Goal: Information Seeking & Learning: Learn about a topic

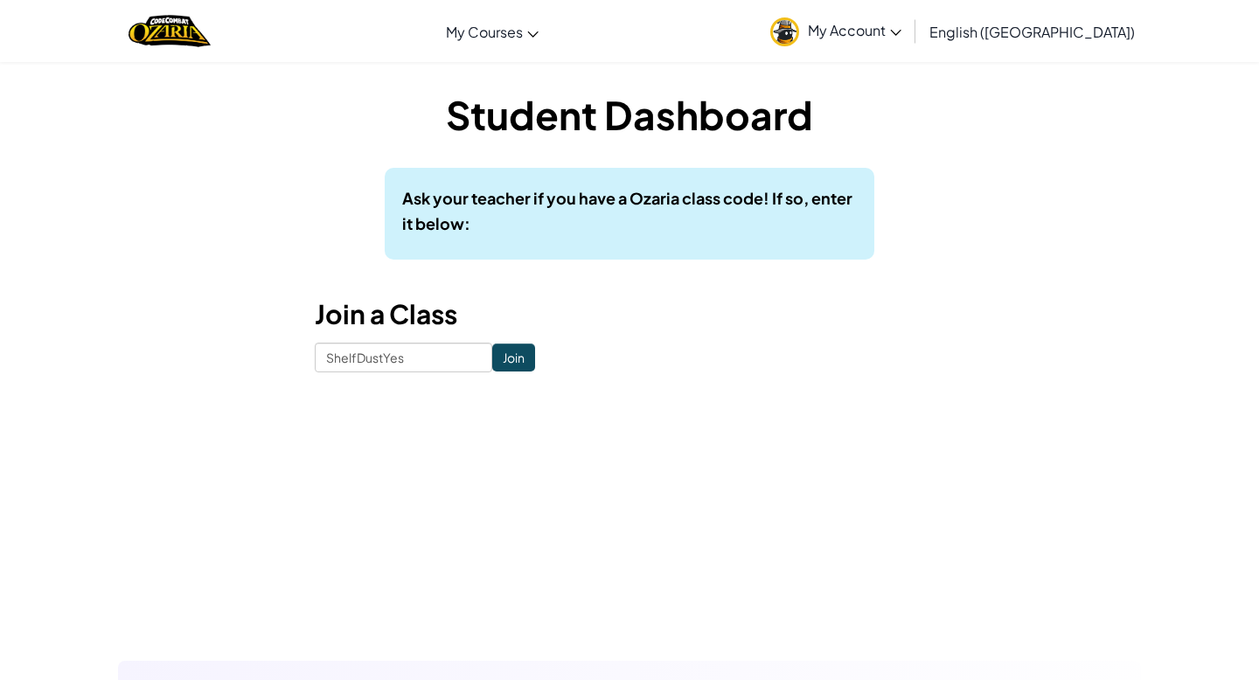
type input "ShelfDustYes"
click at [492, 354] on input "Join" at bounding box center [513, 358] width 43 height 28
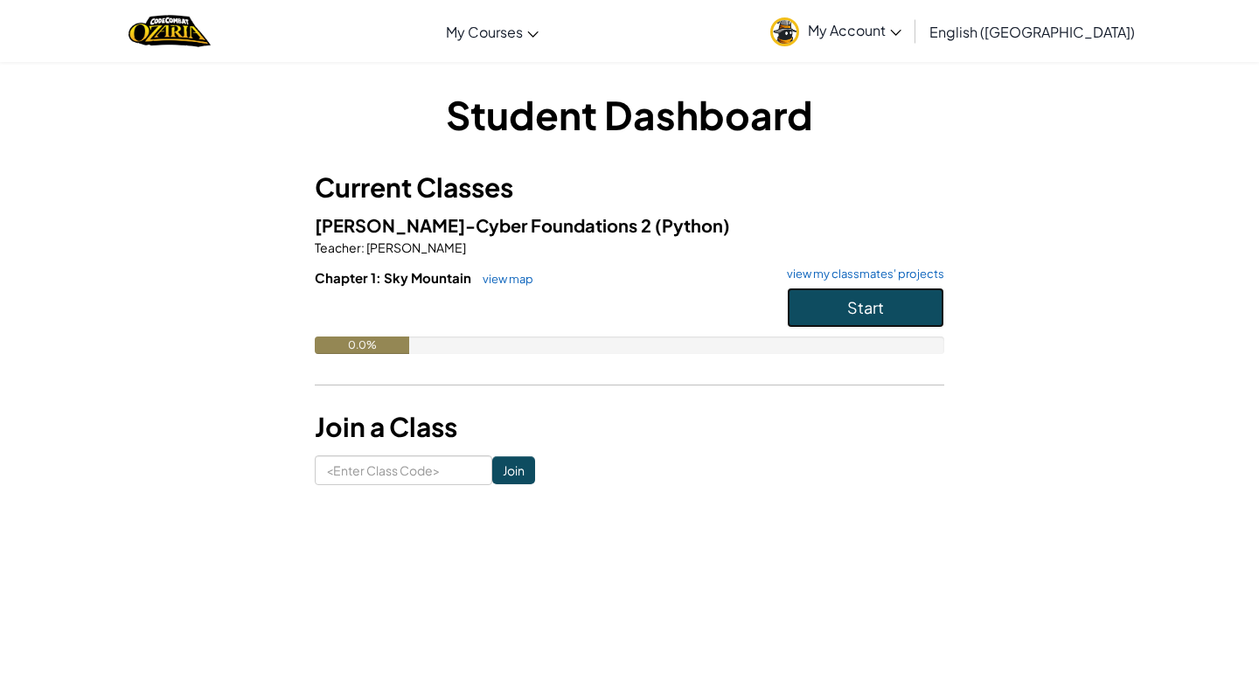
click at [860, 321] on button "Start" at bounding box center [865, 308] width 157 height 40
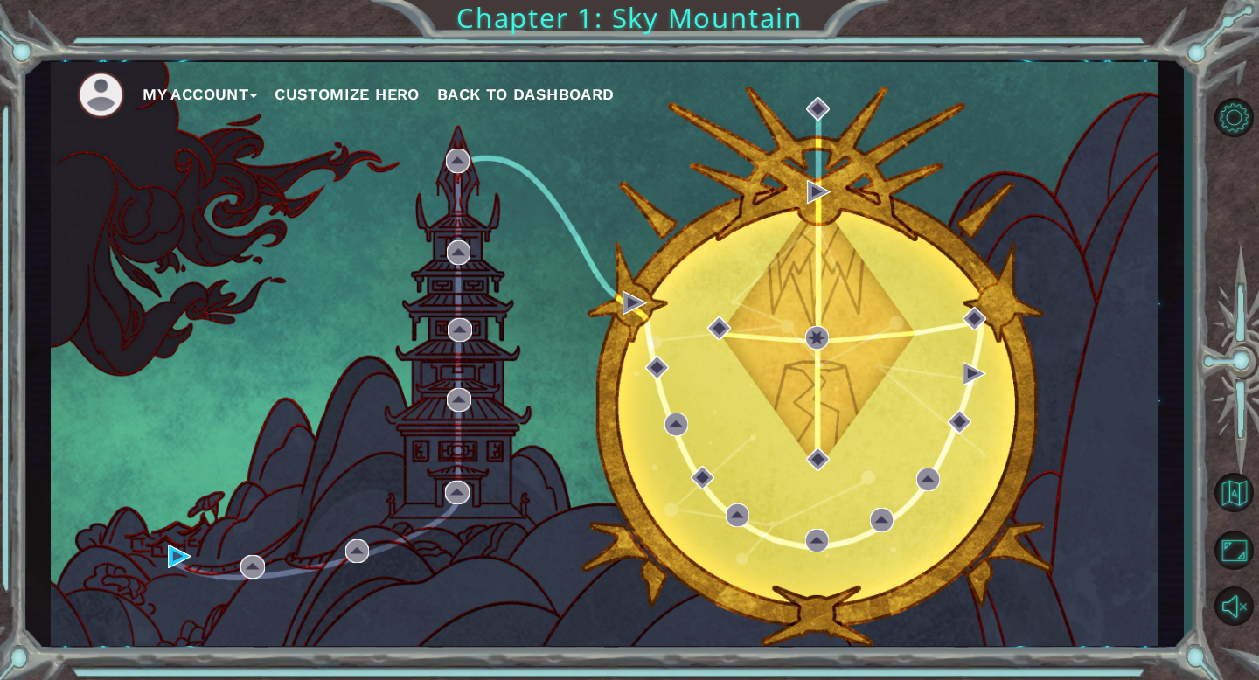
click at [250, 553] on div "My Account Customize Hero Back to Dashboard" at bounding box center [604, 354] width 1107 height 584
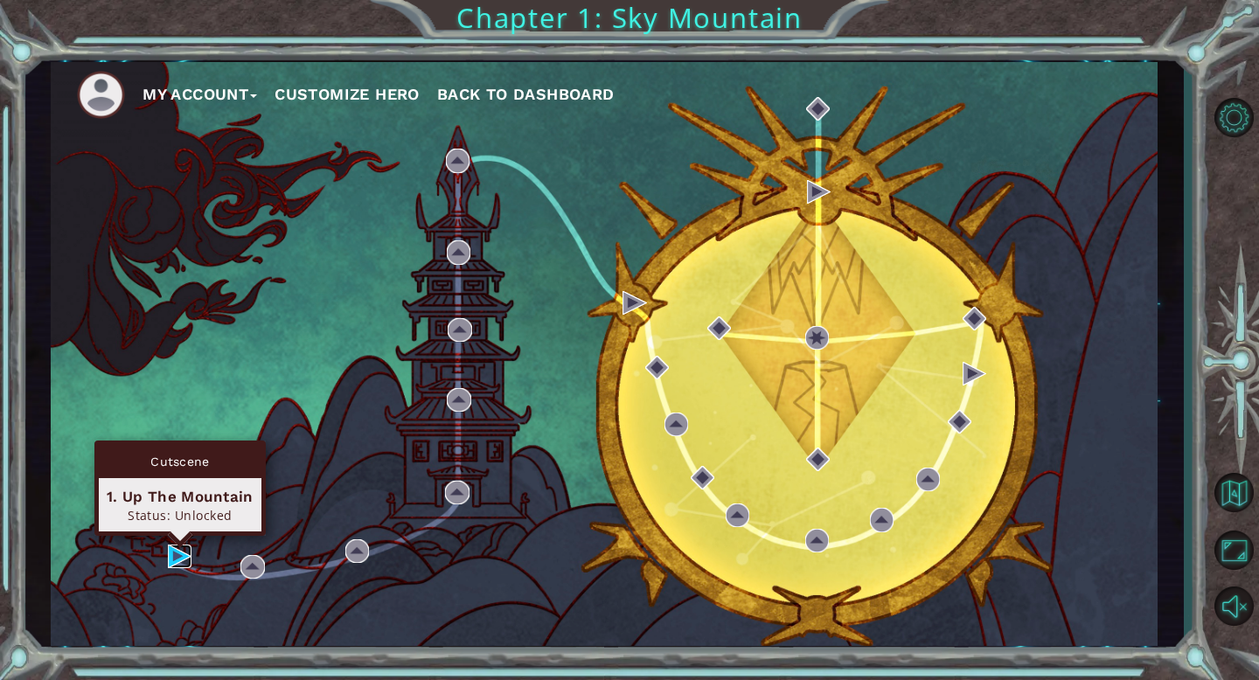
click at [169, 560] on img at bounding box center [180, 557] width 24 height 24
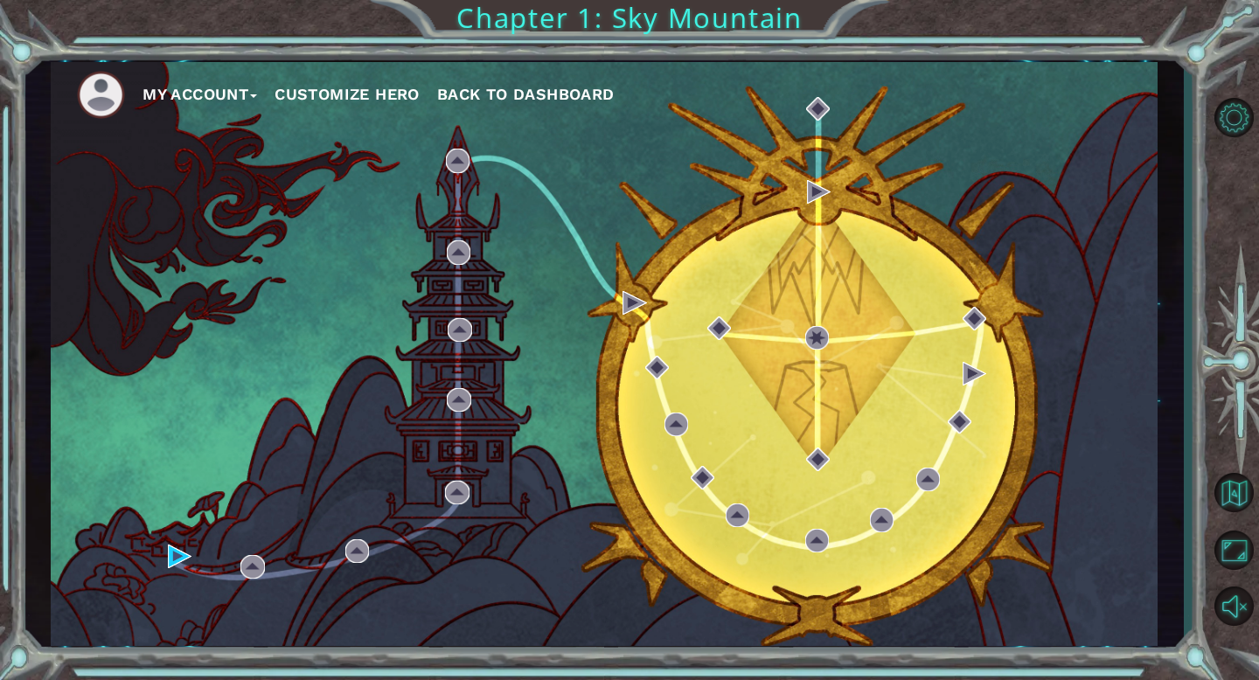
click at [241, 99] on button "My Account" at bounding box center [199, 94] width 115 height 26
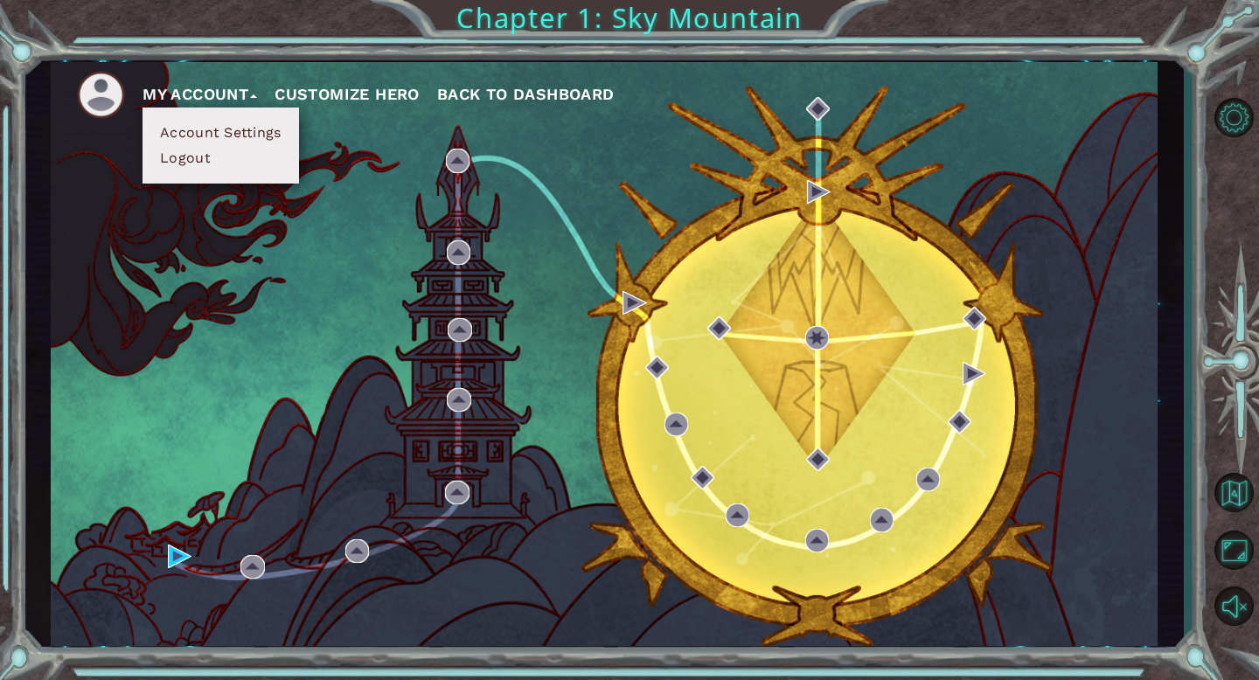
click at [236, 129] on button "Account Settings" at bounding box center [220, 132] width 131 height 19
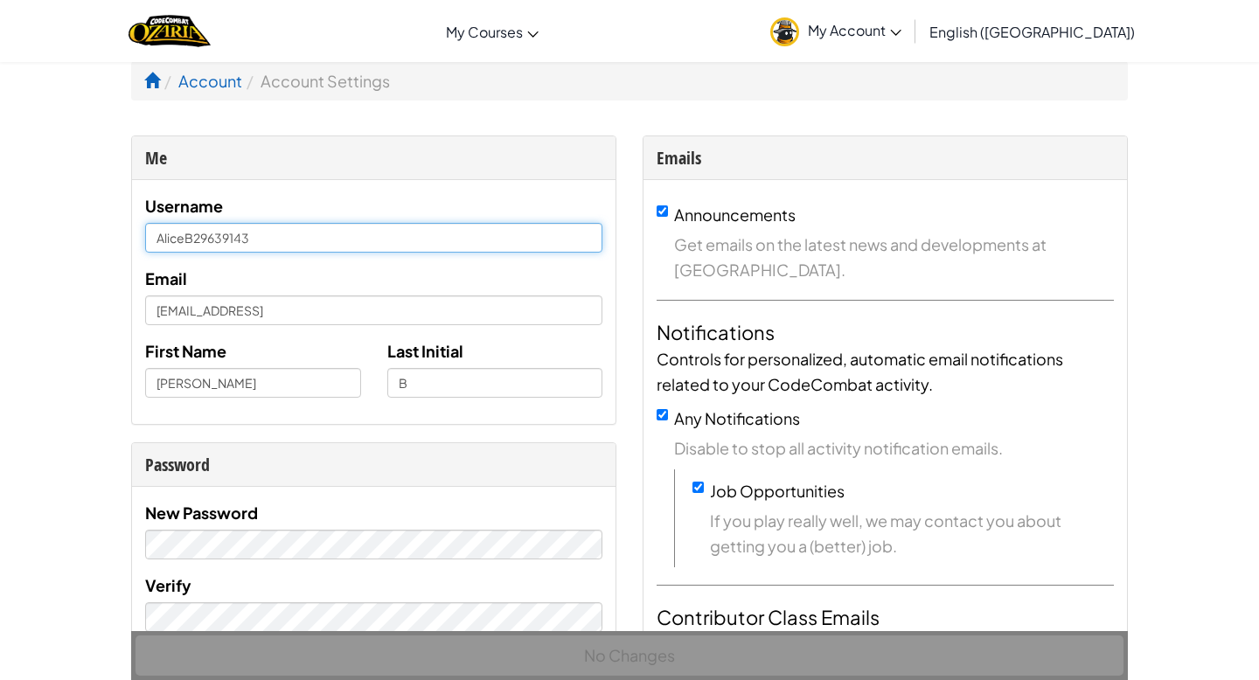
click at [296, 249] on input "AliceB29639143" at bounding box center [373, 238] width 457 height 30
type input "[PERSON_NAME]"
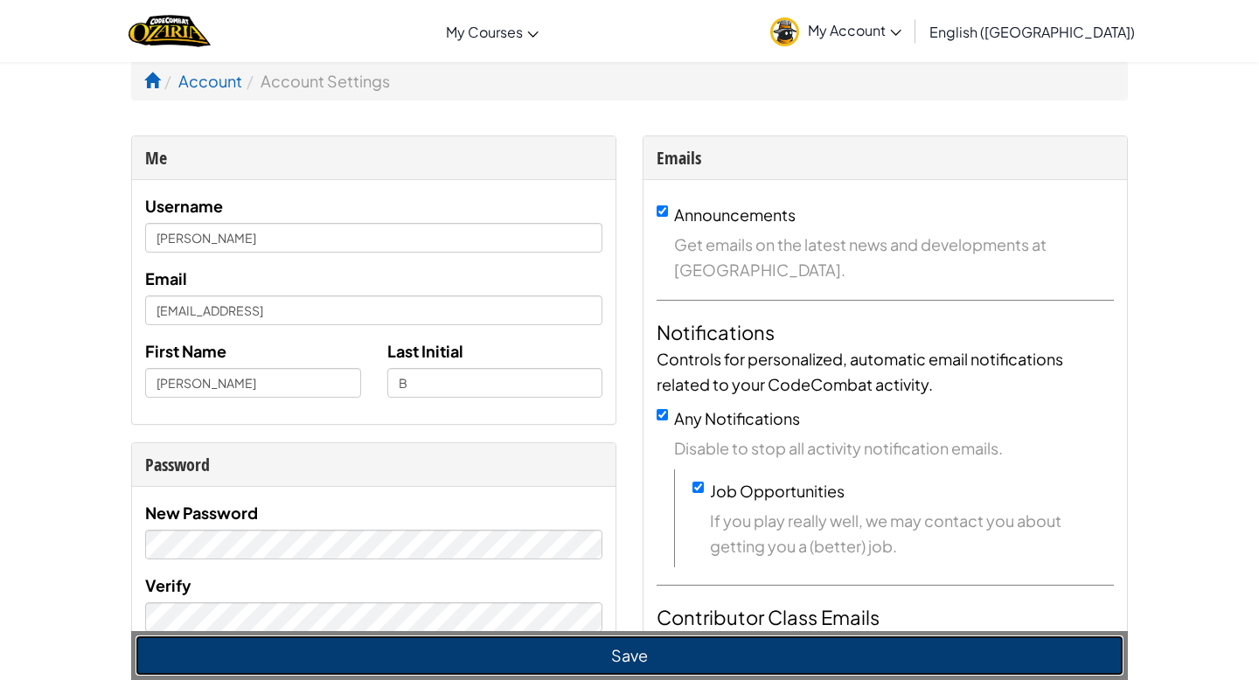
click at [366, 648] on button "Save" at bounding box center [630, 656] width 988 height 40
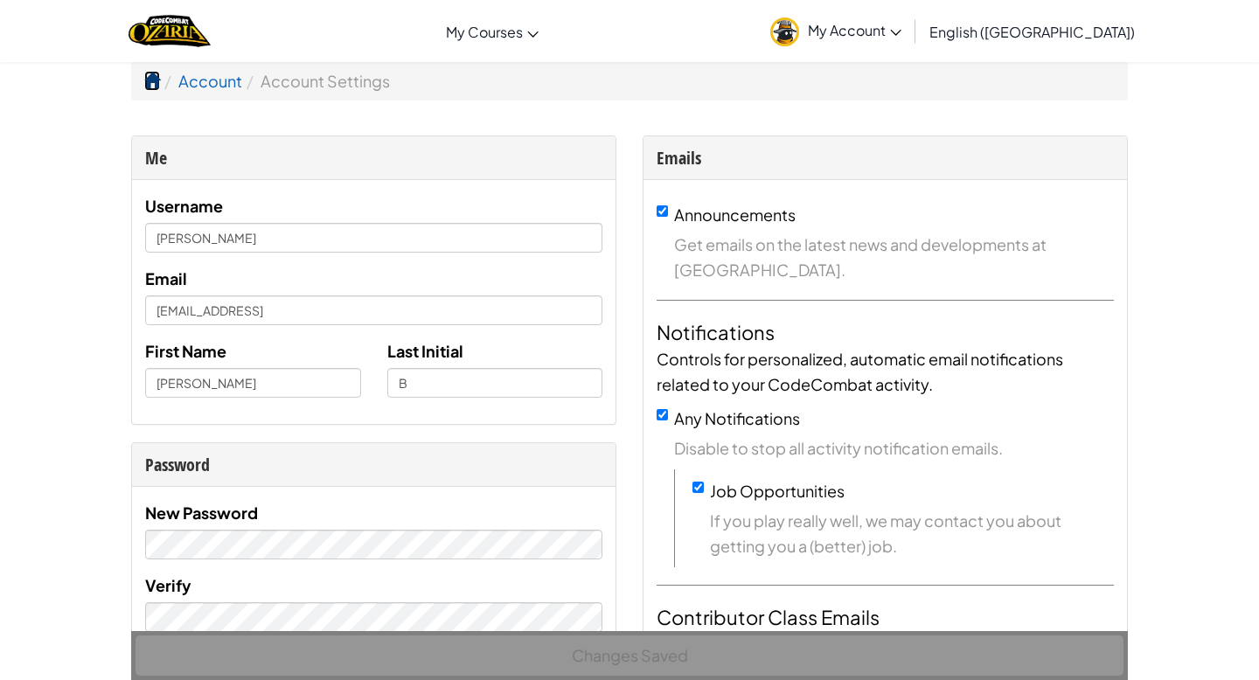
click at [155, 82] on span at bounding box center [152, 81] width 16 height 16
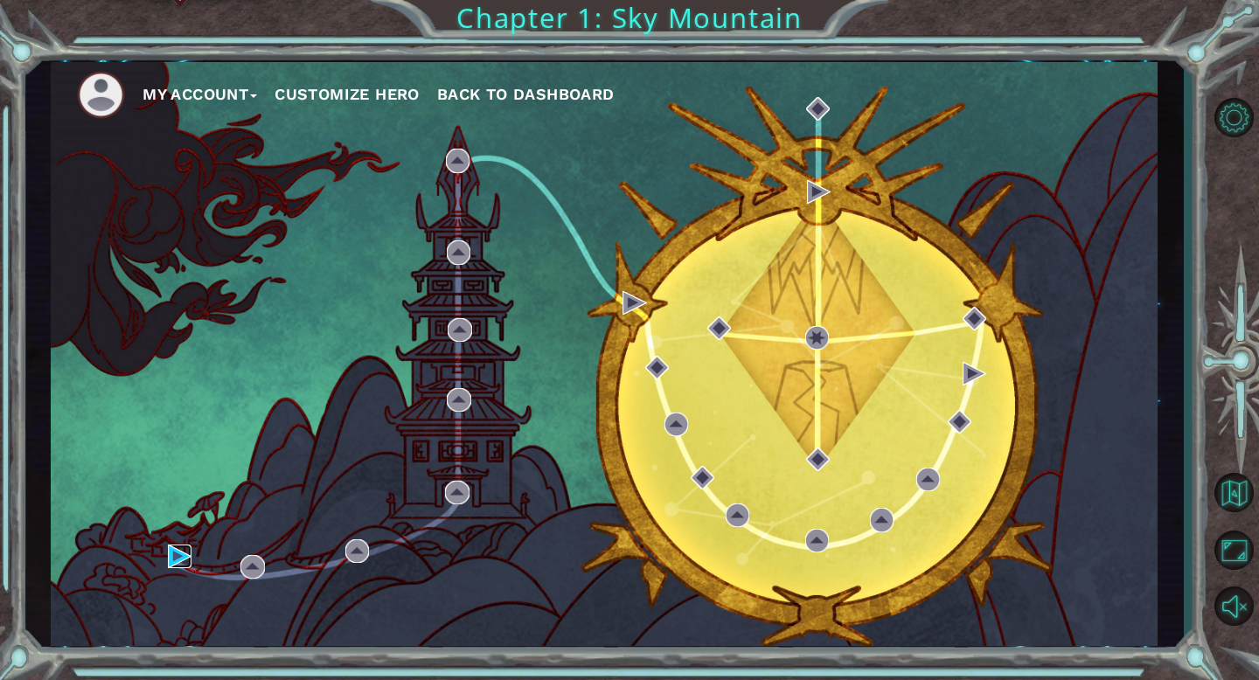
click at [173, 553] on img at bounding box center [180, 557] width 24 height 24
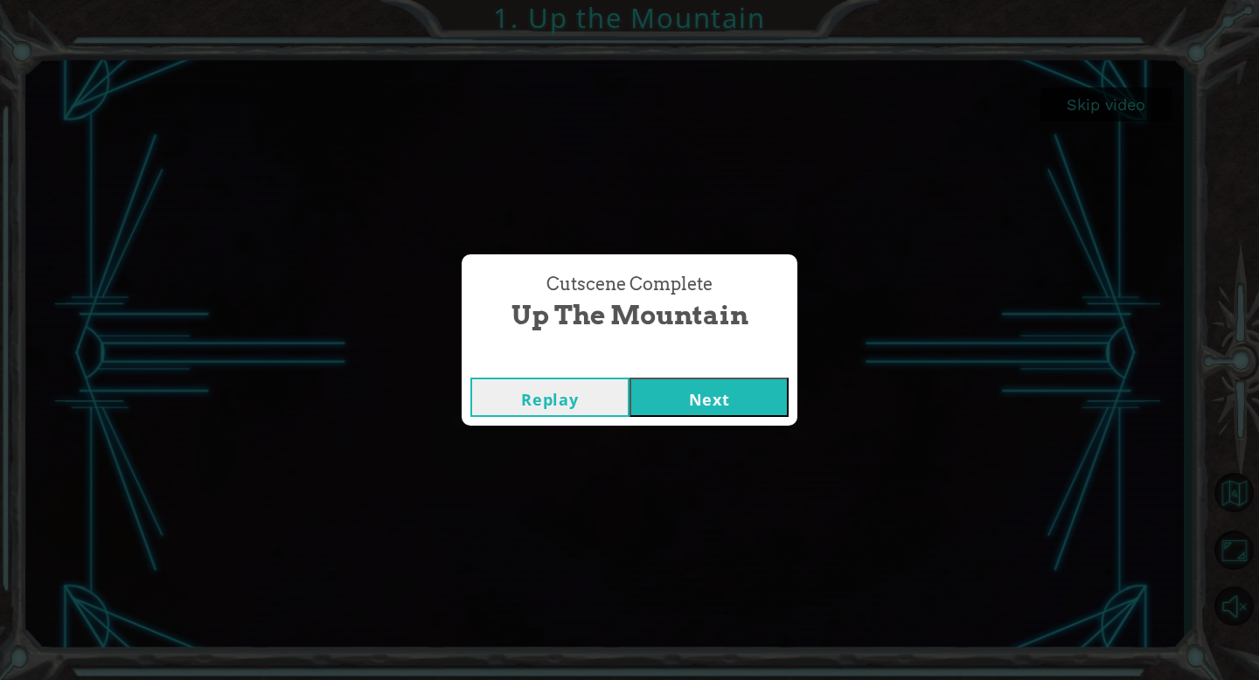
click at [694, 400] on button "Next" at bounding box center [708, 397] width 159 height 39
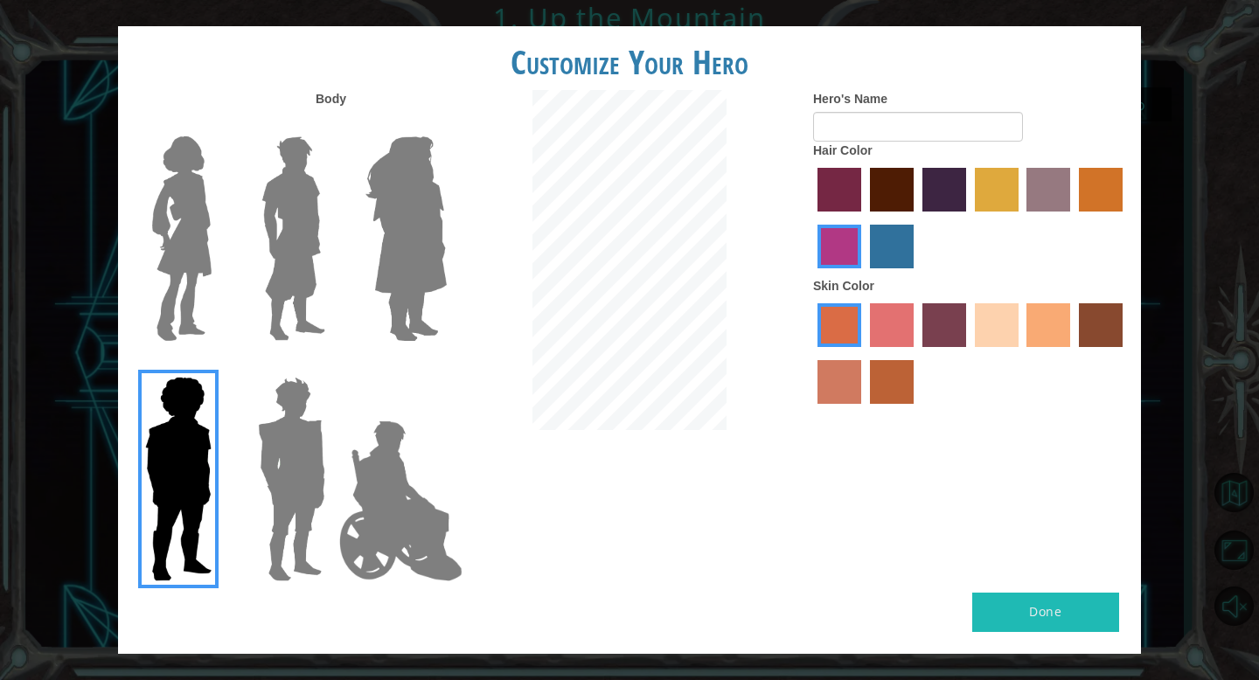
click at [896, 400] on label "smoke tree skin color" at bounding box center [892, 382] width 44 height 44
click at [864, 410] on input "smoke tree skin color" at bounding box center [864, 410] width 0 height 0
click at [849, 387] on label "burning sand skin color" at bounding box center [839, 382] width 44 height 44
click at [1125, 353] on input "burning sand skin color" at bounding box center [1125, 353] width 0 height 0
click at [1038, 326] on label "tacao skin color" at bounding box center [1048, 325] width 44 height 44
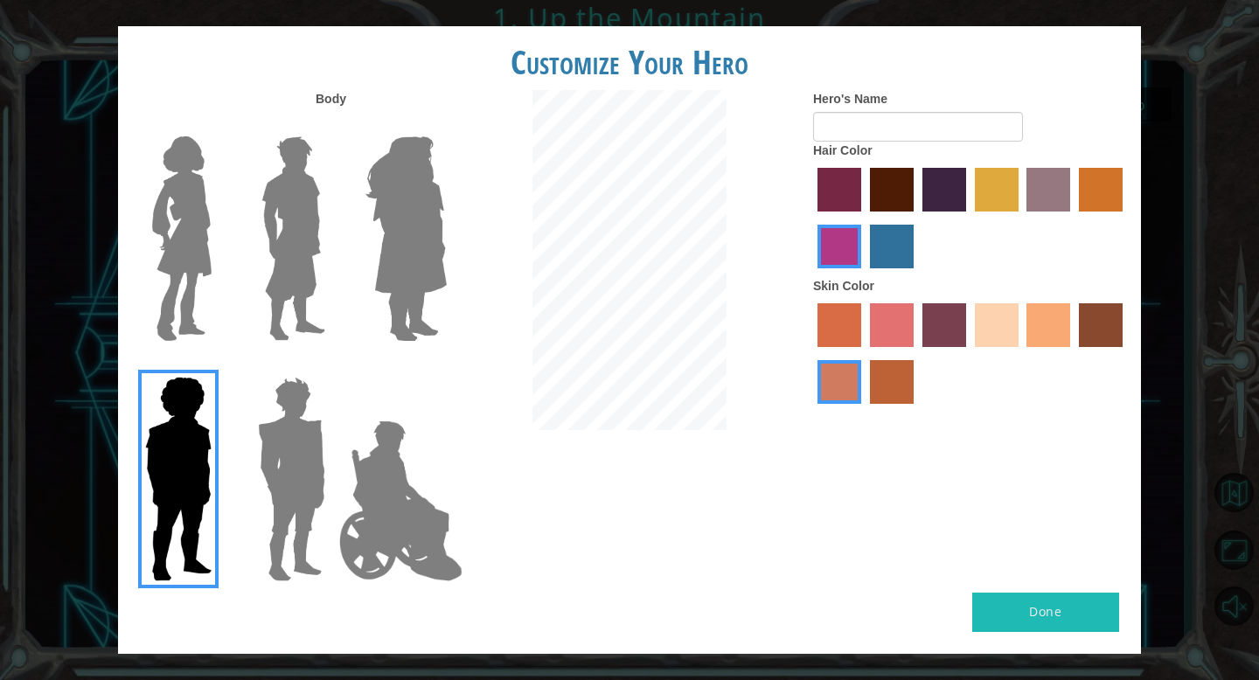
click at [1021, 353] on input "tacao skin color" at bounding box center [1021, 353] width 0 height 0
click at [153, 220] on img at bounding box center [181, 238] width 73 height 219
click at [219, 125] on input "Hero Connie" at bounding box center [219, 125] width 0 height 0
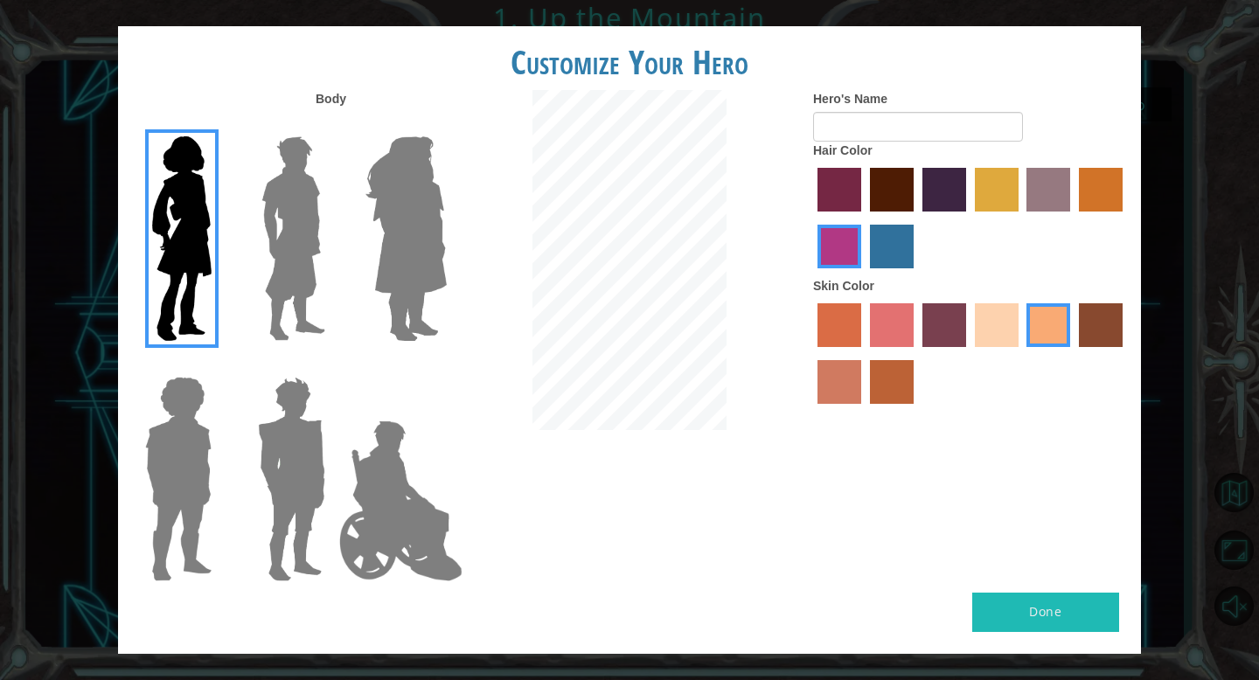
click at [893, 182] on label "maroon hair color" at bounding box center [892, 190] width 44 height 44
click at [864, 218] on input "maroon hair color" at bounding box center [864, 218] width 0 height 0
click at [909, 134] on input "Hero's Name" at bounding box center [918, 127] width 210 height 30
click at [403, 466] on img at bounding box center [400, 501] width 137 height 175
click at [446, 365] on input "Hero Jamie" at bounding box center [446, 365] width 0 height 0
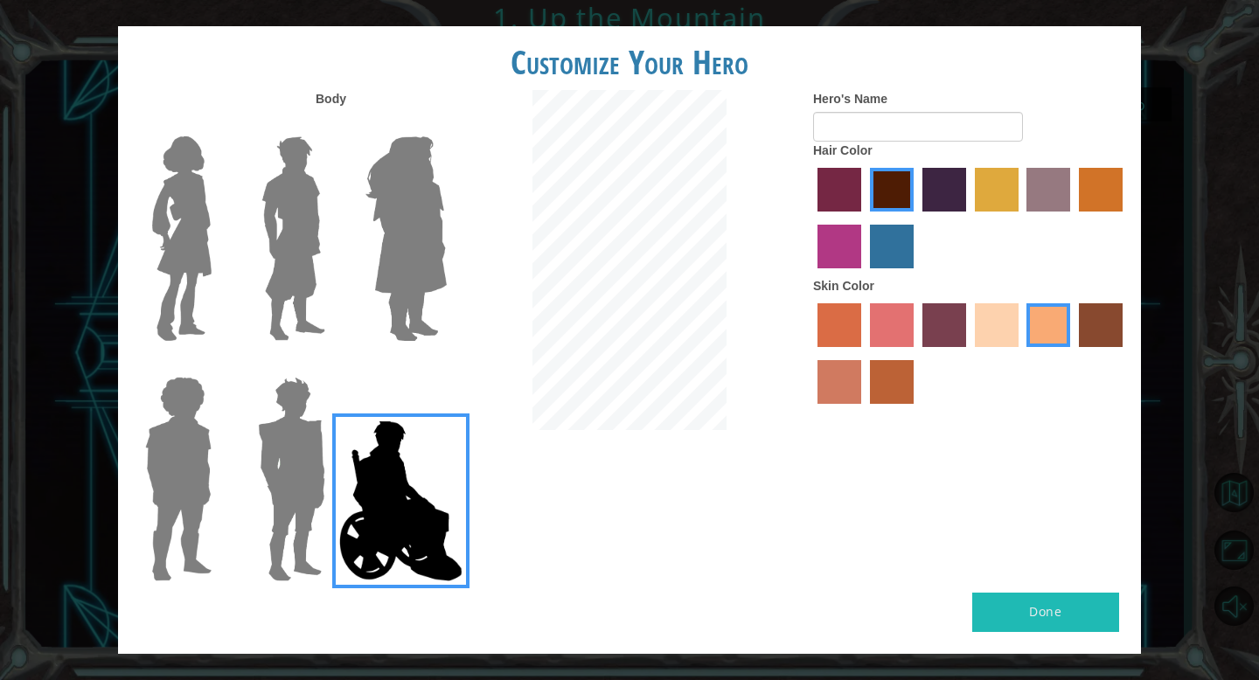
click at [281, 482] on img at bounding box center [291, 479] width 81 height 219
click at [332, 365] on input "Hero Garnet" at bounding box center [332, 365] width 0 height 0
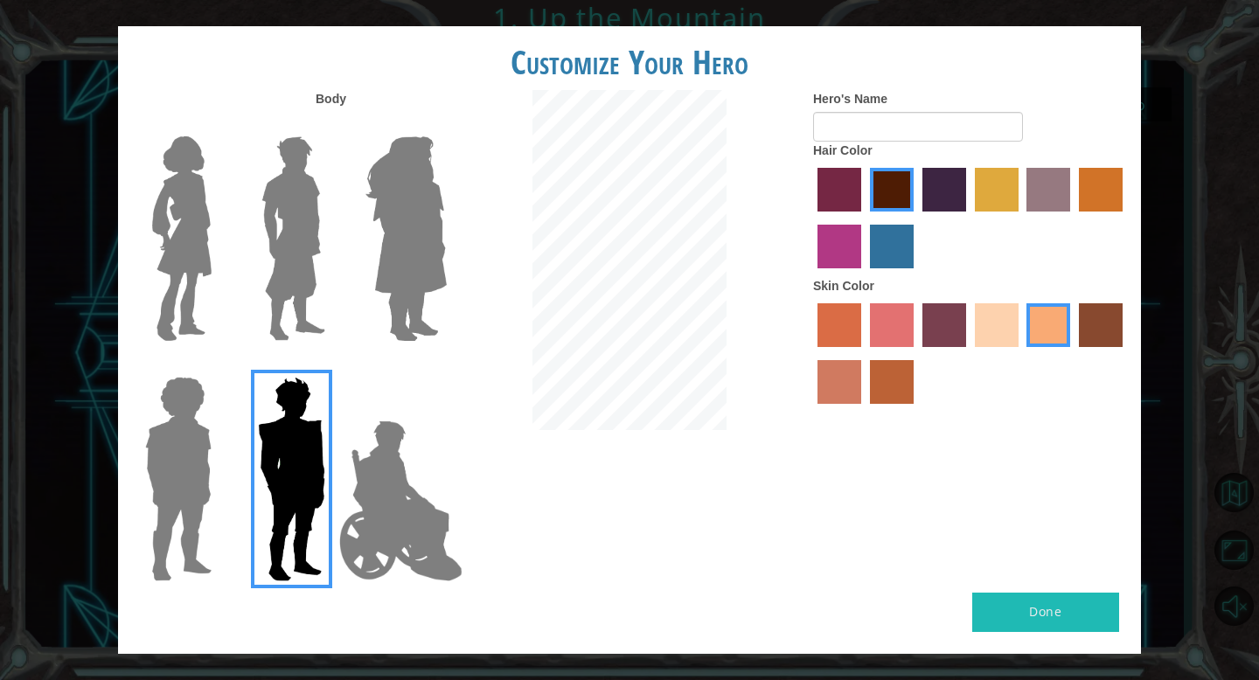
click at [165, 449] on img at bounding box center [178, 479] width 80 height 219
click at [219, 365] on input "Hero Steven" at bounding box center [219, 365] width 0 height 0
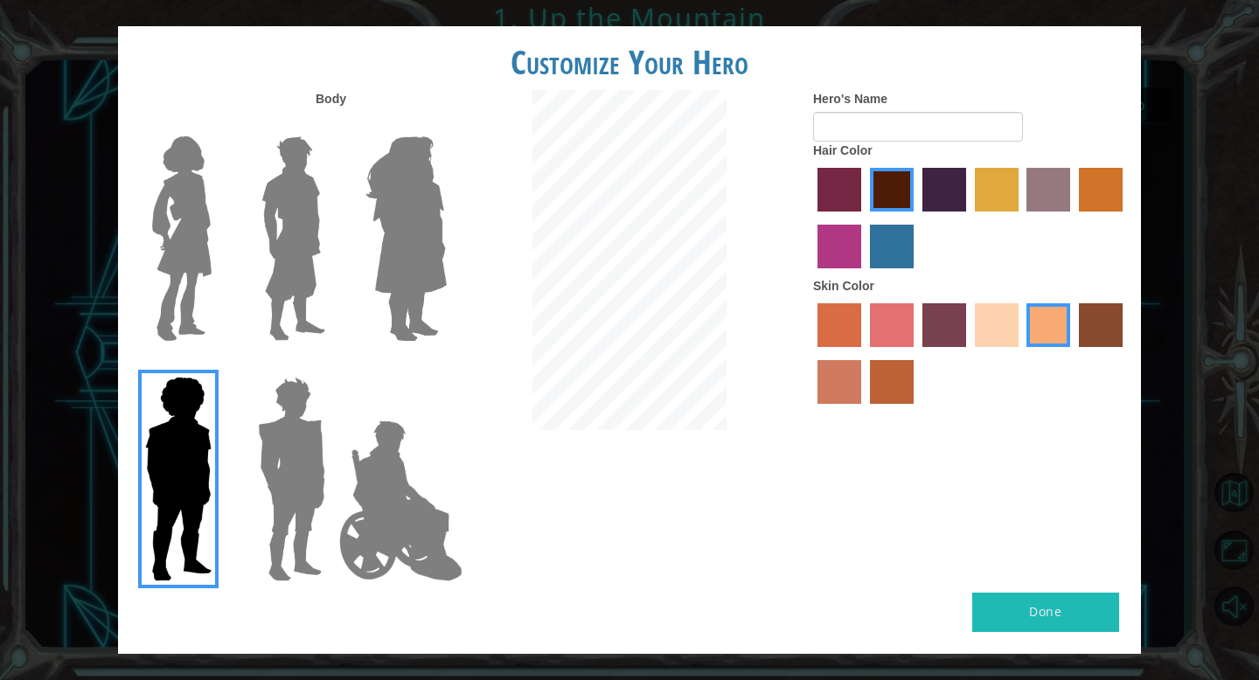
click at [420, 164] on img at bounding box center [405, 238] width 95 height 219
click at [446, 125] on input "Hero Amethyst" at bounding box center [446, 125] width 0 height 0
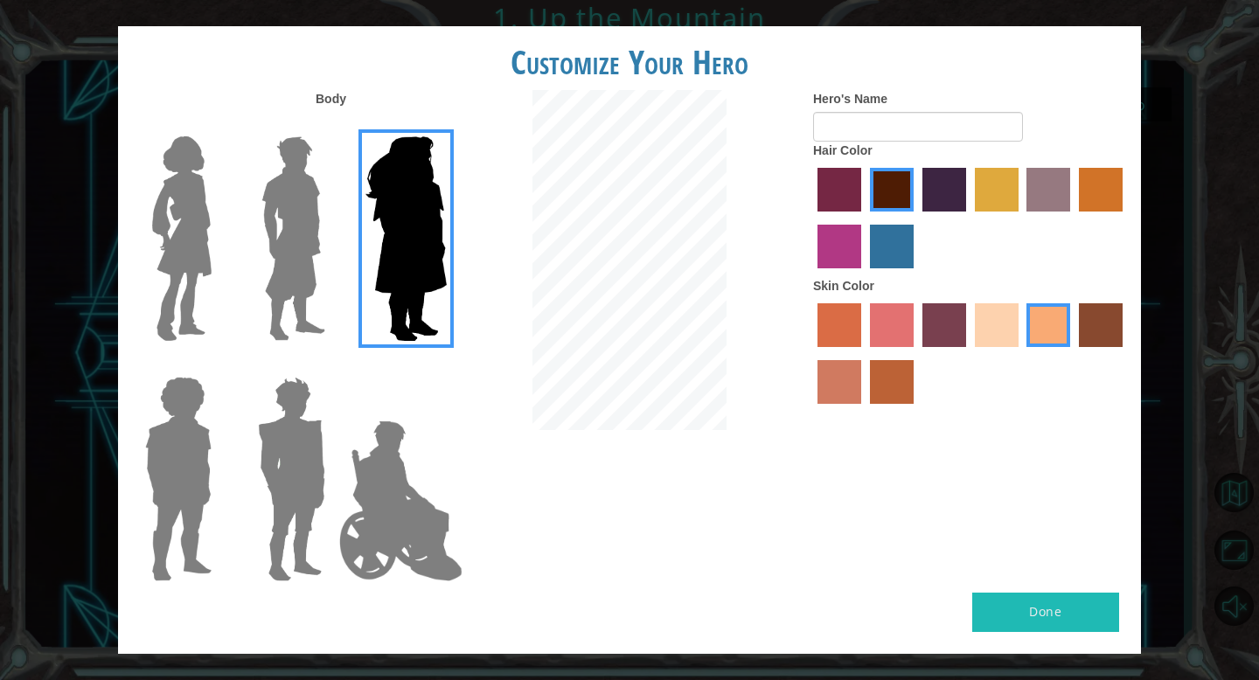
click at [260, 211] on img at bounding box center [293, 238] width 78 height 219
click at [332, 125] on input "Hero Lars" at bounding box center [332, 125] width 0 height 0
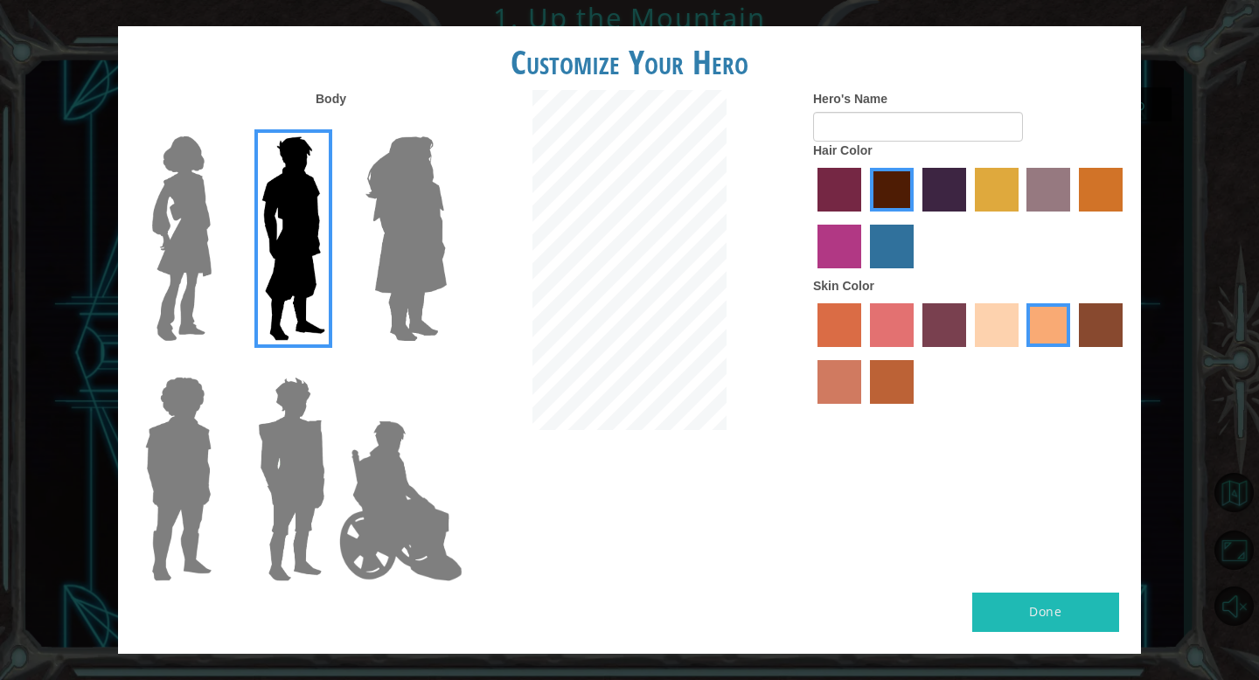
click at [169, 212] on img at bounding box center [181, 238] width 73 height 219
click at [219, 125] on input "Hero Connie" at bounding box center [219, 125] width 0 height 0
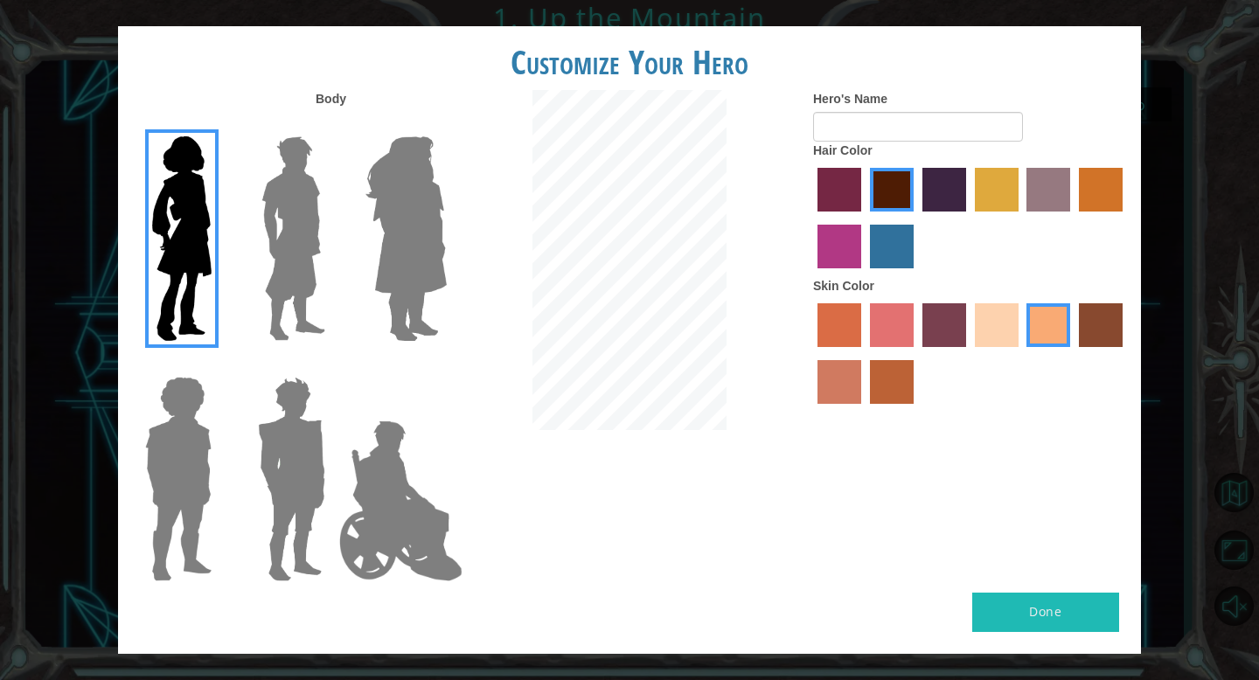
click at [1044, 614] on button "Done" at bounding box center [1045, 612] width 147 height 39
type input "[PERSON_NAME]"
click at [1018, 603] on button "Done" at bounding box center [1045, 612] width 147 height 39
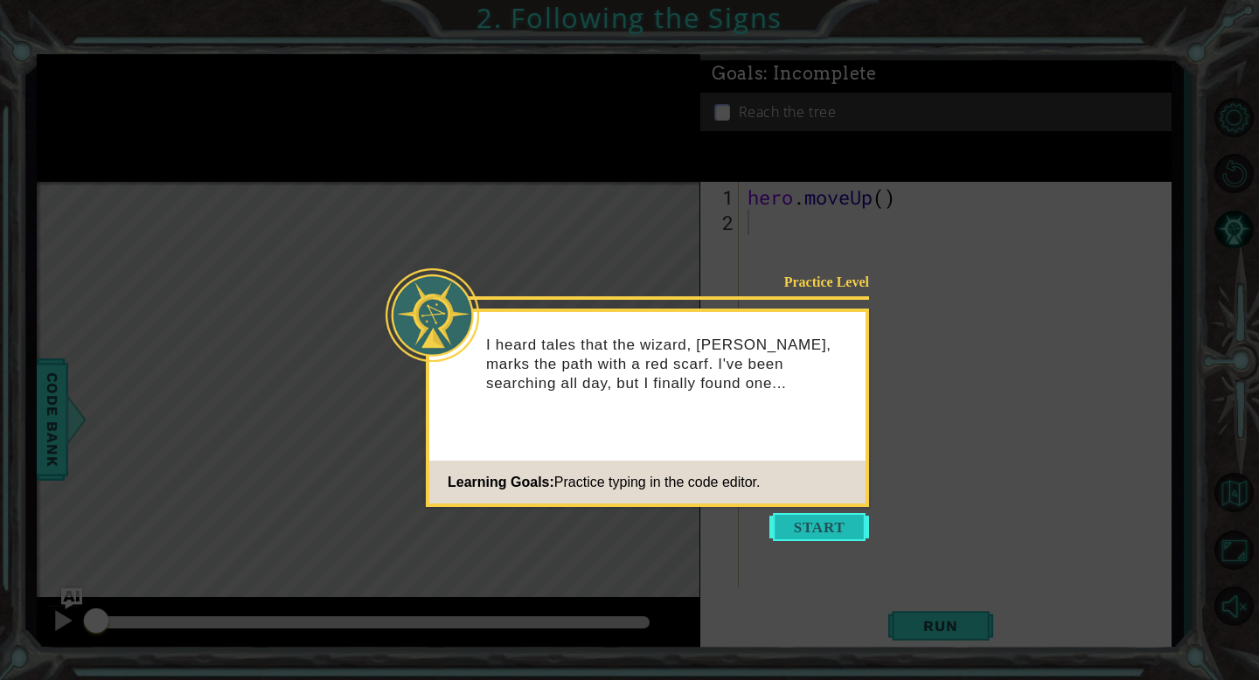
click at [829, 516] on button "Start" at bounding box center [819, 527] width 100 height 28
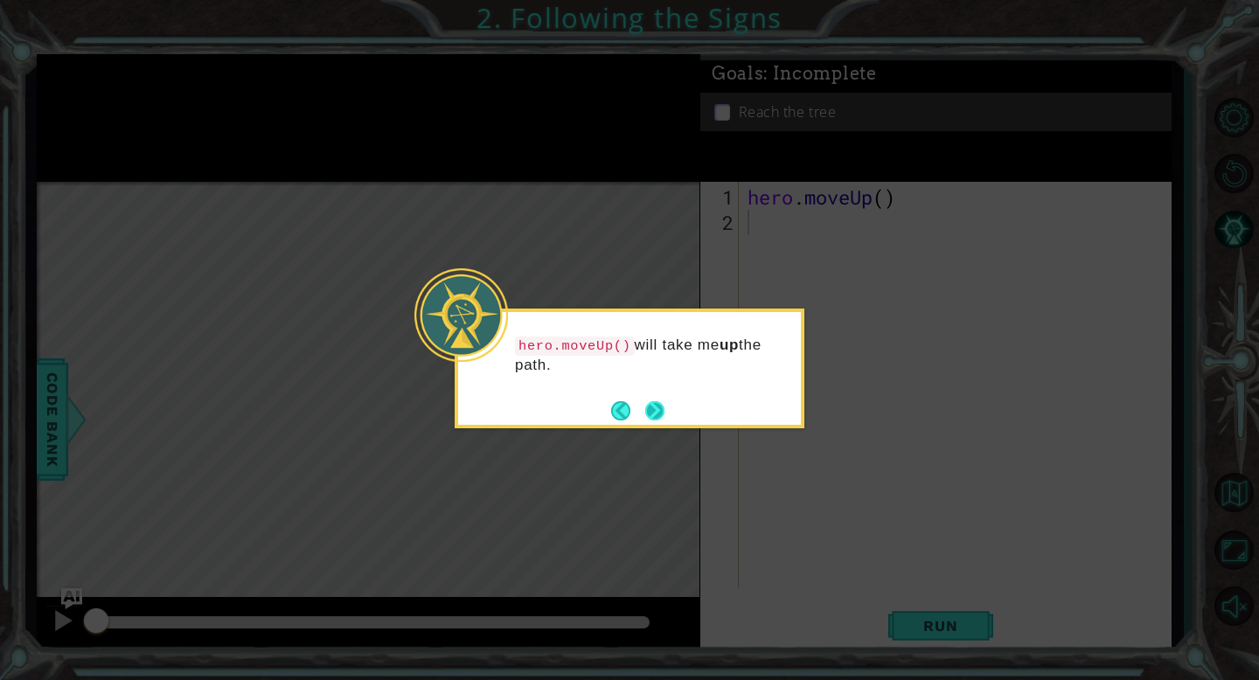
click at [651, 414] on button "Next" at bounding box center [655, 410] width 20 height 20
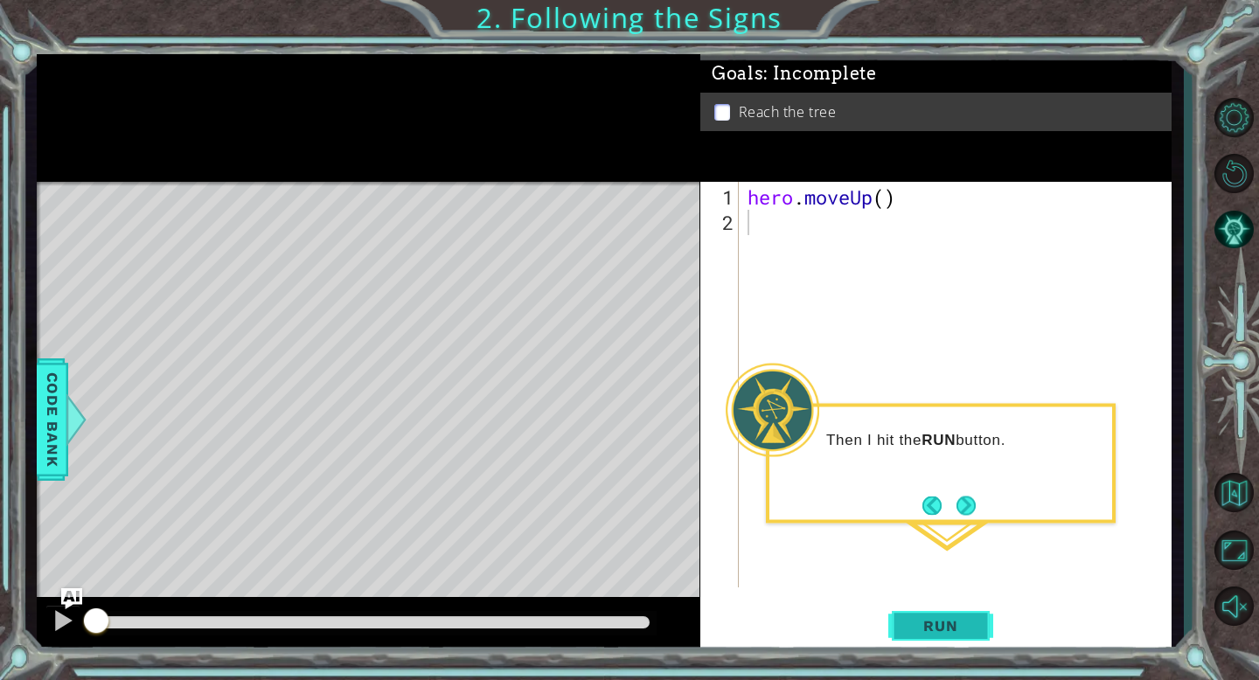
click at [929, 624] on span "Run" at bounding box center [940, 625] width 69 height 17
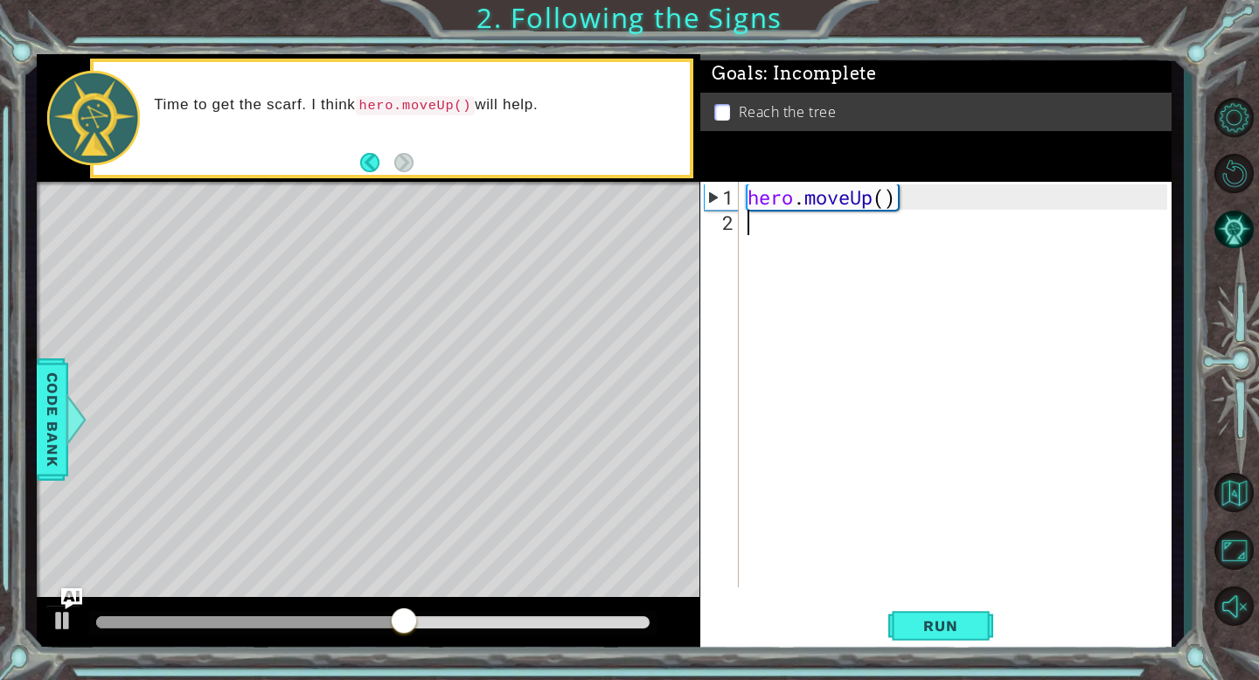
click at [753, 219] on div "hero . moveUp ( )" at bounding box center [960, 412] width 432 height 456
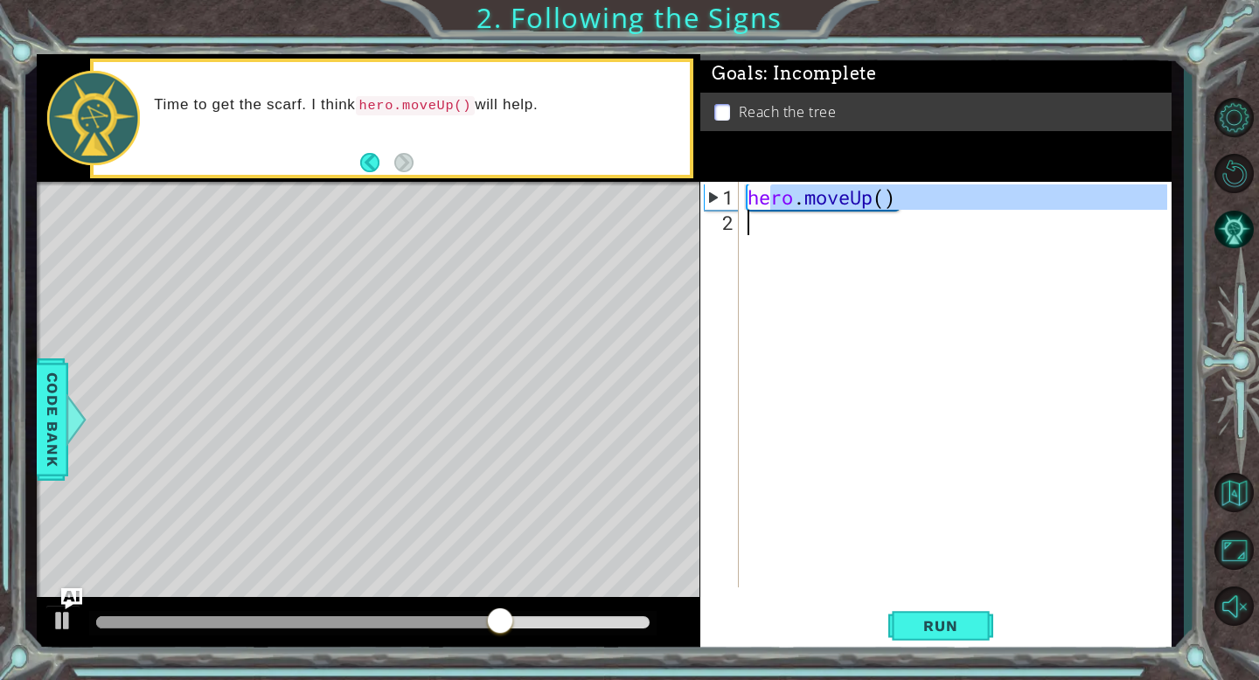
drag, startPoint x: 767, startPoint y: 198, endPoint x: 767, endPoint y: 225, distance: 27.1
click at [767, 225] on div "hero . moveUp ( )" at bounding box center [960, 412] width 432 height 456
type textarea "hero.moveUp()"
click at [744, 214] on div "hero . moveUp ( )" at bounding box center [960, 412] width 432 height 456
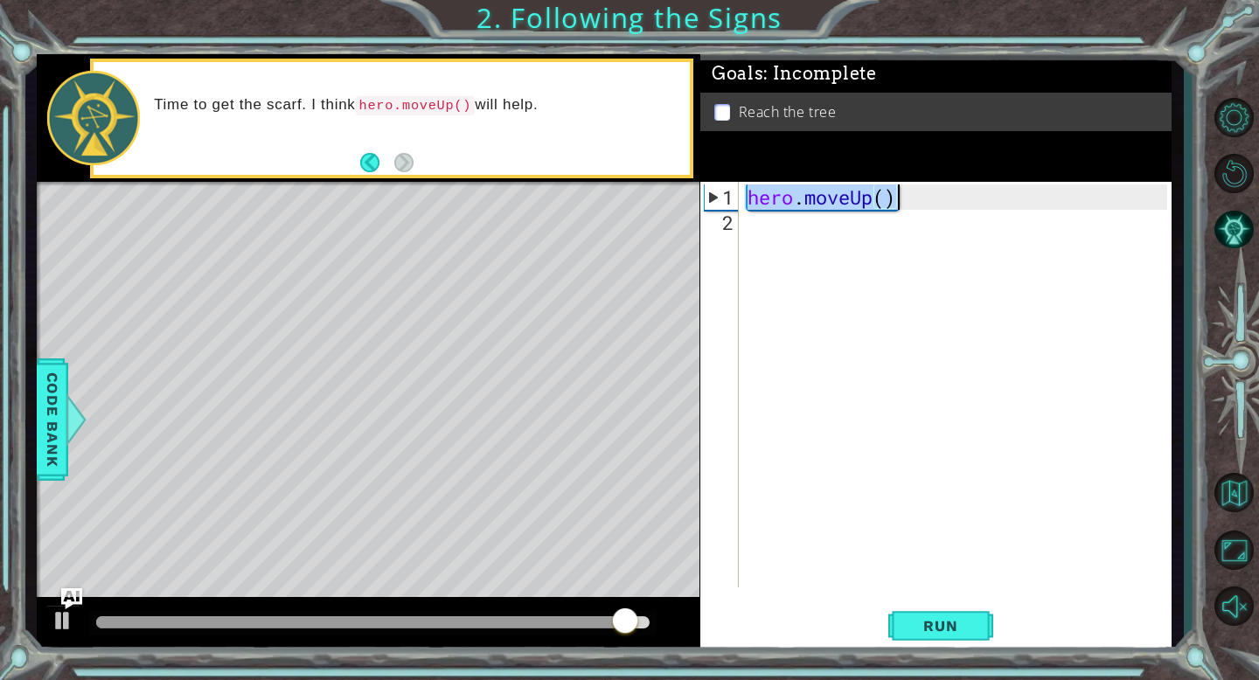
drag, startPoint x: 747, startPoint y: 205, endPoint x: 940, endPoint y: 198, distance: 193.3
click at [940, 198] on div "hero . moveUp ( )" at bounding box center [960, 412] width 432 height 456
type textarea "hero.moveUp()"
click at [768, 219] on div "hero . moveUp ( )" at bounding box center [960, 412] width 432 height 456
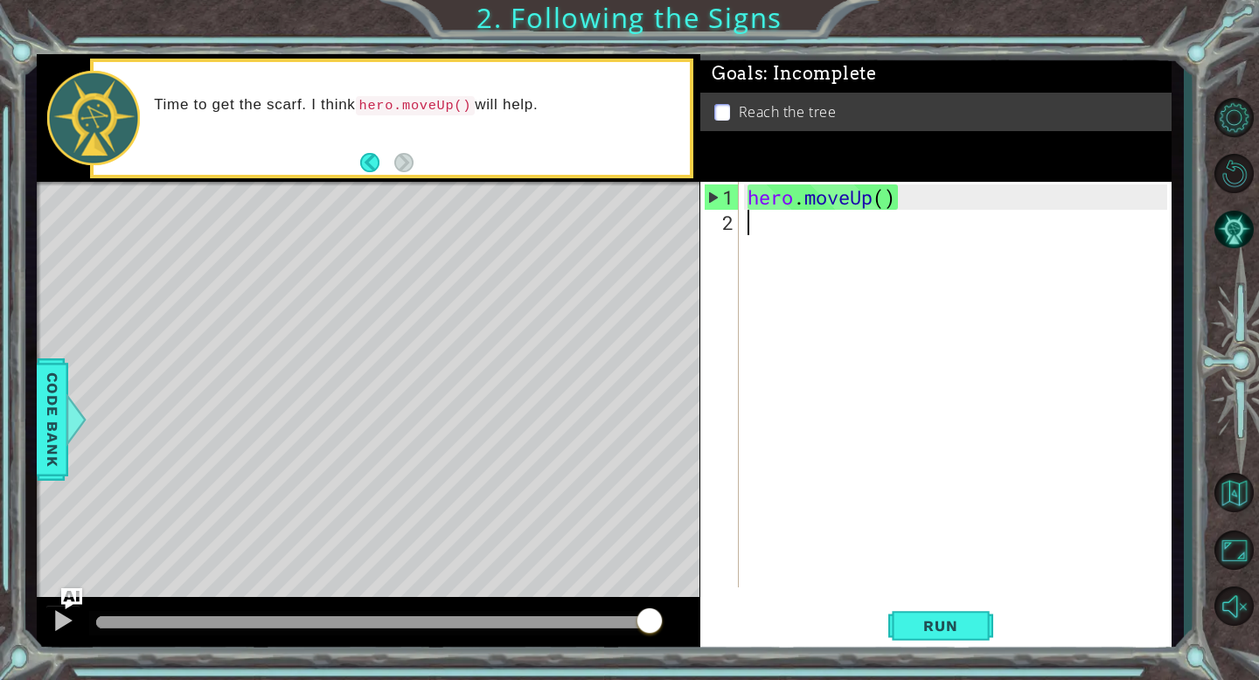
paste textarea "hero.moveUp()"
type textarea "hero.moveUp()"
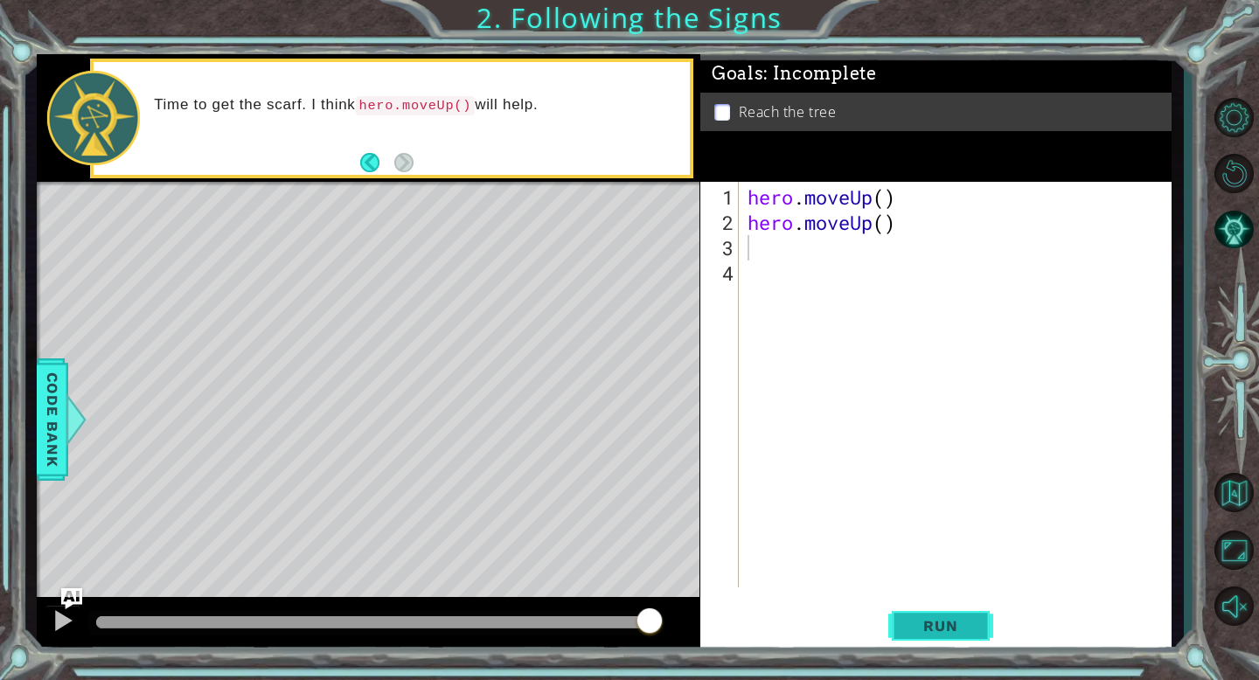
click at [966, 630] on span "Run" at bounding box center [940, 625] width 69 height 17
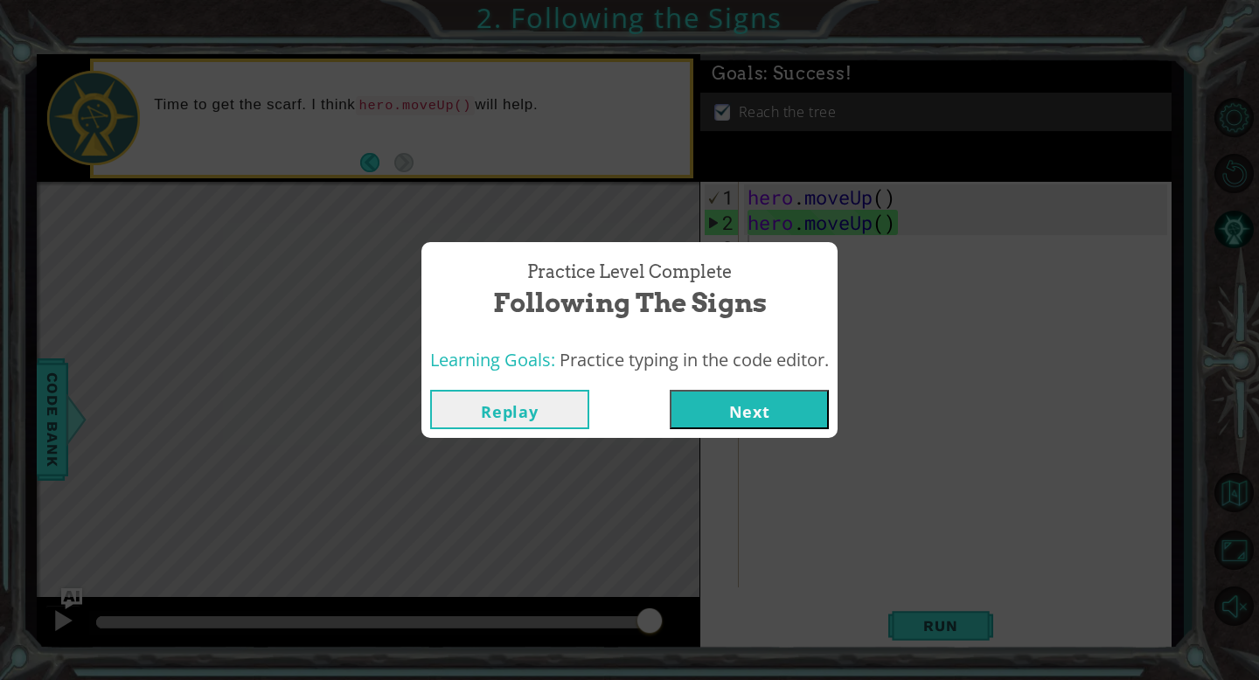
click at [767, 412] on button "Next" at bounding box center [749, 409] width 159 height 39
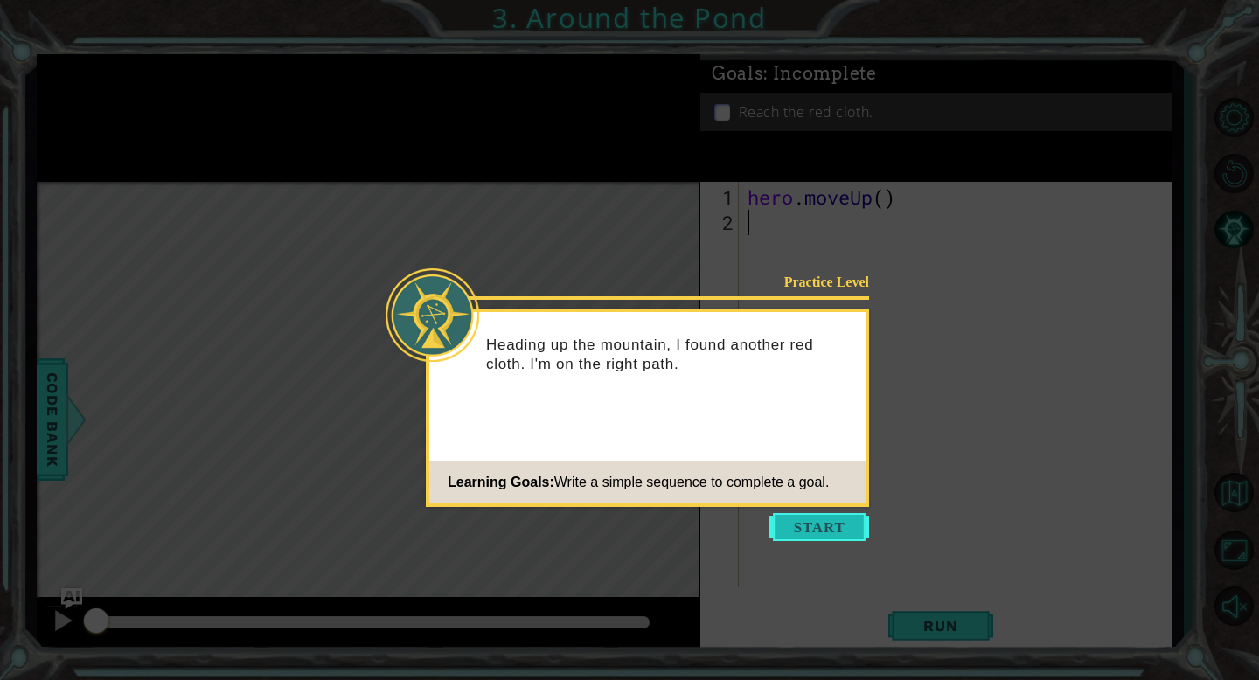
click at [802, 538] on button "Start" at bounding box center [819, 527] width 100 height 28
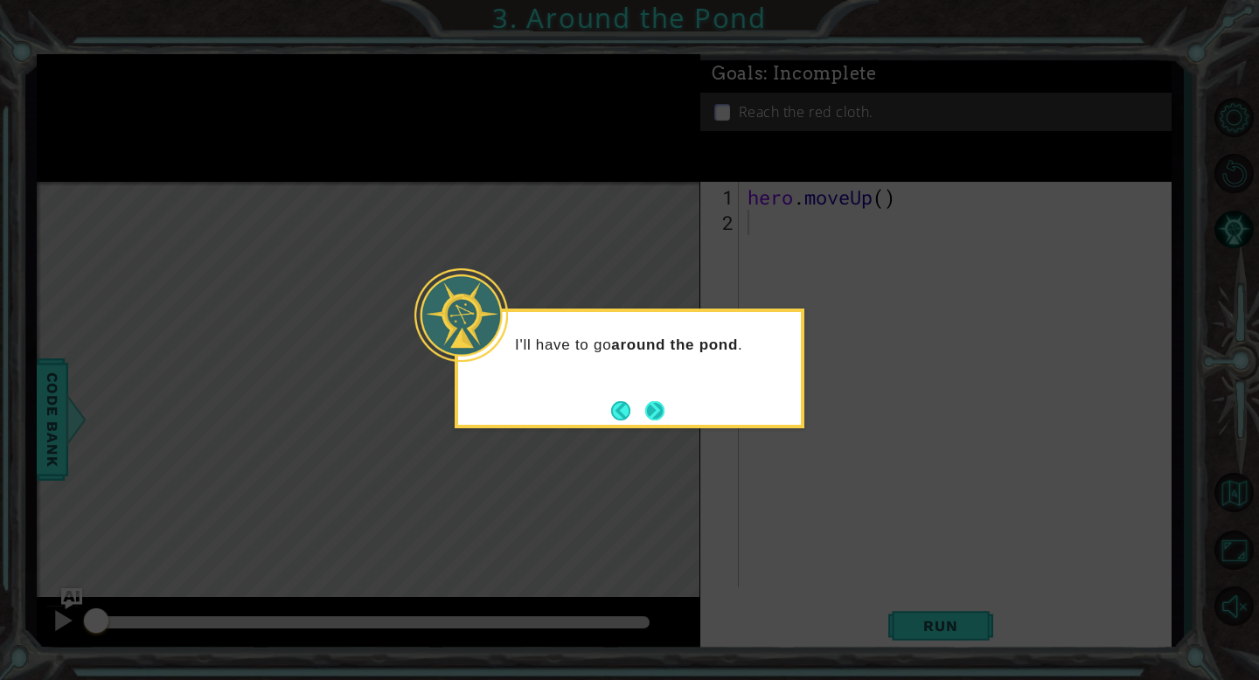
click at [653, 409] on button "Next" at bounding box center [654, 410] width 31 height 31
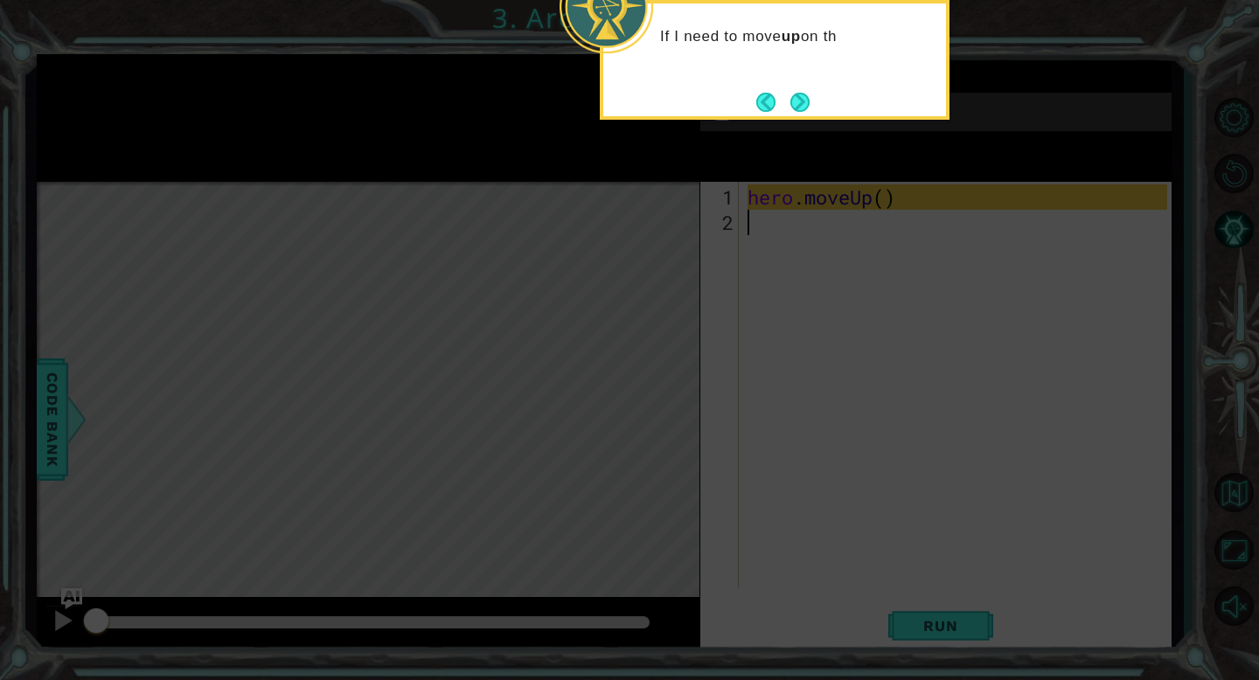
click at [789, 81] on div "If I need to move up on th" at bounding box center [775, 60] width 350 height 120
click at [801, 94] on button "Next" at bounding box center [799, 102] width 21 height 21
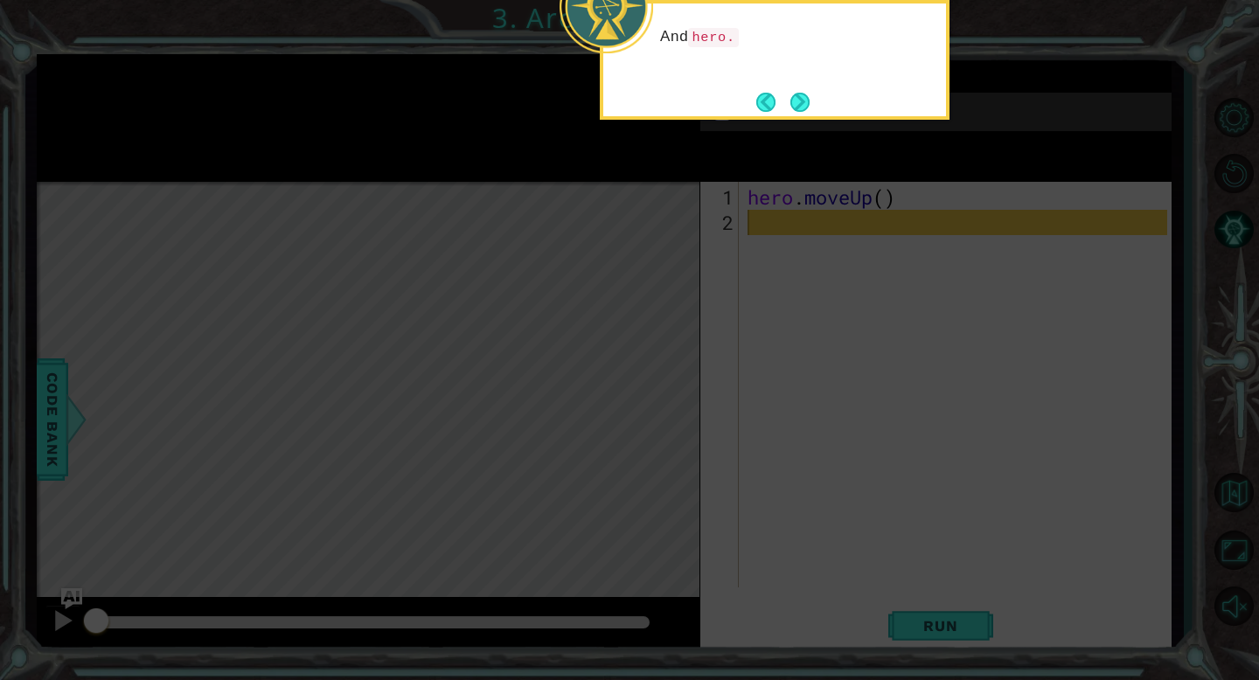
click at [801, 94] on button "Next" at bounding box center [799, 101] width 31 height 31
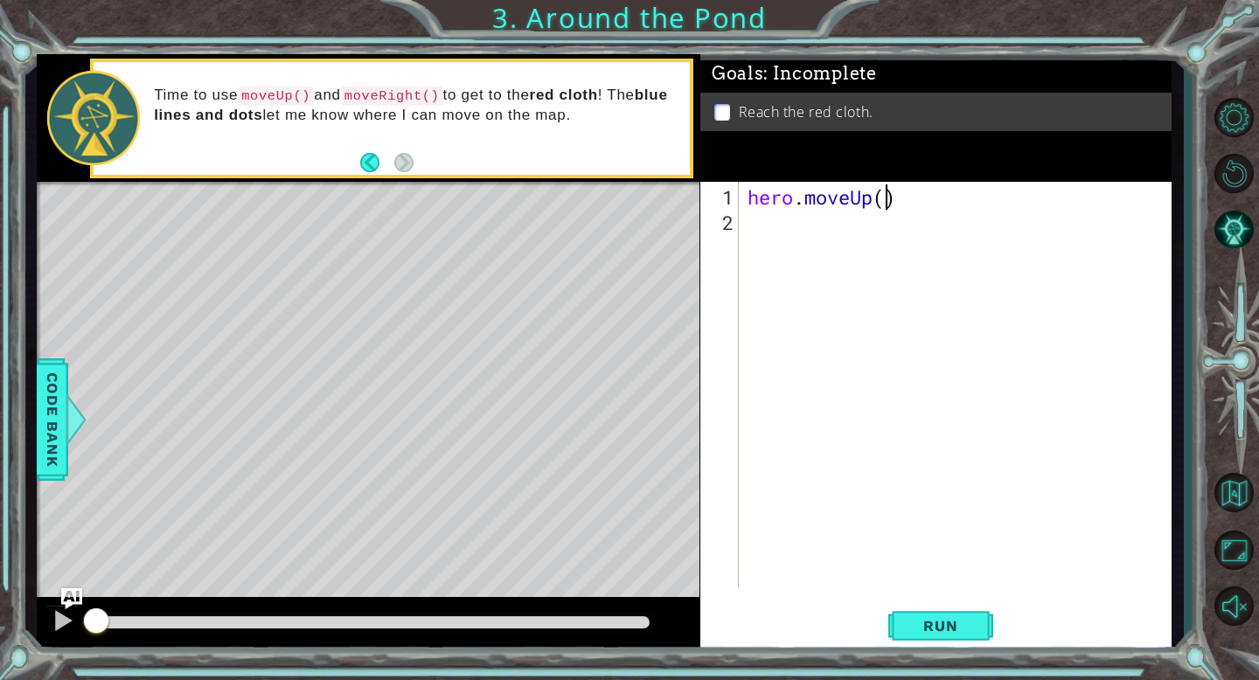
click at [887, 202] on div "hero . moveUp ( )" at bounding box center [960, 412] width 432 height 456
type textarea "hero.moveUp()"
click at [752, 216] on div "hero . moveUp ( )" at bounding box center [960, 412] width 432 height 456
drag, startPoint x: 355, startPoint y: 95, endPoint x: 414, endPoint y: 89, distance: 59.8
click at [414, 89] on code "moveRight()" at bounding box center [392, 96] width 102 height 19
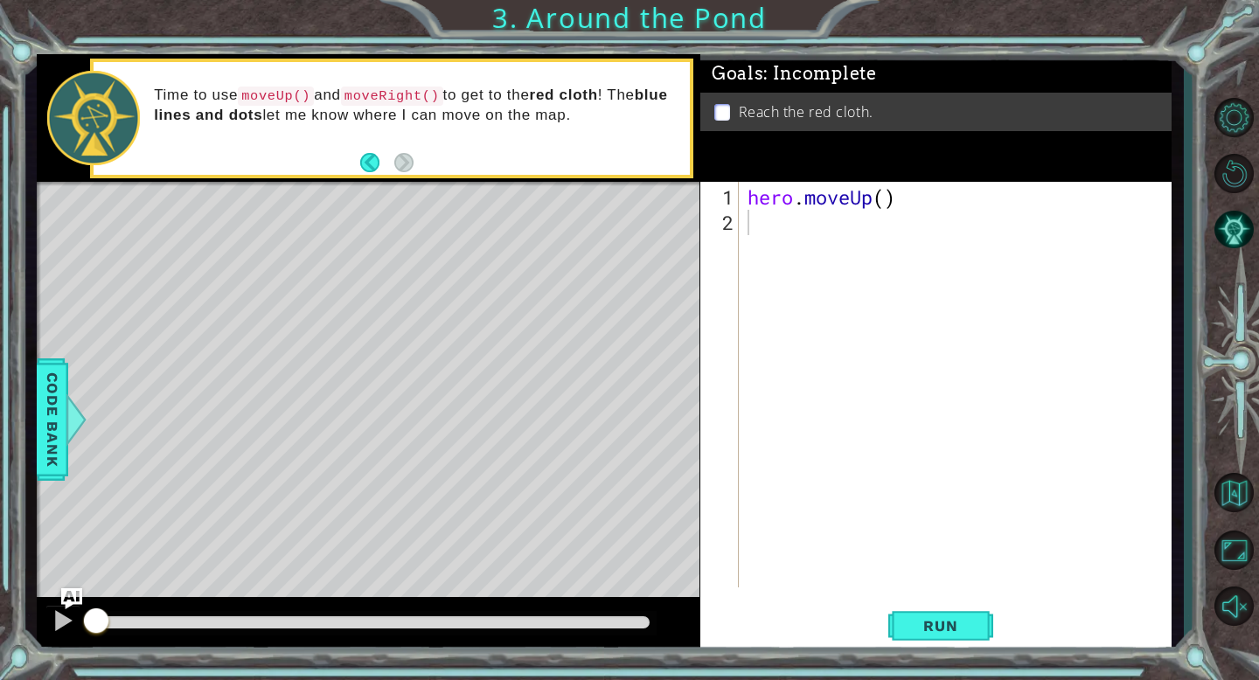
drag, startPoint x: 358, startPoint y: 93, endPoint x: 731, endPoint y: 112, distance: 372.9
click at [731, 112] on div "1 ההההההההההההההההההההההההההההההההההההההההההההההההההההההההההההההההההההההההההההה…" at bounding box center [604, 353] width 1135 height 599
click at [745, 218] on div "hero . moveUp ( )" at bounding box center [960, 412] width 432 height 456
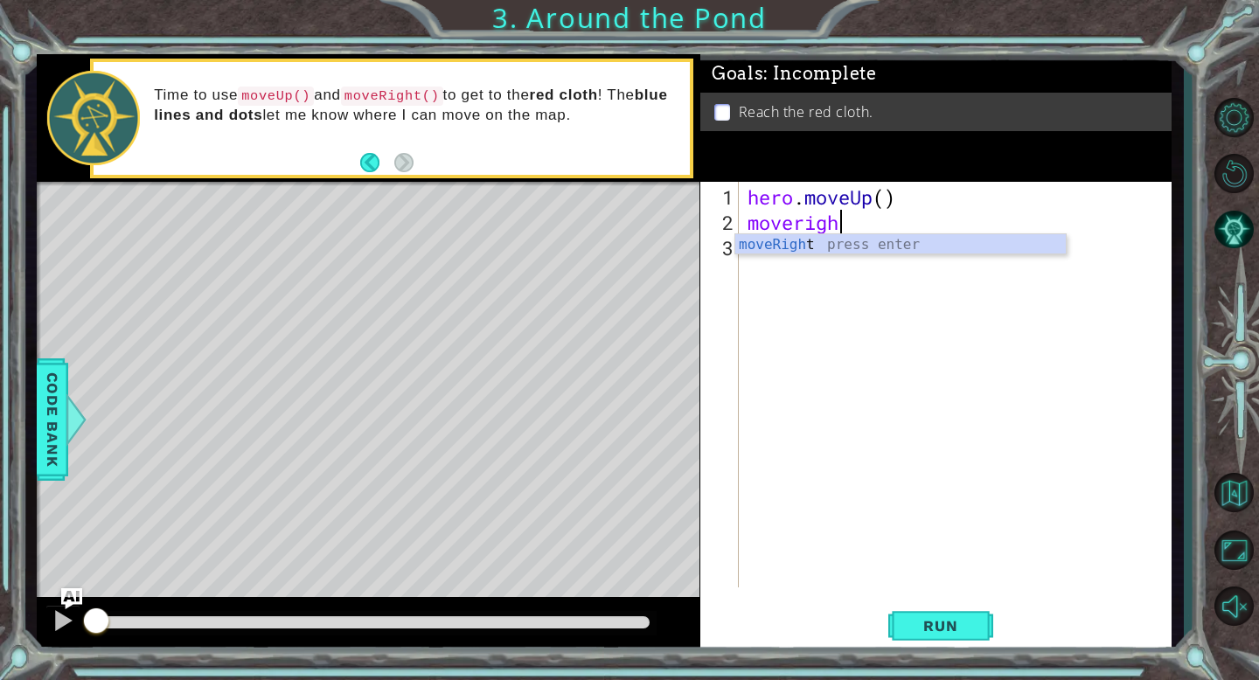
type textarea "moveright"
click at [769, 240] on div "moveRight press enter" at bounding box center [900, 265] width 330 height 63
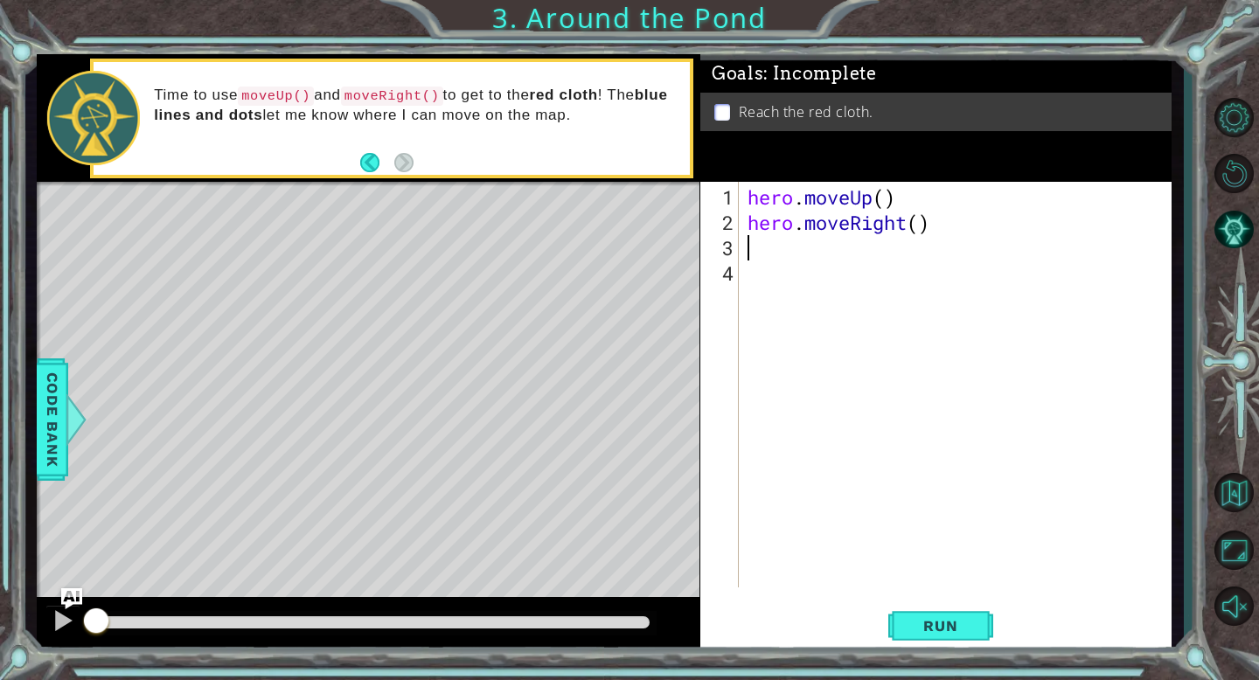
scroll to position [0, 0]
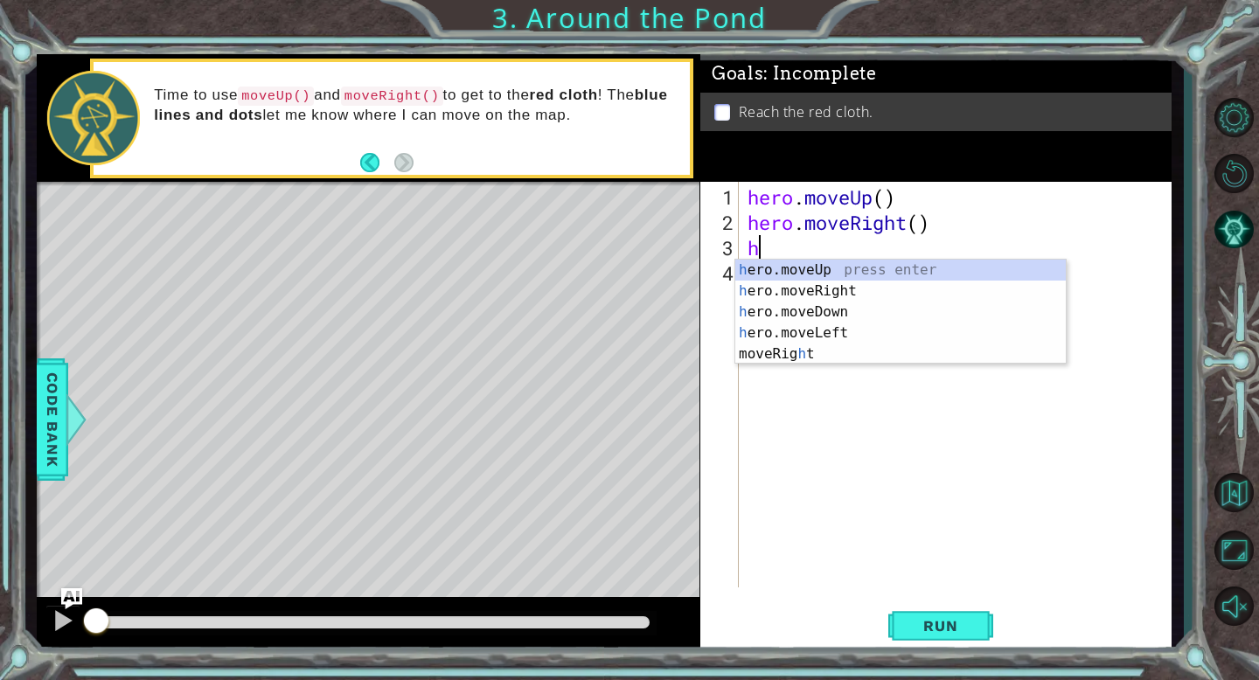
type textarea "her"
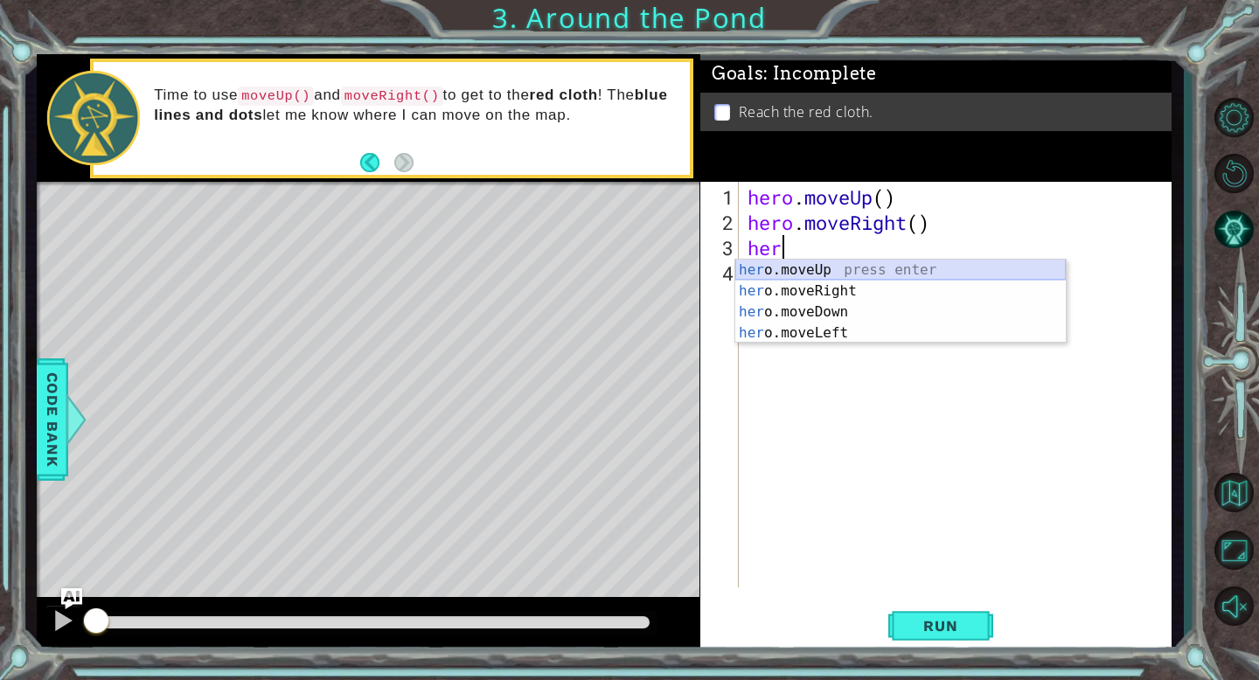
click at [830, 265] on div "her o.moveUp press enter her o.moveRight press enter her o.moveDown press enter…" at bounding box center [900, 323] width 330 height 126
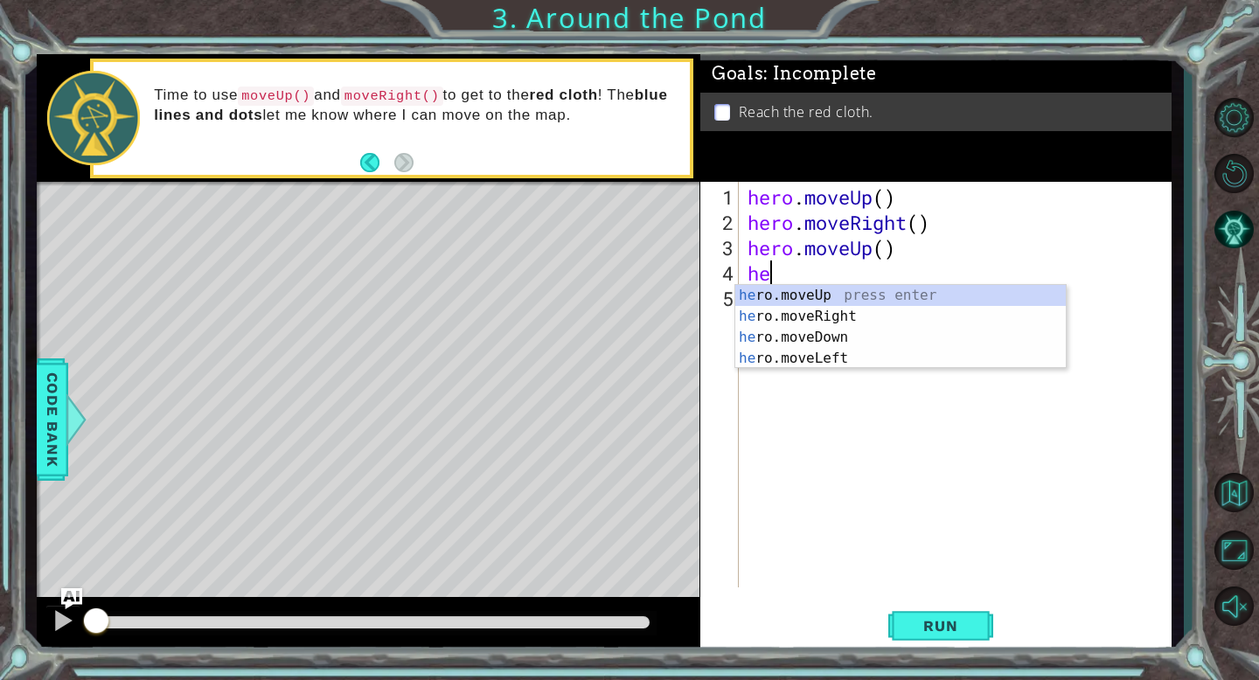
type textarea "her"
click at [856, 298] on div "her o.moveUp press enter her o.moveRight press enter her o.moveDown press enter…" at bounding box center [900, 348] width 330 height 126
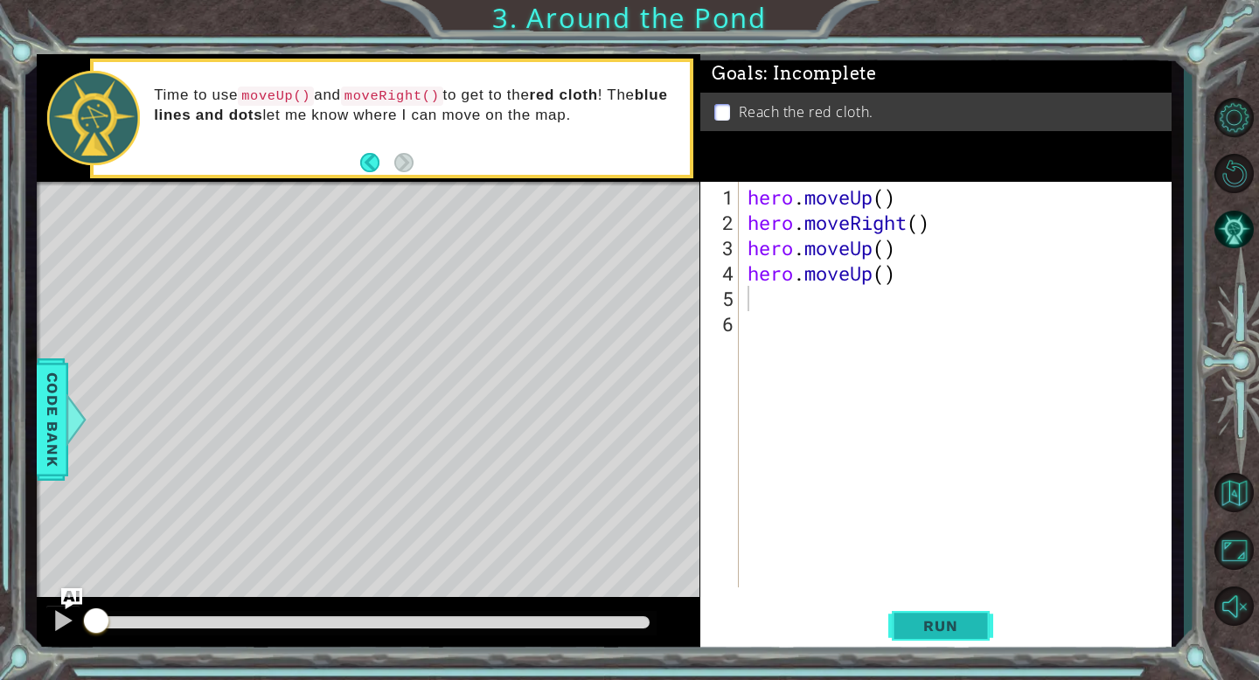
click at [928, 632] on span "Run" at bounding box center [940, 625] width 69 height 17
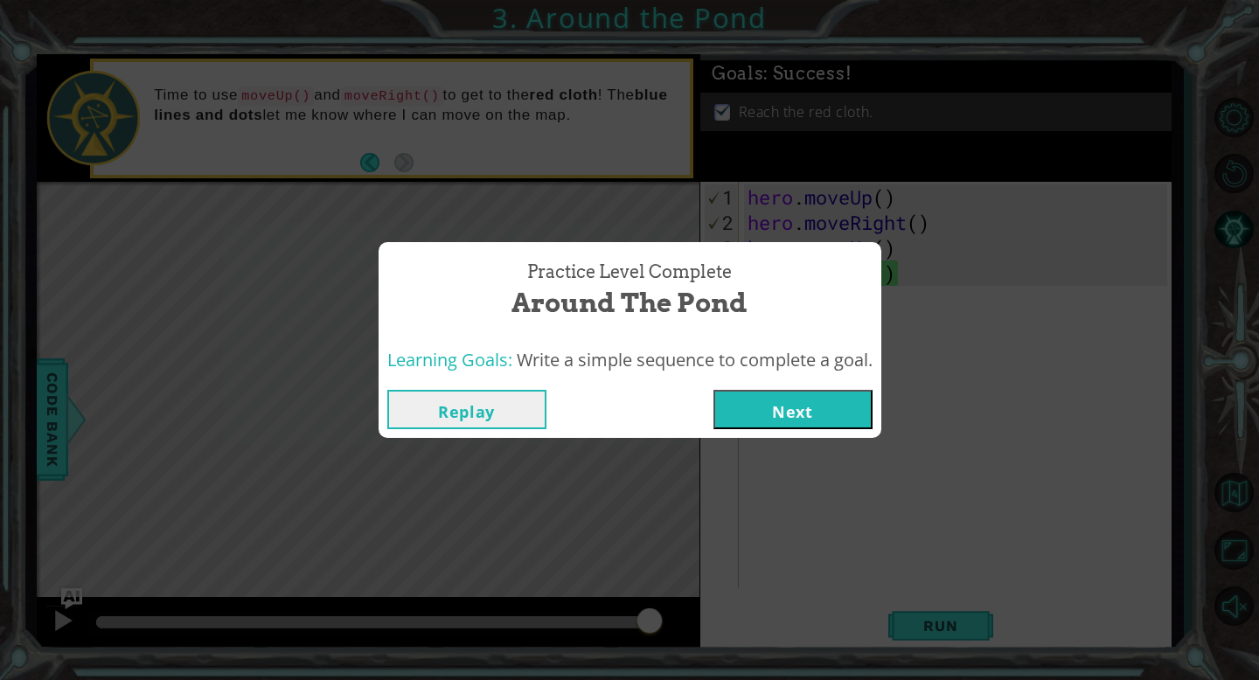
click at [797, 413] on button "Next" at bounding box center [792, 409] width 159 height 39
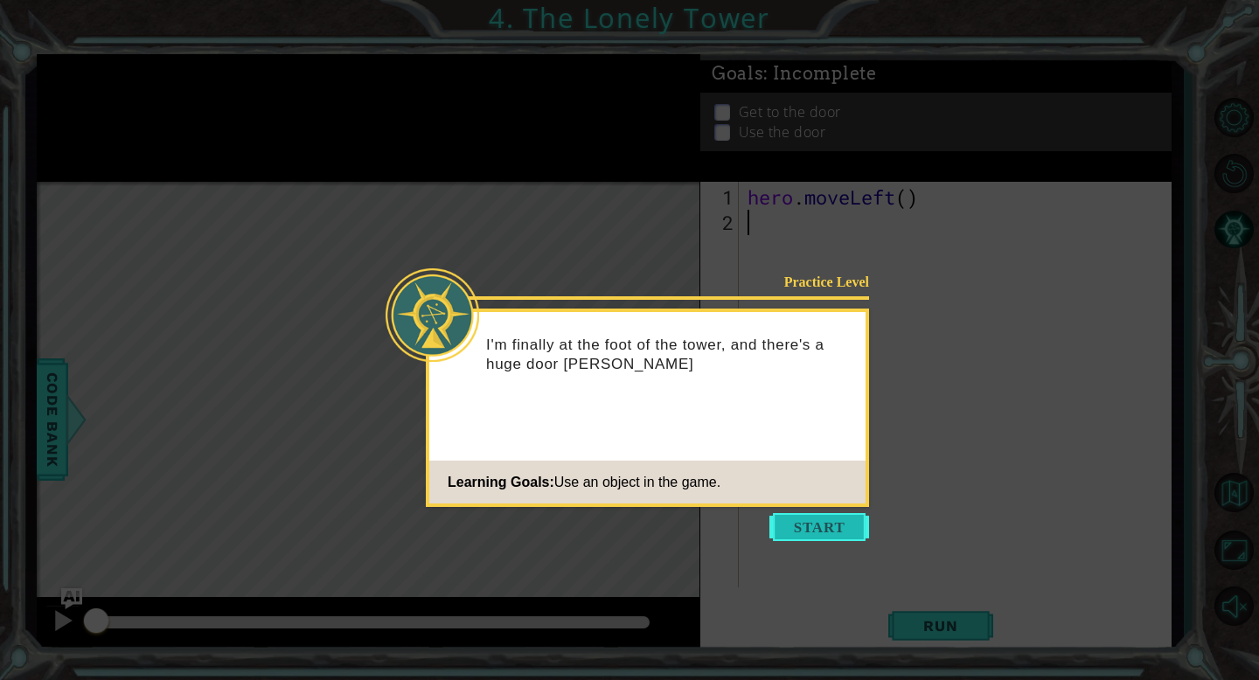
click at [817, 539] on button "Start" at bounding box center [819, 527] width 100 height 28
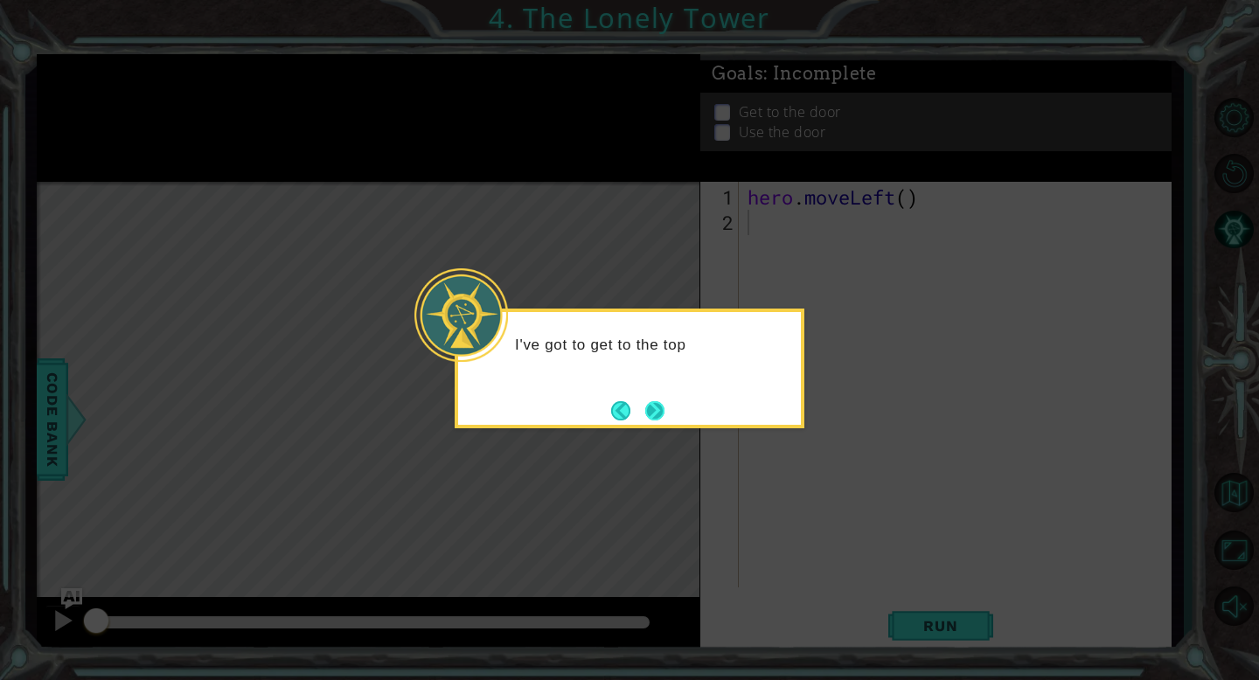
click at [655, 411] on button "Next" at bounding box center [654, 410] width 21 height 21
click at [655, 411] on button "Next" at bounding box center [655, 410] width 27 height 27
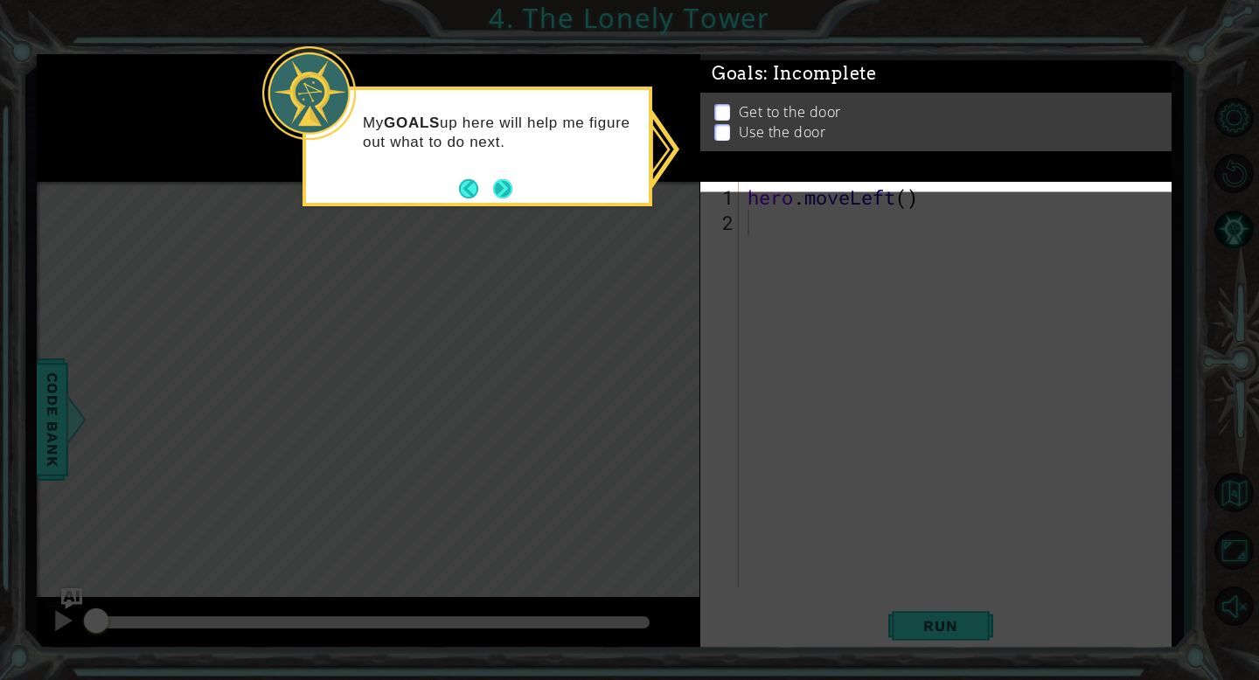
click at [497, 188] on button "Next" at bounding box center [502, 188] width 23 height 23
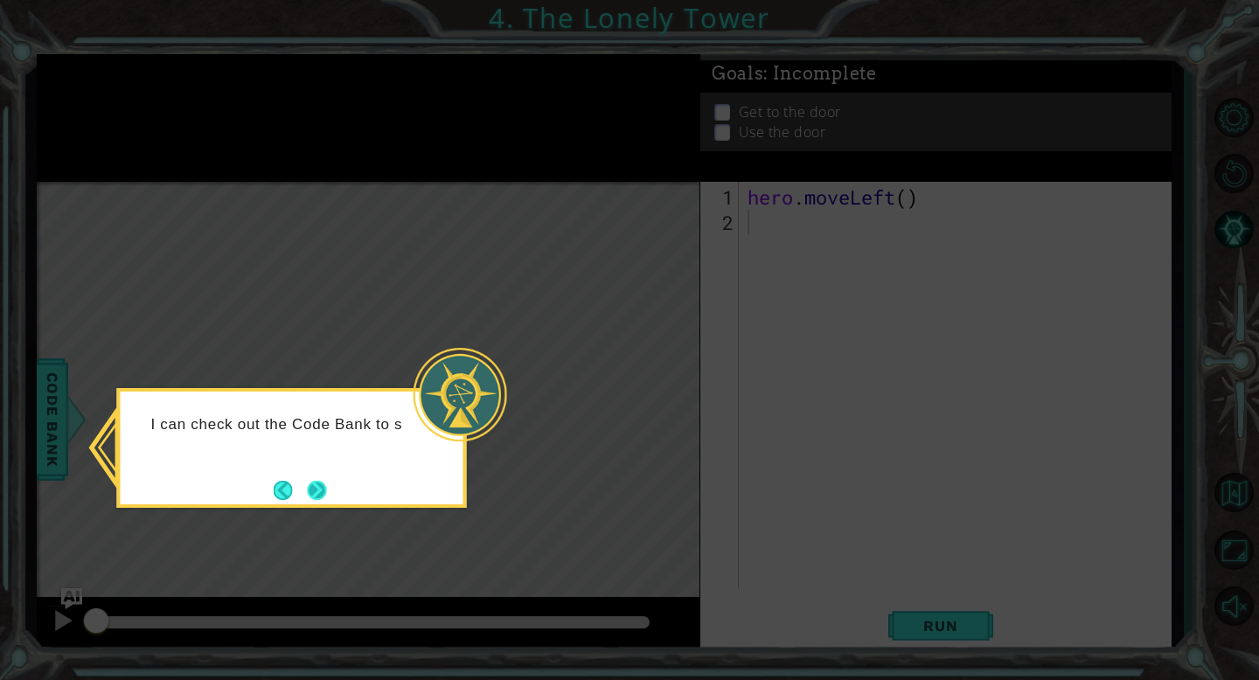
click at [312, 479] on button "Next" at bounding box center [317, 490] width 24 height 24
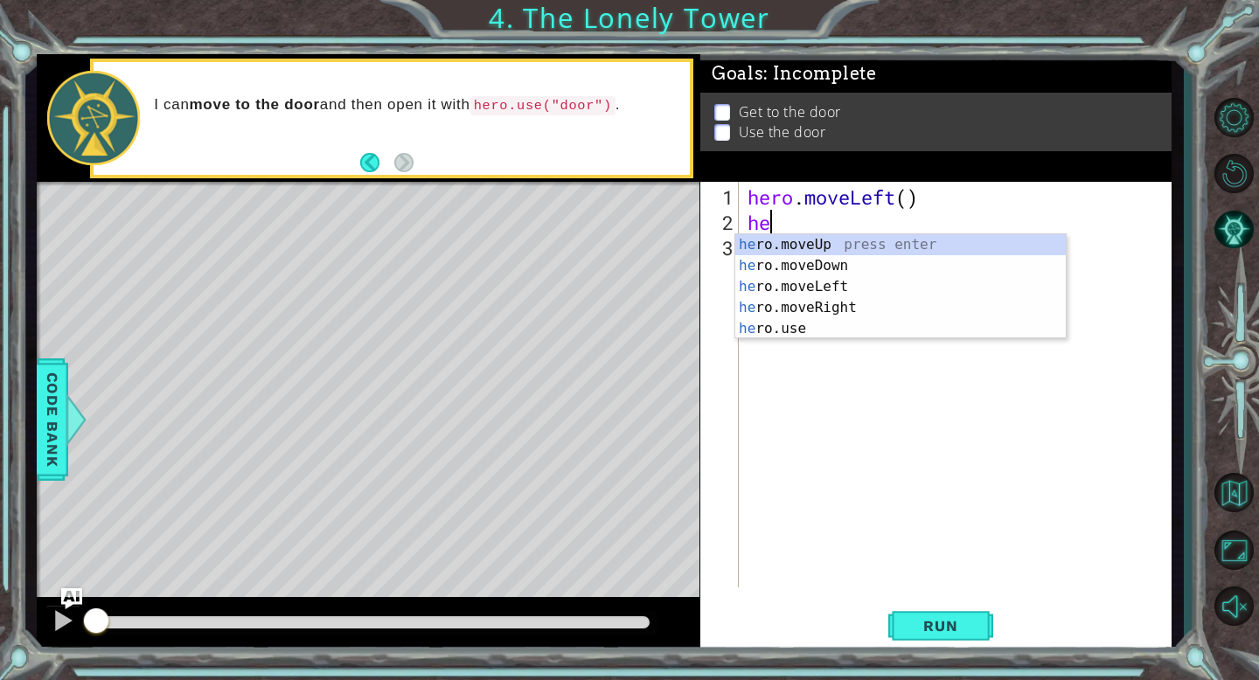
type textarea "her"
click at [807, 288] on div "her o.moveUp press enter her o.moveDown press enter her o.moveLeft press enter …" at bounding box center [900, 307] width 330 height 147
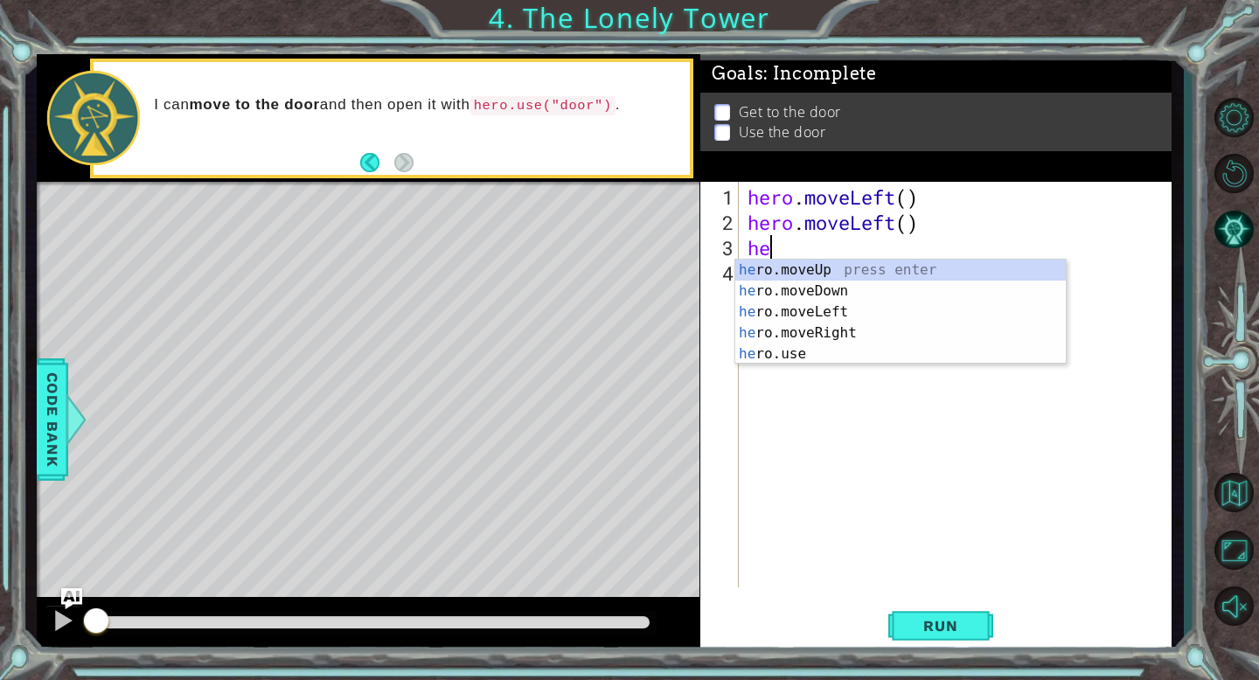
type textarea "h"
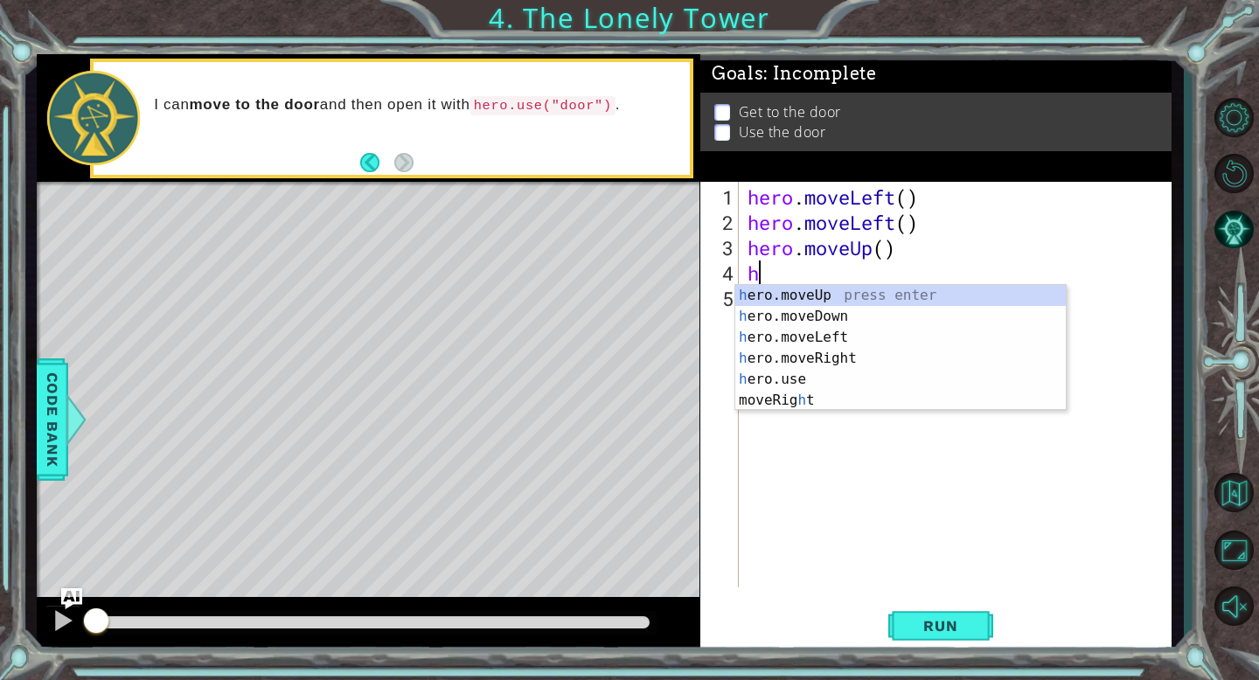
type textarea "hee"
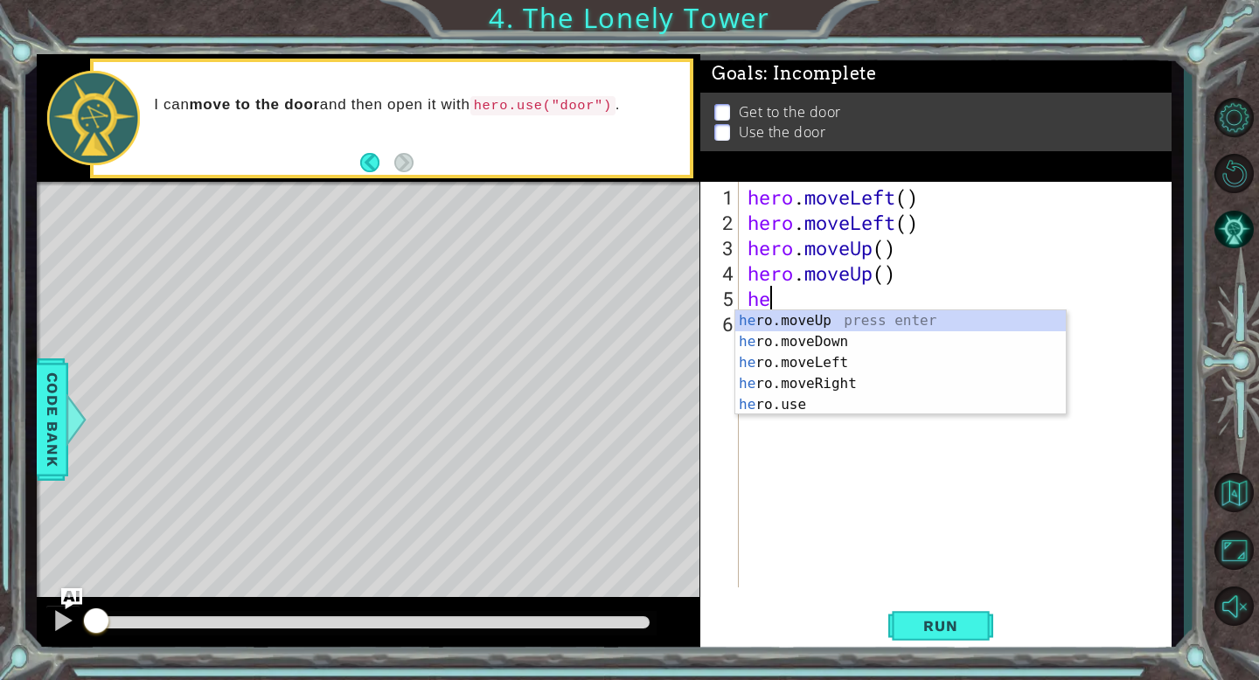
type textarea "her"
click at [824, 385] on div "her o.moveUp press enter her o.moveDown press enter her o.moveLeft press enter …" at bounding box center [900, 383] width 330 height 147
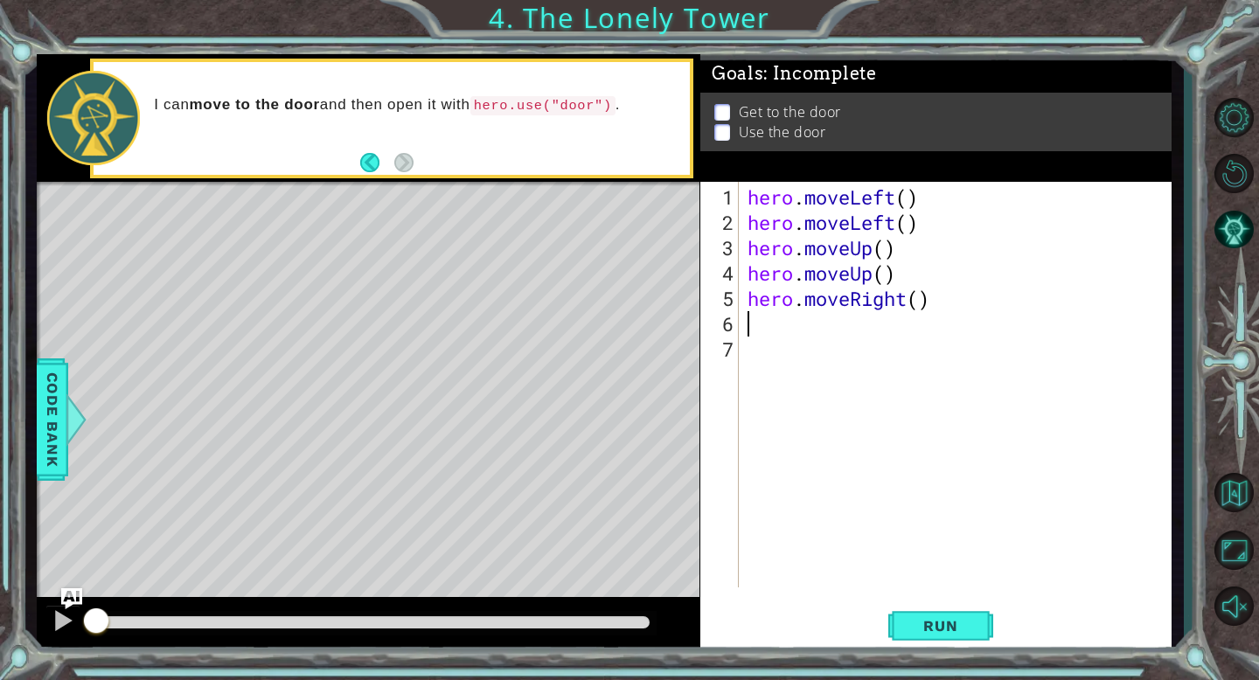
type textarea "g"
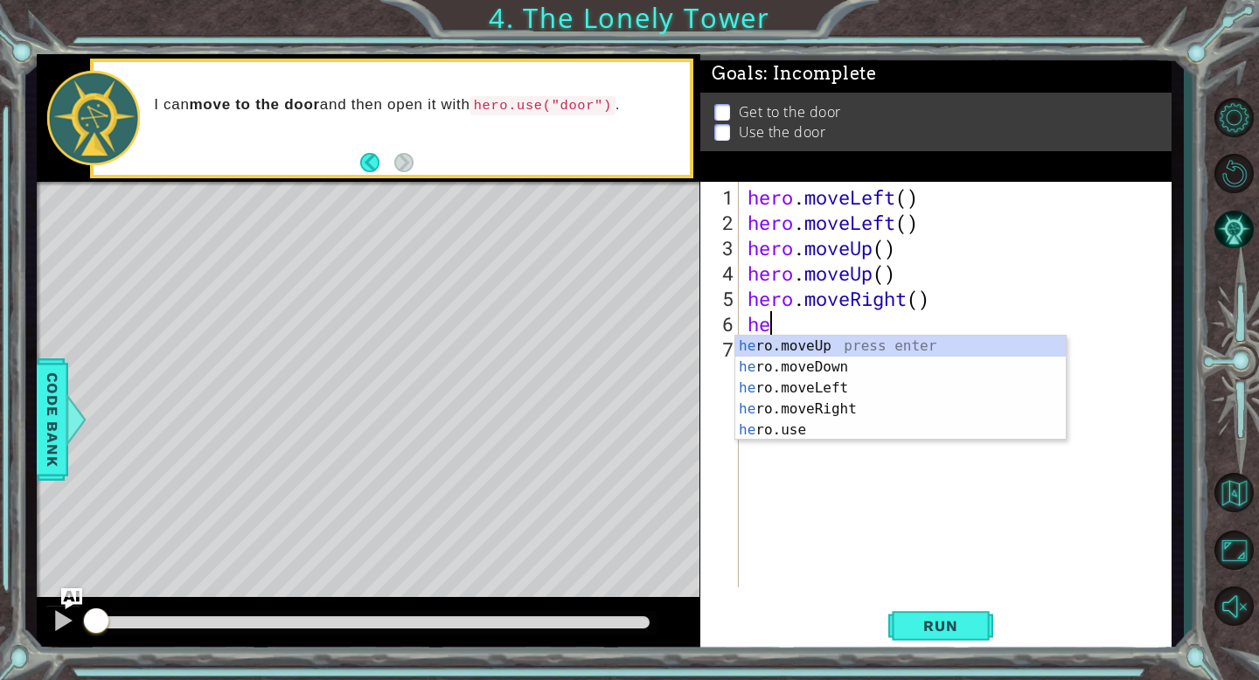
type textarea "her"
click at [813, 418] on div "her o.moveUp press enter her o.moveDown press enter her o.moveLeft press enter …" at bounding box center [900, 409] width 330 height 147
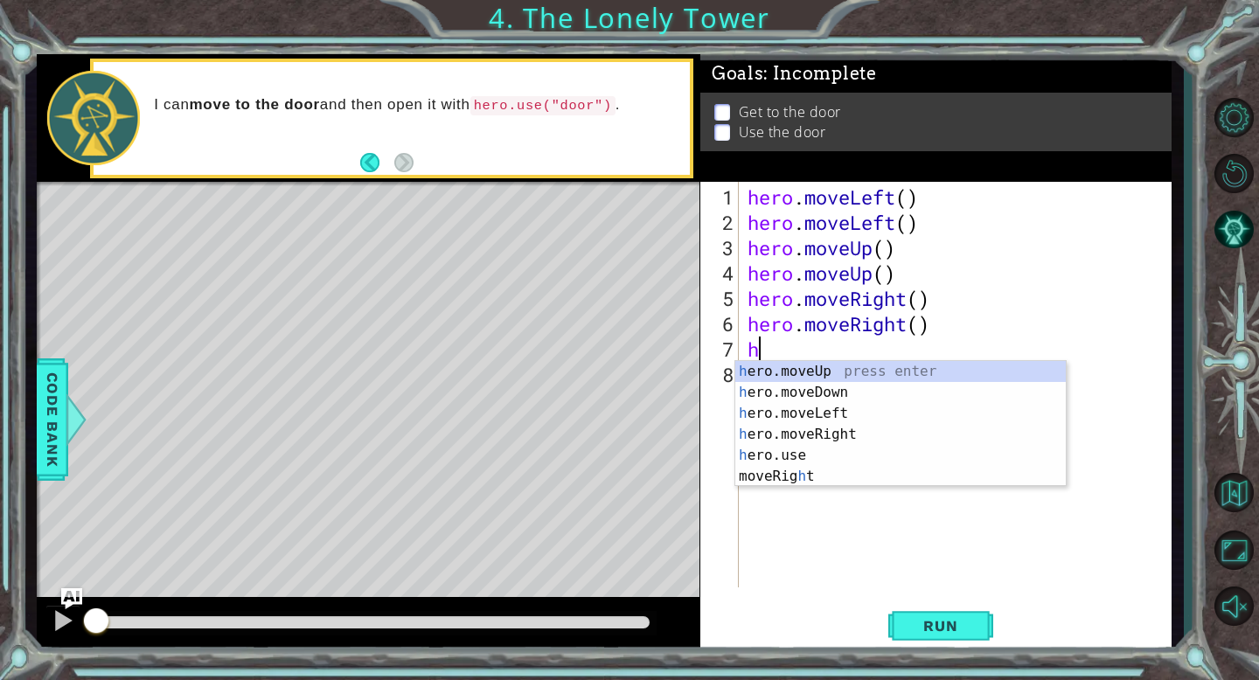
type textarea "her"
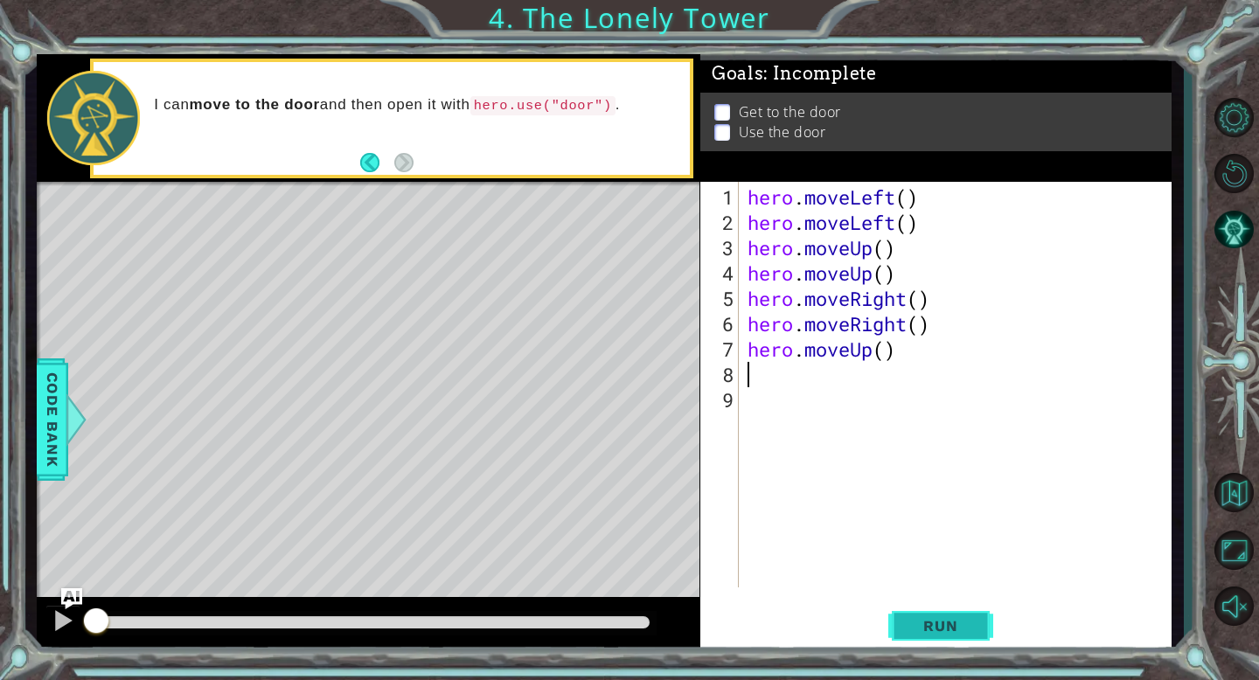
click at [967, 629] on span "Run" at bounding box center [940, 625] width 69 height 17
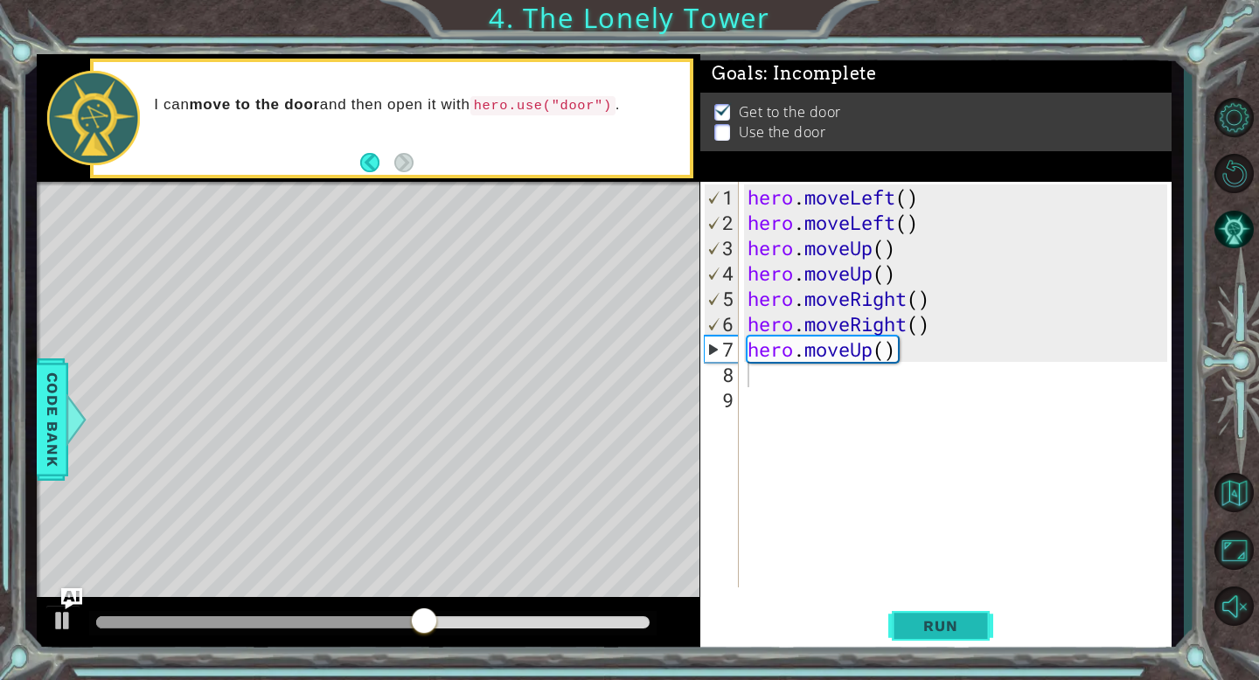
click at [967, 629] on span "Run" at bounding box center [940, 625] width 69 height 17
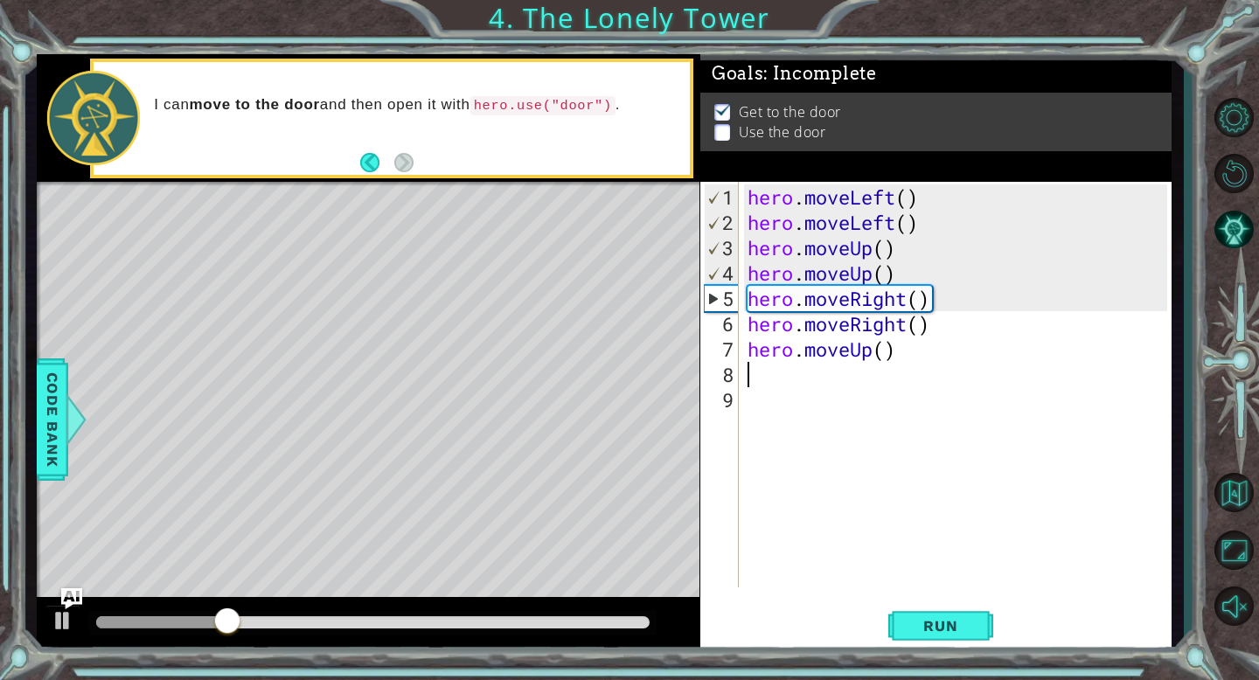
click at [754, 376] on div "hero . moveLeft ( ) hero . moveLeft ( ) hero . moveUp ( ) hero . moveUp ( ) her…" at bounding box center [960, 412] width 432 height 456
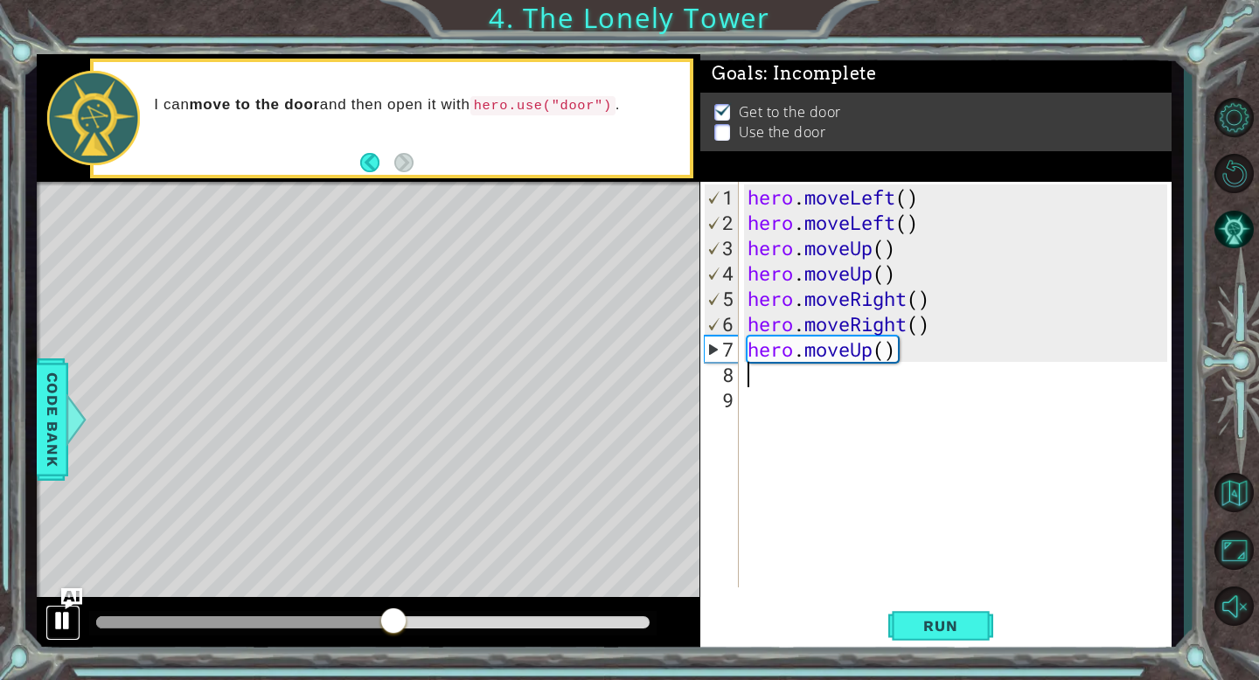
click at [72, 627] on div at bounding box center [63, 620] width 23 height 23
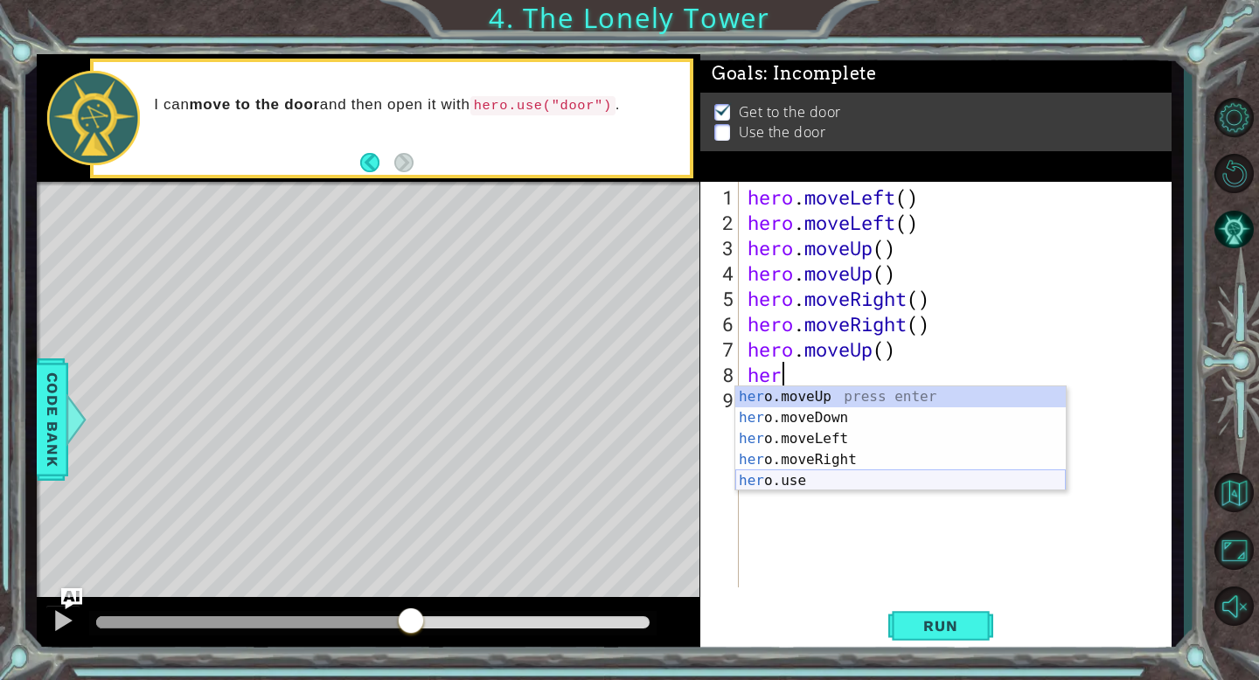
click at [833, 480] on div "her o.moveUp press enter her o.moveDown press enter her o.moveLeft press enter …" at bounding box center [900, 459] width 330 height 147
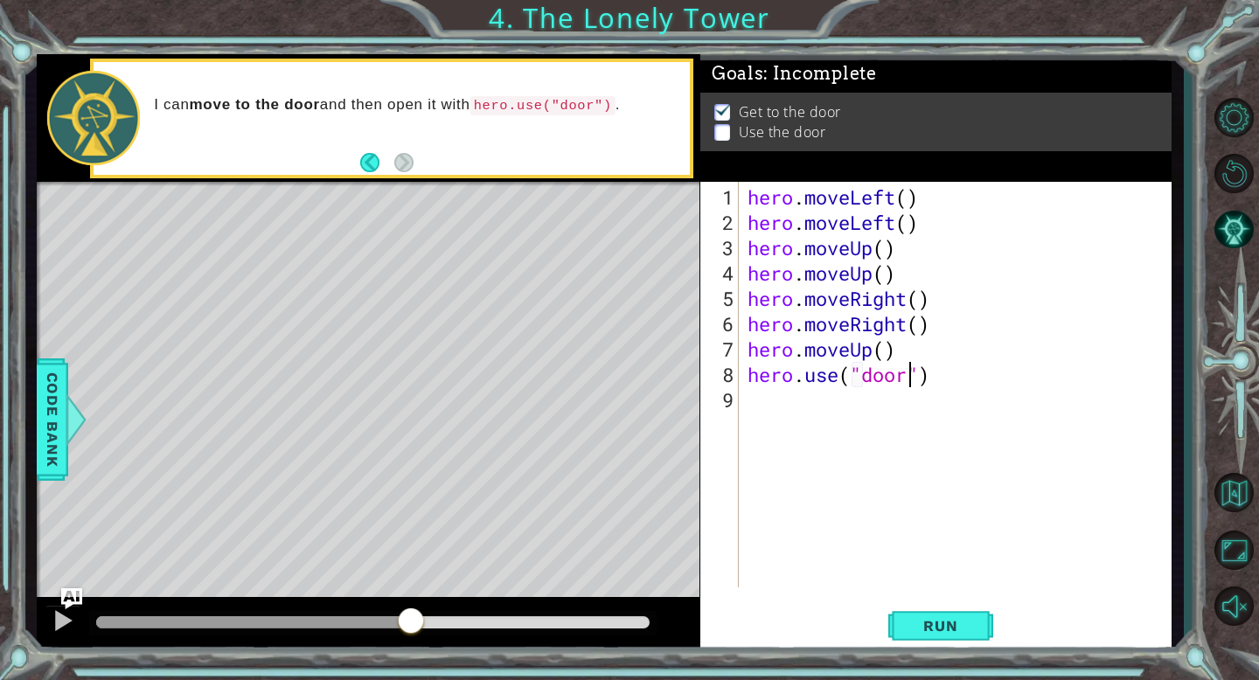
scroll to position [0, 7]
click at [959, 623] on span "Run" at bounding box center [940, 625] width 69 height 17
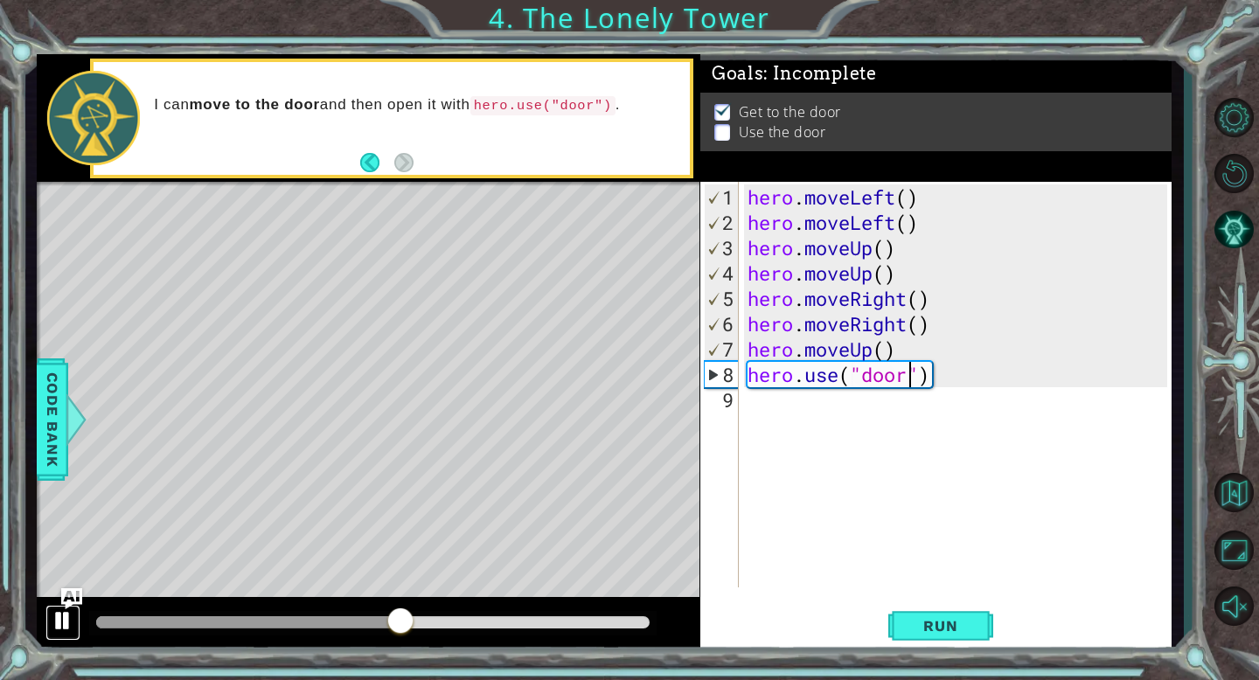
click at [62, 622] on div at bounding box center [63, 620] width 23 height 23
click at [874, 357] on div "hero . moveLeft ( ) hero . moveLeft ( ) hero . moveUp ( ) hero . moveUp ( ) her…" at bounding box center [960, 412] width 432 height 456
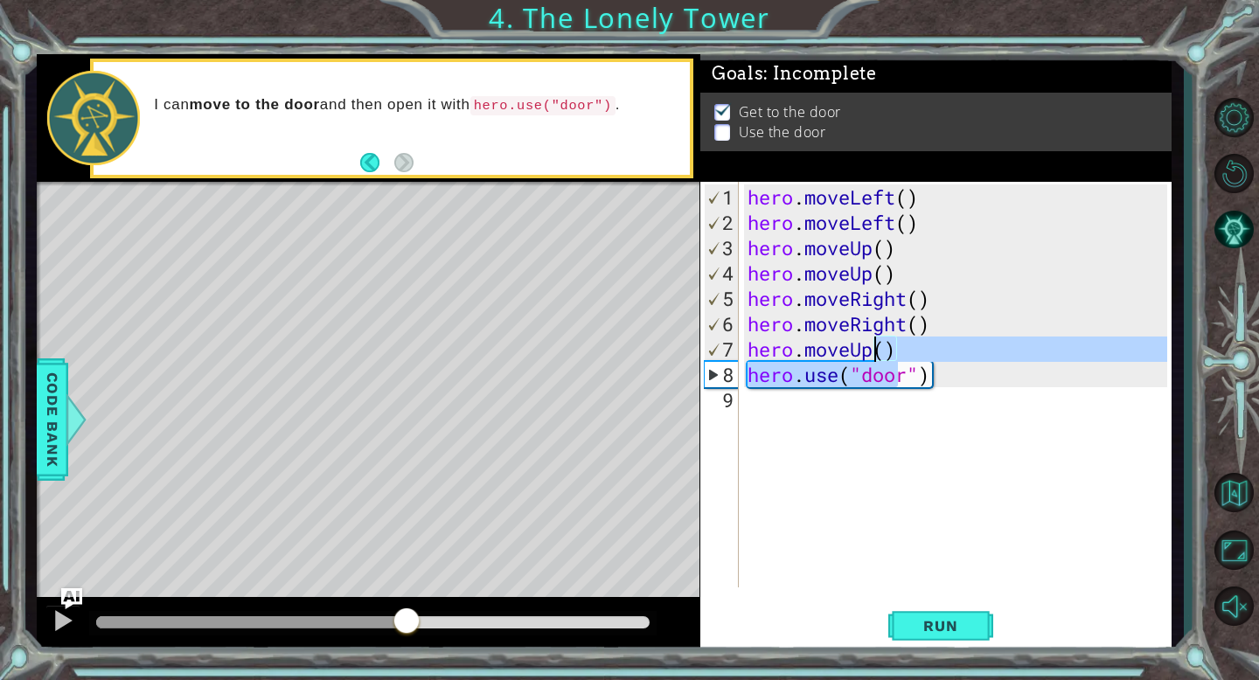
drag, startPoint x: 898, startPoint y: 361, endPoint x: 868, endPoint y: 351, distance: 31.5
click at [868, 351] on div "hero . moveLeft ( ) hero . moveLeft ( ) hero . moveUp ( ) hero . moveUp ( ) her…" at bounding box center [960, 412] width 432 height 456
type textarea "hero.moveUp() hero.use("door")"
click at [977, 395] on div "hero . moveLeft ( ) hero . moveLeft ( ) hero . moveUp ( ) hero . moveUp ( ) her…" at bounding box center [960, 412] width 432 height 456
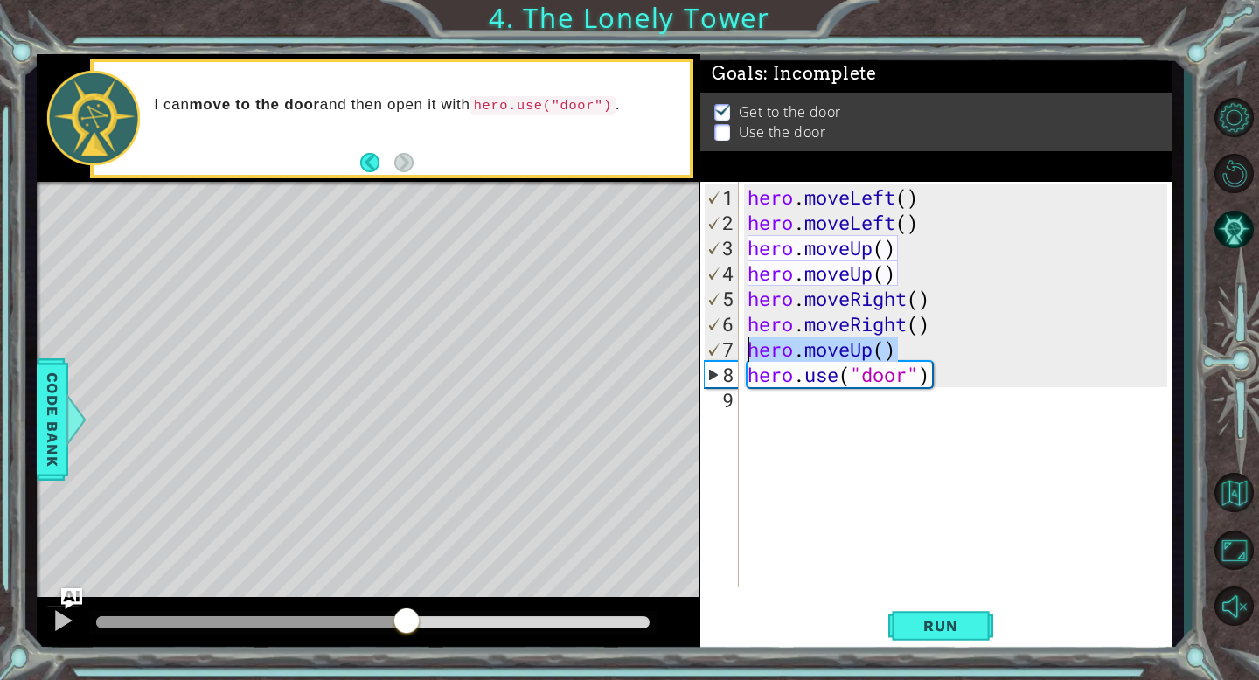
drag, startPoint x: 896, startPoint y: 349, endPoint x: 746, endPoint y: 345, distance: 150.4
click at [746, 345] on div "hero . moveLeft ( ) hero . moveLeft ( ) hero . moveUp ( ) hero . moveUp ( ) her…" at bounding box center [960, 412] width 432 height 456
type textarea "hero.moveUp()"
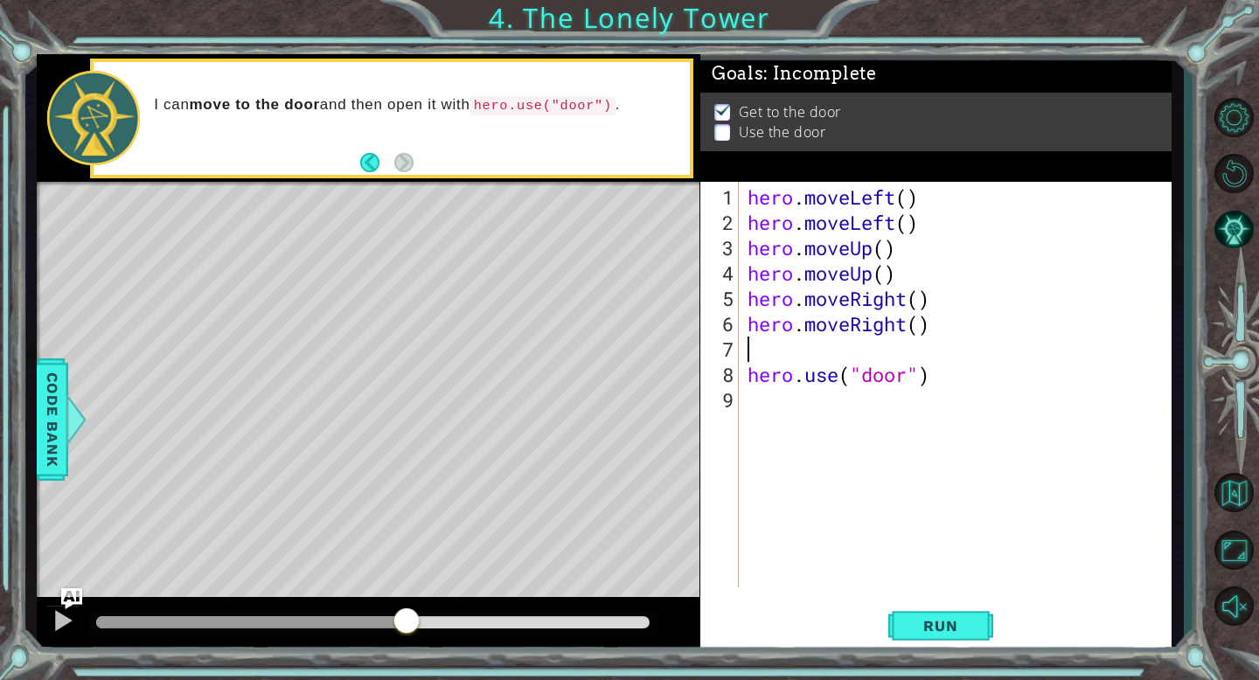
click at [748, 374] on div "hero . moveLeft ( ) hero . moveLeft ( ) hero . moveUp ( ) hero . moveUp ( ) her…" at bounding box center [960, 412] width 432 height 456
type textarea "hero.use("door")"
click at [932, 632] on span "Run" at bounding box center [940, 625] width 69 height 17
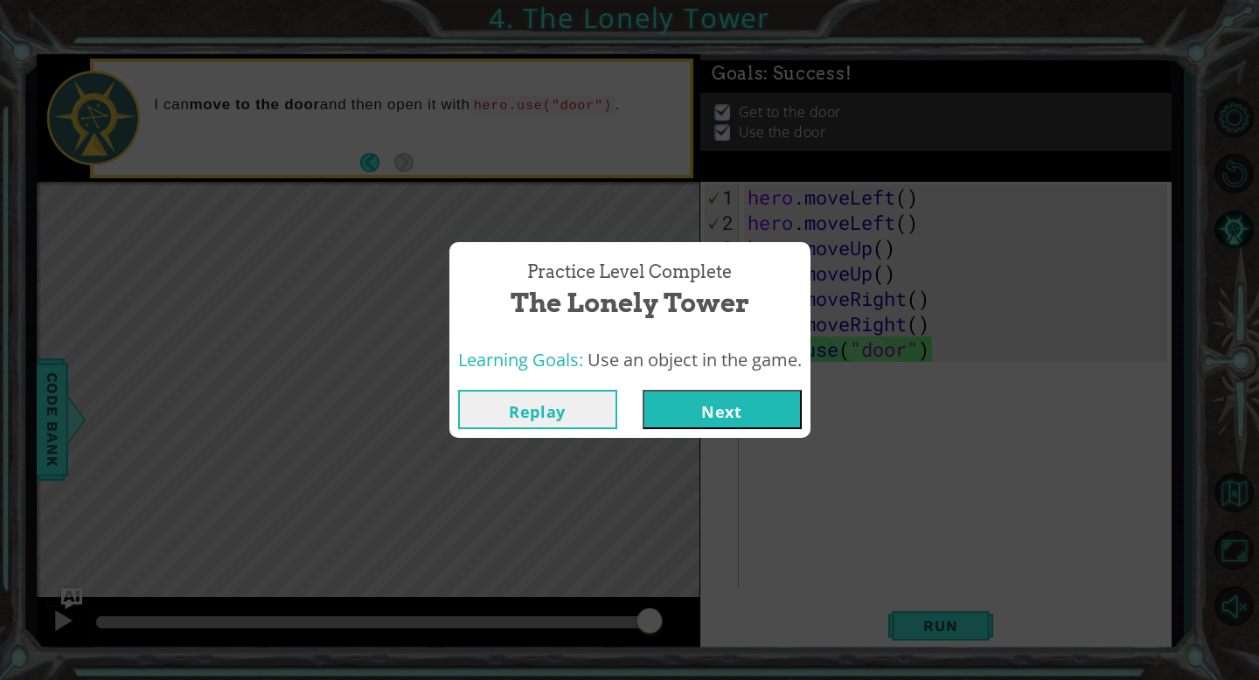
click at [757, 408] on button "Next" at bounding box center [722, 409] width 159 height 39
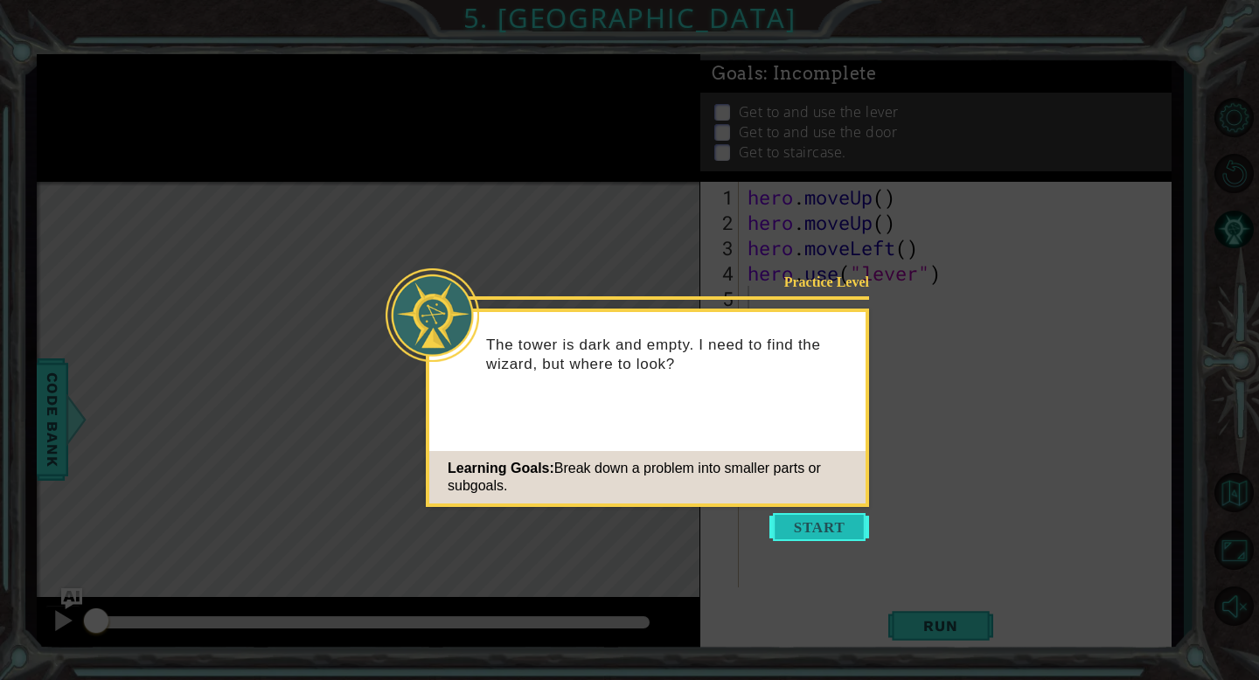
click at [831, 520] on button "Start" at bounding box center [819, 527] width 100 height 28
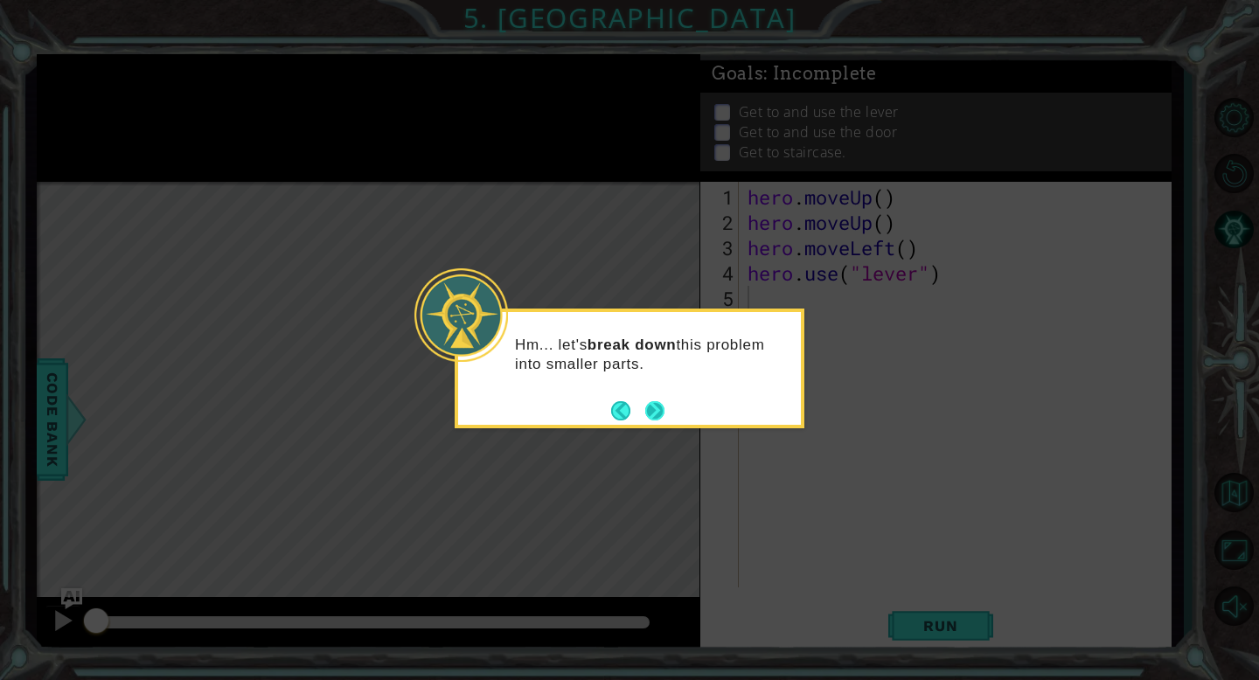
click at [657, 414] on button "Next" at bounding box center [654, 411] width 22 height 22
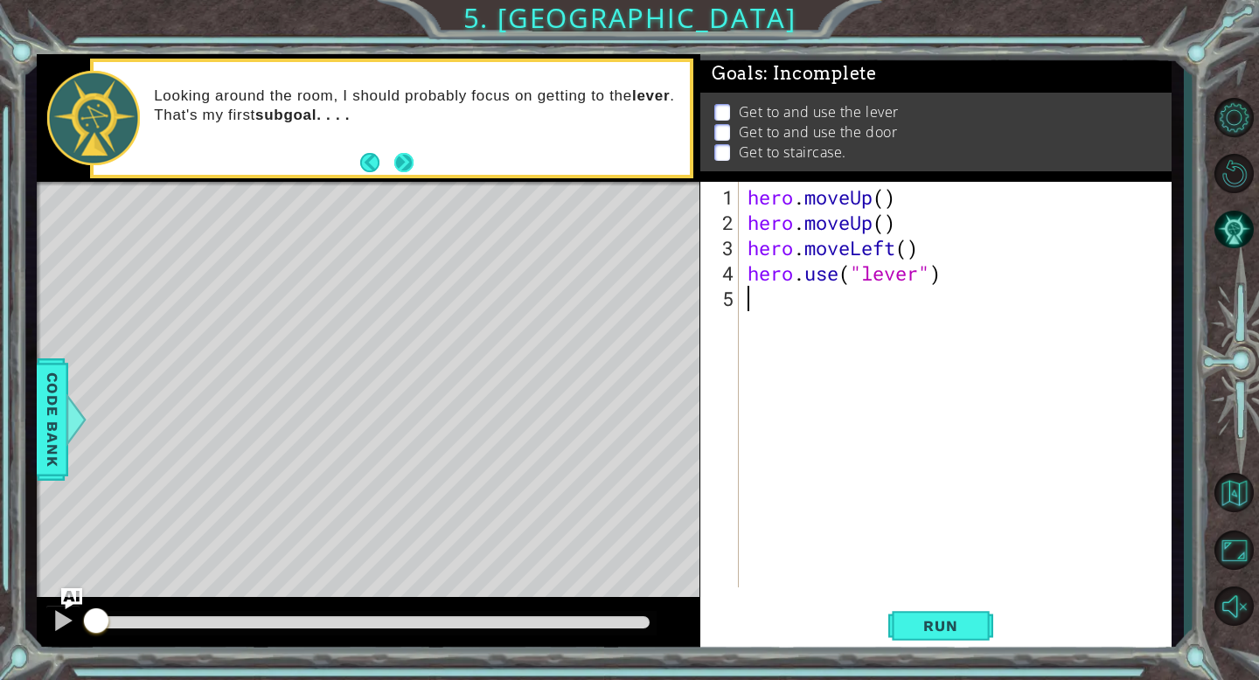
click at [405, 166] on button "Next" at bounding box center [402, 162] width 19 height 19
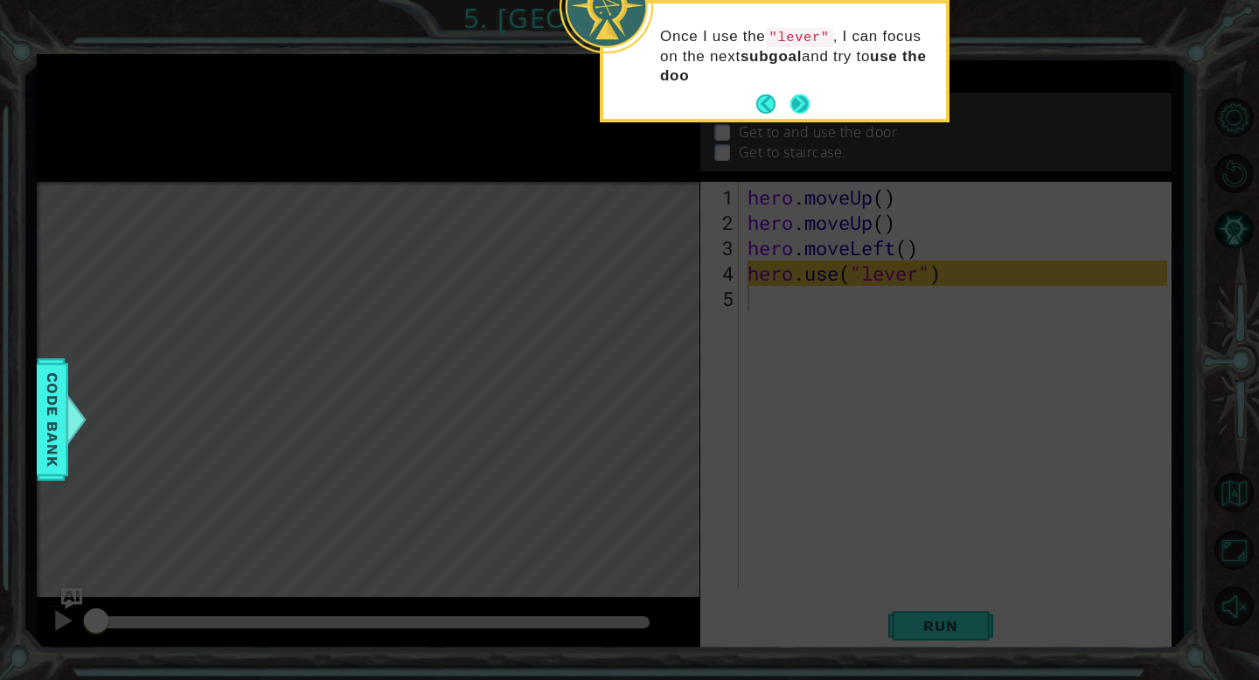
click at [796, 98] on button "Next" at bounding box center [800, 104] width 20 height 20
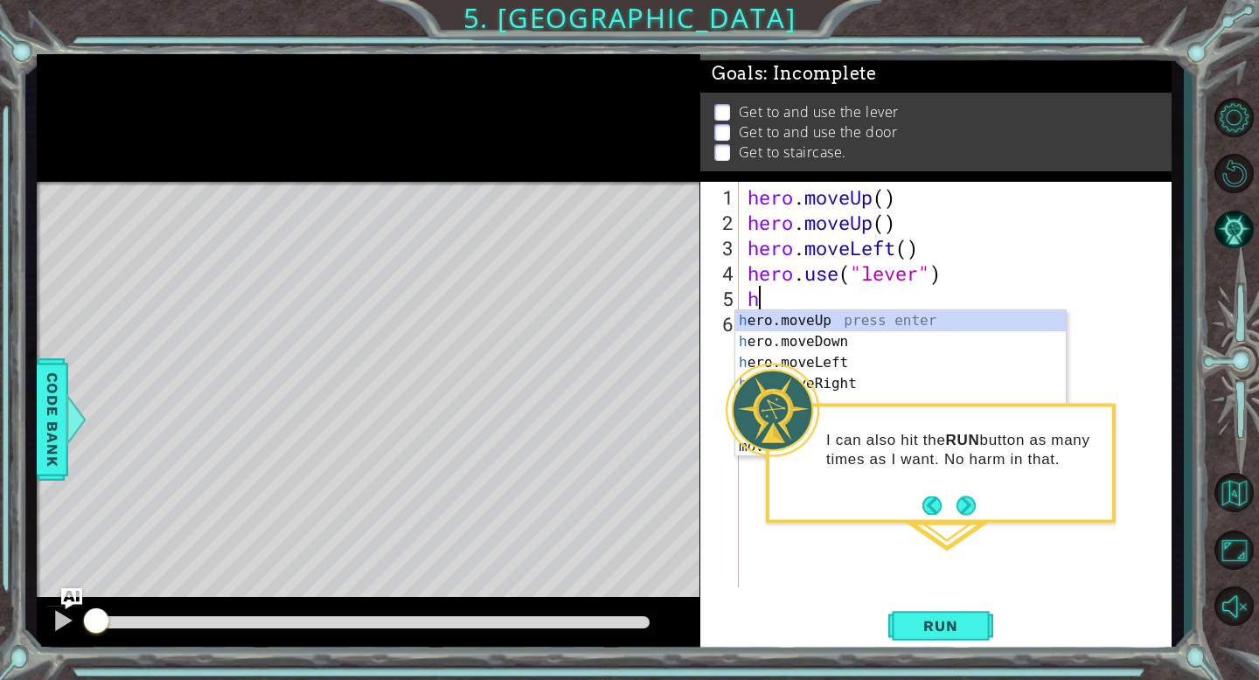
type textarea "her"
click at [858, 379] on div "her o.moveUp press enter her o.moveDown press enter her o.moveLeft press enter …" at bounding box center [900, 394] width 330 height 168
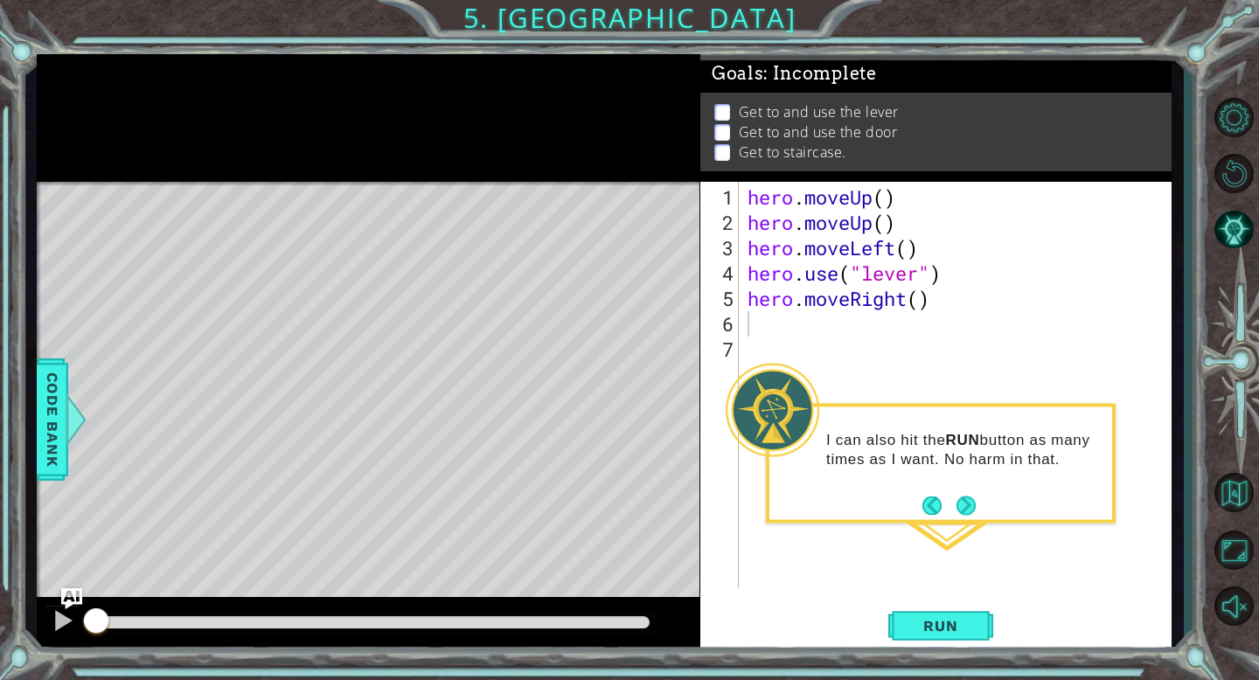
click at [980, 518] on div "I can also hit the RUN button as many times as I want. No harm in that." at bounding box center [941, 464] width 350 height 120
click at [970, 506] on button "Next" at bounding box center [966, 506] width 20 height 20
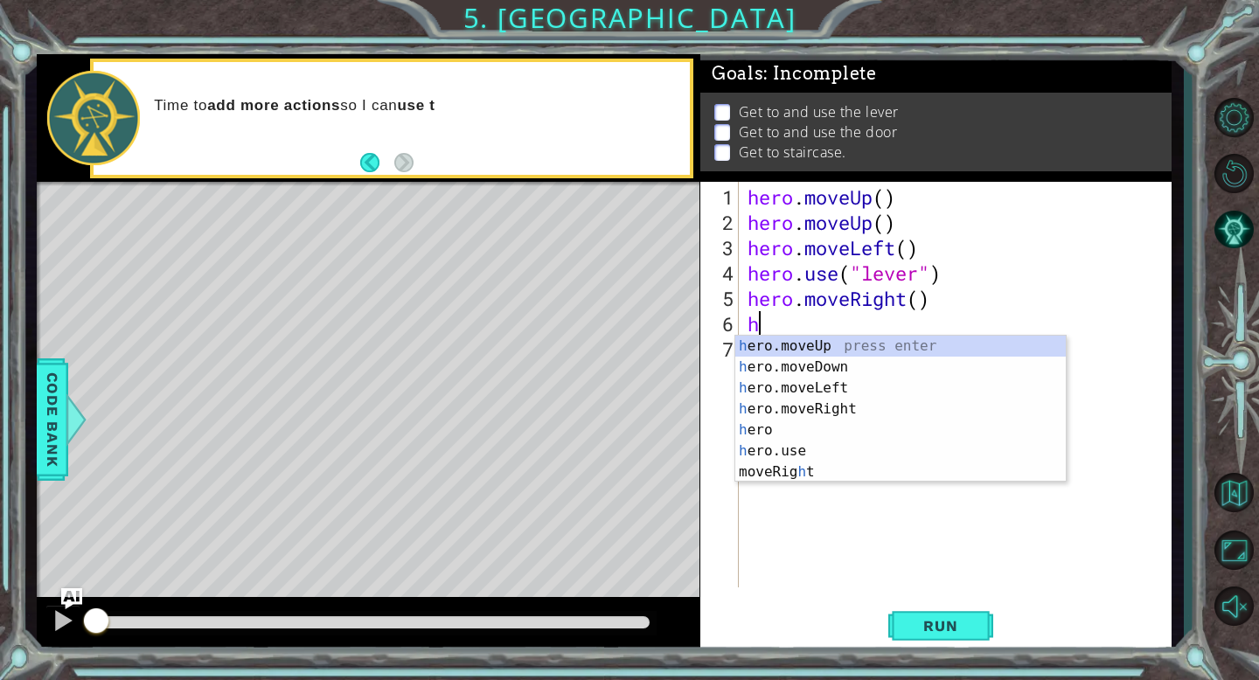
type textarea "her"
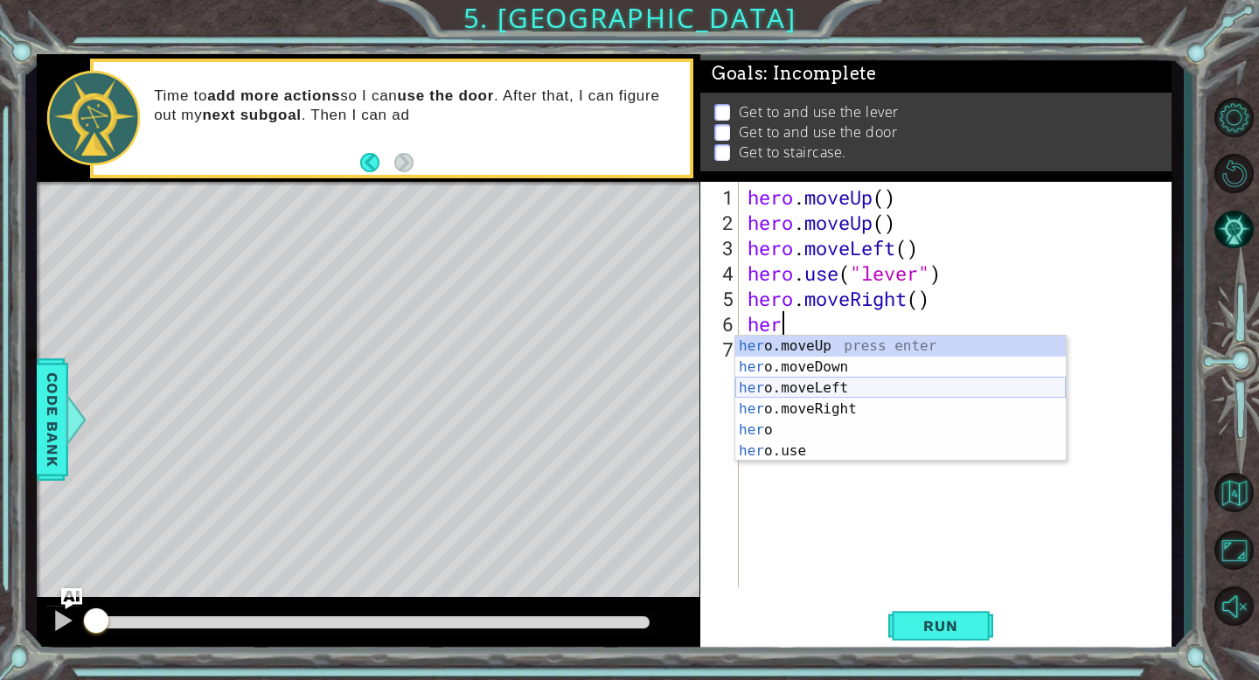
click at [828, 398] on div "her o.moveUp press enter her o.moveDown press enter her o.moveLeft press enter …" at bounding box center [900, 420] width 330 height 168
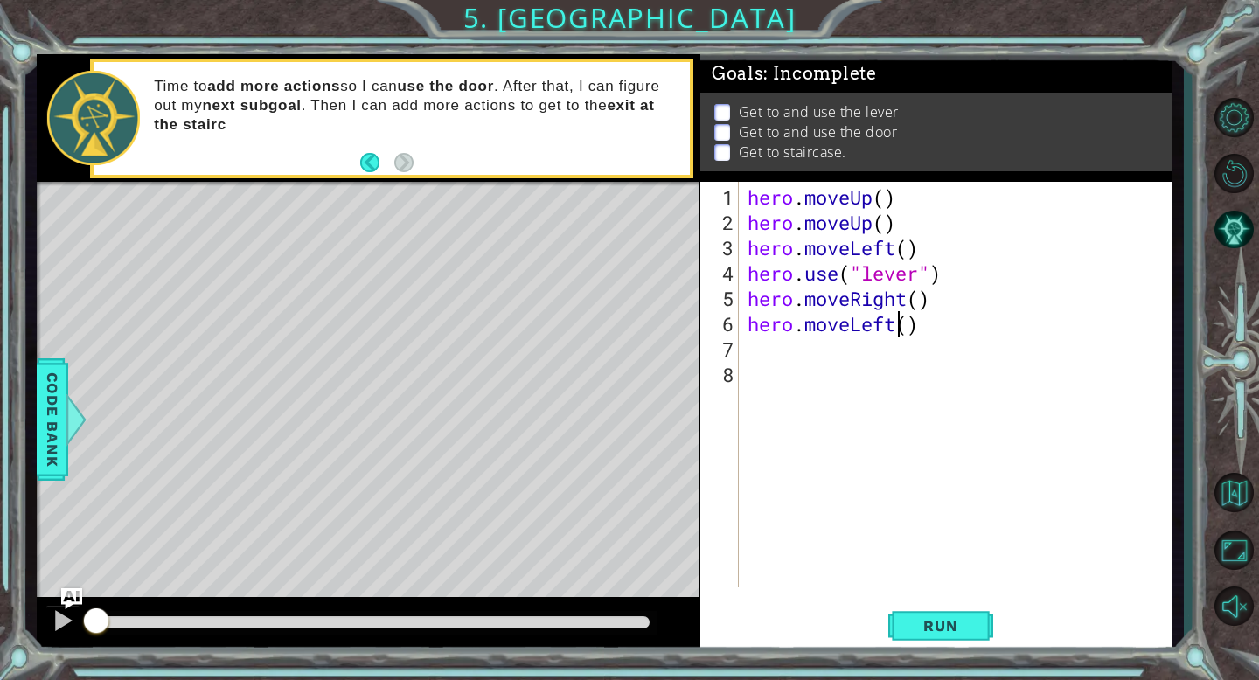
click at [897, 327] on div "hero . moveUp ( ) hero . moveUp ( ) hero . moveLeft ( ) hero . use ( "lever" ) …" at bounding box center [960, 412] width 432 height 456
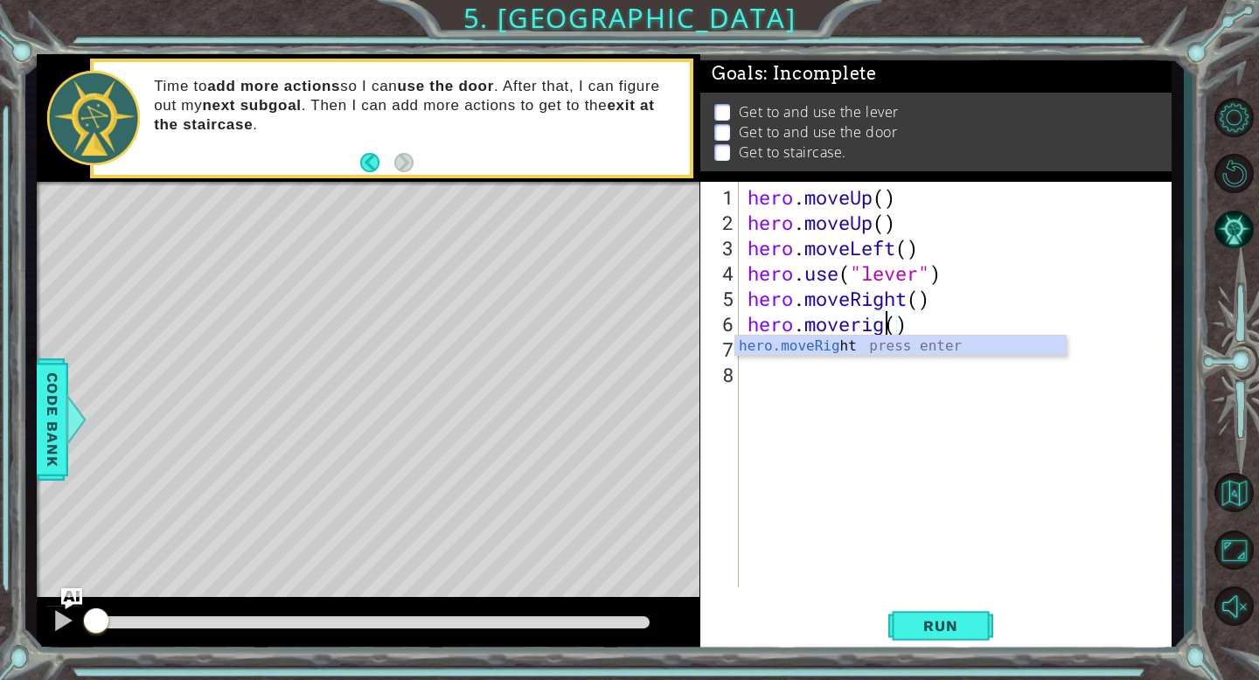
scroll to position [0, 7]
click at [862, 322] on div "hero . moveUp ( ) hero . moveUp ( ) hero . moveLeft ( ) hero . use ( "lever" ) …" at bounding box center [960, 412] width 432 height 456
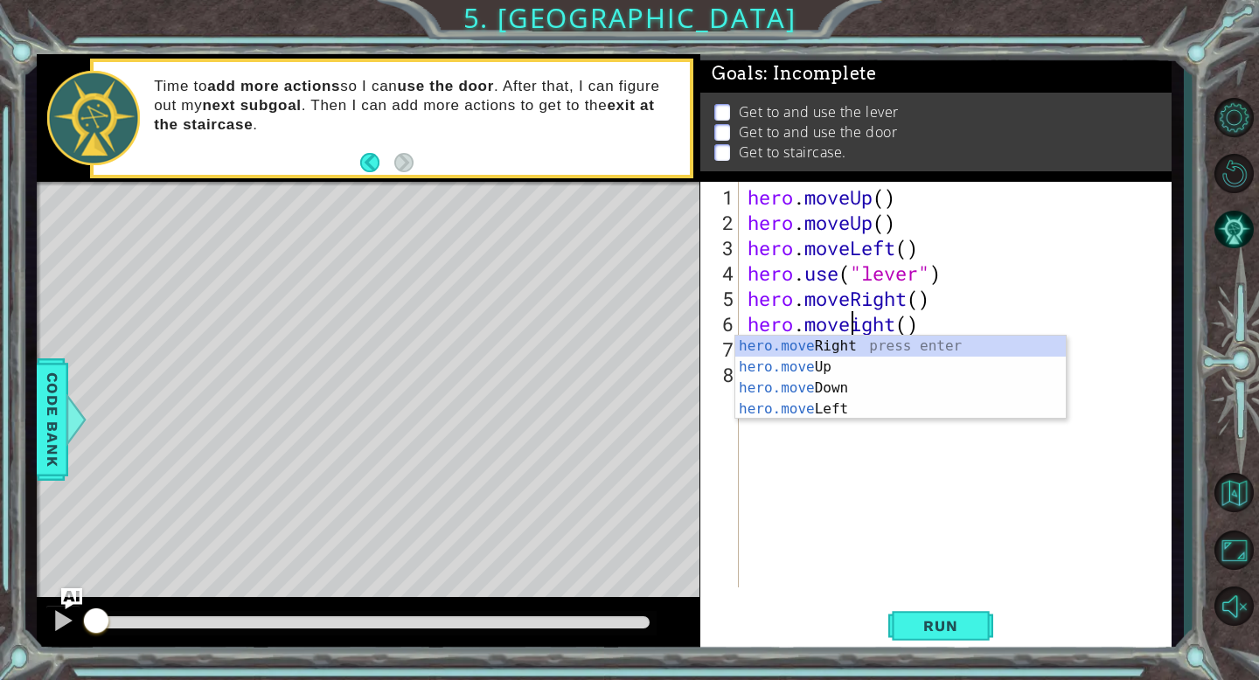
type textarea "hero.moveRight()"
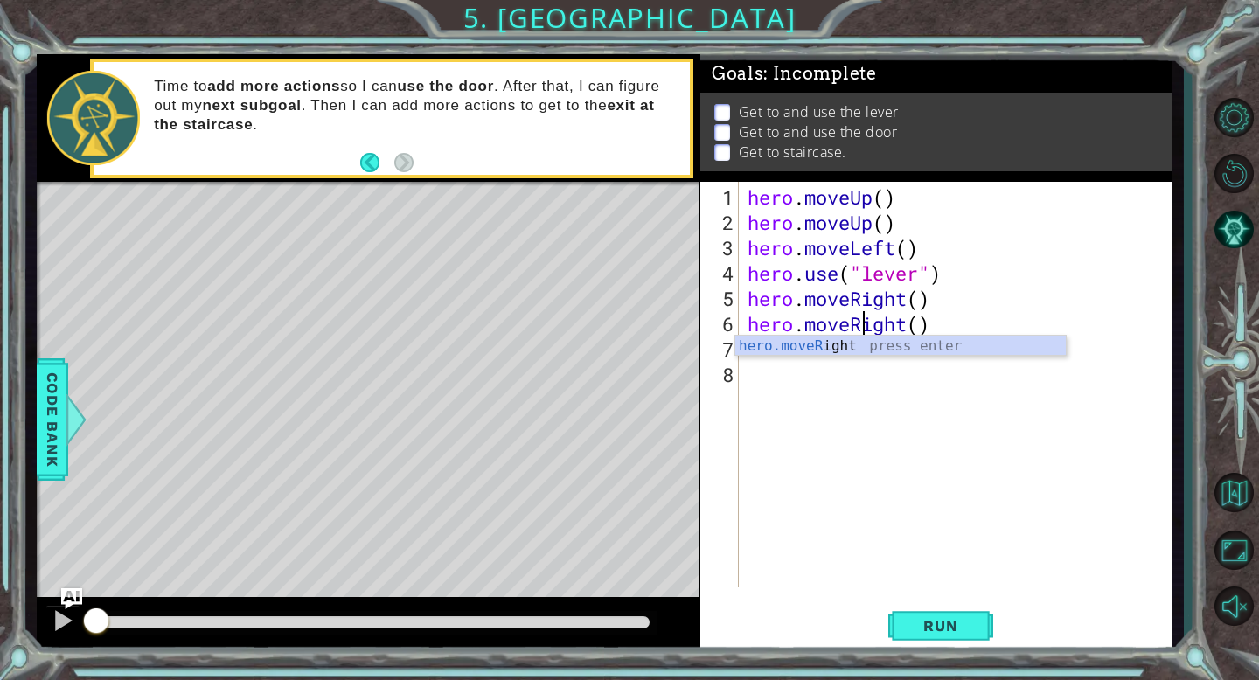
scroll to position [0, 5]
click at [782, 358] on div "hero . moveUp ( ) hero . moveUp ( ) hero . moveLeft ( ) hero . use ( "lever" ) …" at bounding box center [960, 412] width 432 height 456
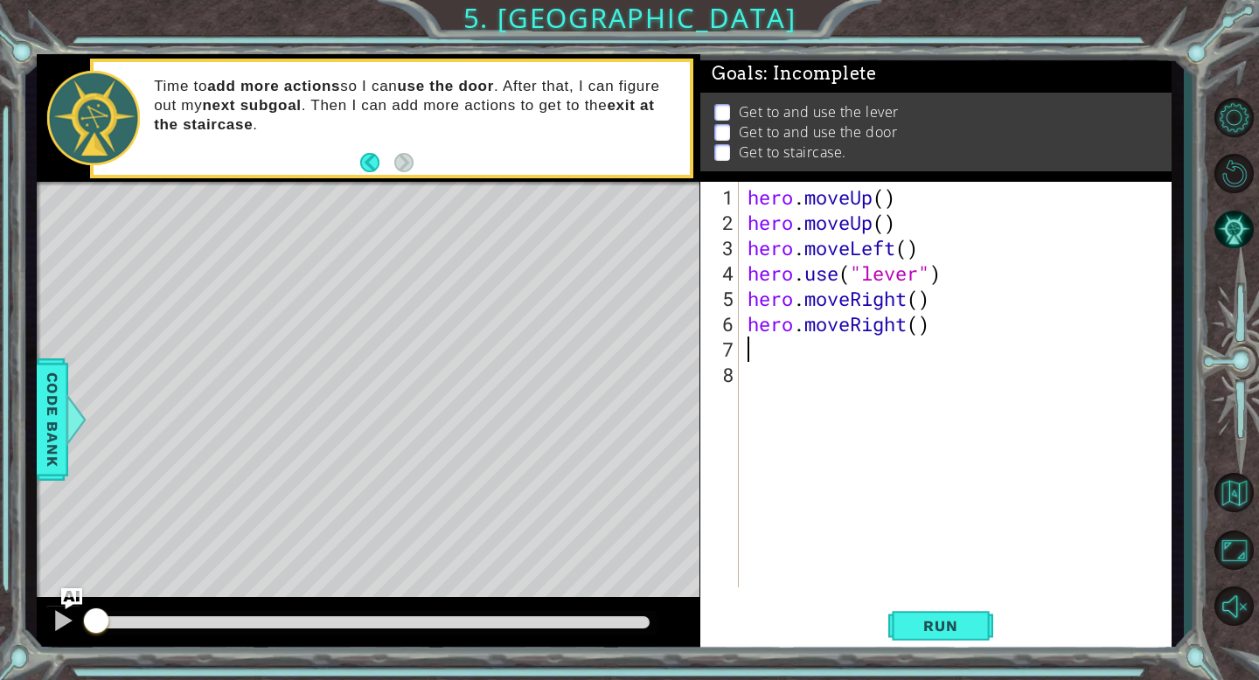
scroll to position [0, 0]
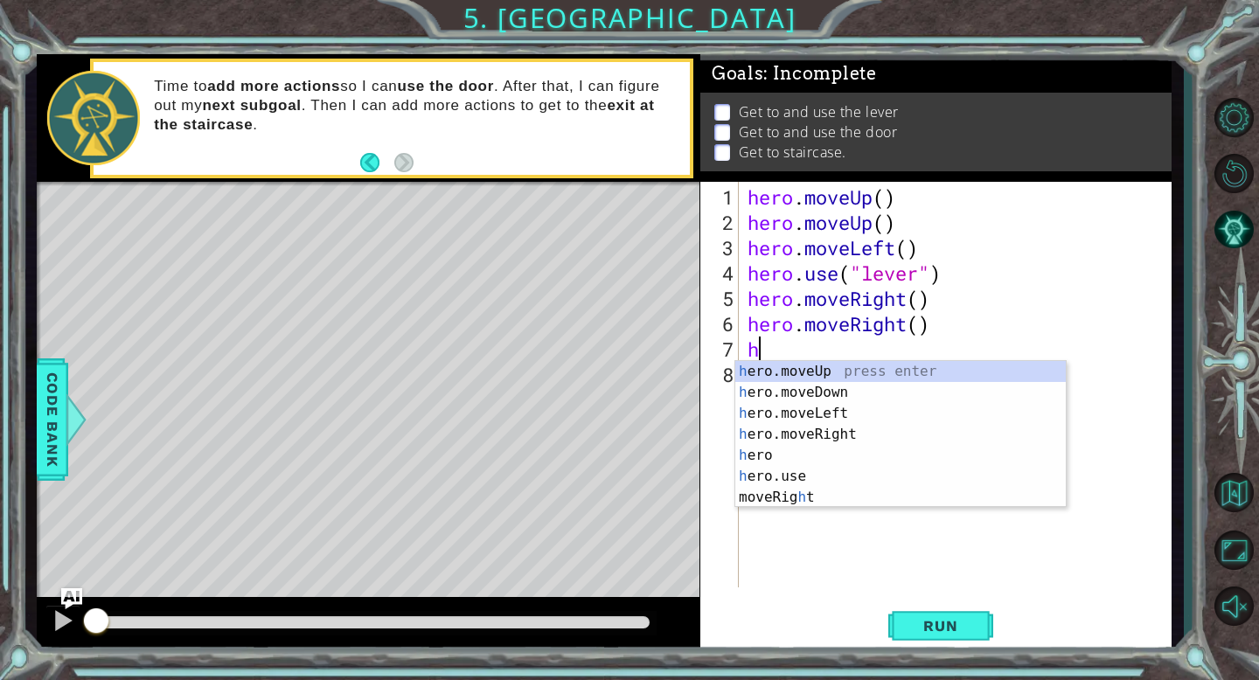
type textarea "her"
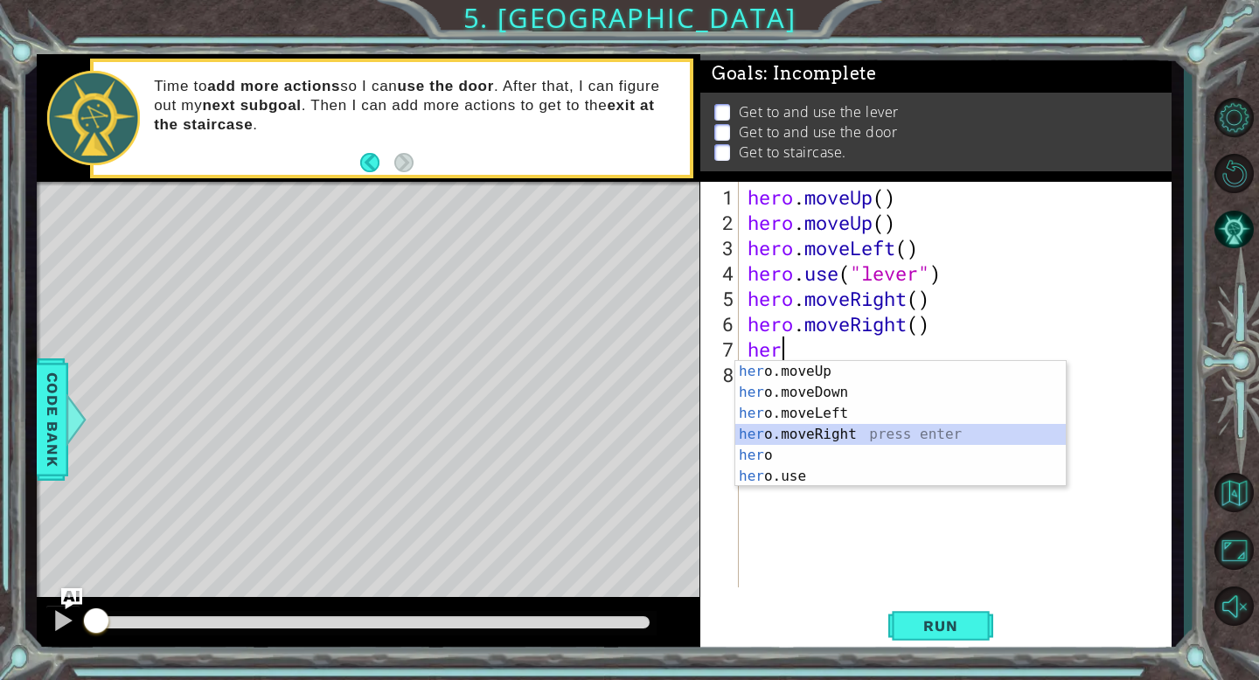
click at [842, 425] on div "her o.moveUp press enter her o.moveDown press enter her o.moveLeft press enter …" at bounding box center [900, 445] width 330 height 168
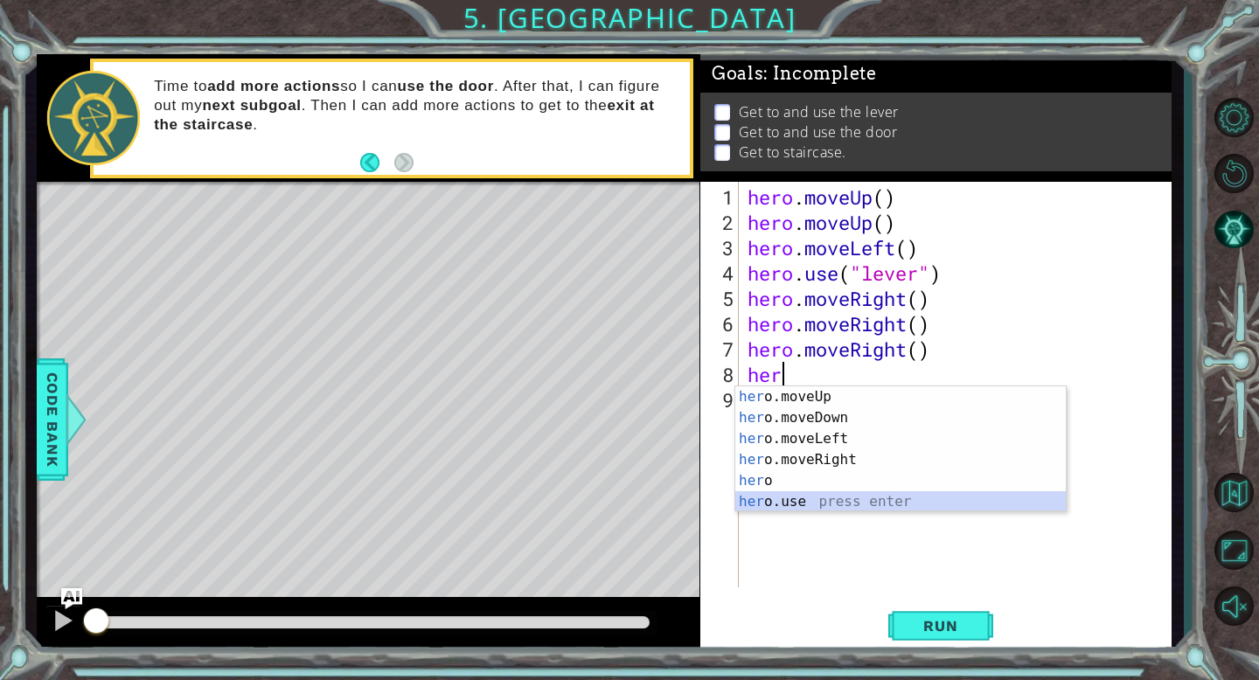
click at [806, 493] on div "her o.moveUp press enter her o.moveDown press enter her o.moveLeft press enter …" at bounding box center [900, 470] width 330 height 168
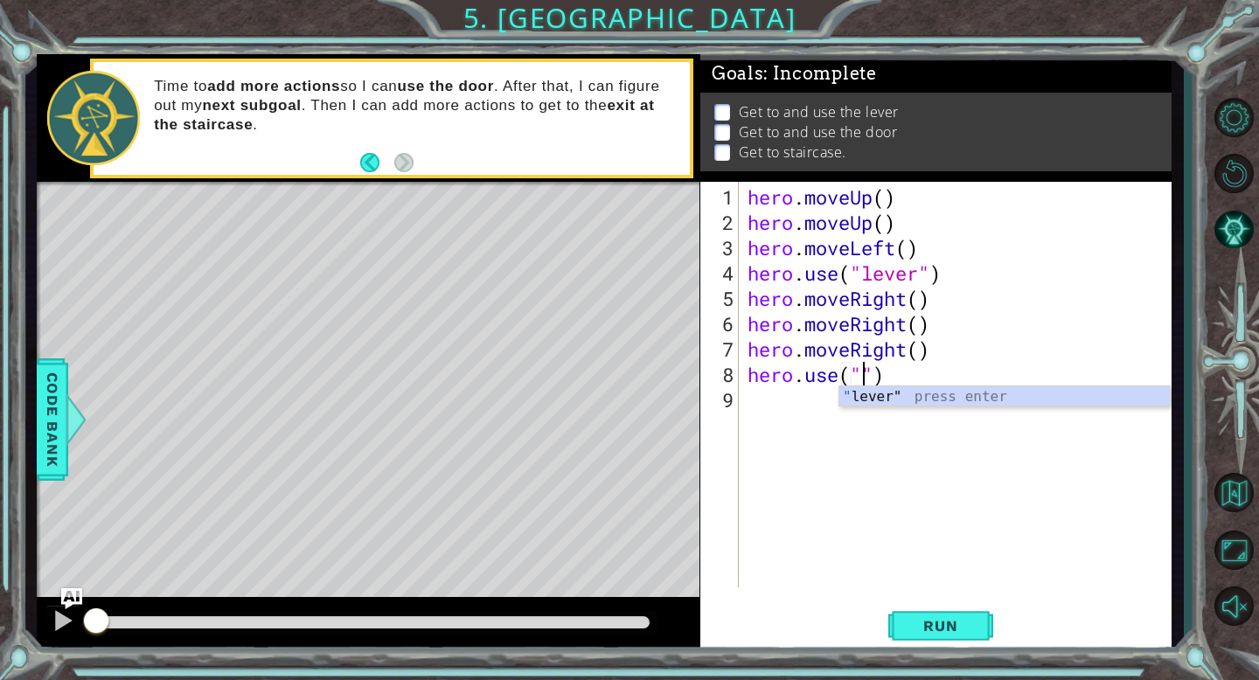
scroll to position [0, 4]
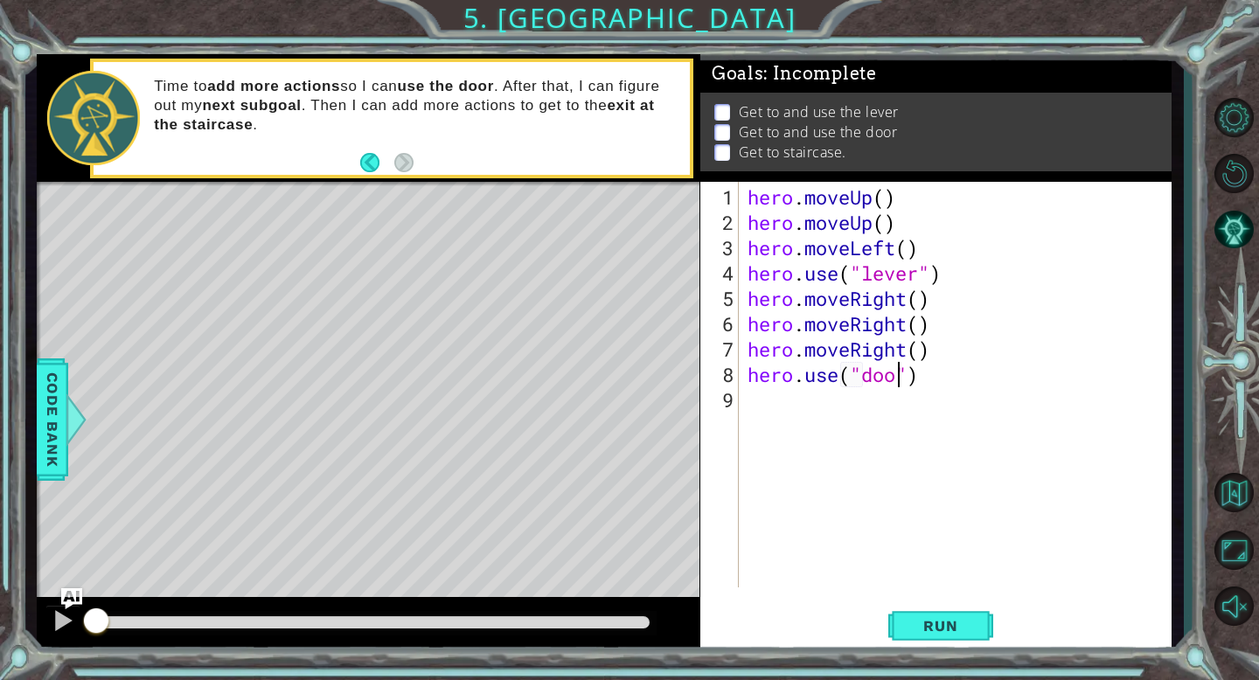
type textarea "hero.use("door")"
click at [813, 406] on div "hero . moveUp ( ) hero . moveUp ( ) hero . moveLeft ( ) hero . use ( "lever" ) …" at bounding box center [960, 412] width 432 height 456
type textarea "h"
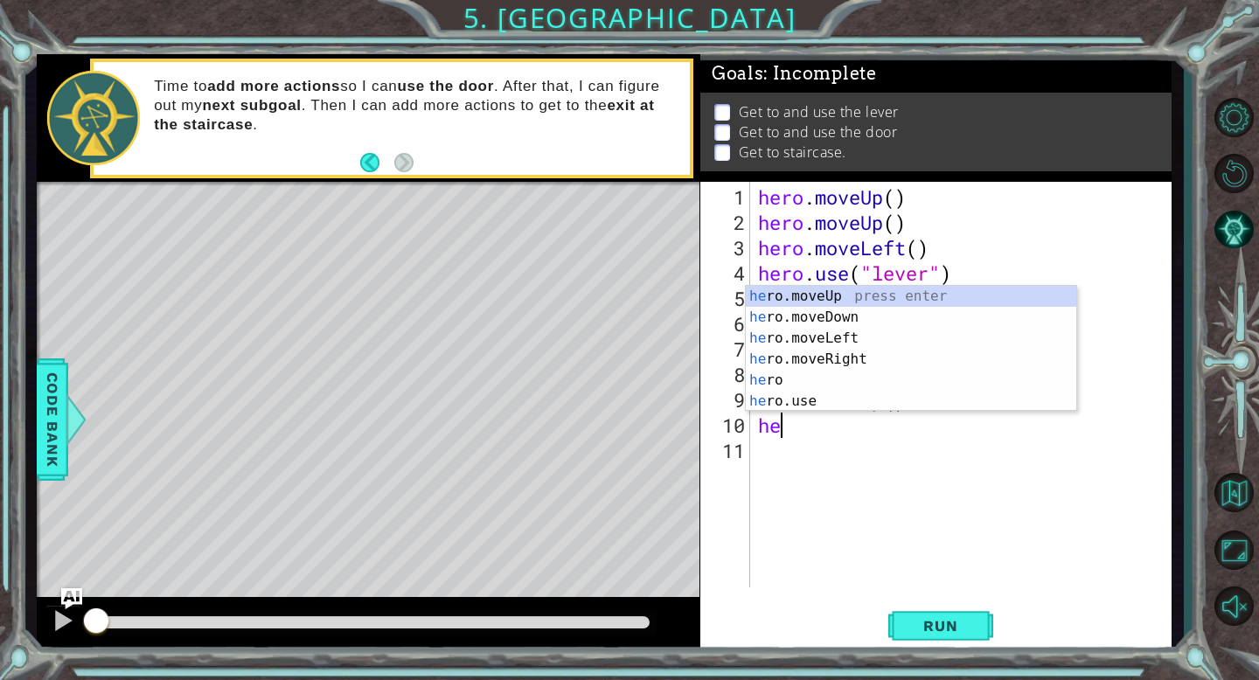
type textarea "hero"
click at [871, 365] on div "hero press enter hero .moveUp press enter hero .moveDown press enter hero .move…" at bounding box center [911, 370] width 330 height 168
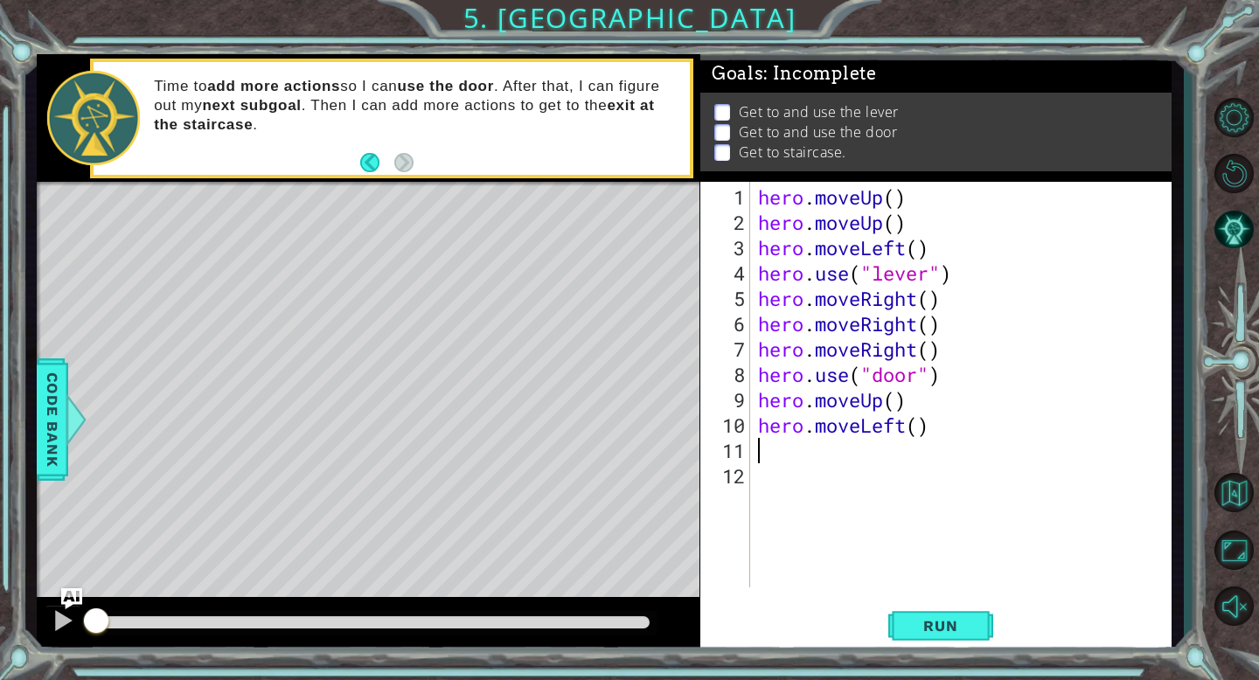
scroll to position [0, 0]
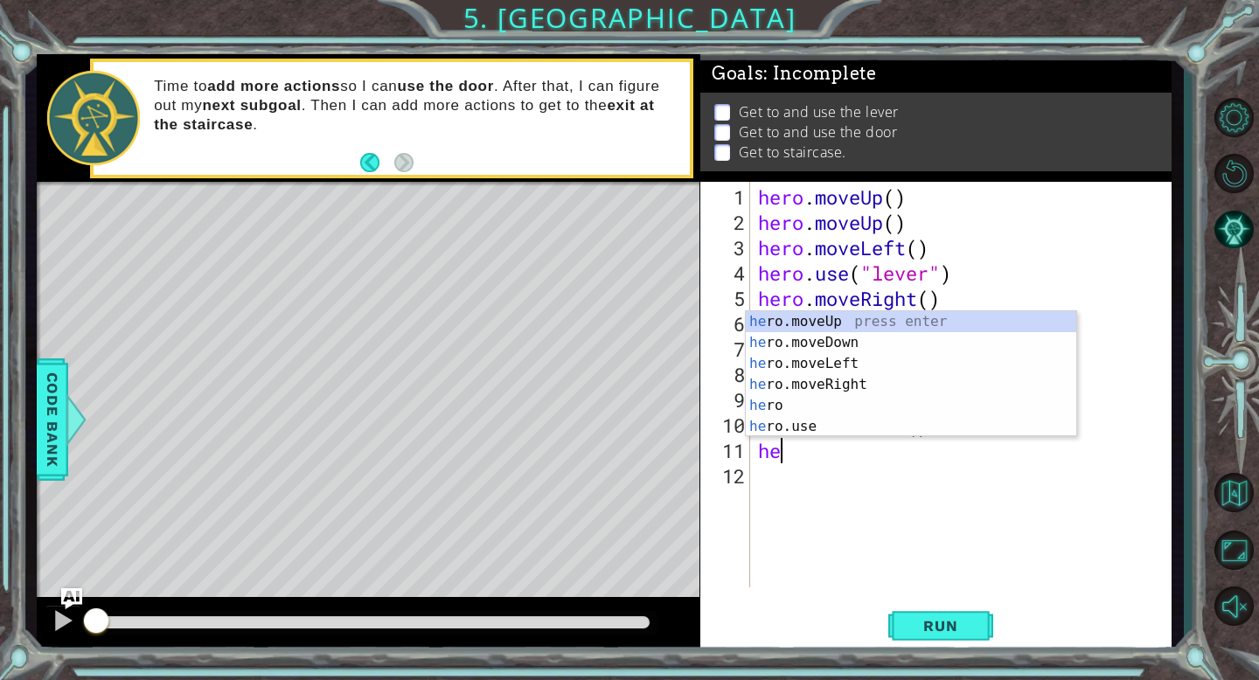
type textarea "hero"
click at [879, 385] on div "hero press enter hero .moveUp press enter hero .moveDown press enter hero .move…" at bounding box center [911, 395] width 330 height 168
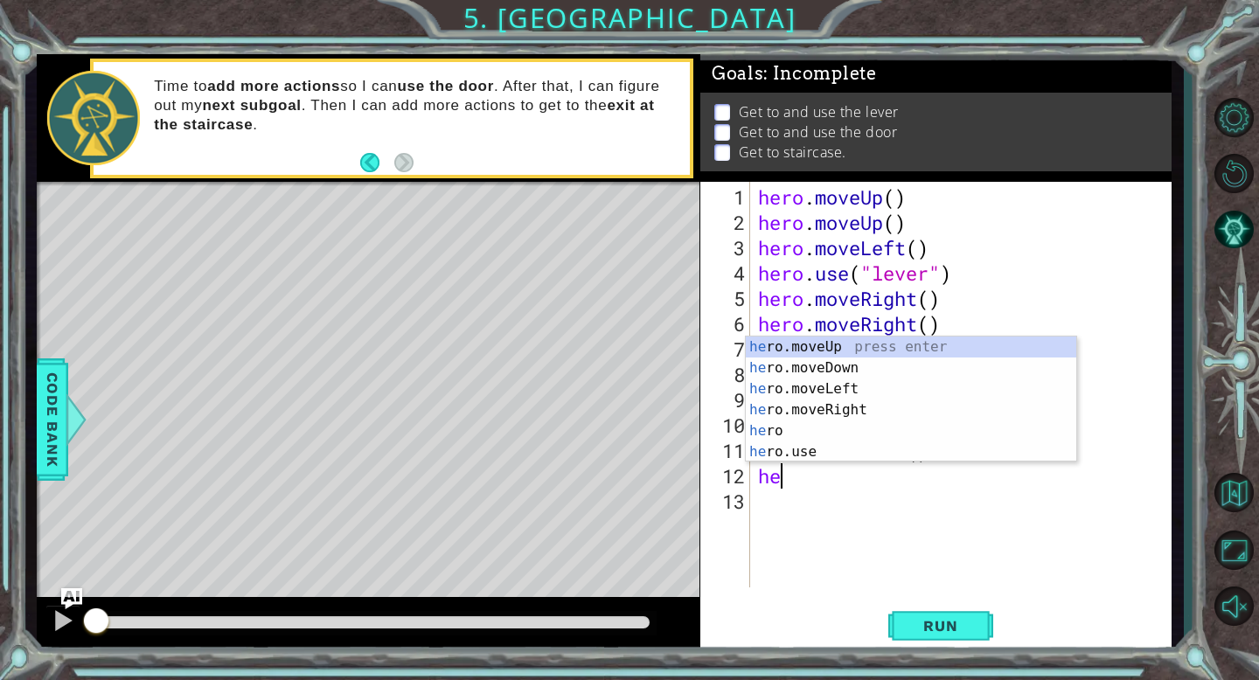
type textarea "hero"
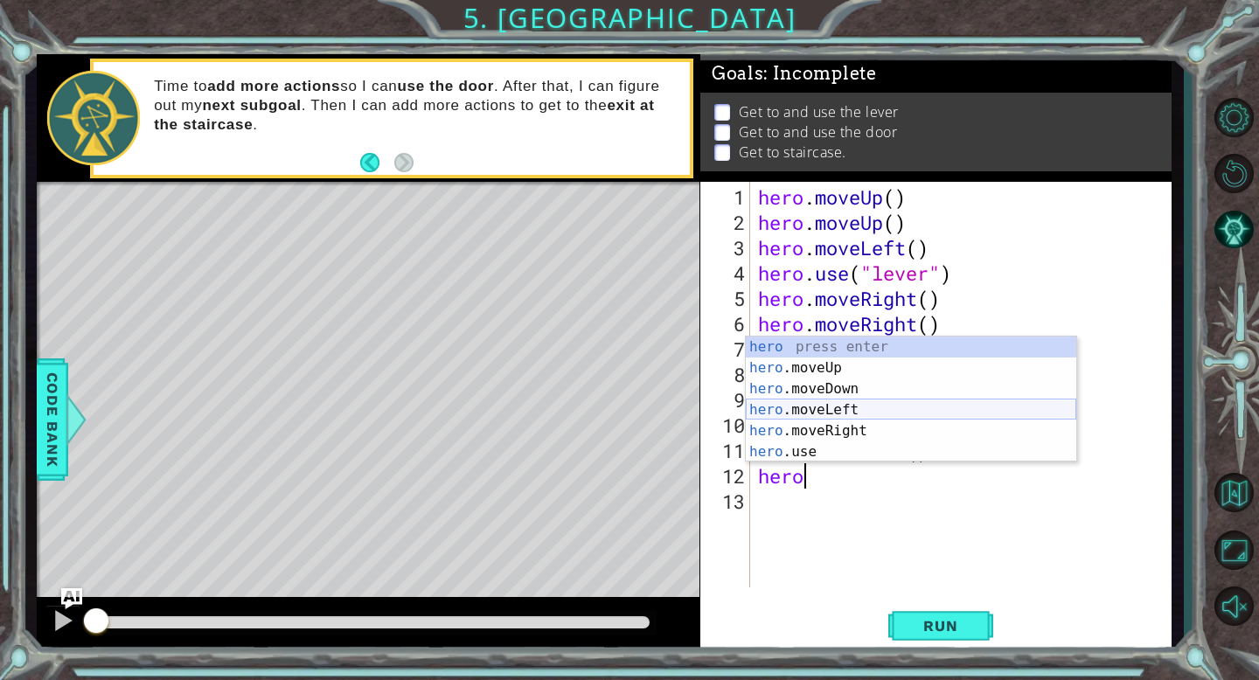
click at [876, 411] on div "hero press enter hero .moveUp press enter hero .moveDown press enter hero .move…" at bounding box center [911, 421] width 330 height 168
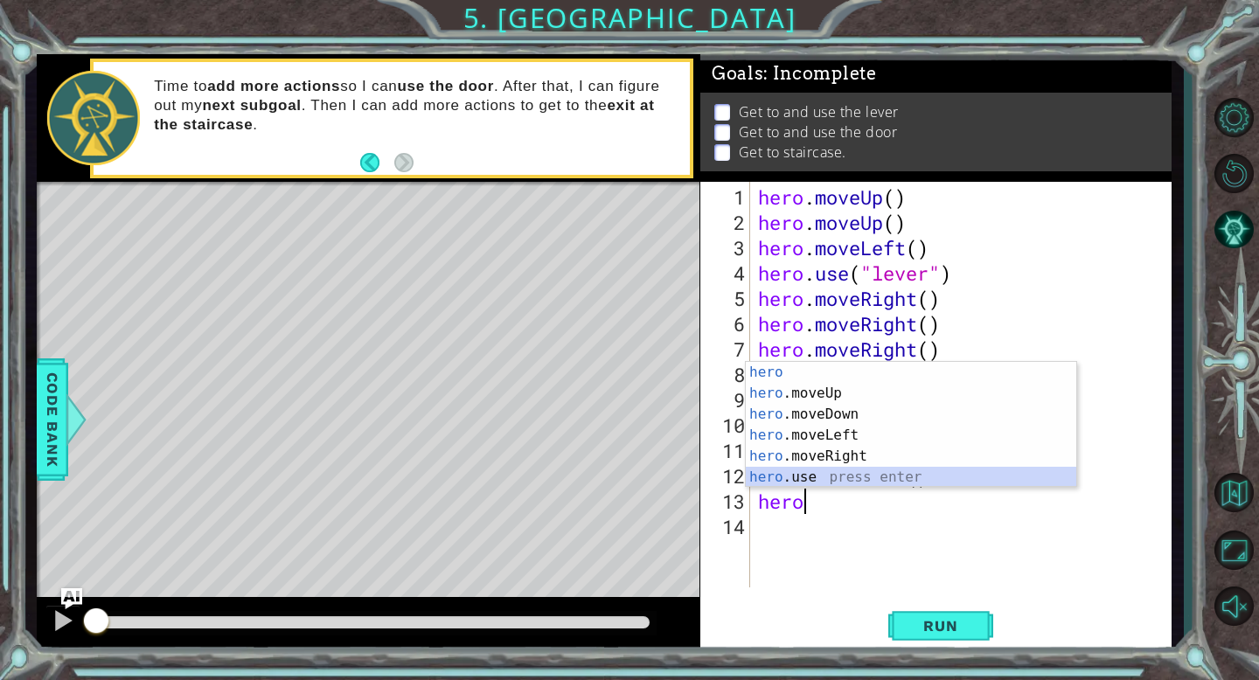
click at [861, 473] on div "hero press enter hero .moveUp press enter hero .moveDown press enter hero .move…" at bounding box center [911, 446] width 330 height 168
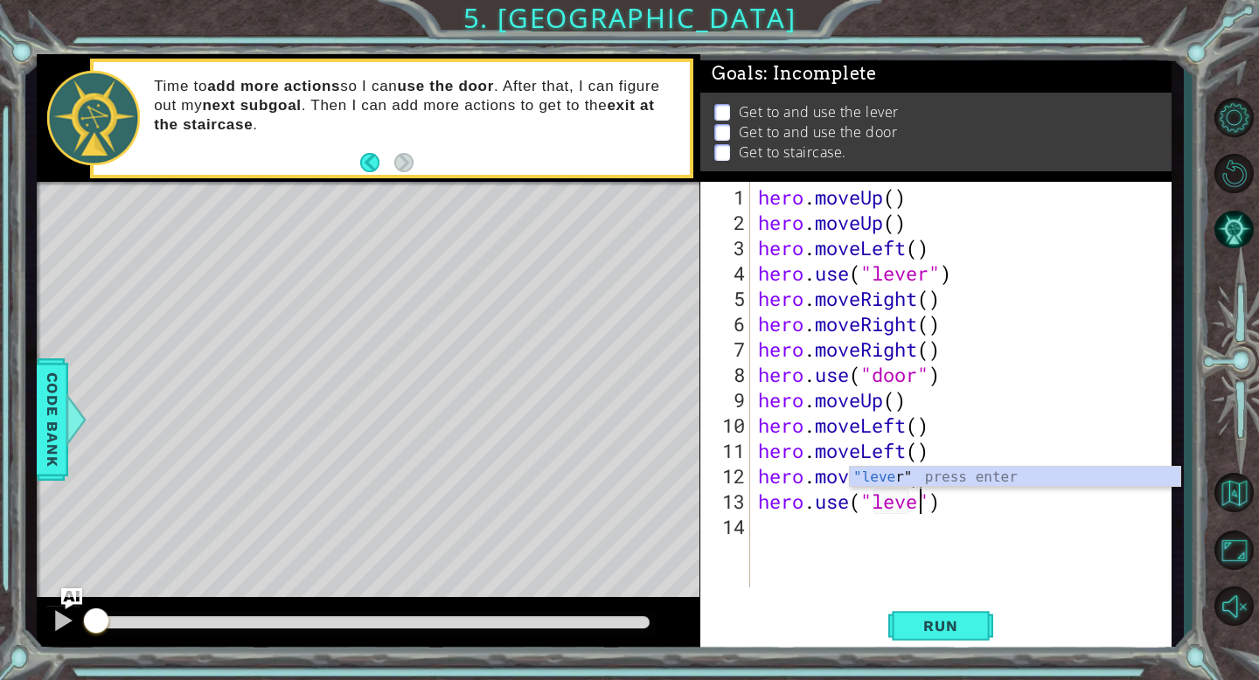
type textarea "hero.use("lever")"
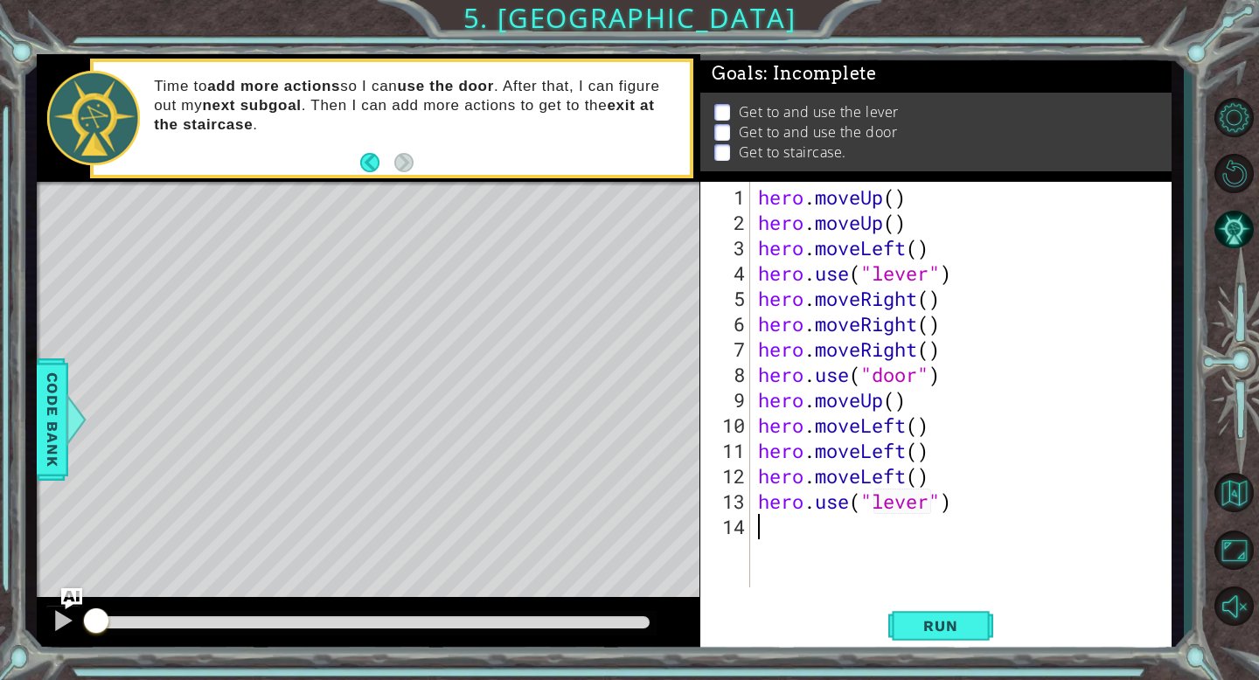
click at [789, 525] on div "hero . moveUp ( ) hero . moveUp ( ) hero . moveLeft ( ) hero . use ( "lever" ) …" at bounding box center [964, 412] width 421 height 456
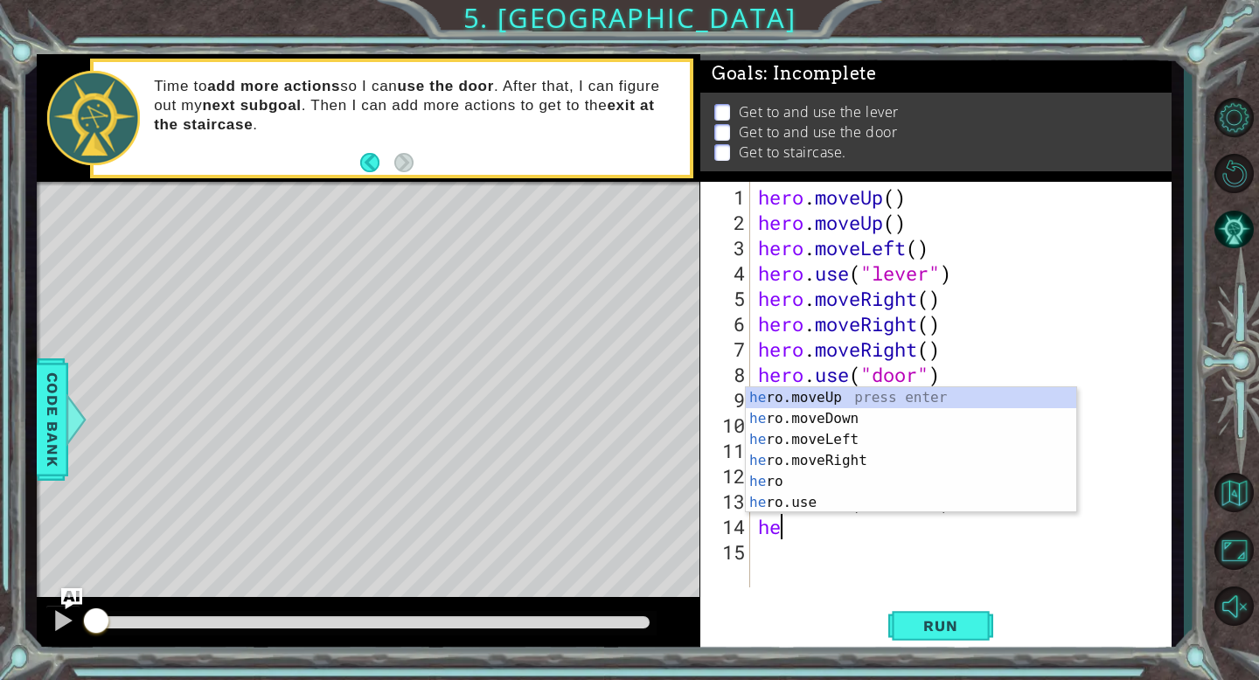
type textarea "hero"
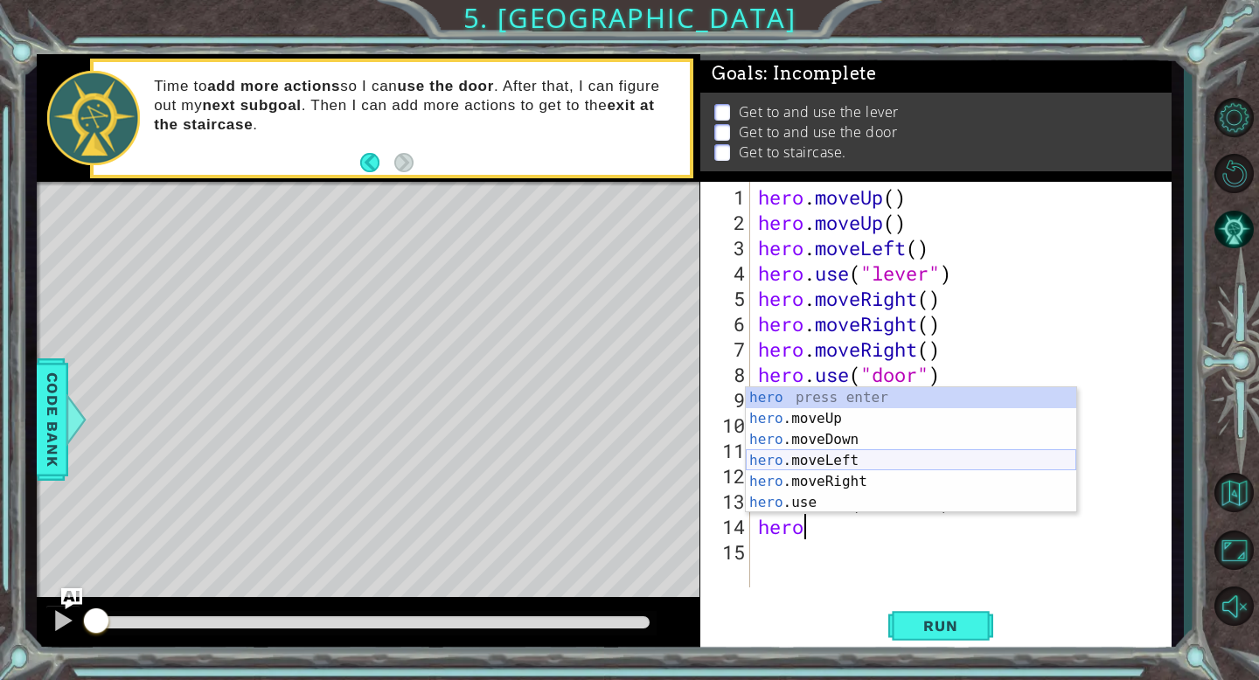
click at [865, 455] on div "hero press enter hero .moveUp press enter hero .moveDown press enter hero .move…" at bounding box center [911, 471] width 330 height 168
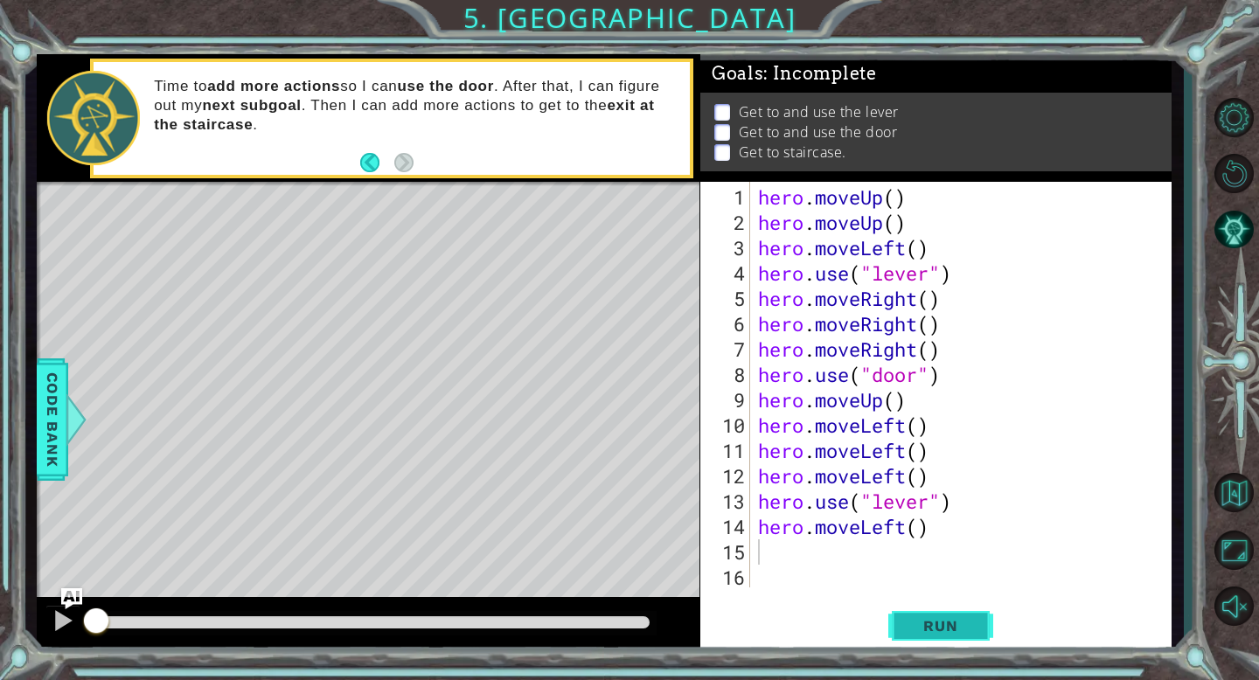
click at [946, 619] on span "Run" at bounding box center [940, 625] width 69 height 17
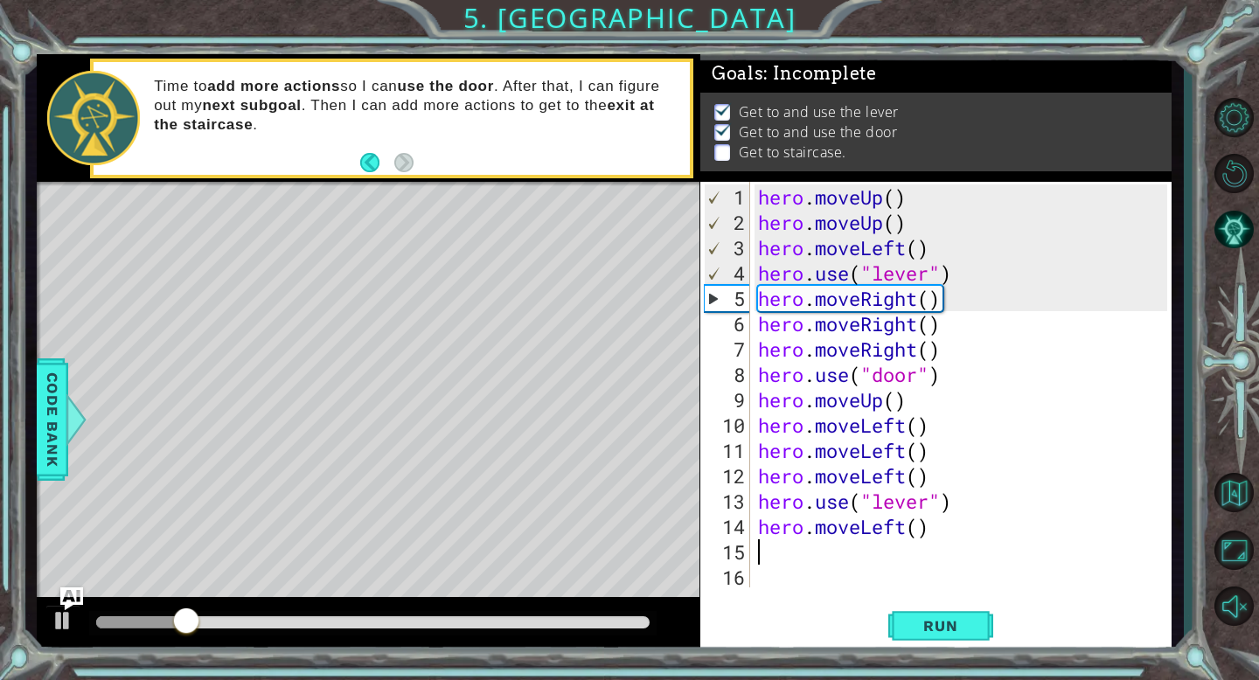
click at [68, 597] on img "Ask AI" at bounding box center [71, 598] width 23 height 23
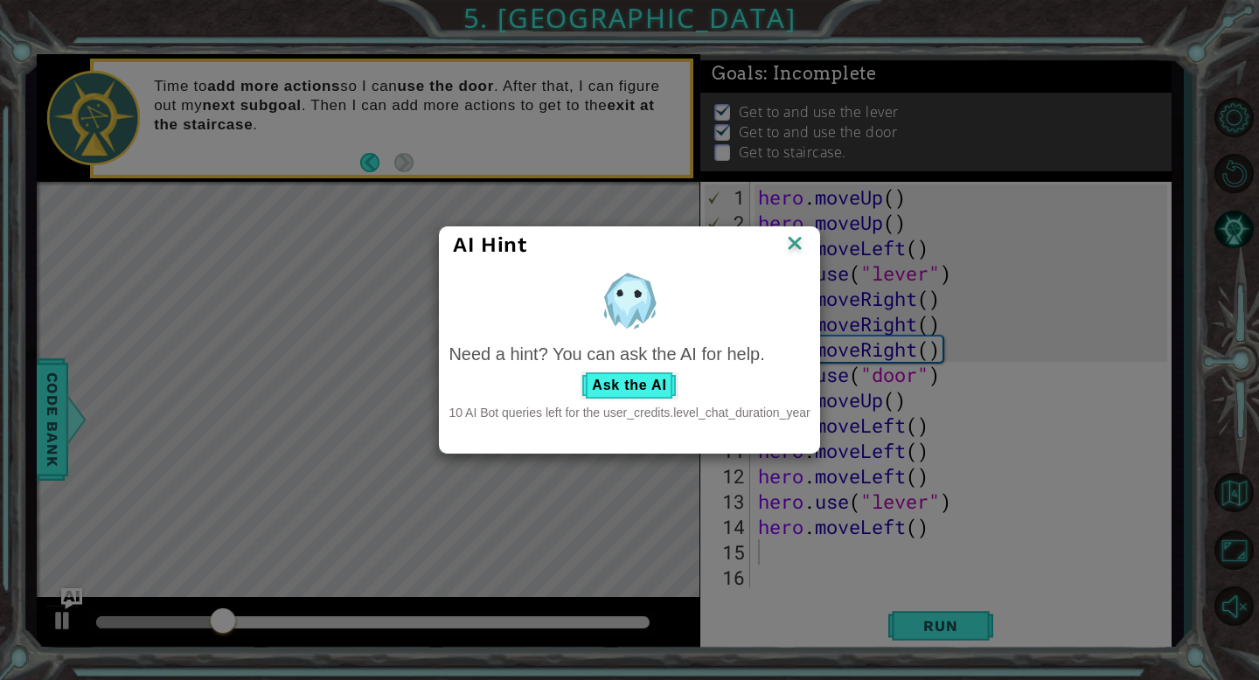
click at [795, 242] on img at bounding box center [794, 245] width 23 height 26
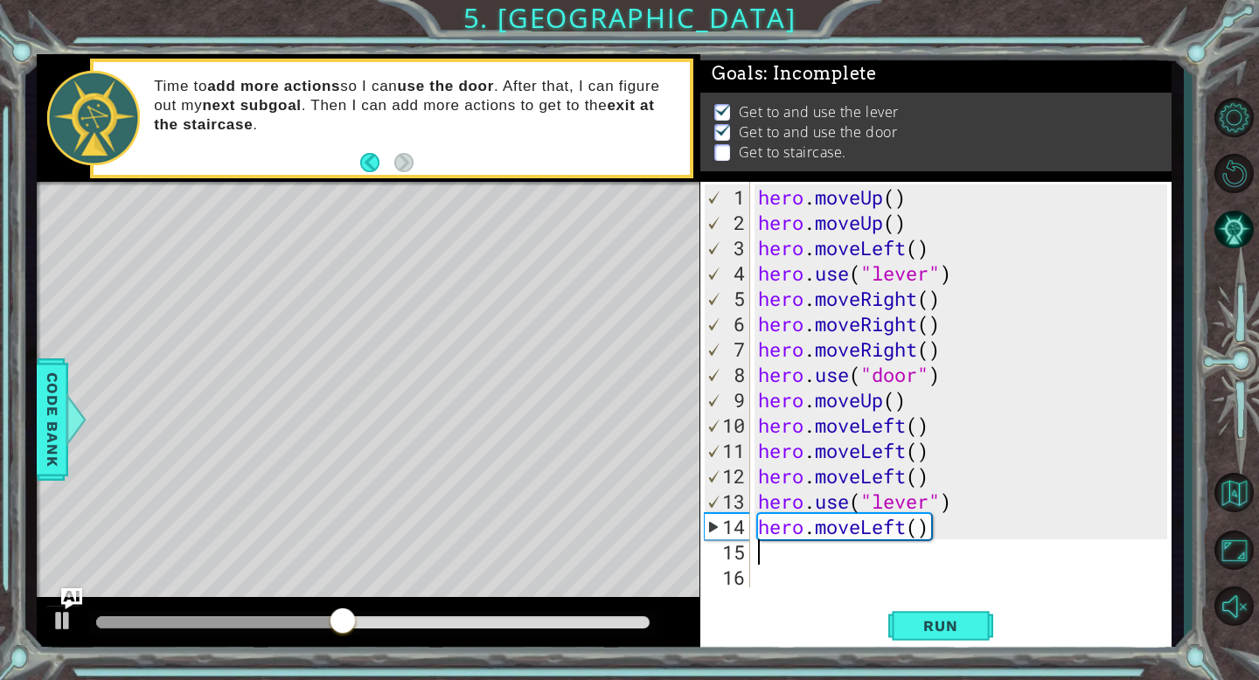
click at [759, 420] on div "hero . moveUp ( ) hero . moveUp ( ) hero . moveLeft ( ) hero . use ( "lever" ) …" at bounding box center [964, 412] width 421 height 456
type textarea "hero.moveLeft()"
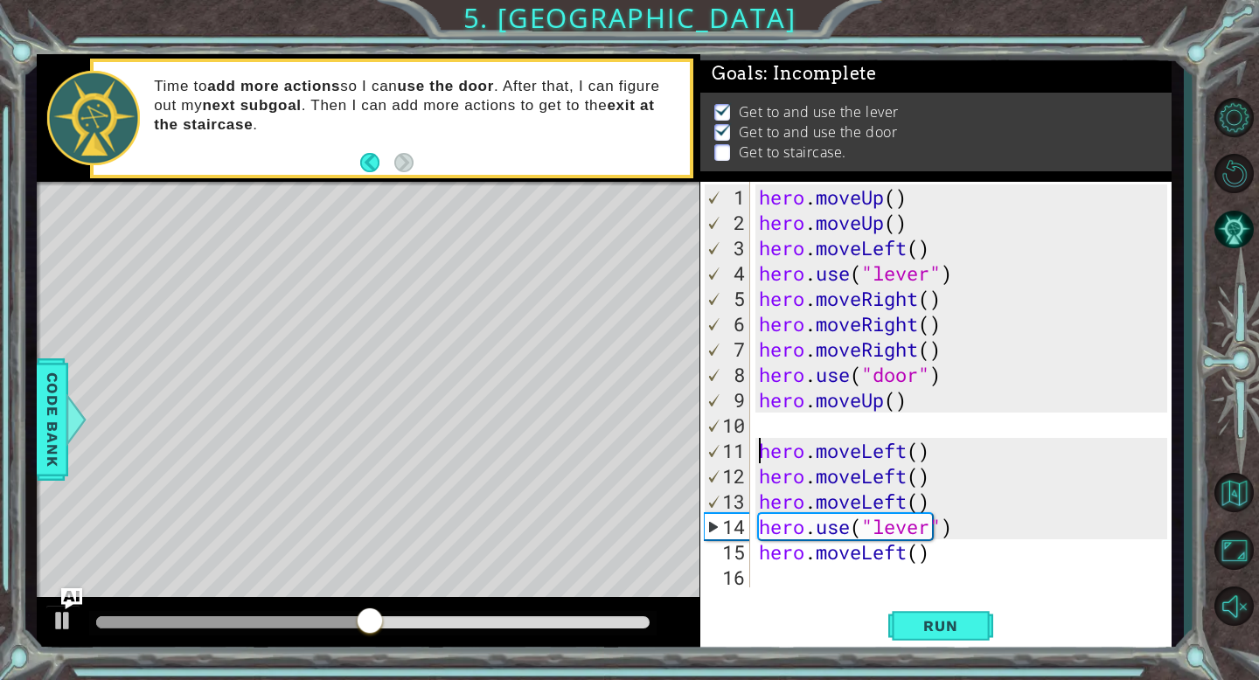
click at [770, 420] on div "hero . moveUp ( ) hero . moveUp ( ) hero . moveLeft ( ) hero . use ( "lever" ) …" at bounding box center [965, 412] width 421 height 456
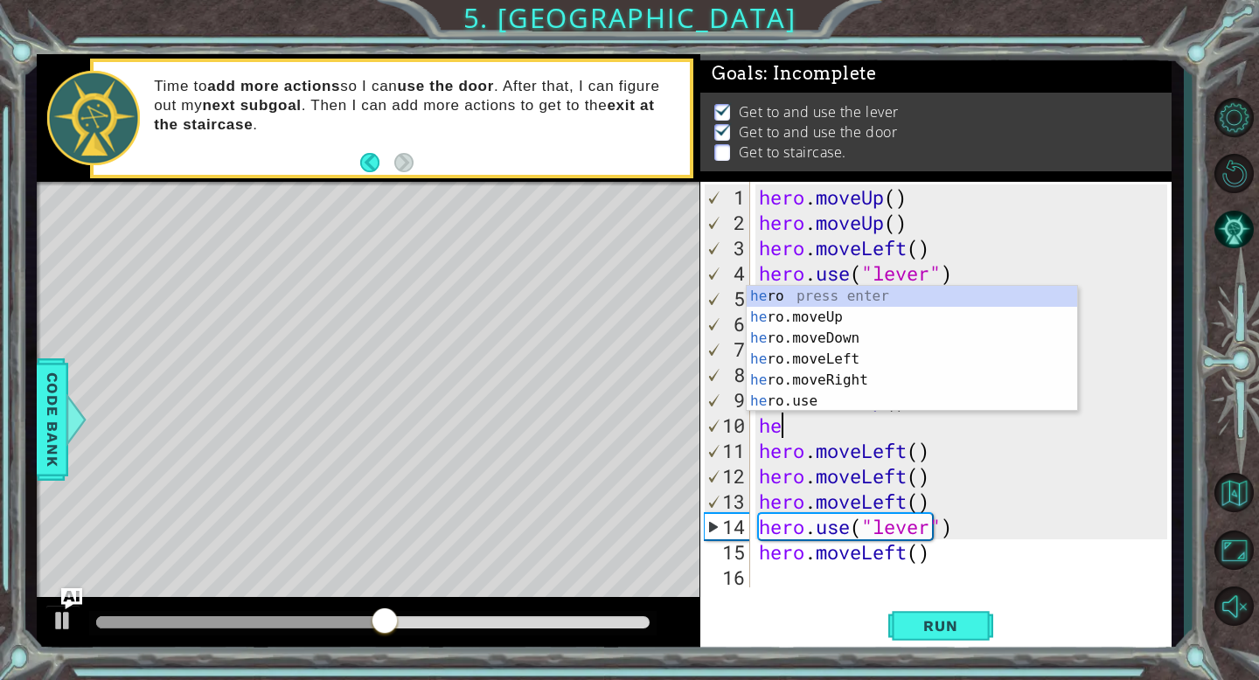
type textarea "her"
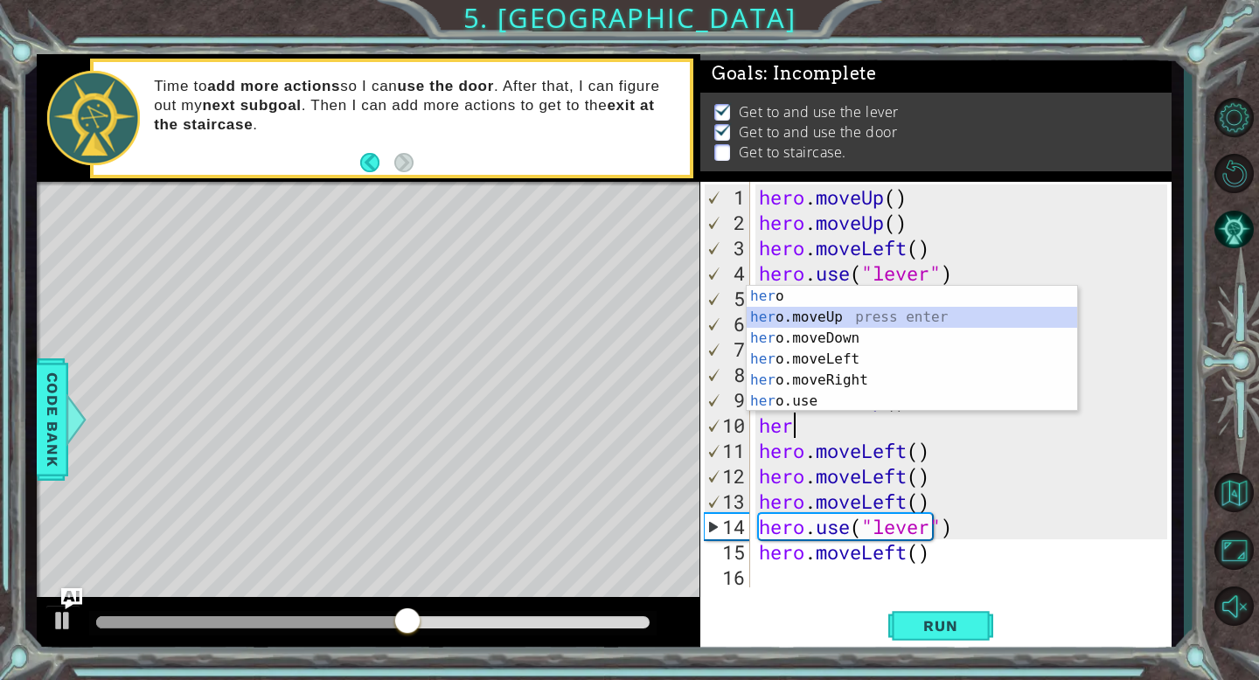
click at [831, 316] on div "her o press enter her o.moveUp press enter her o.moveDown press enter her o.mov…" at bounding box center [912, 370] width 330 height 168
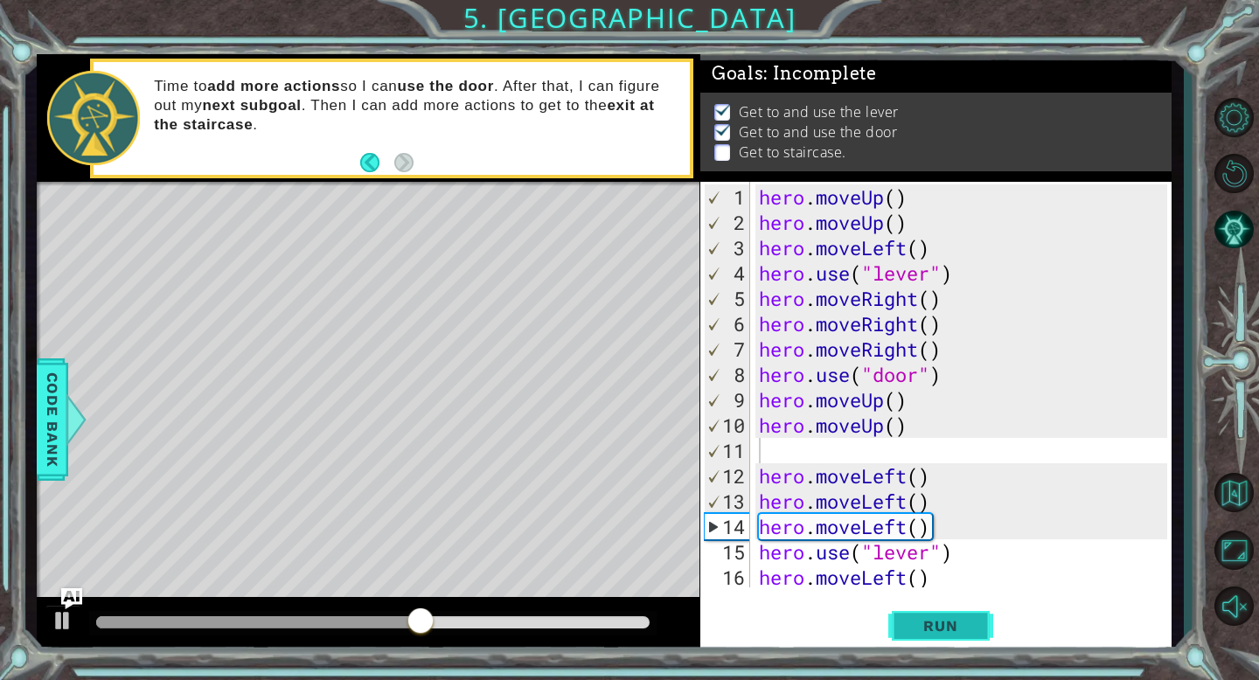
click at [900, 628] on button "Run" at bounding box center [940, 625] width 105 height 47
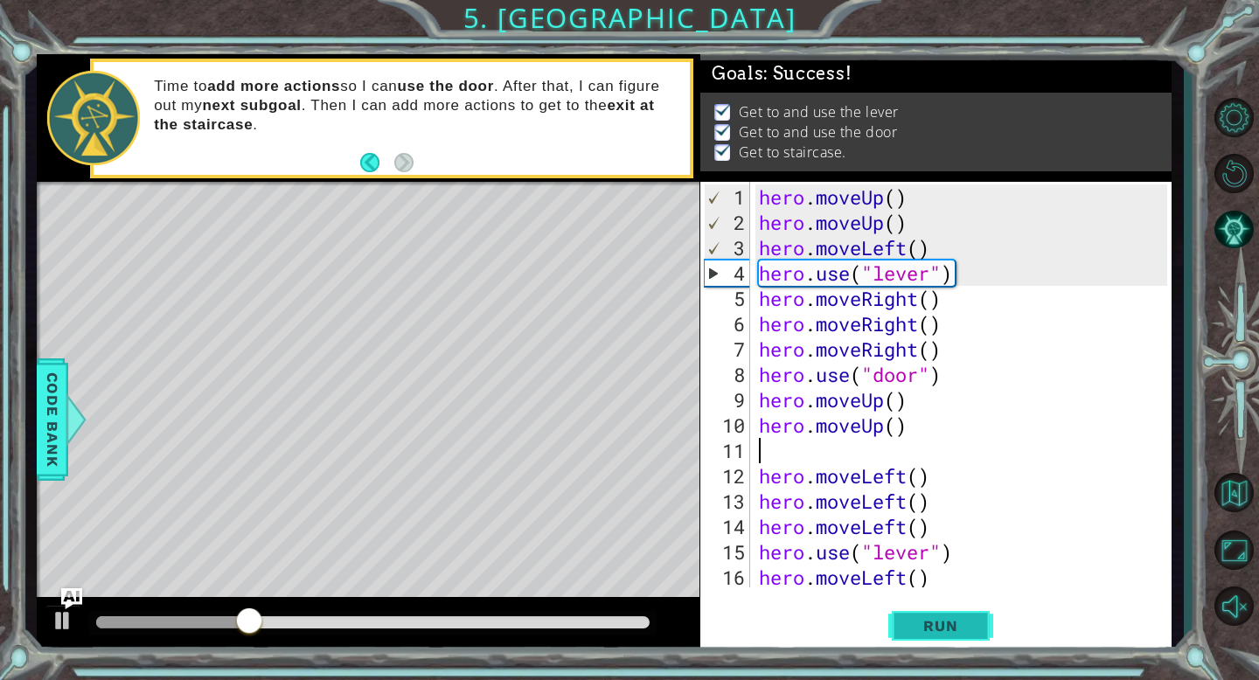
type textarea "hero.moveUp()"
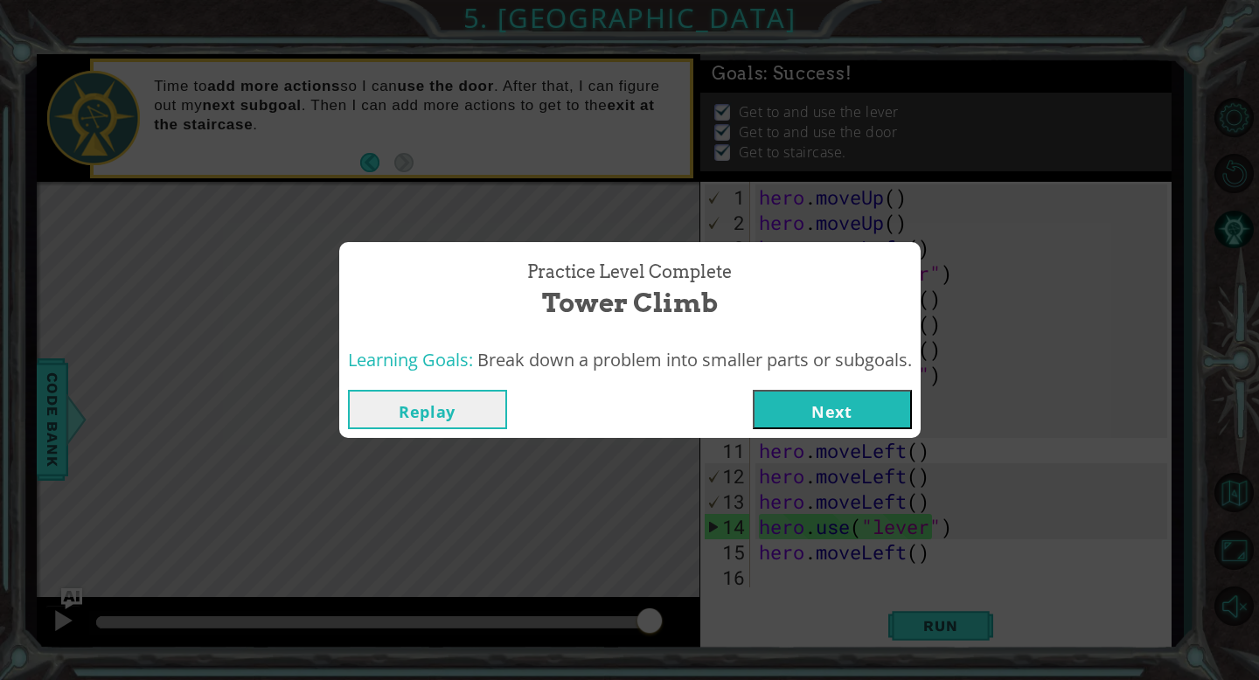
click at [900, 402] on button "Next" at bounding box center [832, 409] width 159 height 39
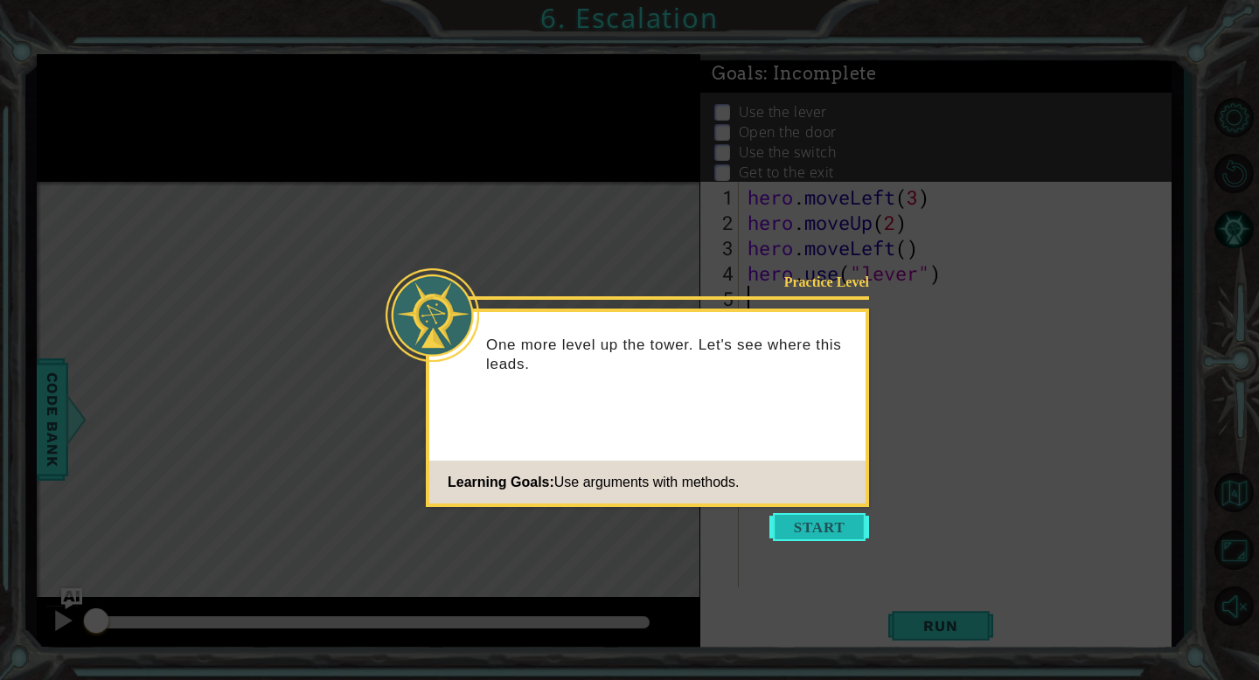
click at [824, 532] on button "Start" at bounding box center [819, 527] width 100 height 28
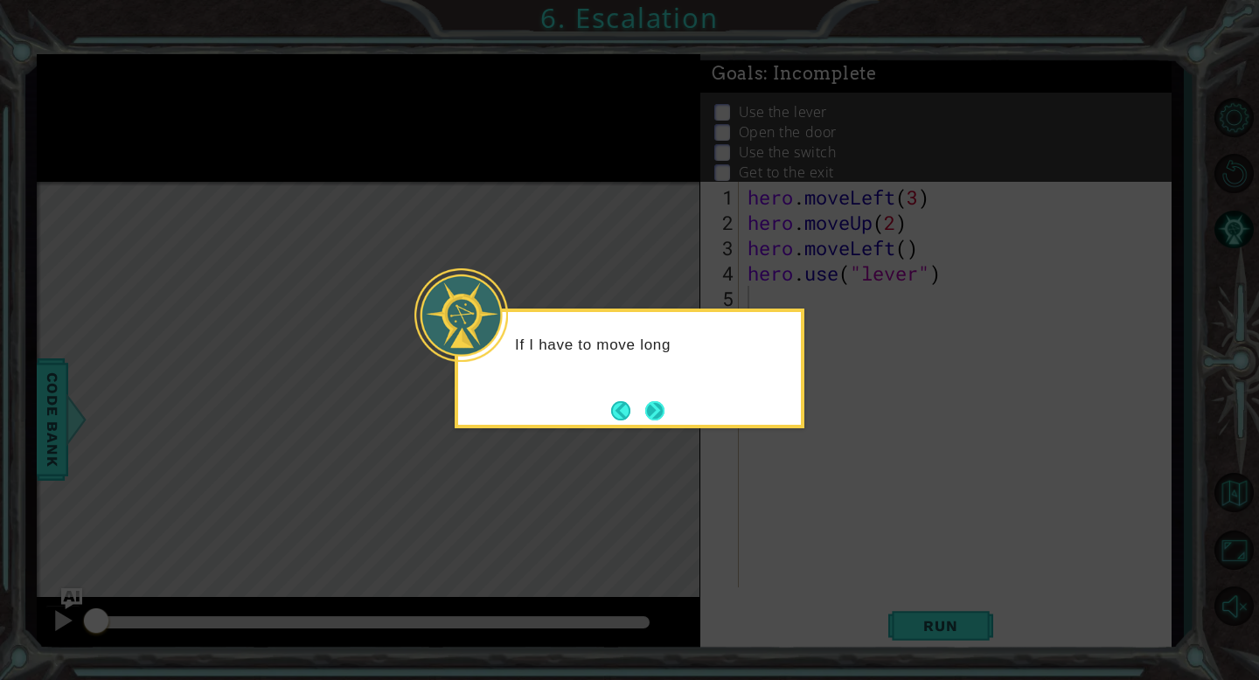
click at [645, 406] on button "Next" at bounding box center [654, 410] width 20 height 20
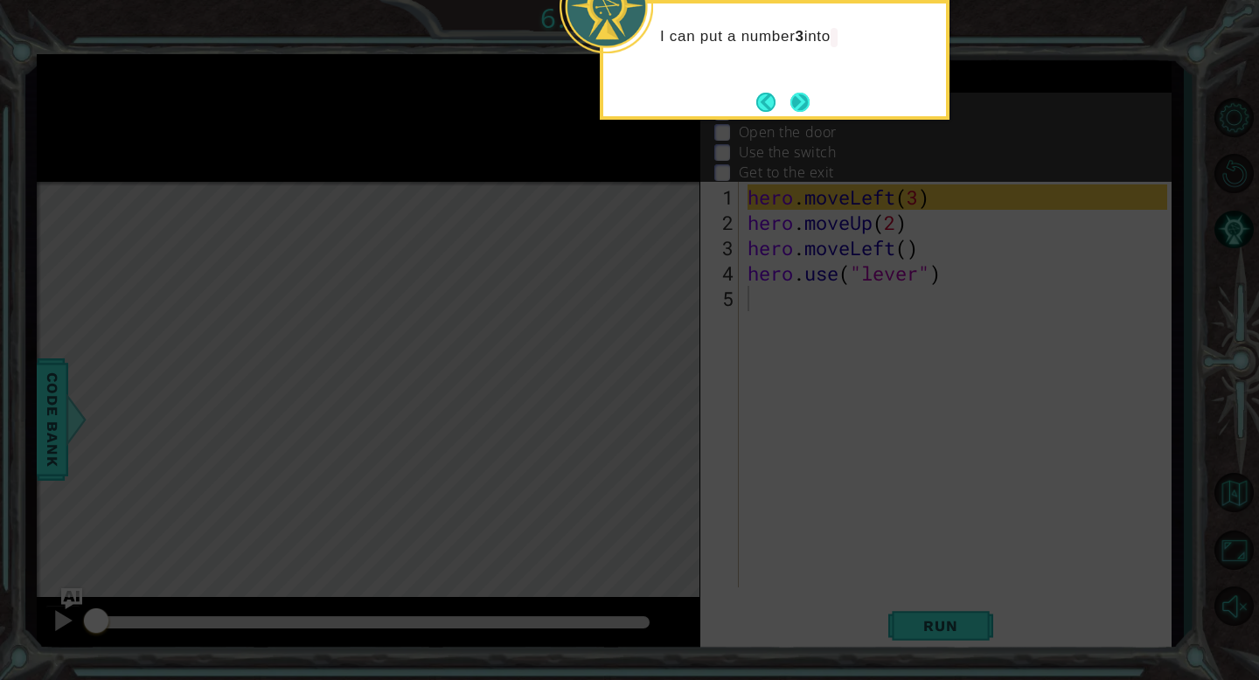
click at [794, 96] on button "Next" at bounding box center [799, 102] width 21 height 21
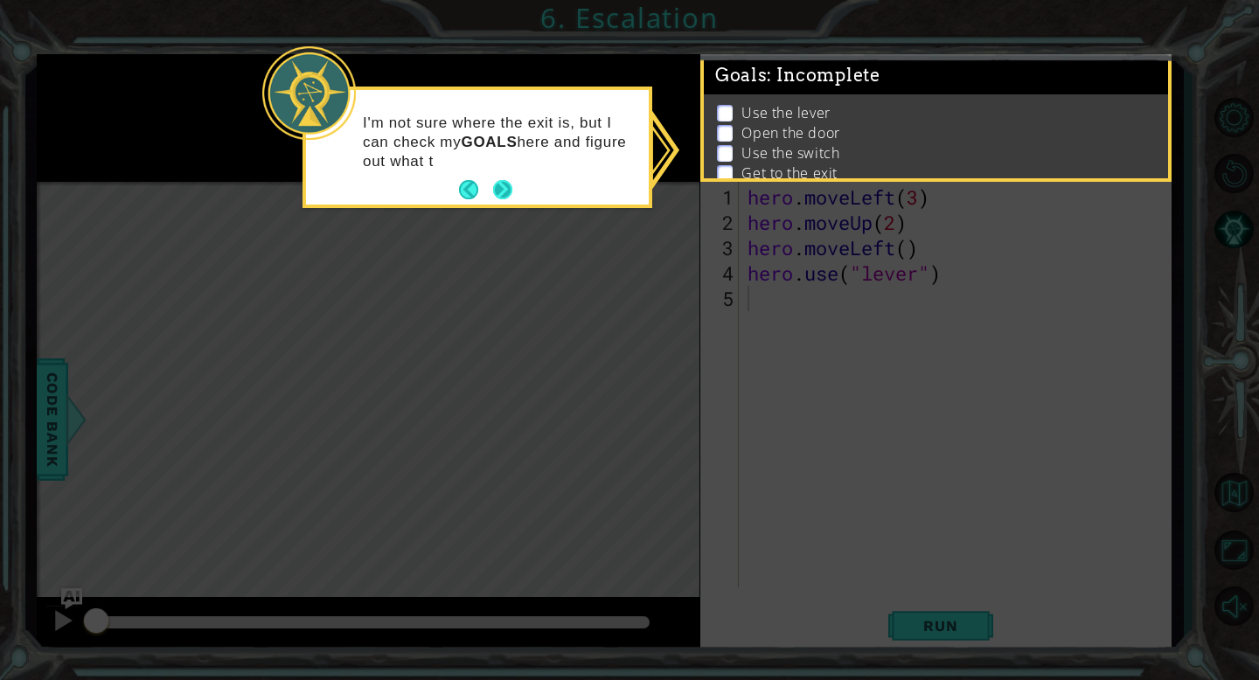
click at [497, 189] on button "Next" at bounding box center [503, 190] width 26 height 26
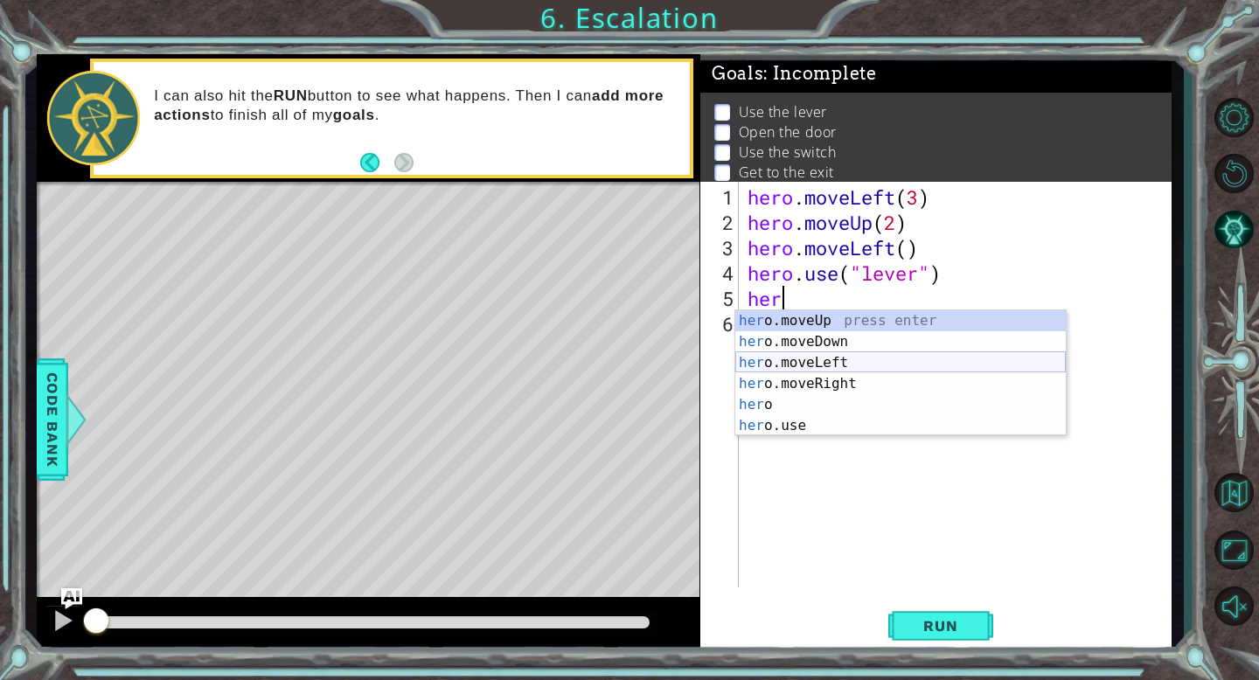
click at [808, 365] on div "her o.moveUp press enter her o.moveDown press enter her o.moveLeft press enter …" at bounding box center [900, 394] width 330 height 168
type textarea "hero.moveLeft(1)"
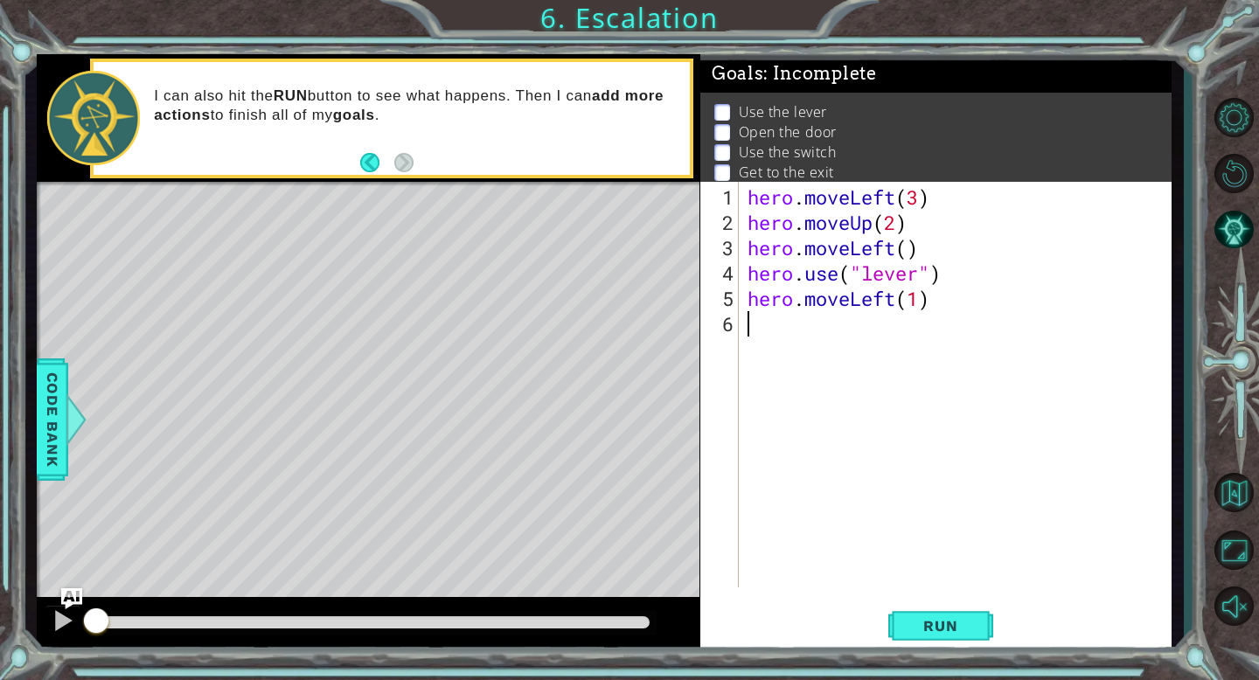
click at [755, 337] on div "hero . moveLeft ( 3 ) hero . moveUp ( 2 ) hero . moveLeft ( ) hero . use ( "lev…" at bounding box center [960, 412] width 432 height 456
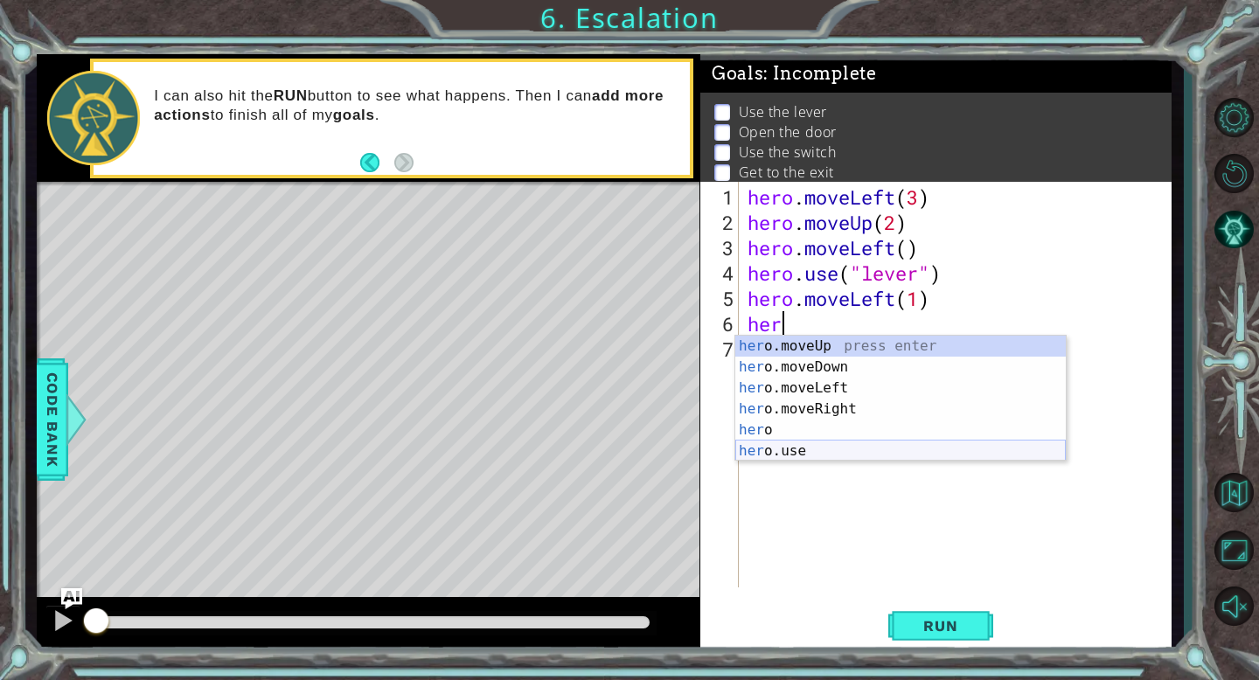
click at [789, 447] on div "her o.moveUp press enter her o.moveDown press enter her o.moveLeft press enter …" at bounding box center [900, 420] width 330 height 168
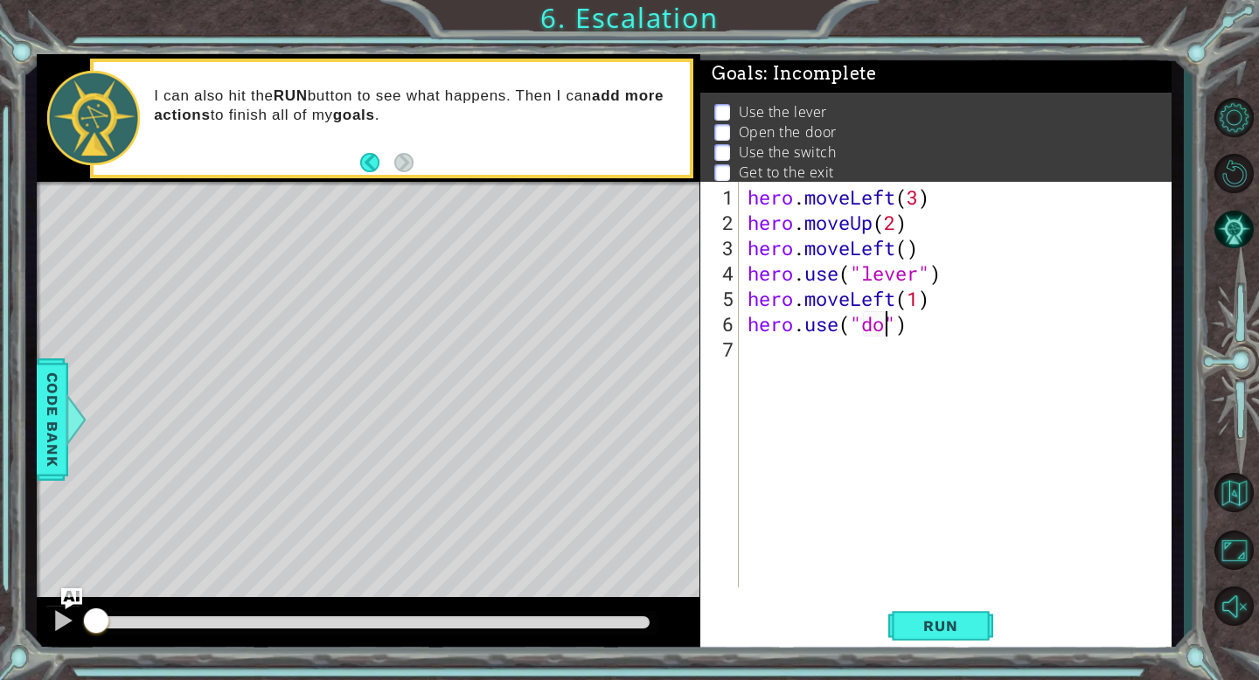
scroll to position [0, 7]
type textarea "hero.use("door")"
click at [782, 357] on div "hero . moveLeft ( 3 ) hero . moveUp ( 2 ) hero . moveLeft ( ) hero . use ( "lev…" at bounding box center [960, 412] width 432 height 456
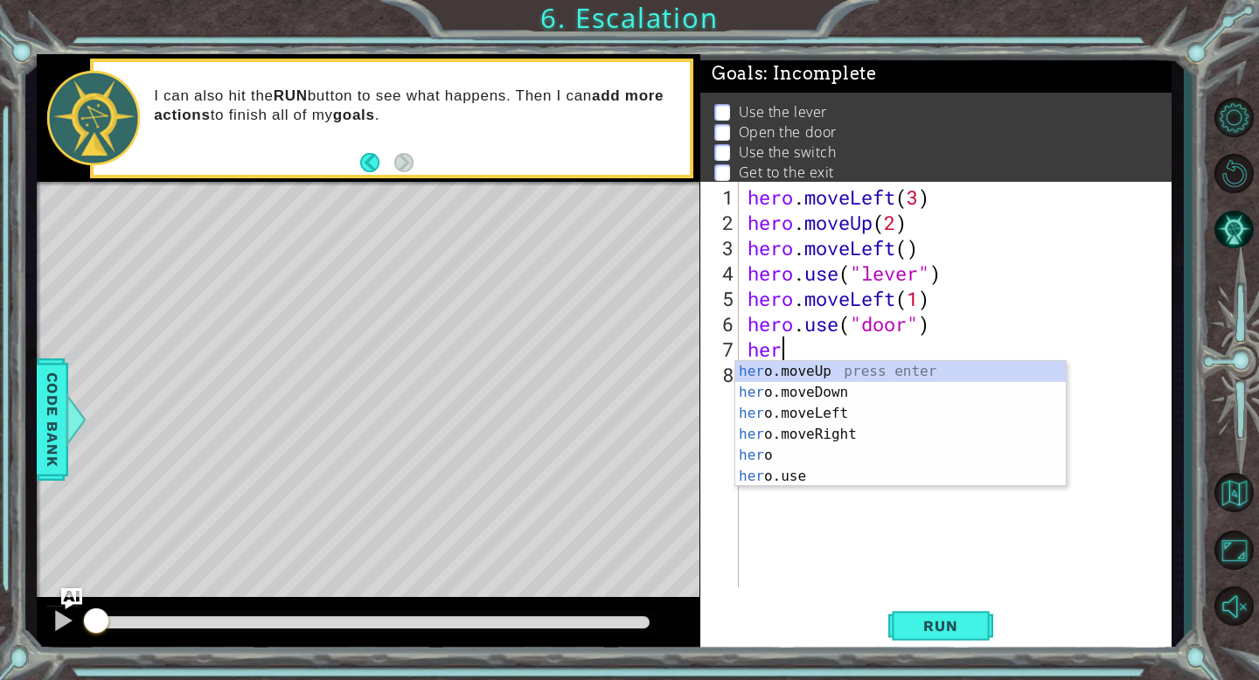
scroll to position [0, 1]
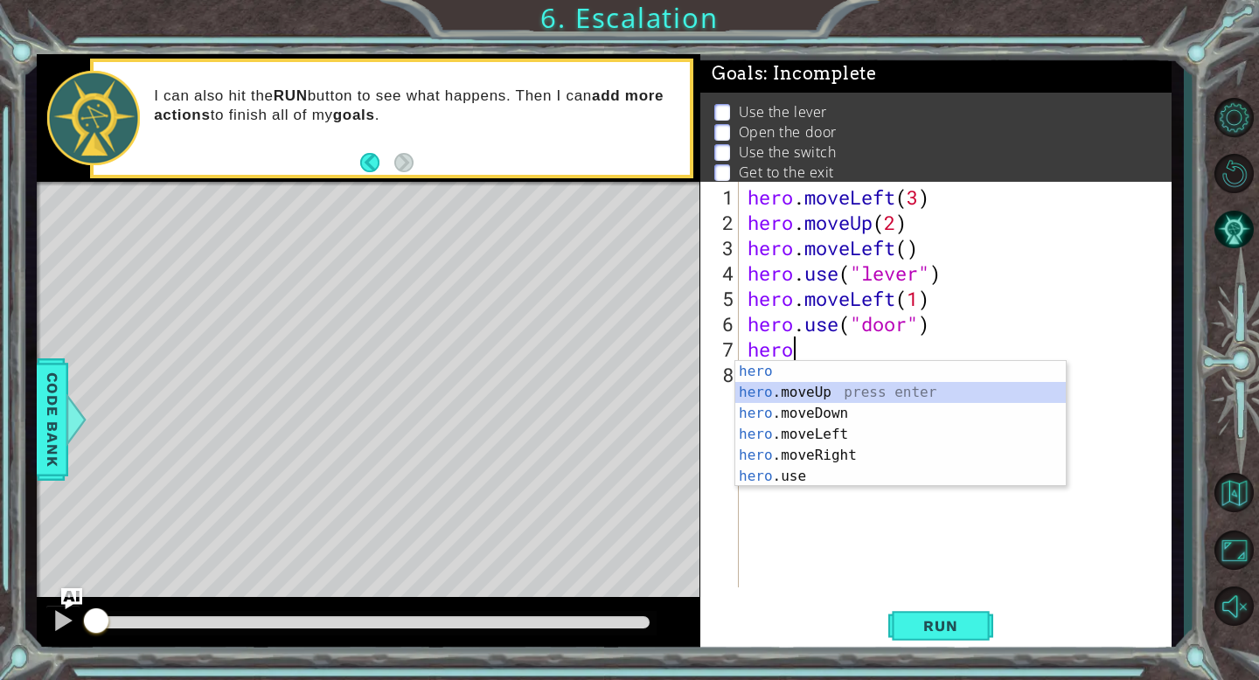
click at [788, 393] on div "hero press enter hero .moveUp press enter hero .moveDown press enter hero .move…" at bounding box center [900, 445] width 330 height 168
type textarea "hero.moveUp(1)"
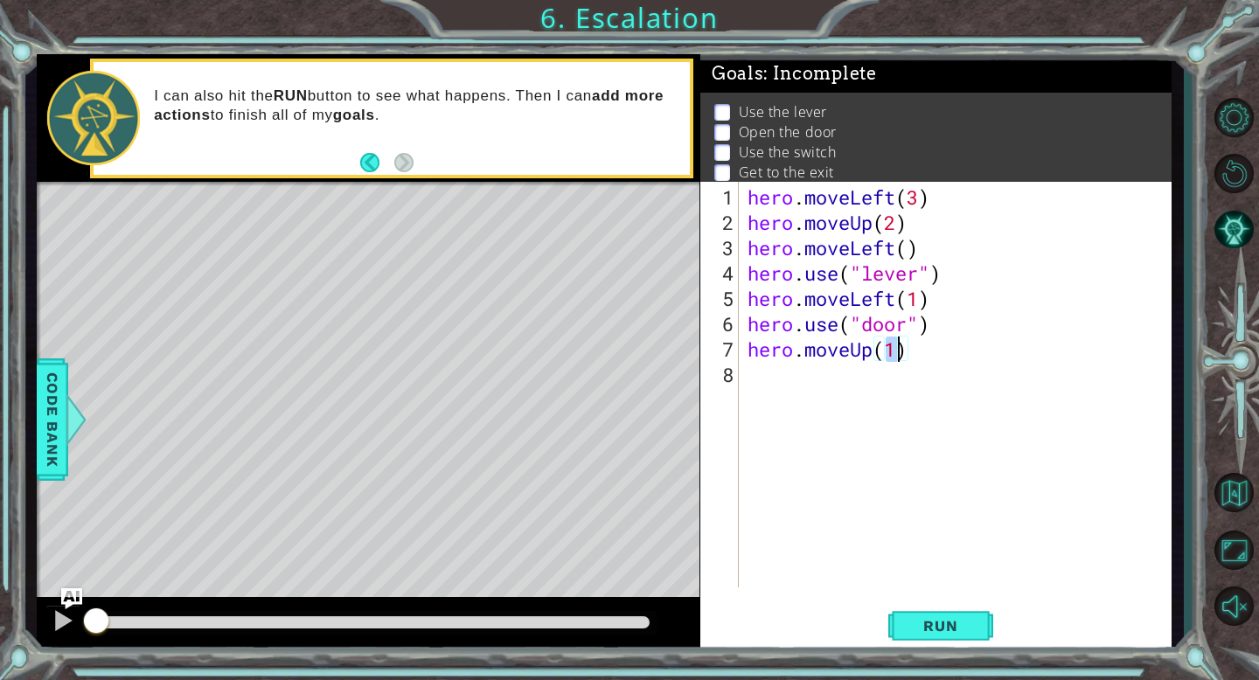
click at [753, 380] on div "hero . moveLeft ( 3 ) hero . moveUp ( 2 ) hero . moveLeft ( ) hero . use ( "lev…" at bounding box center [960, 412] width 432 height 456
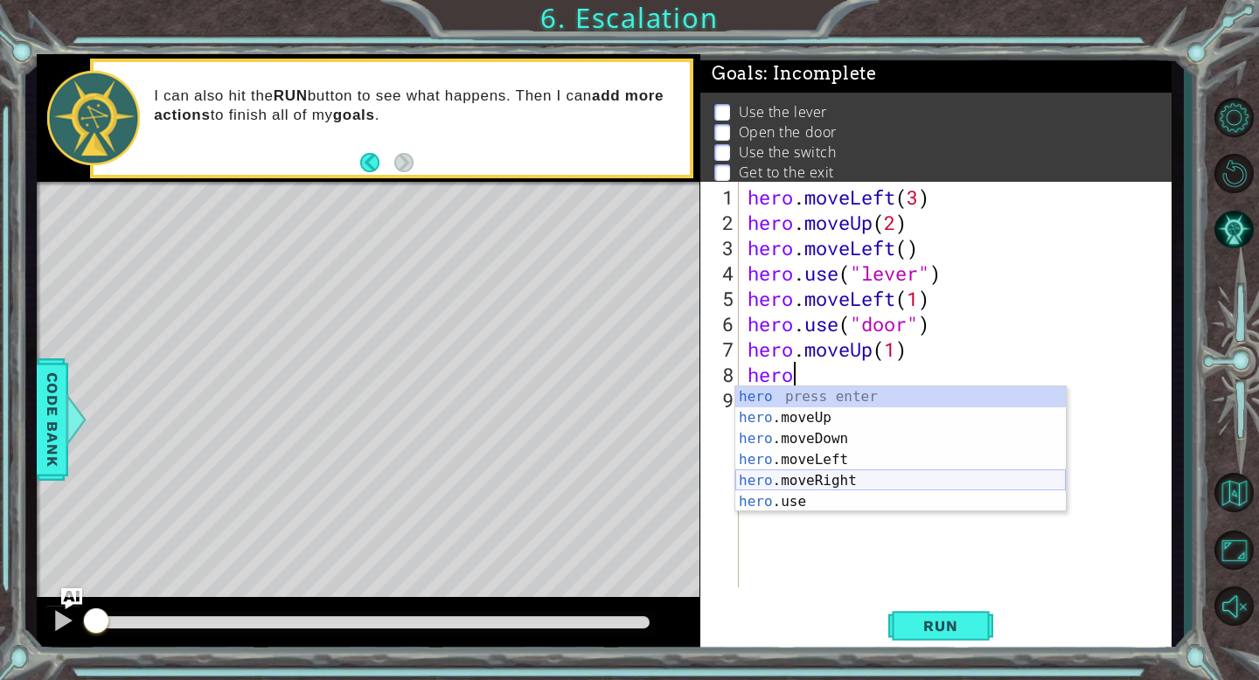
click at [833, 481] on div "hero press enter hero .moveUp press enter hero .moveDown press enter hero .move…" at bounding box center [900, 470] width 330 height 168
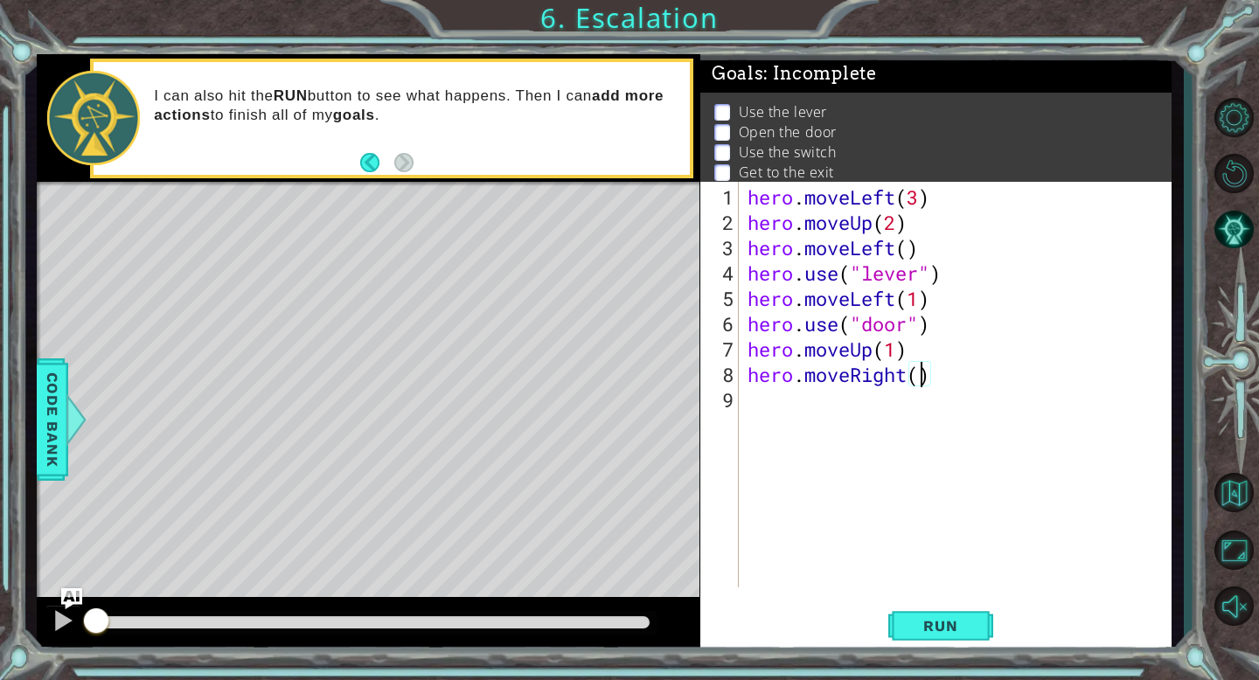
type textarea "hero.moveRight(2)"
click at [792, 399] on div "hero . moveLeft ( 3 ) hero . moveUp ( 2 ) hero . moveLeft ( ) hero . use ( "lev…" at bounding box center [960, 412] width 432 height 456
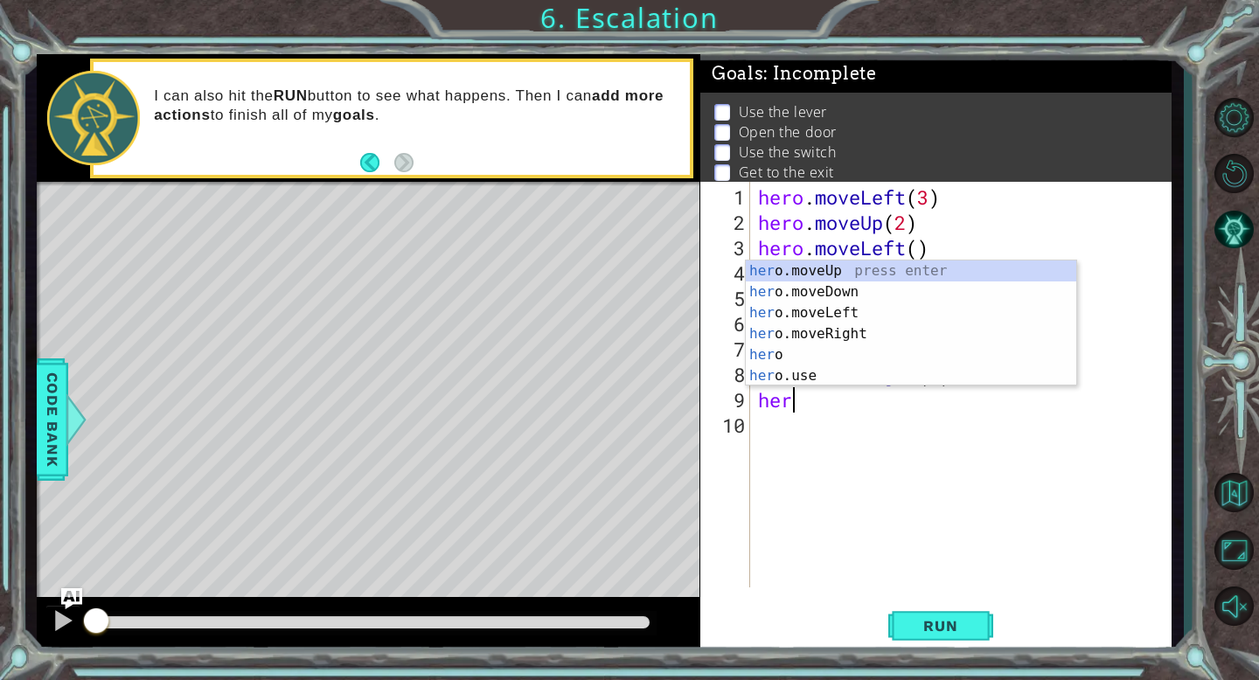
scroll to position [0, 0]
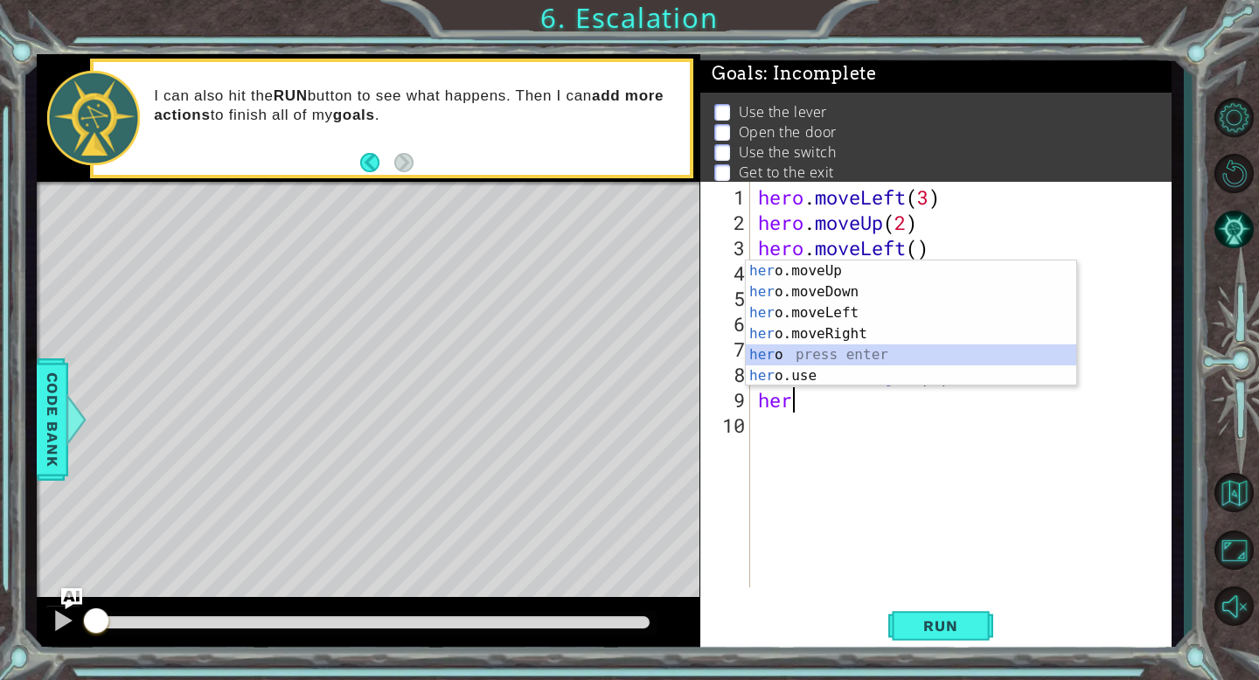
click at [815, 365] on div "her o.moveUp press enter her o.moveDown press enter her o.moveLeft press enter …" at bounding box center [911, 345] width 330 height 168
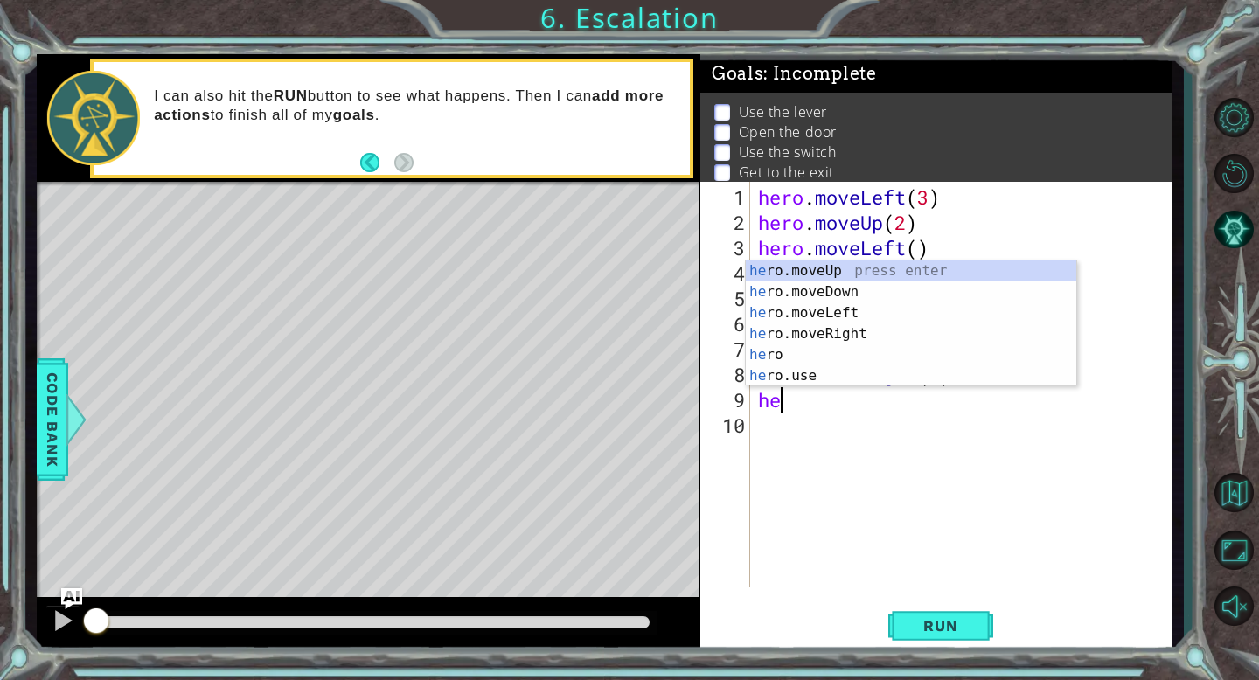
type textarea "h"
click at [807, 381] on div "her o.moveUp press enter her o.moveDown press enter her o.moveLeft press enter …" at bounding box center [911, 345] width 330 height 168
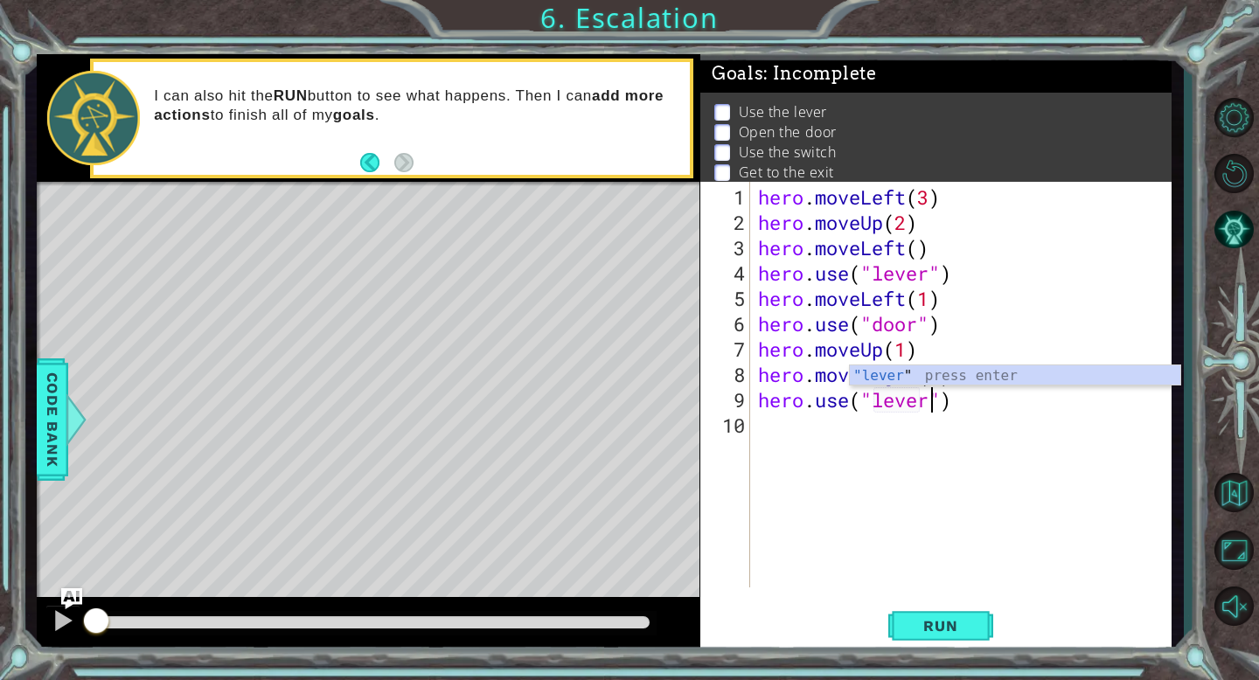
scroll to position [0, 7]
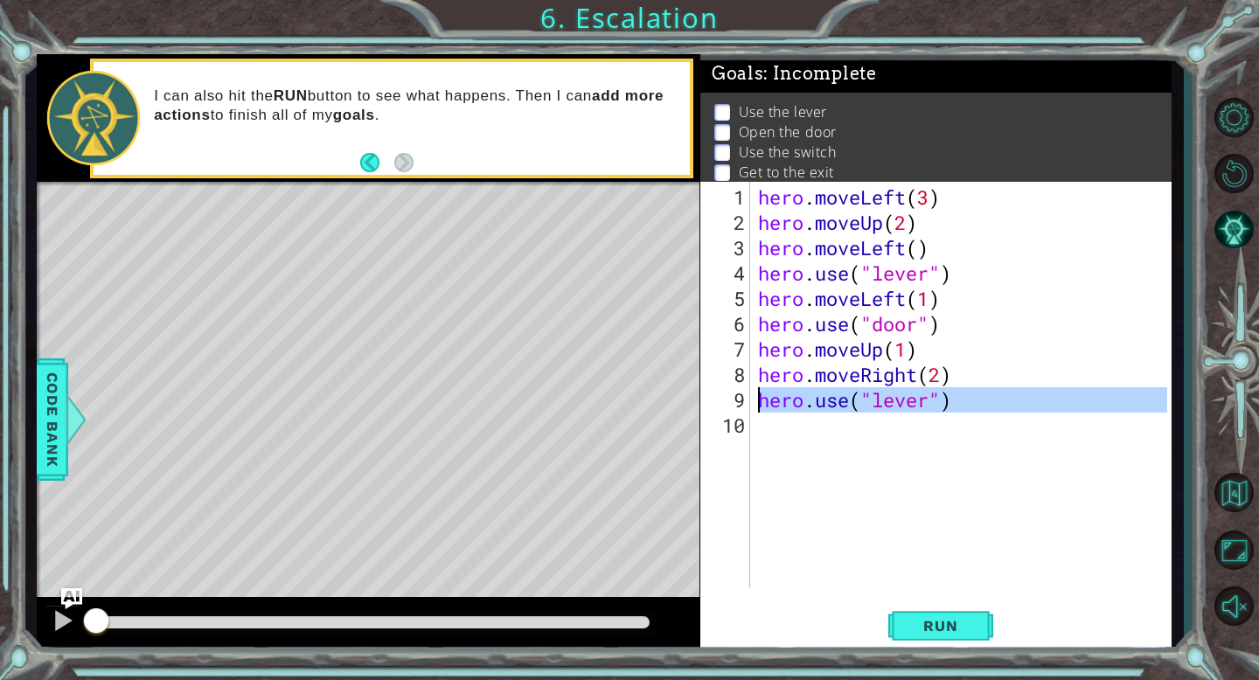
drag, startPoint x: 956, startPoint y: 412, endPoint x: 757, endPoint y: 400, distance: 199.7
click at [757, 400] on div "hero . moveLeft ( 3 ) hero . moveUp ( 2 ) hero . moveLeft ( ) hero . use ( "lev…" at bounding box center [964, 412] width 421 height 456
type textarea "hero.use("lever")"
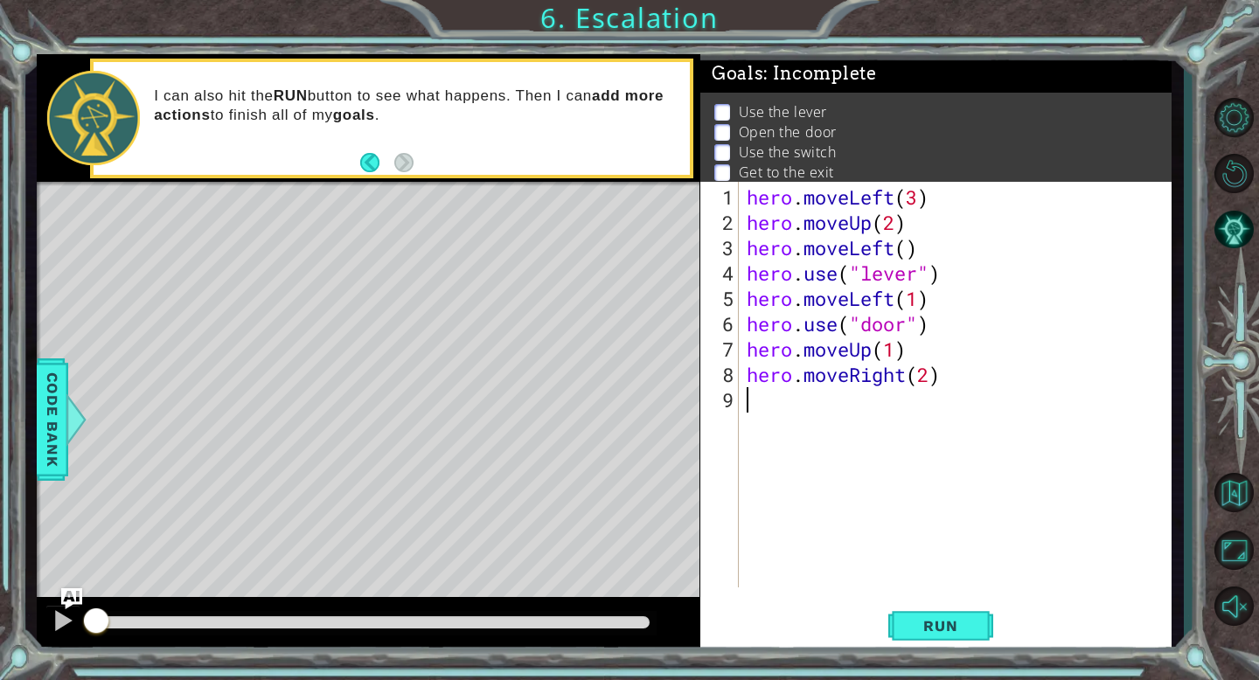
scroll to position [0, 0]
click at [935, 379] on div "hero . moveLeft ( 3 ) hero . moveUp ( 2 ) hero . moveLeft ( ) hero . use ( "lev…" at bounding box center [959, 412] width 433 height 456
type textarea "hero.moveRight(3)"
click at [934, 632] on span "Run" at bounding box center [940, 625] width 69 height 17
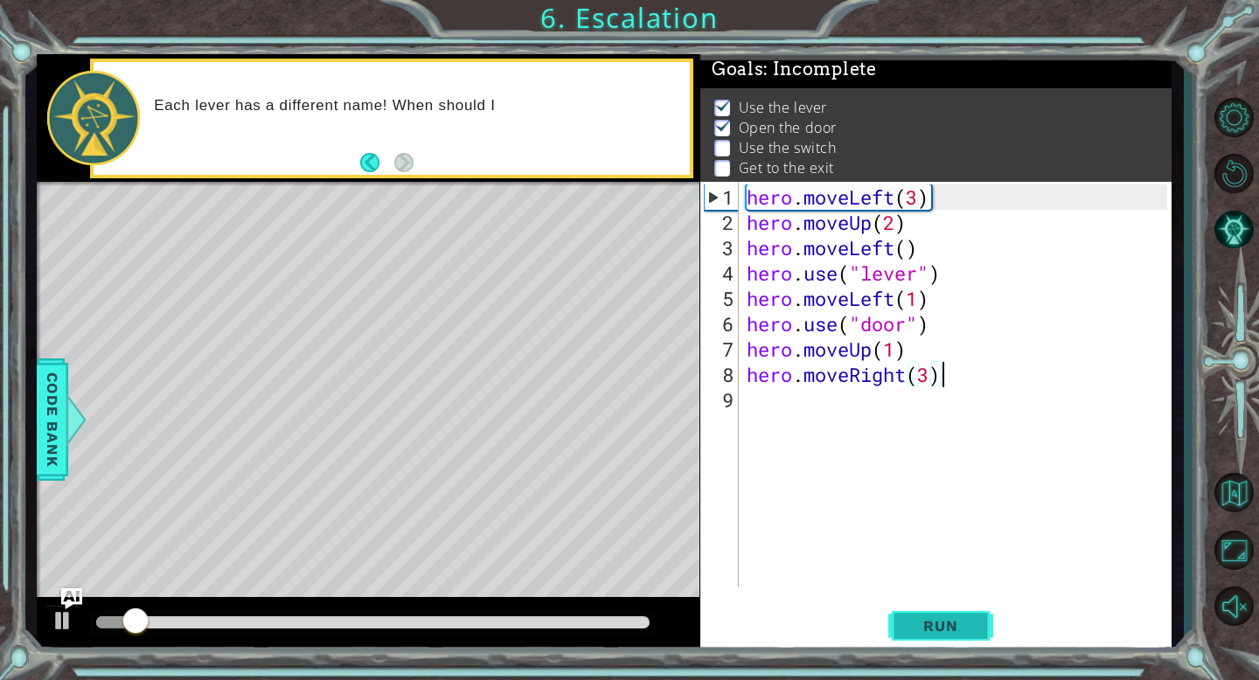
scroll to position [0, 0]
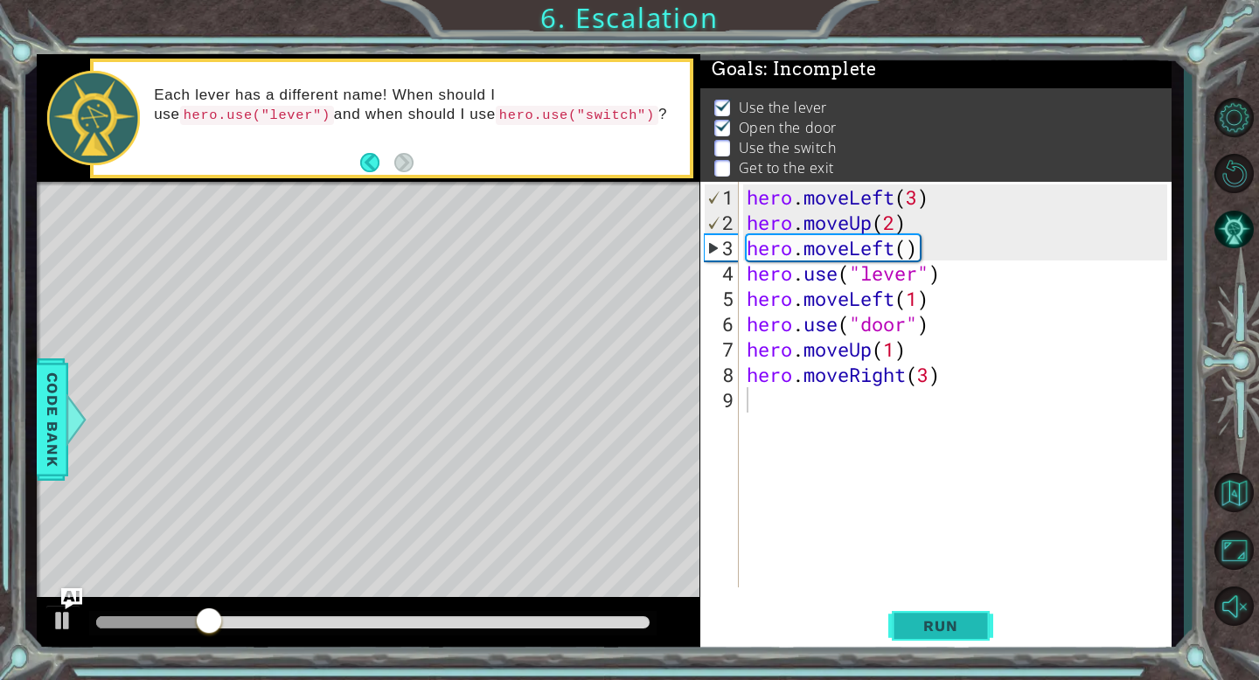
click at [923, 643] on button "Run" at bounding box center [940, 625] width 105 height 47
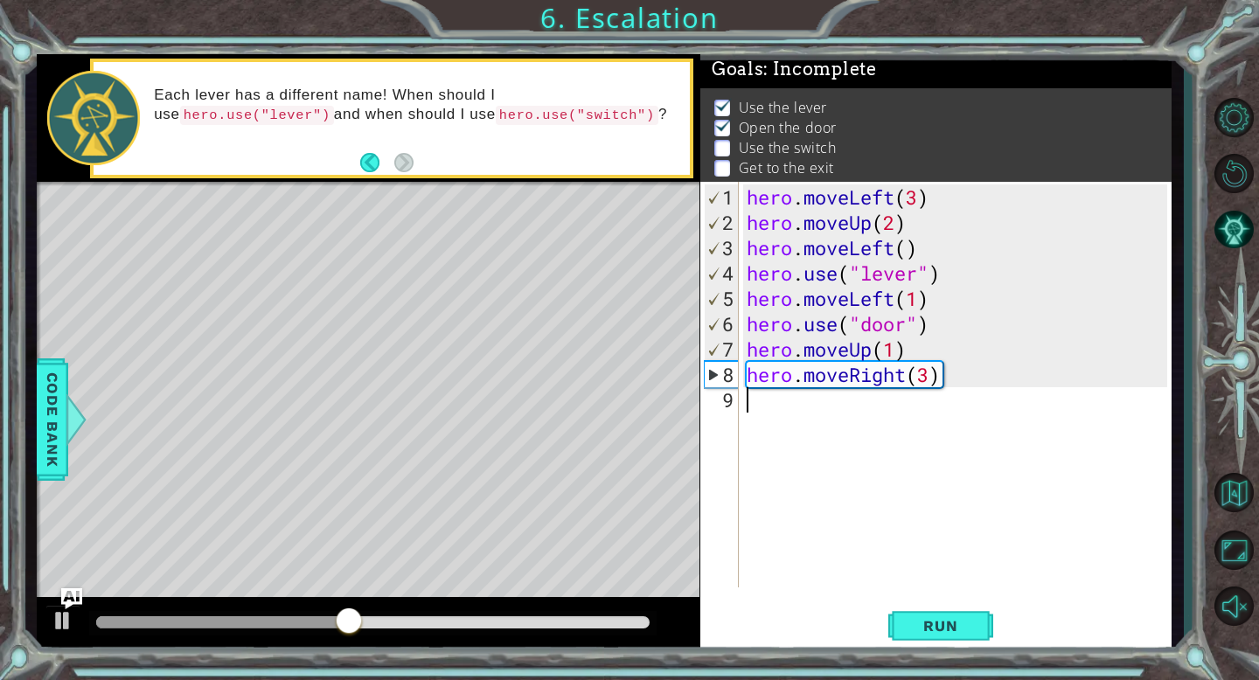
click at [898, 352] on div "hero . moveLeft ( 3 ) hero . moveUp ( 2 ) hero . moveLeft ( ) hero . use ( "lev…" at bounding box center [959, 412] width 433 height 456
type textarea "hero.moveUp(2)"
click at [931, 622] on span "Run" at bounding box center [940, 625] width 69 height 17
drag, startPoint x: 156, startPoint y: 616, endPoint x: 606, endPoint y: 593, distance: 450.8
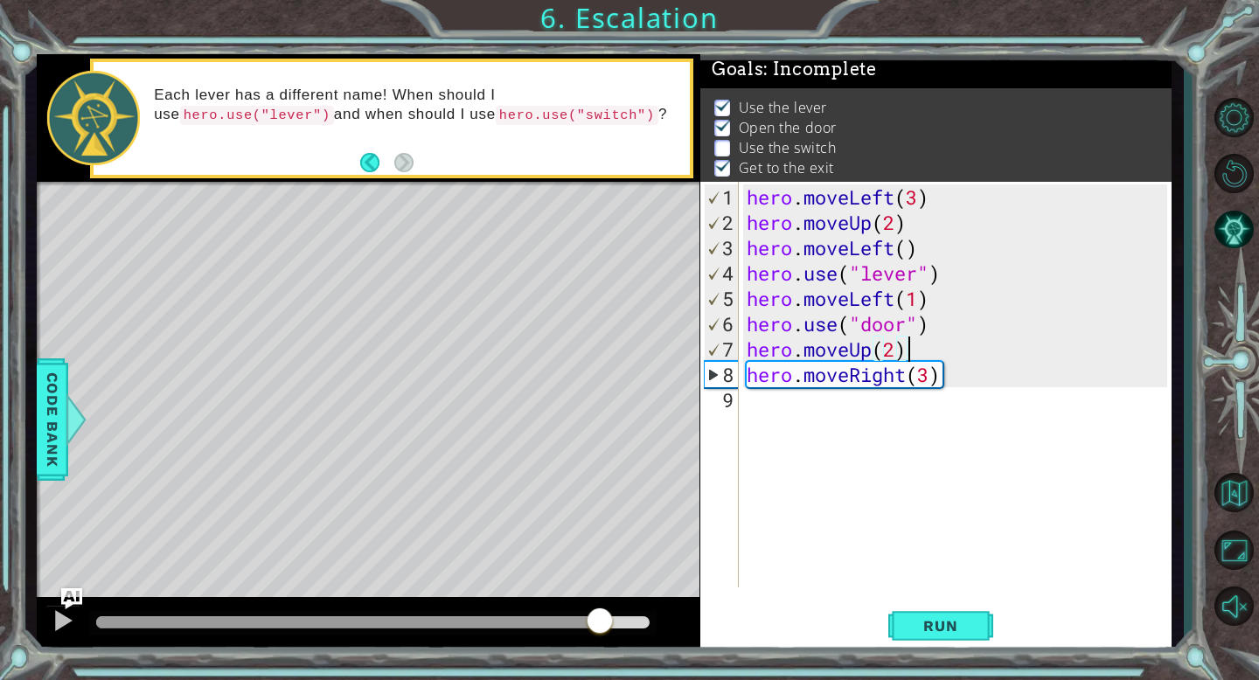
click at [606, 594] on div "methods hero moveDown(steps) moveUp(steps) moveLeft(steps) moveRight(steps) use…" at bounding box center [604, 353] width 1135 height 599
drag, startPoint x: 606, startPoint y: 593, endPoint x: 598, endPoint y: 603, distance: 13.1
click at [598, 603] on div "methods hero moveDown(steps) moveUp(steps) moveLeft(steps) moveRight(steps) use…" at bounding box center [604, 353] width 1135 height 599
drag, startPoint x: 642, startPoint y: 617, endPoint x: 348, endPoint y: 580, distance: 296.1
click at [348, 580] on div "methods hero moveDown(steps) moveUp(steps) moveLeft(steps) moveRight(steps) use…" at bounding box center [604, 353] width 1135 height 599
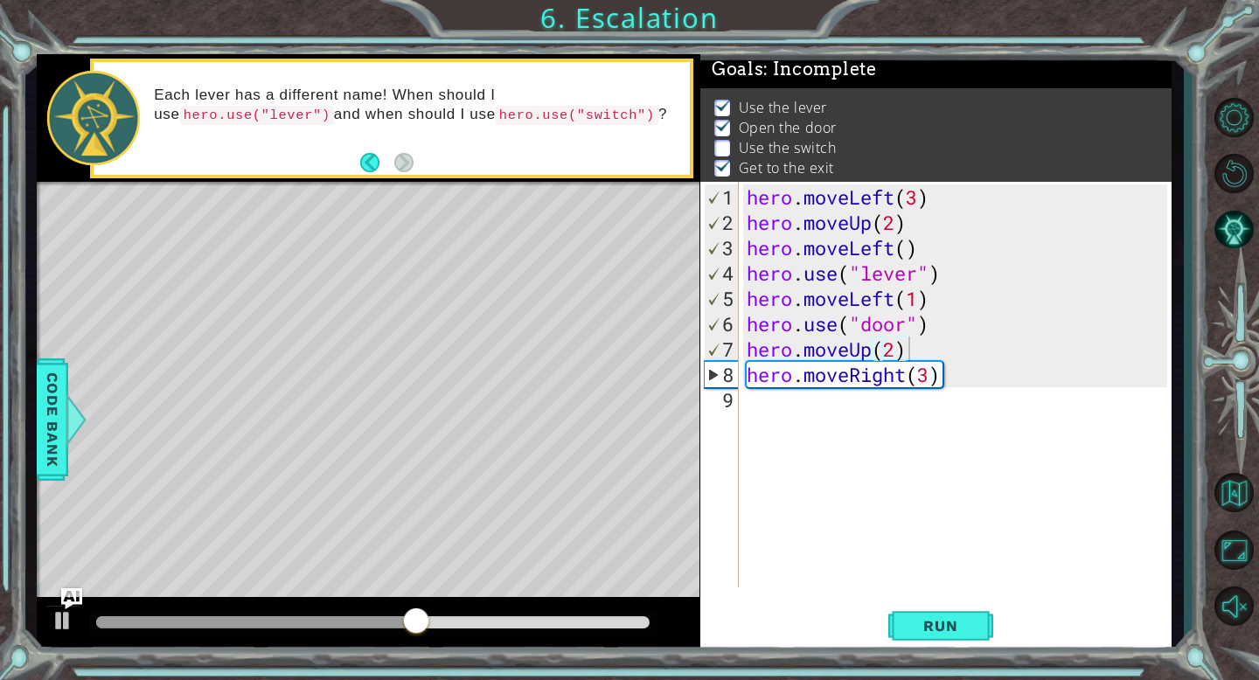
click at [747, 412] on div "hero . moveLeft ( 3 ) hero . moveUp ( 2 ) hero . moveLeft ( ) hero . use ( "lev…" at bounding box center [959, 412] width 433 height 456
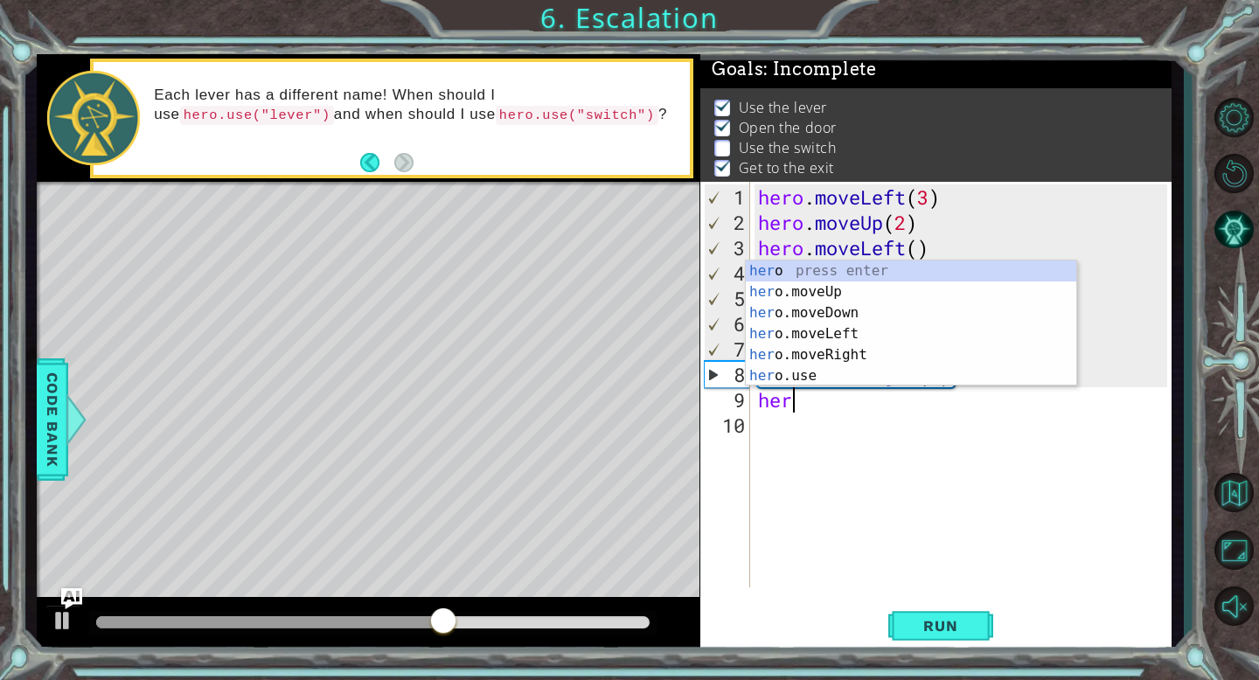
scroll to position [0, 1]
click at [786, 299] on div "hero press enter hero .moveUp press enter hero .moveDown press enter hero .move…" at bounding box center [911, 345] width 330 height 168
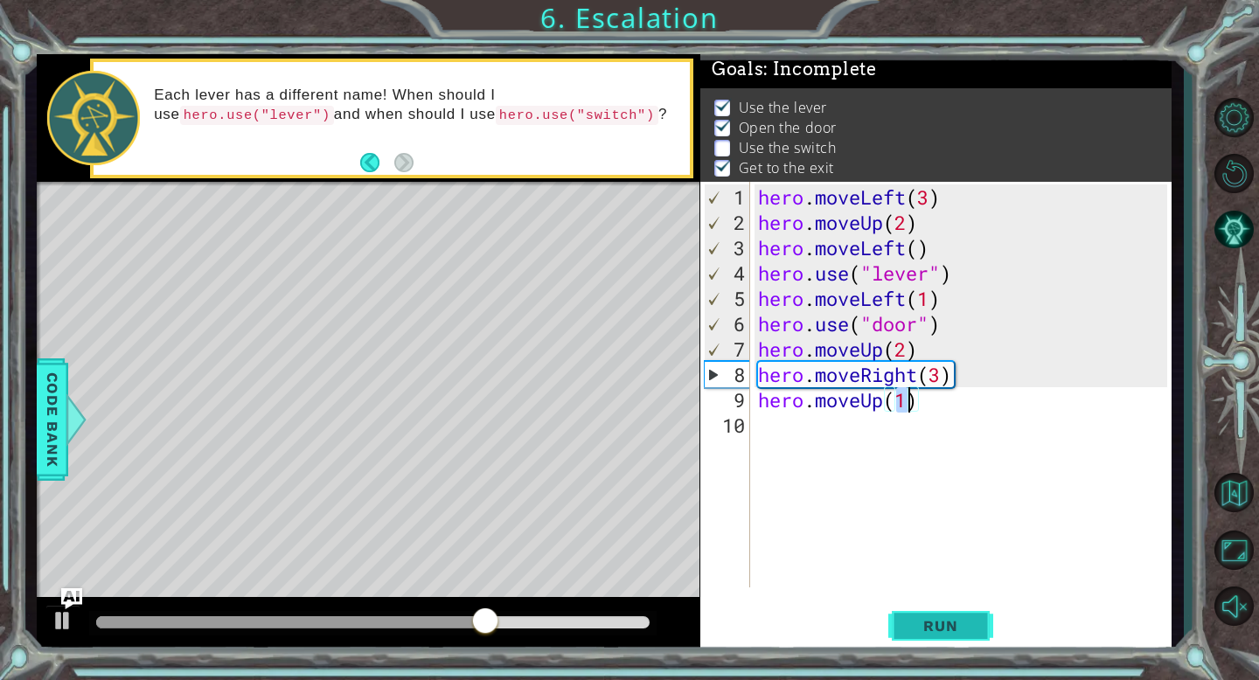
type textarea "hero.moveUp(1)"
click at [957, 624] on span "Run" at bounding box center [940, 625] width 69 height 17
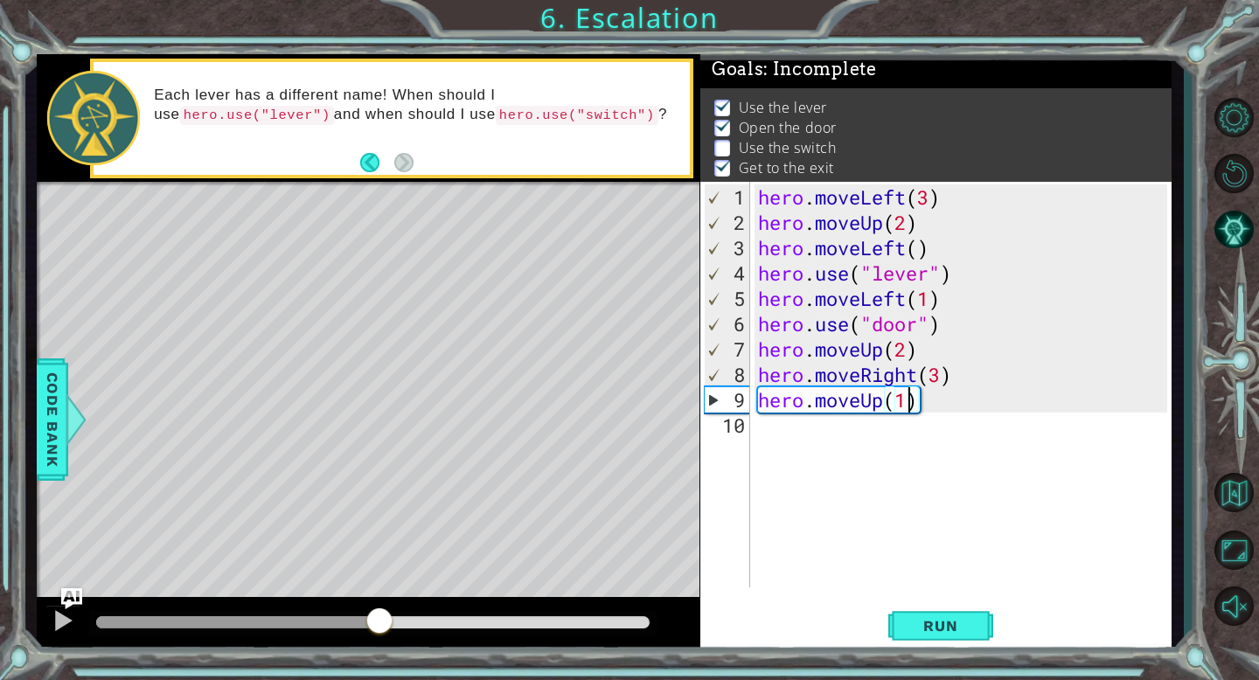
drag, startPoint x: 137, startPoint y: 622, endPoint x: 386, endPoint y: 626, distance: 248.3
click at [386, 626] on div at bounding box center [379, 622] width 31 height 31
click at [58, 623] on div at bounding box center [63, 620] width 23 height 23
click at [780, 426] on div "hero . moveLeft ( 3 ) hero . moveUp ( 2 ) hero . moveLeft ( ) hero . use ( "lev…" at bounding box center [964, 412] width 421 height 456
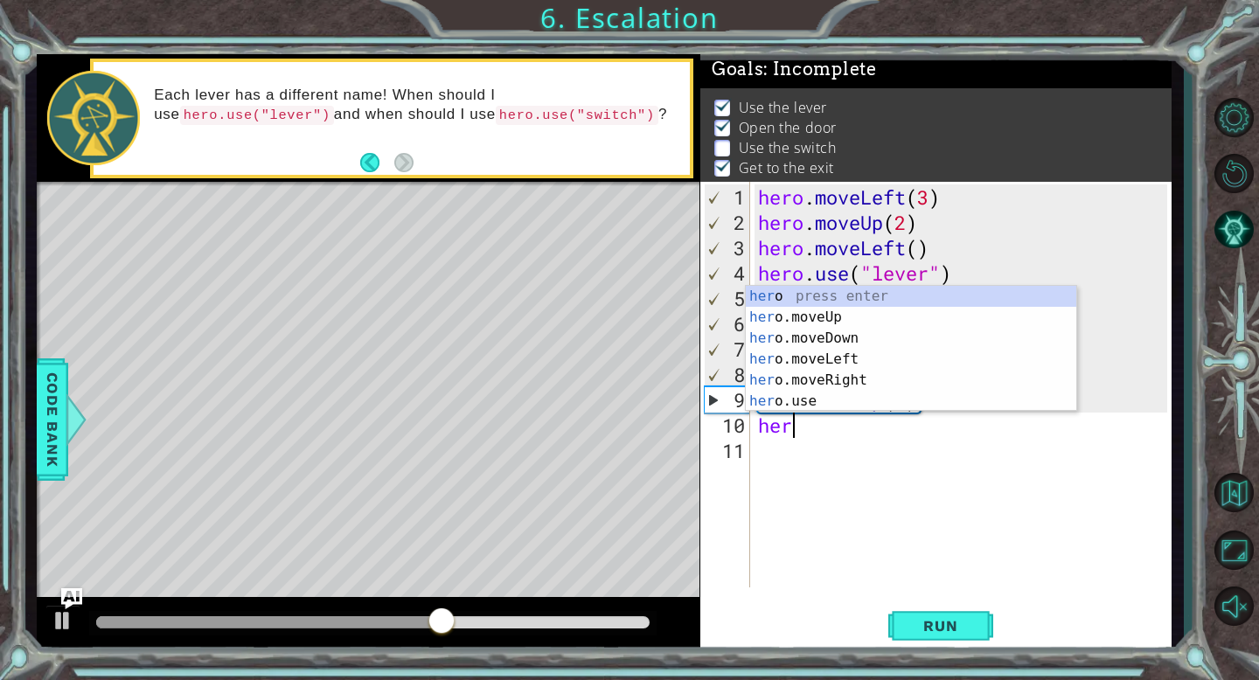
scroll to position [0, 0]
click at [838, 397] on div "her o press enter her o.moveUp press enter her o.moveDown press enter her o.mov…" at bounding box center [911, 370] width 330 height 168
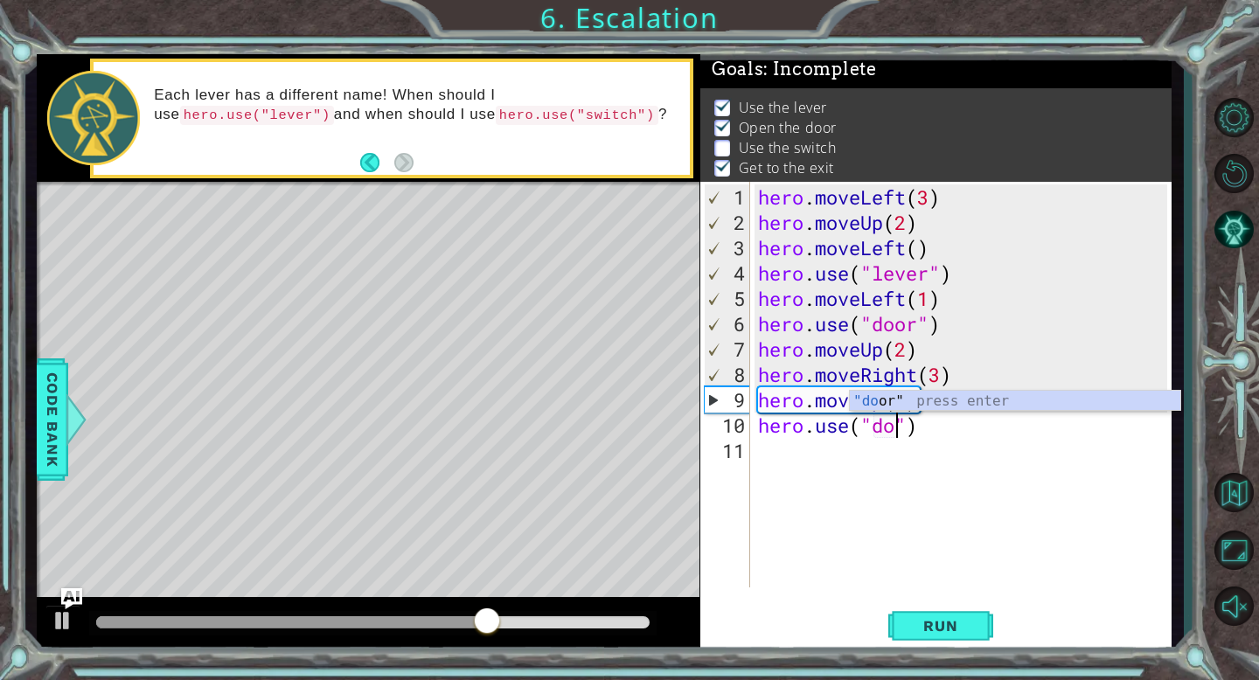
scroll to position [0, 7]
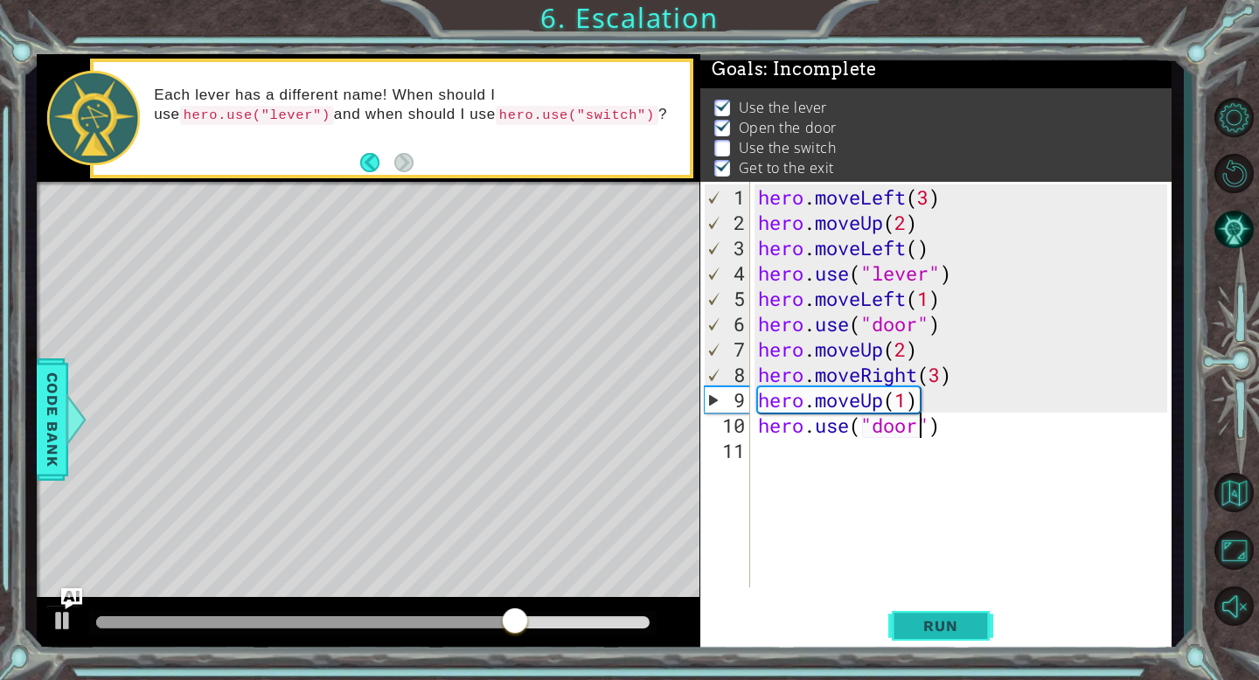
click at [947, 629] on span "Run" at bounding box center [940, 625] width 69 height 17
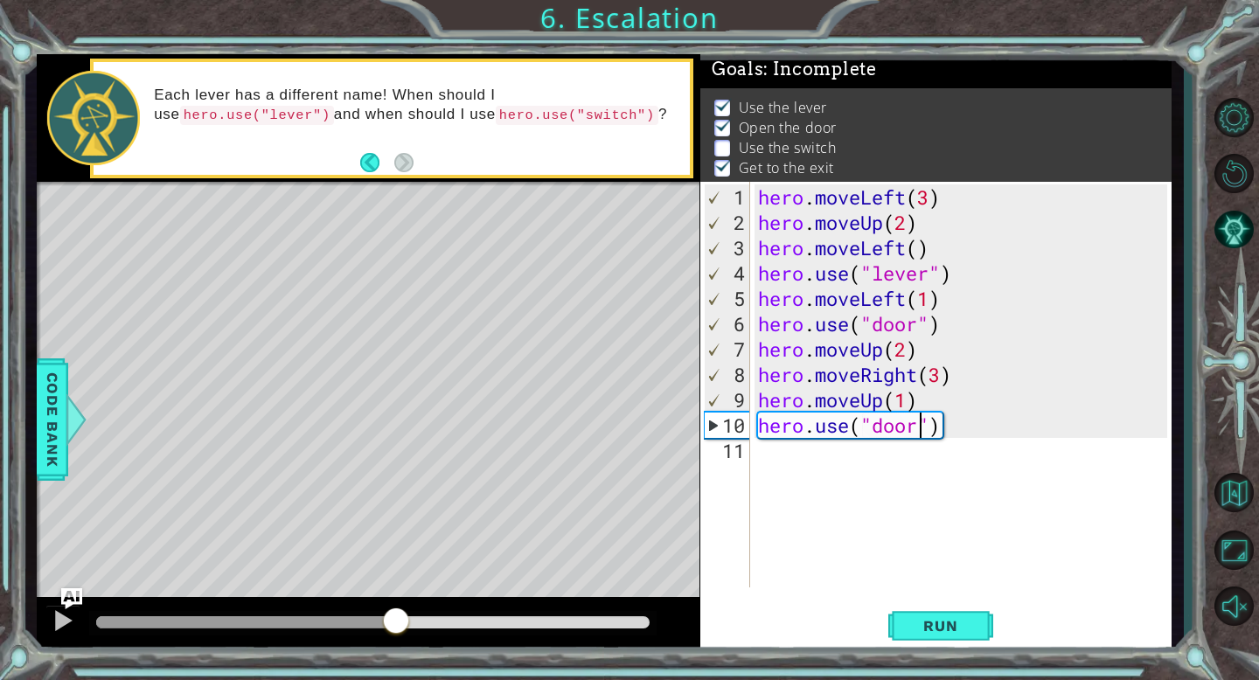
drag, startPoint x: 135, startPoint y: 619, endPoint x: 396, endPoint y: 635, distance: 261.9
click at [396, 635] on div at bounding box center [395, 622] width 31 height 31
click at [68, 616] on div at bounding box center [63, 620] width 23 height 23
click at [905, 404] on div "hero . moveLeft ( 3 ) hero . moveUp ( 2 ) hero . moveLeft ( ) hero . use ( "lev…" at bounding box center [964, 412] width 421 height 456
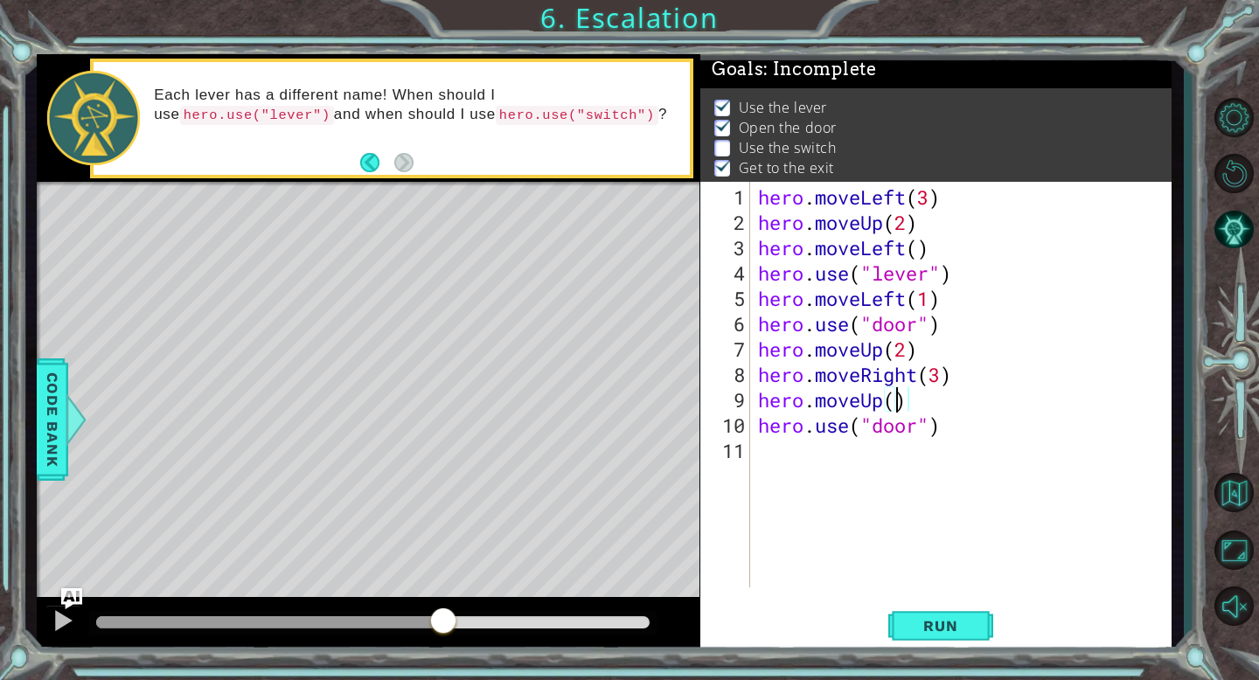
scroll to position [0, 6]
type textarea "hero.moveUp(2)"
click at [965, 630] on span "Run" at bounding box center [940, 625] width 69 height 17
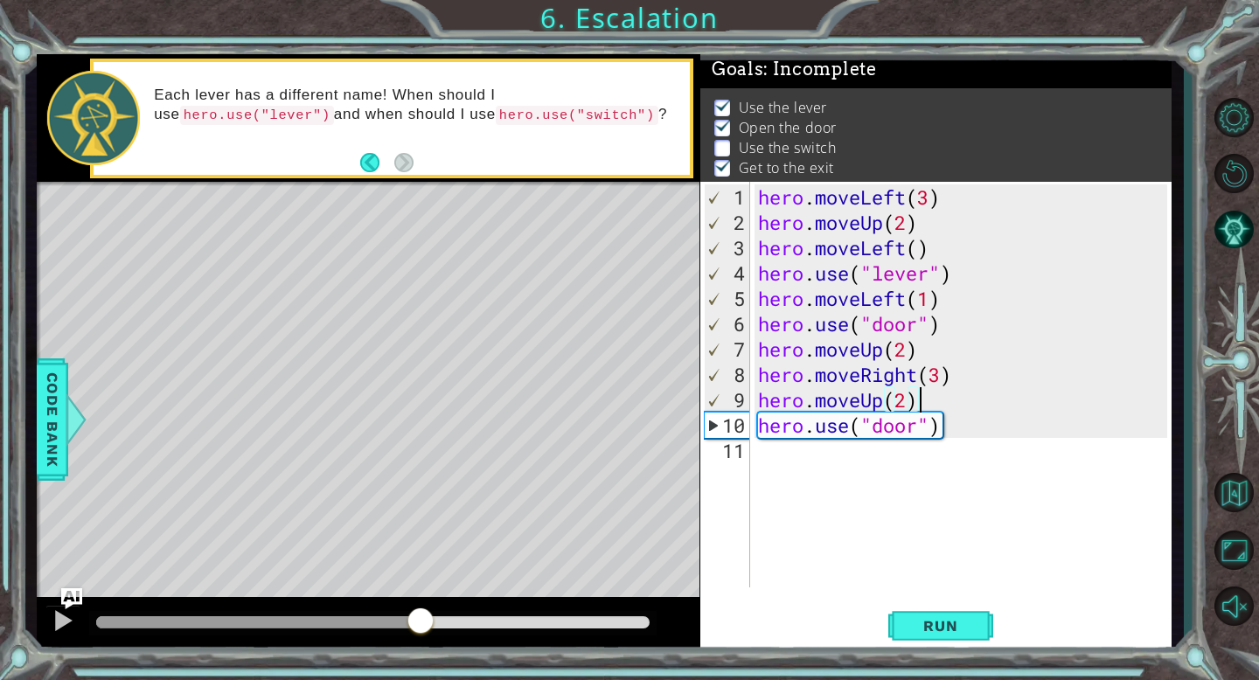
drag, startPoint x: 154, startPoint y: 615, endPoint x: 420, endPoint y: 575, distance: 268.8
click at [906, 405] on div "hero . moveLeft ( 3 ) hero . moveUp ( 2 ) hero . moveLeft ( ) hero . use ( "lev…" at bounding box center [964, 412] width 421 height 456
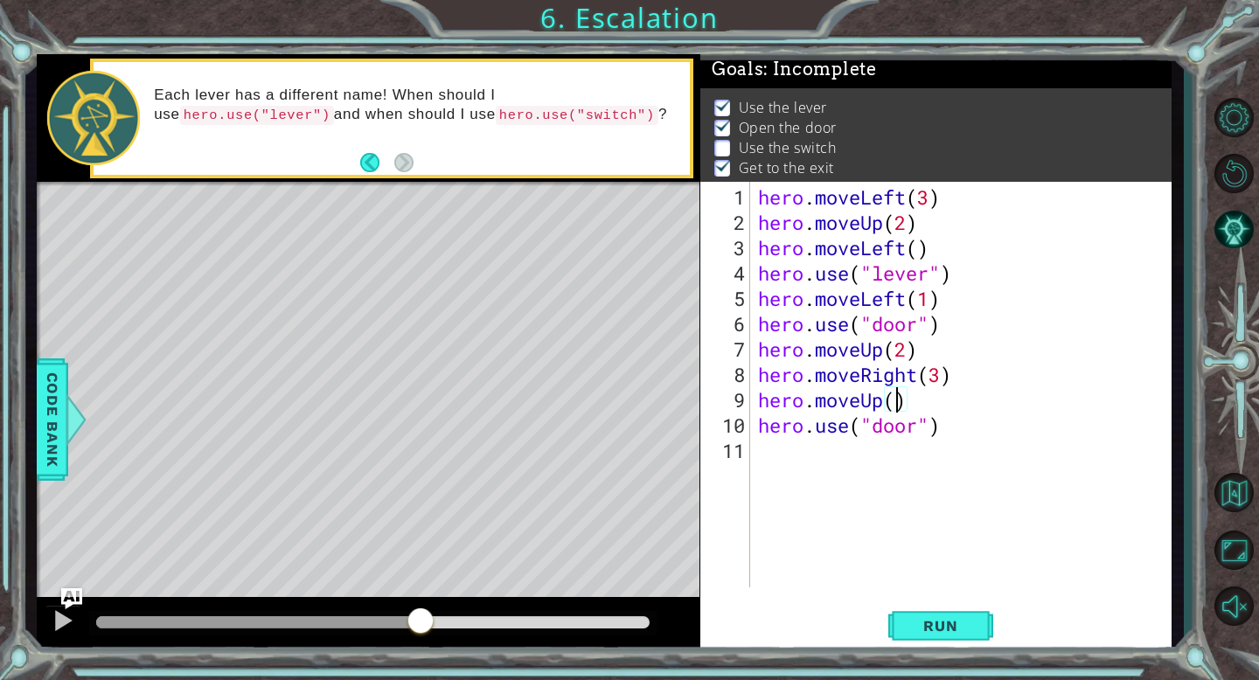
scroll to position [0, 6]
click at [384, 618] on div at bounding box center [257, 622] width 323 height 12
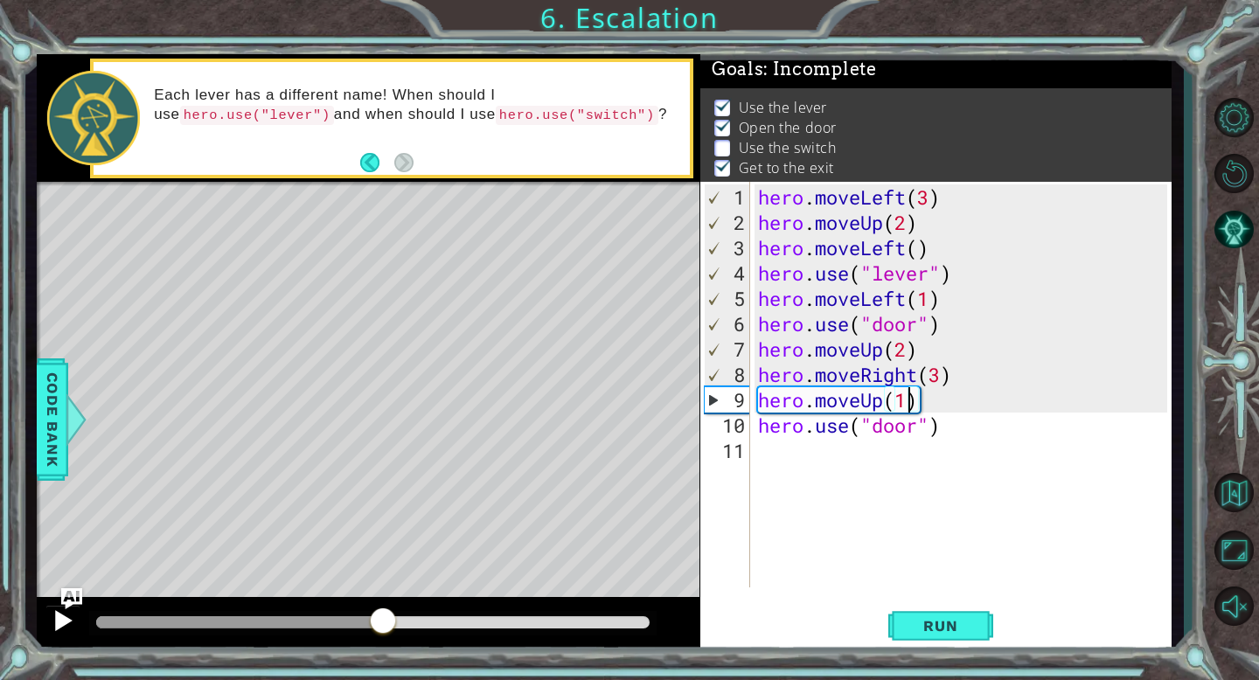
type textarea "hero.moveUp(1)"
click at [67, 615] on div at bounding box center [63, 620] width 23 height 23
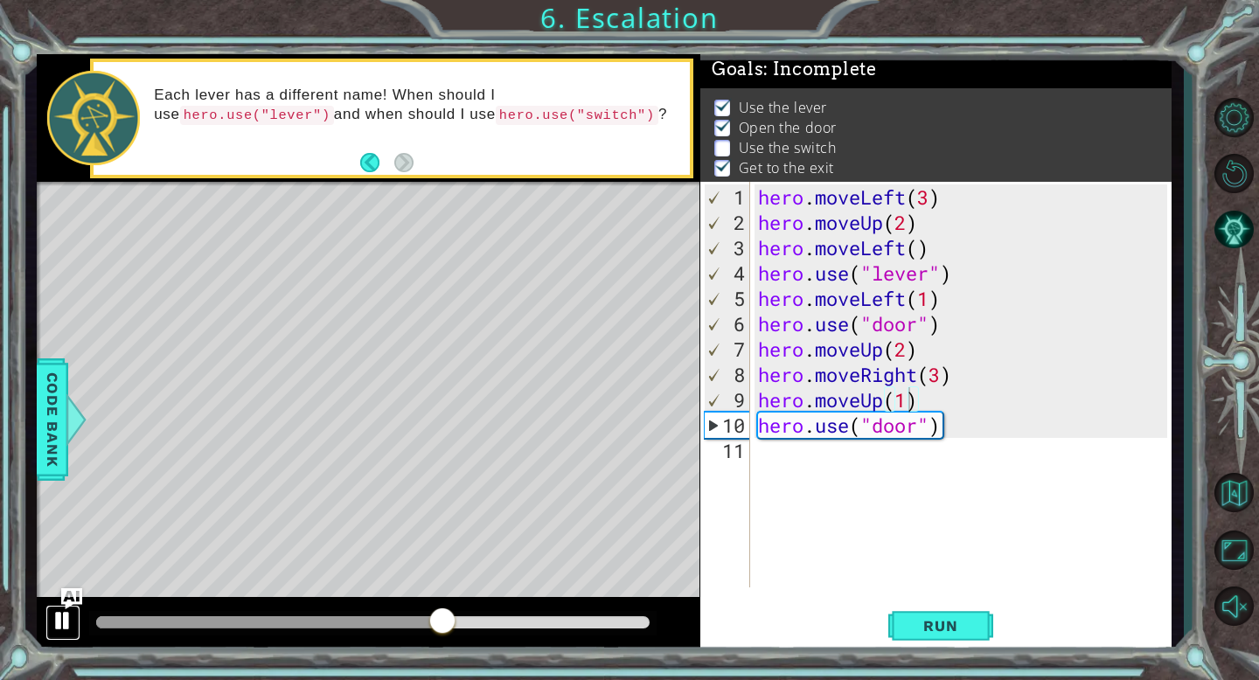
click at [67, 615] on div at bounding box center [63, 620] width 23 height 23
click at [128, 622] on div at bounding box center [270, 622] width 348 height 12
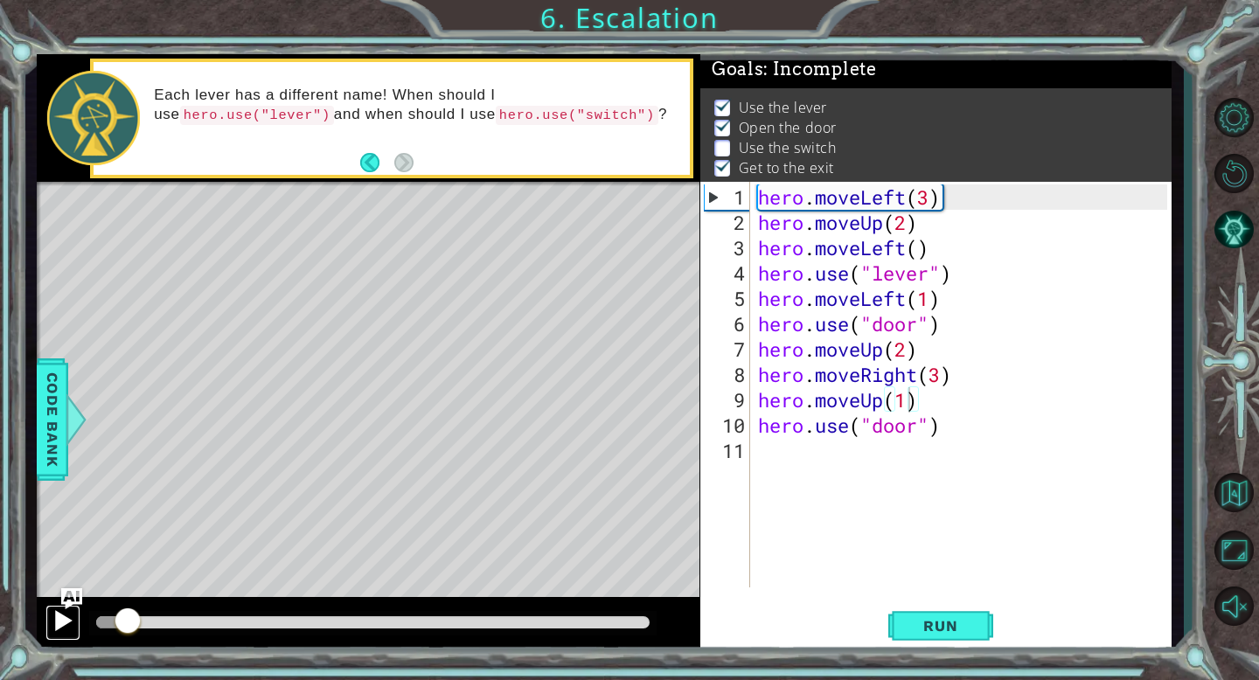
click at [58, 615] on div at bounding box center [63, 620] width 23 height 23
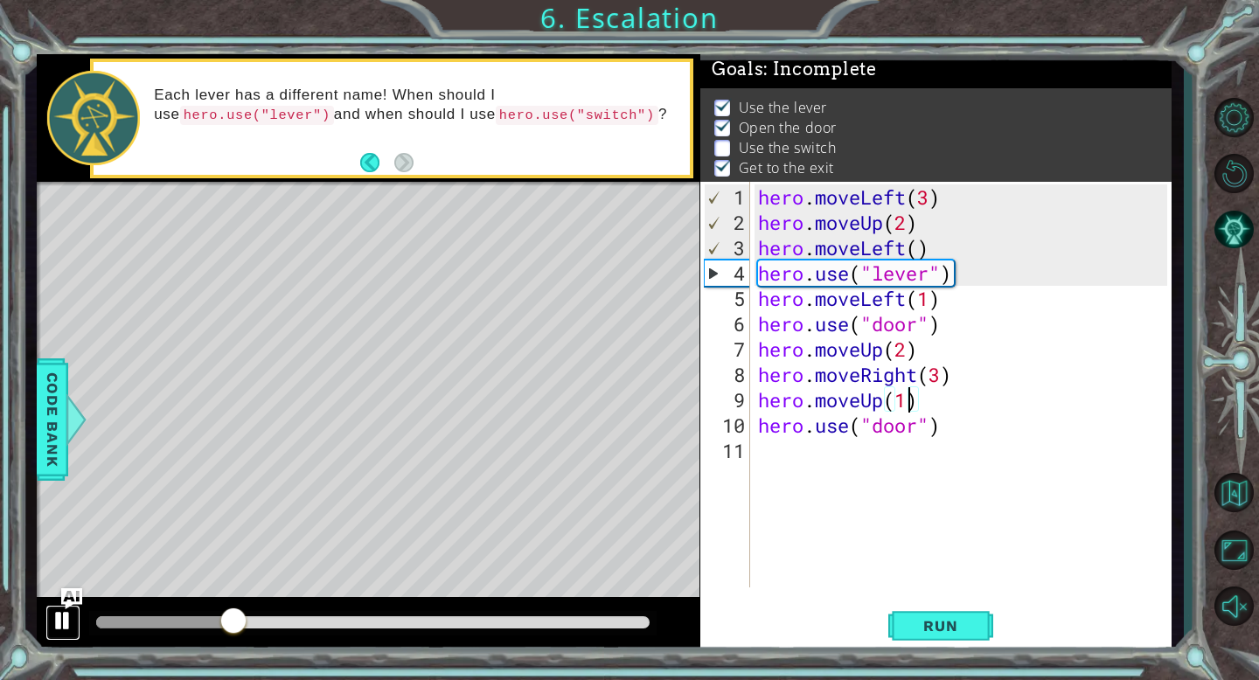
click at [58, 615] on div at bounding box center [63, 620] width 23 height 23
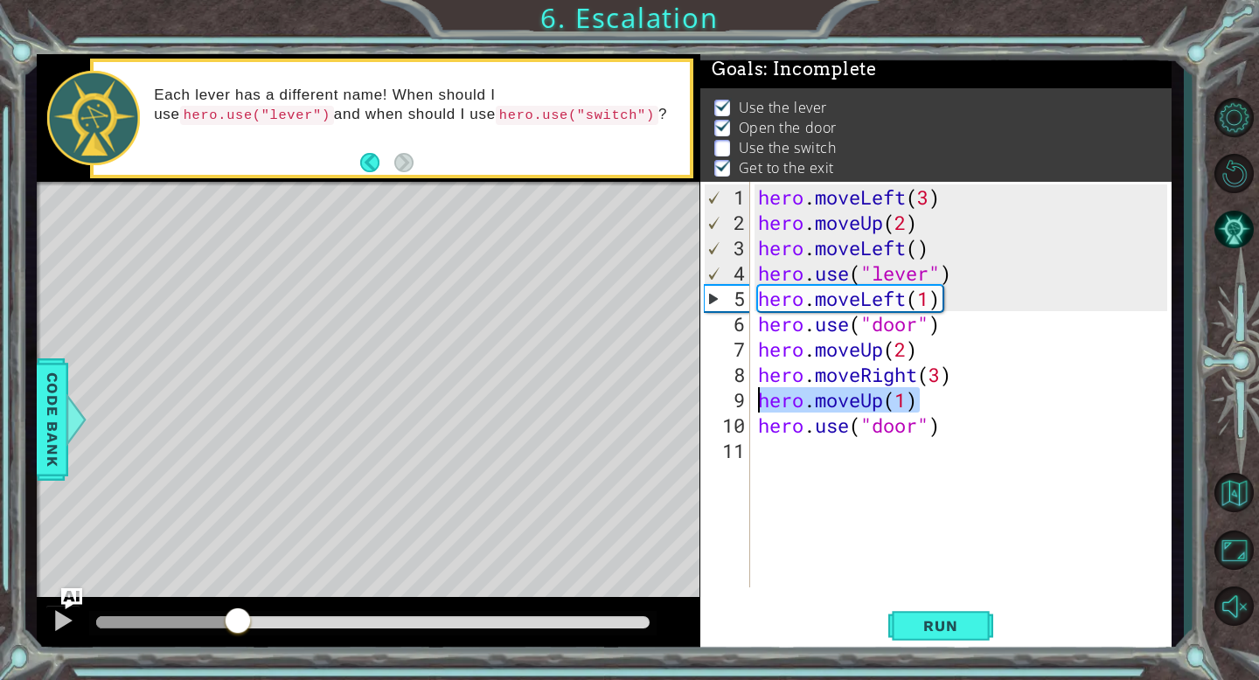
drag, startPoint x: 923, startPoint y: 403, endPoint x: 752, endPoint y: 403, distance: 171.3
click at [752, 403] on div "hero.moveUp(1) 1 2 3 4 5 6 7 8 9 10 11 hero . moveLeft ( 3 ) hero . moveUp ( 2 …" at bounding box center [933, 385] width 467 height 406
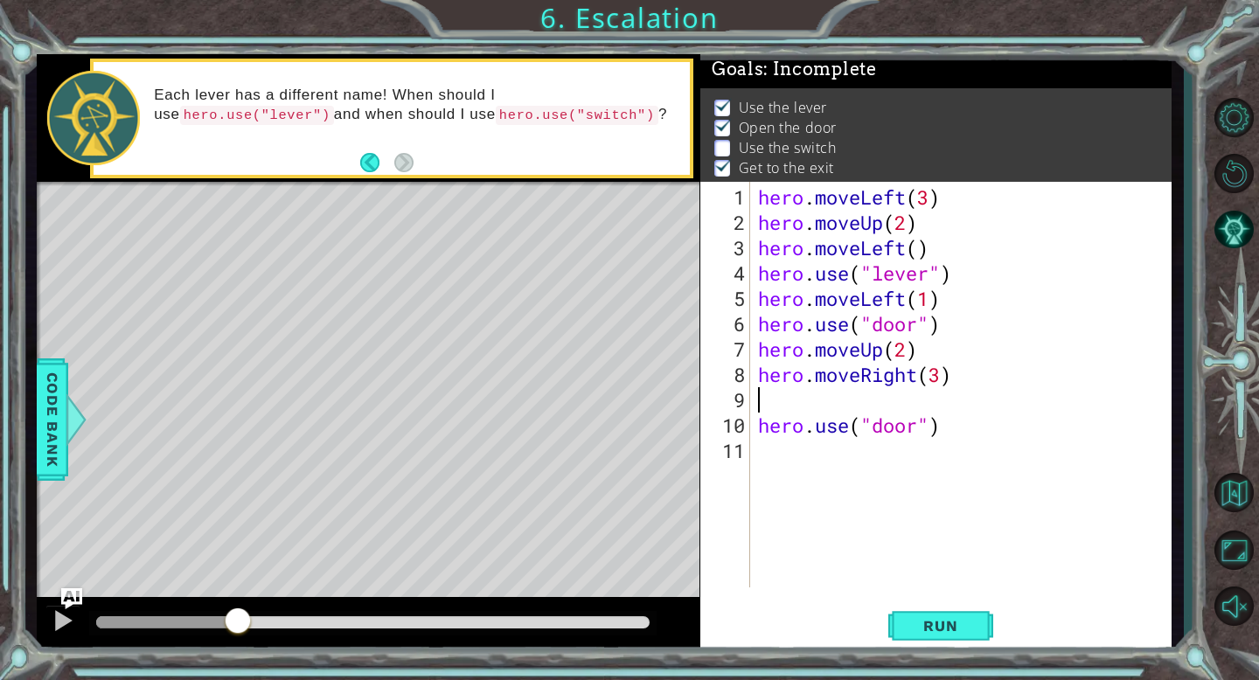
scroll to position [0, 0]
click at [916, 428] on div "hero . moveLeft ( 3 ) hero . moveUp ( 2 ) hero . moveLeft ( ) hero . use ( "lev…" at bounding box center [964, 412] width 421 height 456
click at [755, 430] on div "hero . moveLeft ( 3 ) hero . moveUp ( 2 ) hero . moveLeft ( ) hero . use ( "lev…" at bounding box center [964, 412] width 421 height 456
click at [57, 617] on div at bounding box center [63, 620] width 23 height 23
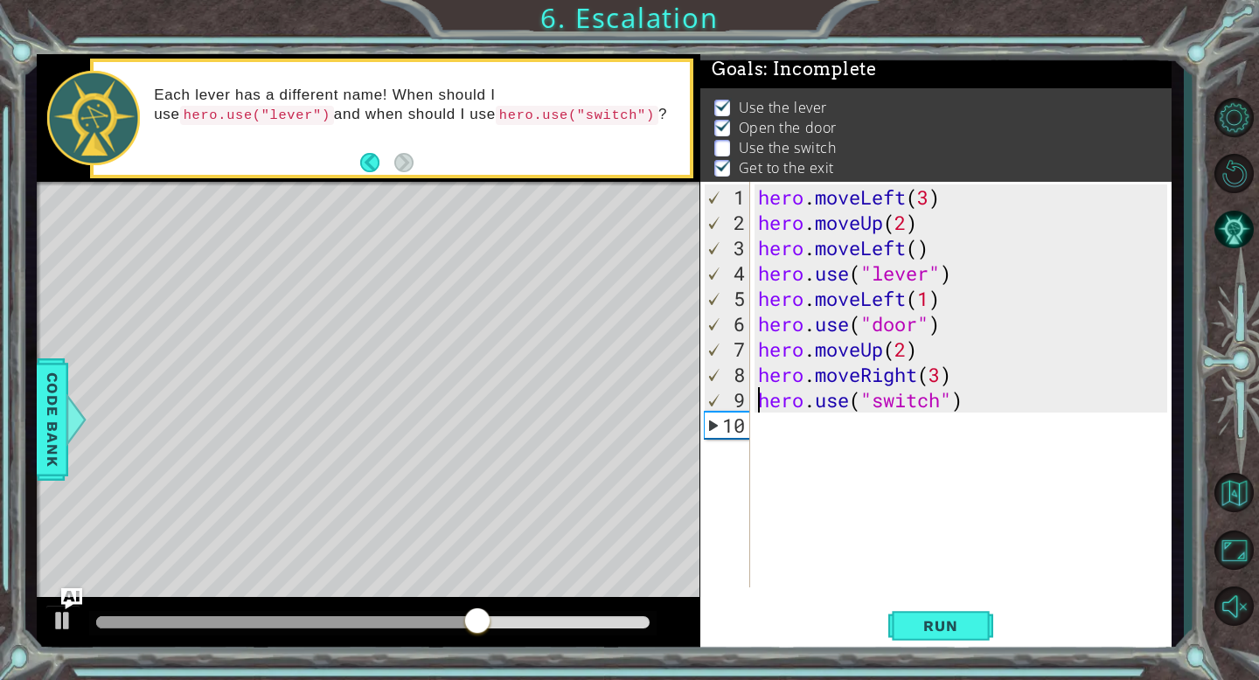
click at [935, 372] on div "hero . moveLeft ( 3 ) hero . moveUp ( 2 ) hero . moveLeft ( ) hero . use ( "lev…" at bounding box center [964, 412] width 421 height 456
click at [947, 380] on div "hero . moveLeft ( 3 ) hero . moveUp ( 2 ) hero . moveLeft ( ) hero . use ( "lev…" at bounding box center [964, 412] width 421 height 456
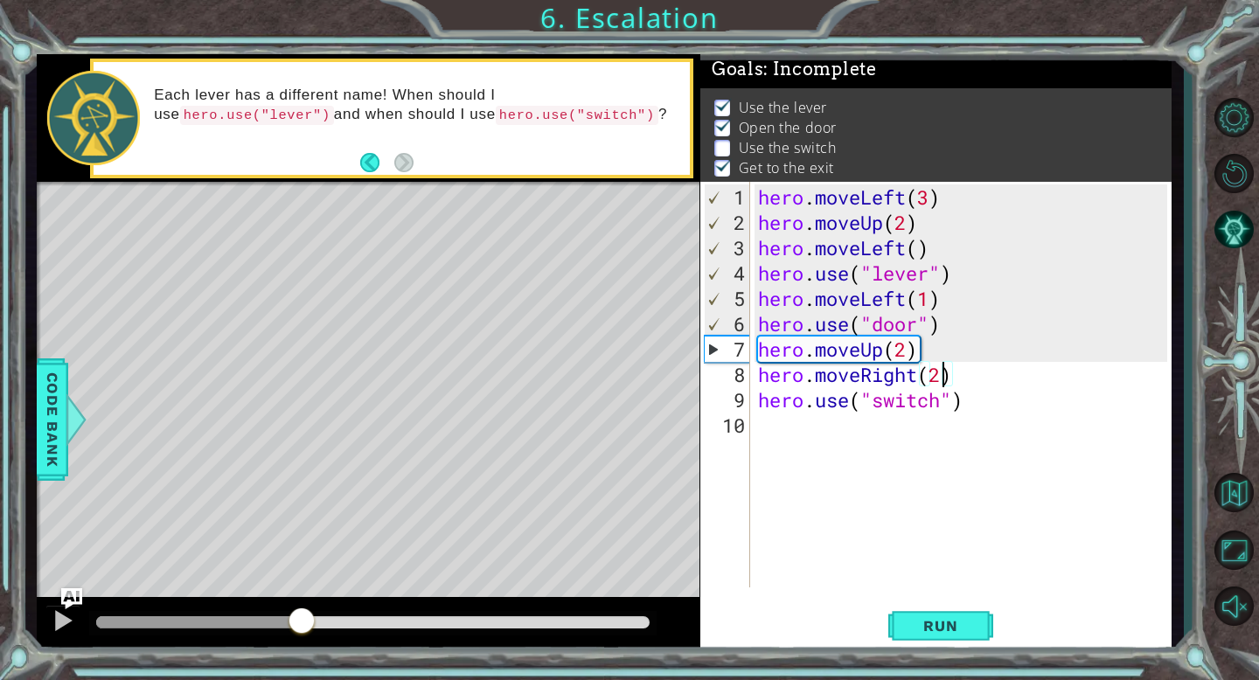
drag, startPoint x: 588, startPoint y: 625, endPoint x: 301, endPoint y: 622, distance: 287.6
click at [301, 622] on div at bounding box center [301, 622] width 31 height 31
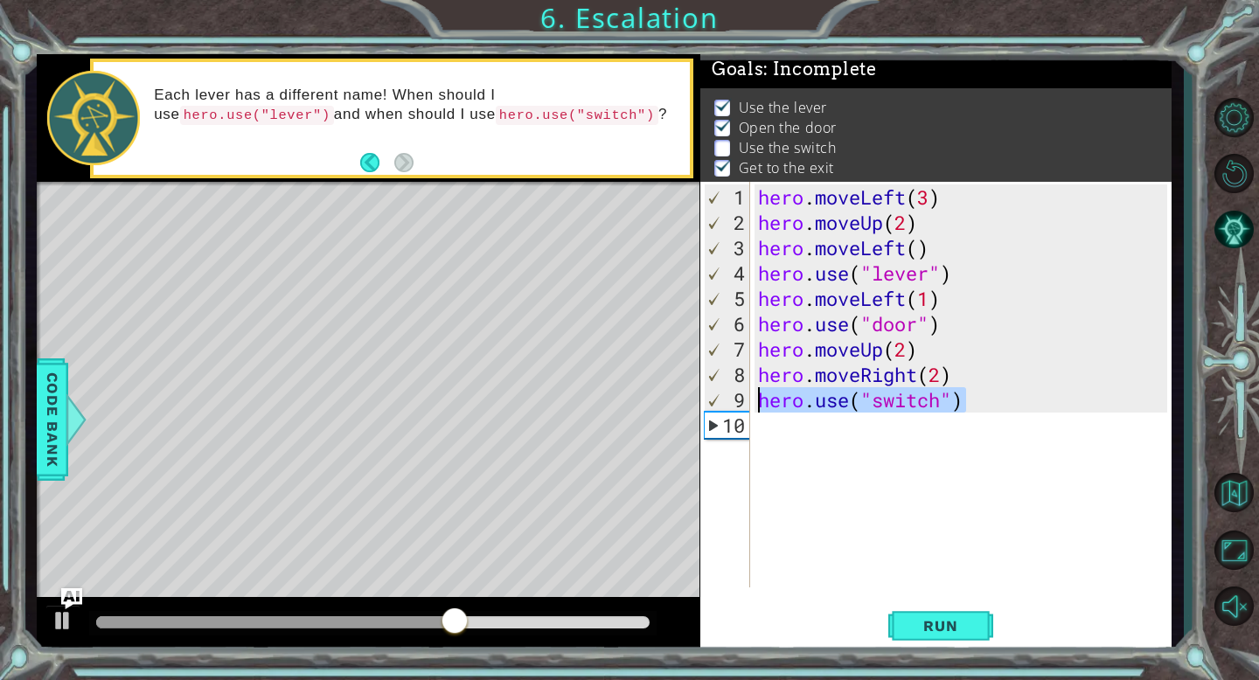
drag, startPoint x: 974, startPoint y: 405, endPoint x: 760, endPoint y: 394, distance: 214.4
click at [760, 394] on div "hero . moveLeft ( 3 ) hero . moveUp ( 2 ) hero . moveLeft ( ) hero . use ( "lev…" at bounding box center [964, 412] width 421 height 456
type textarea "hero.use("switch")"
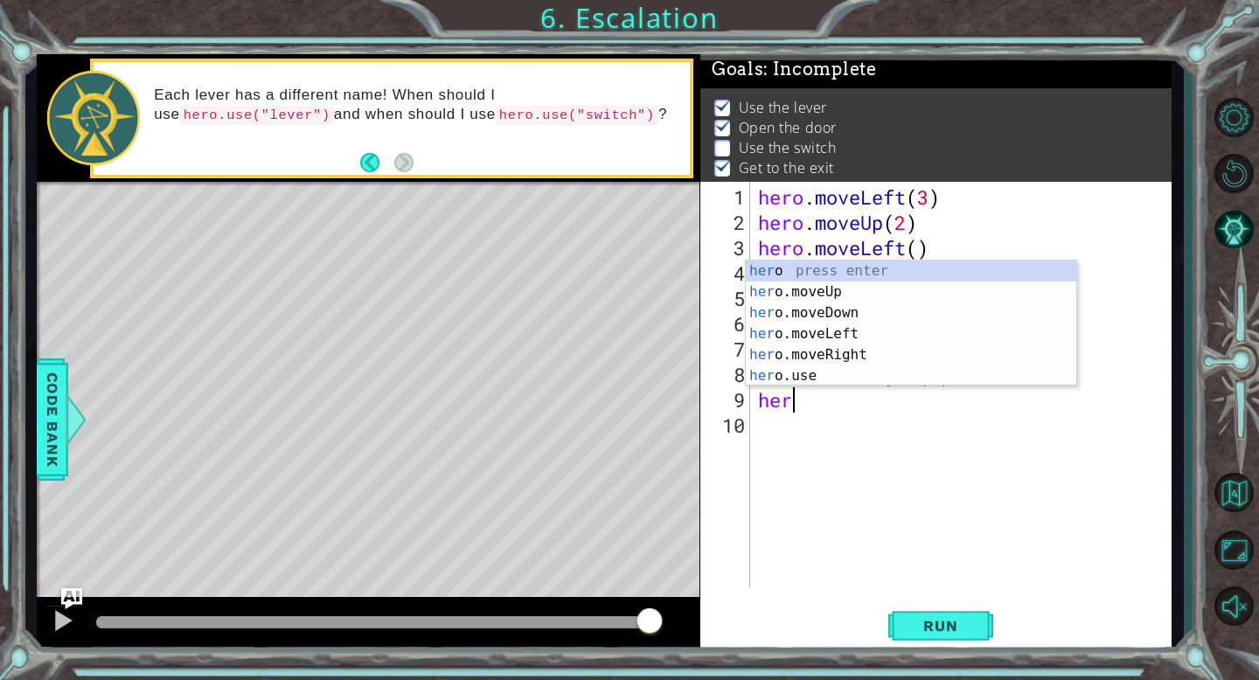
scroll to position [0, 0]
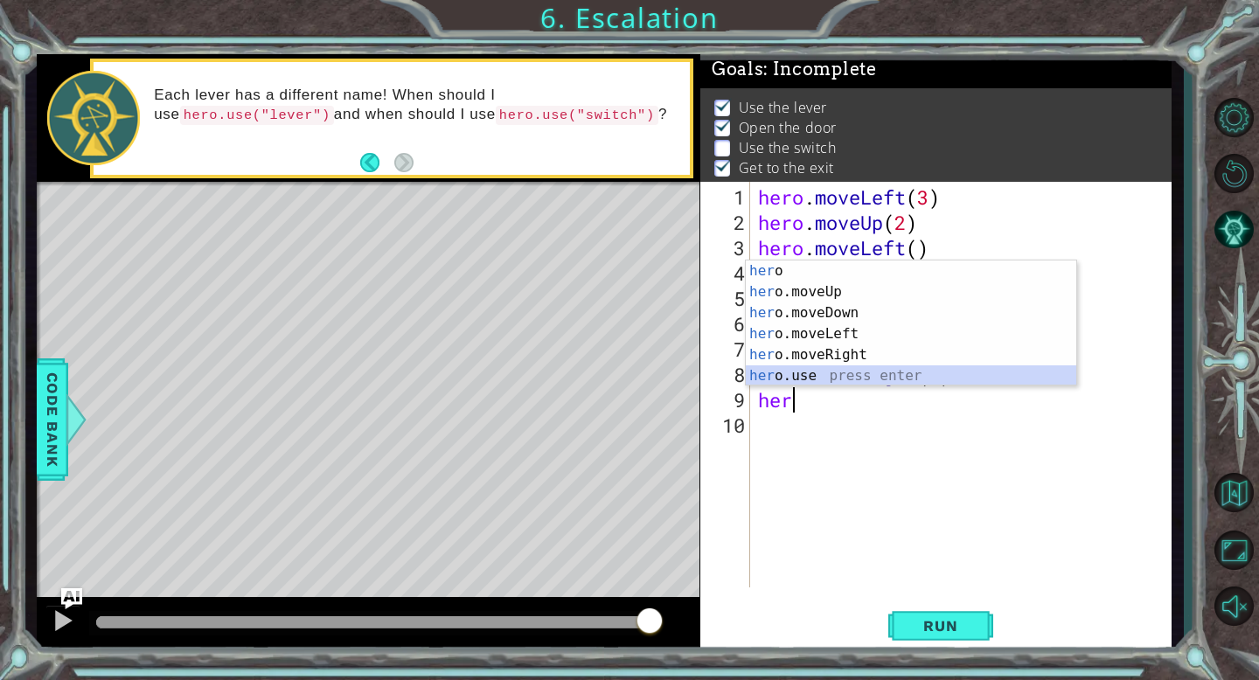
click at [808, 380] on div "her o press enter her o.moveUp press enter her o.moveDown press enter her o.mov…" at bounding box center [911, 345] width 330 height 168
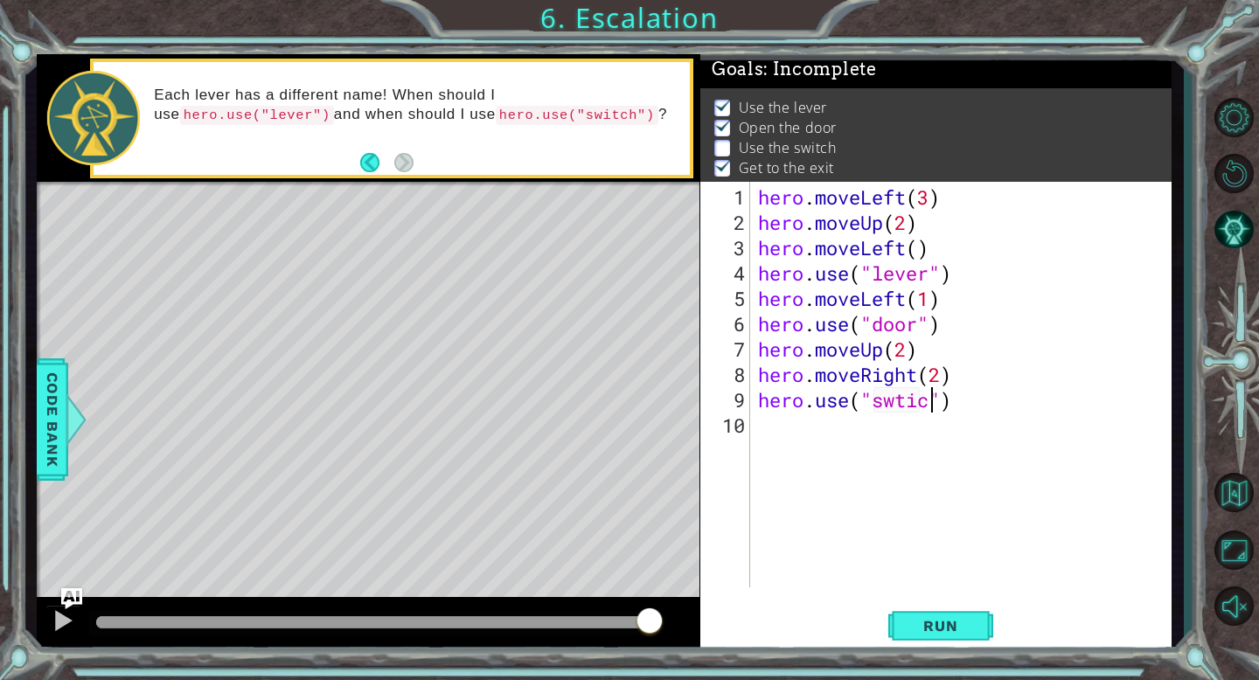
scroll to position [0, 8]
type textarea "hero.use("swtich")"
click at [937, 631] on span "Run" at bounding box center [940, 625] width 69 height 17
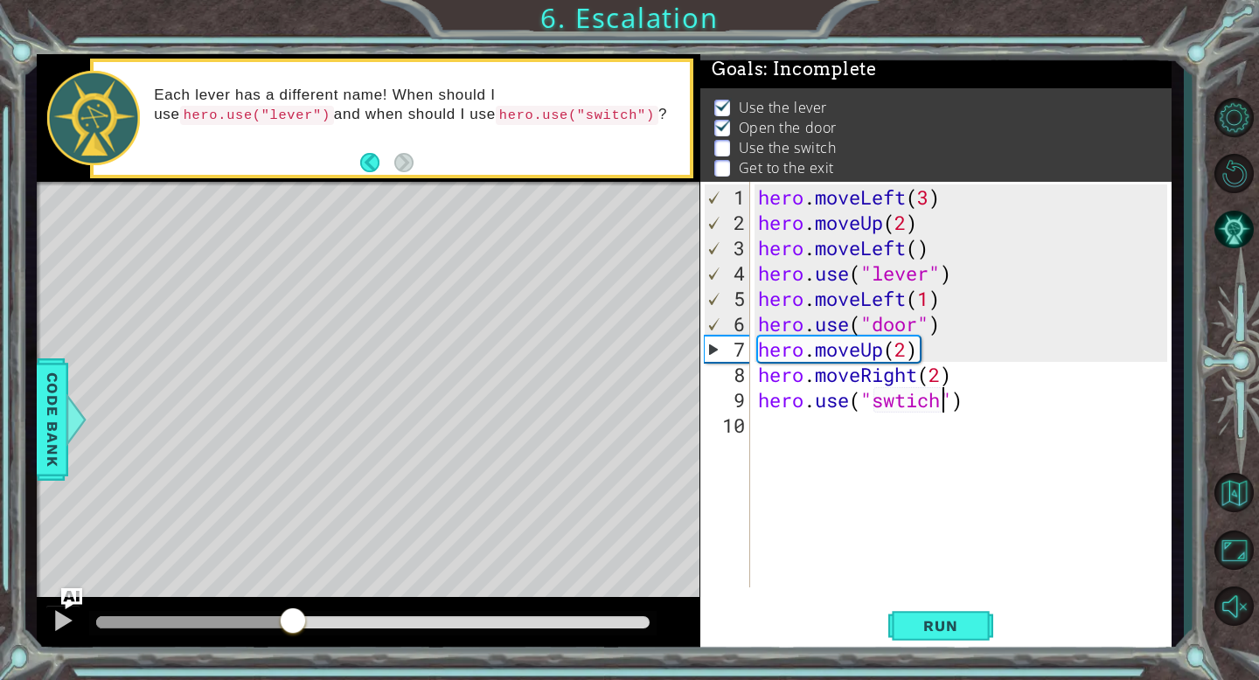
drag, startPoint x: 132, startPoint y: 621, endPoint x: 297, endPoint y: 618, distance: 165.2
click at [292, 618] on div at bounding box center [194, 622] width 196 height 12
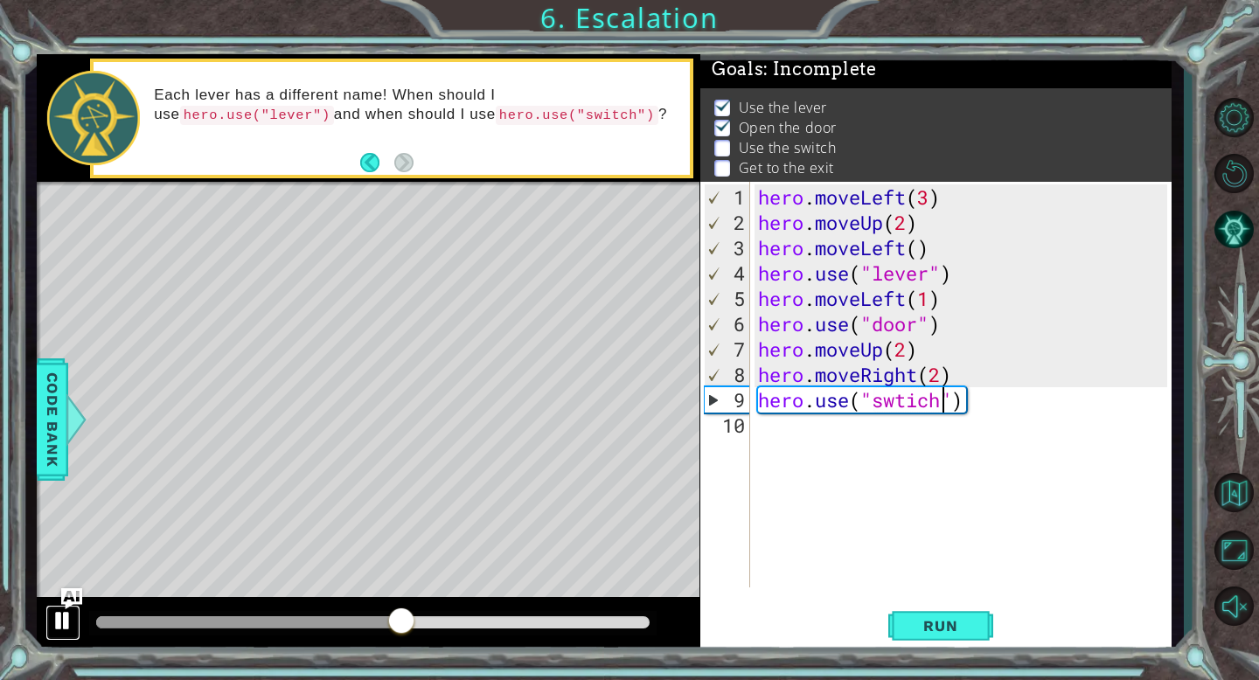
click at [59, 615] on div at bounding box center [63, 620] width 23 height 23
click at [373, 156] on button "Back" at bounding box center [377, 162] width 34 height 19
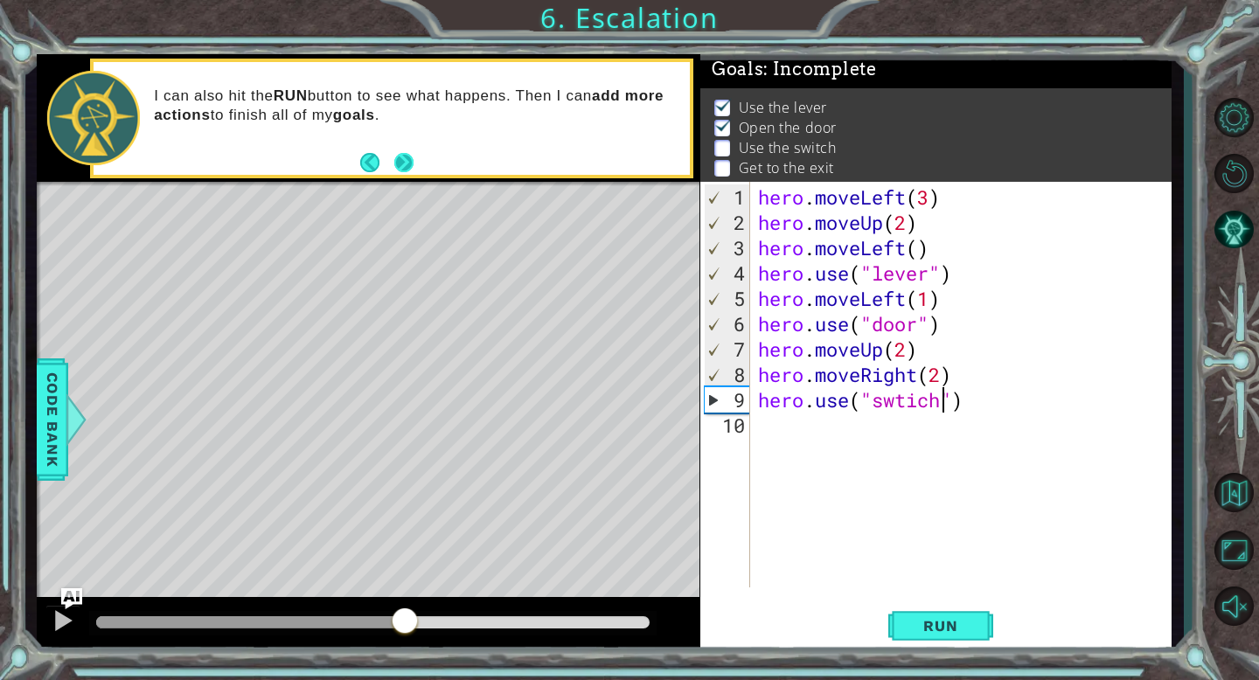
click at [396, 155] on button "Next" at bounding box center [403, 163] width 31 height 31
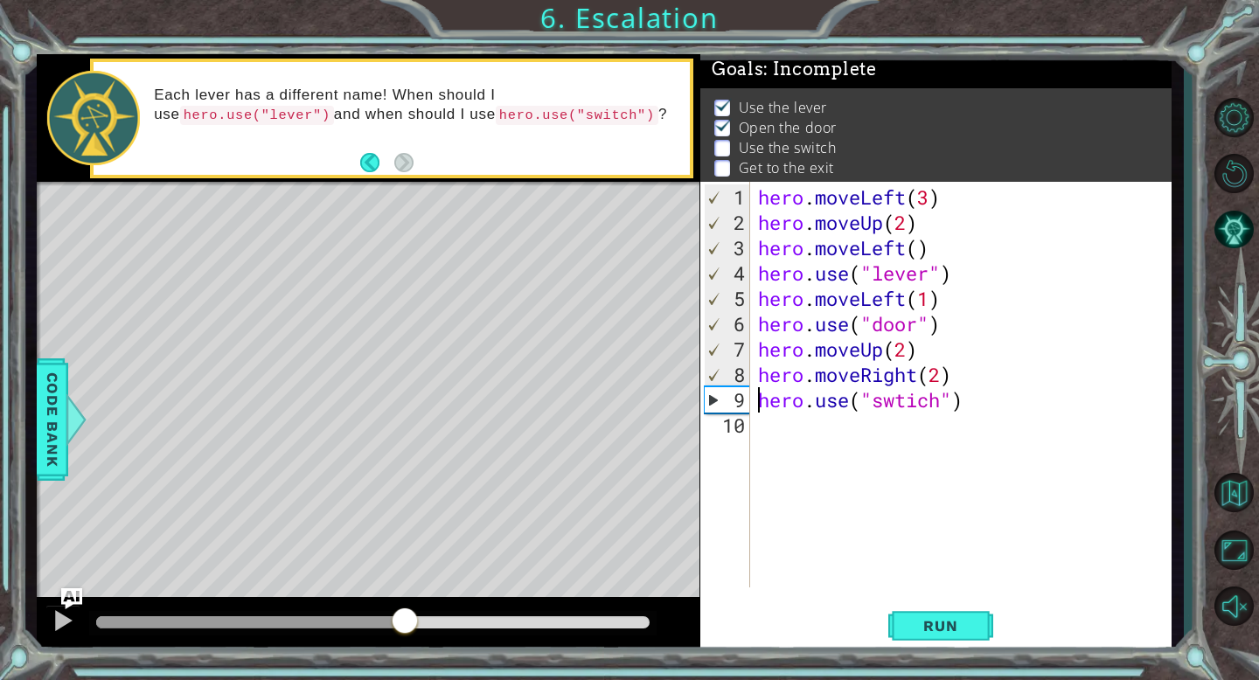
click at [759, 401] on div "hero . moveLeft ( 3 ) hero . moveUp ( 2 ) hero . moveLeft ( ) hero . use ( "lev…" at bounding box center [964, 412] width 421 height 456
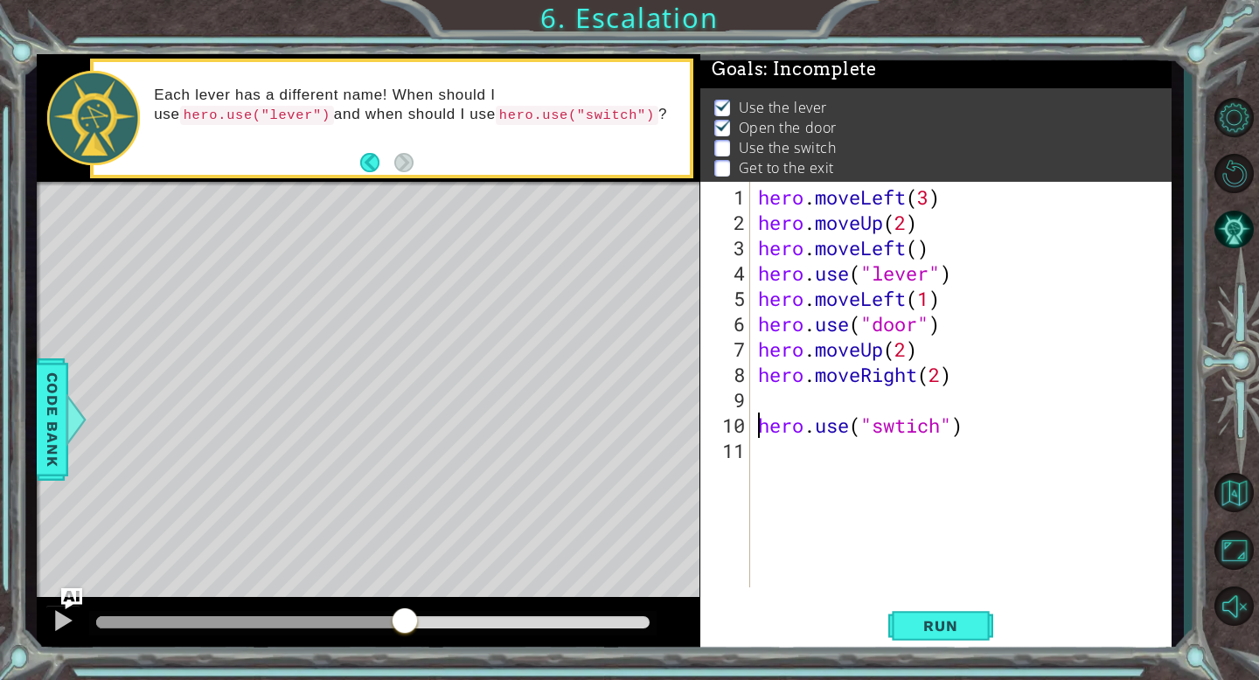
click at [775, 398] on div "hero . moveLeft ( 3 ) hero . moveUp ( 2 ) hero . moveLeft ( ) hero . use ( "lev…" at bounding box center [964, 412] width 421 height 456
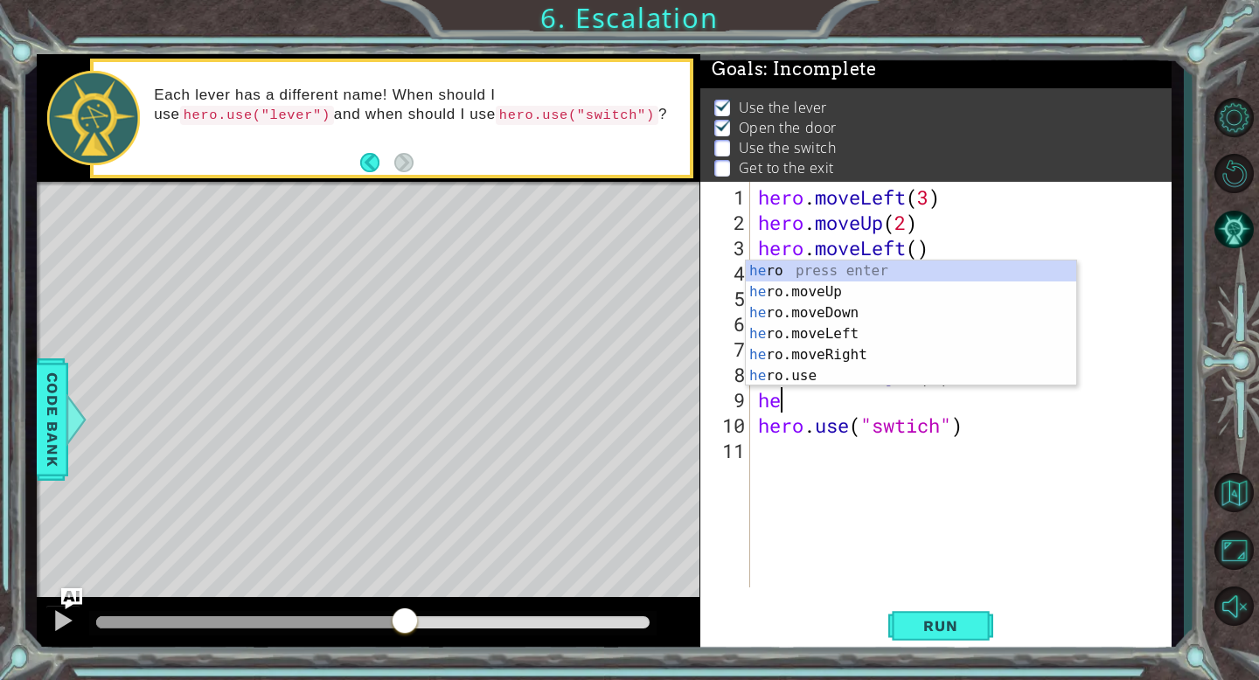
scroll to position [0, 0]
click at [845, 316] on div "her o press enter her o.moveUp press enter her o.moveDown press enter her o.mov…" at bounding box center [911, 345] width 330 height 168
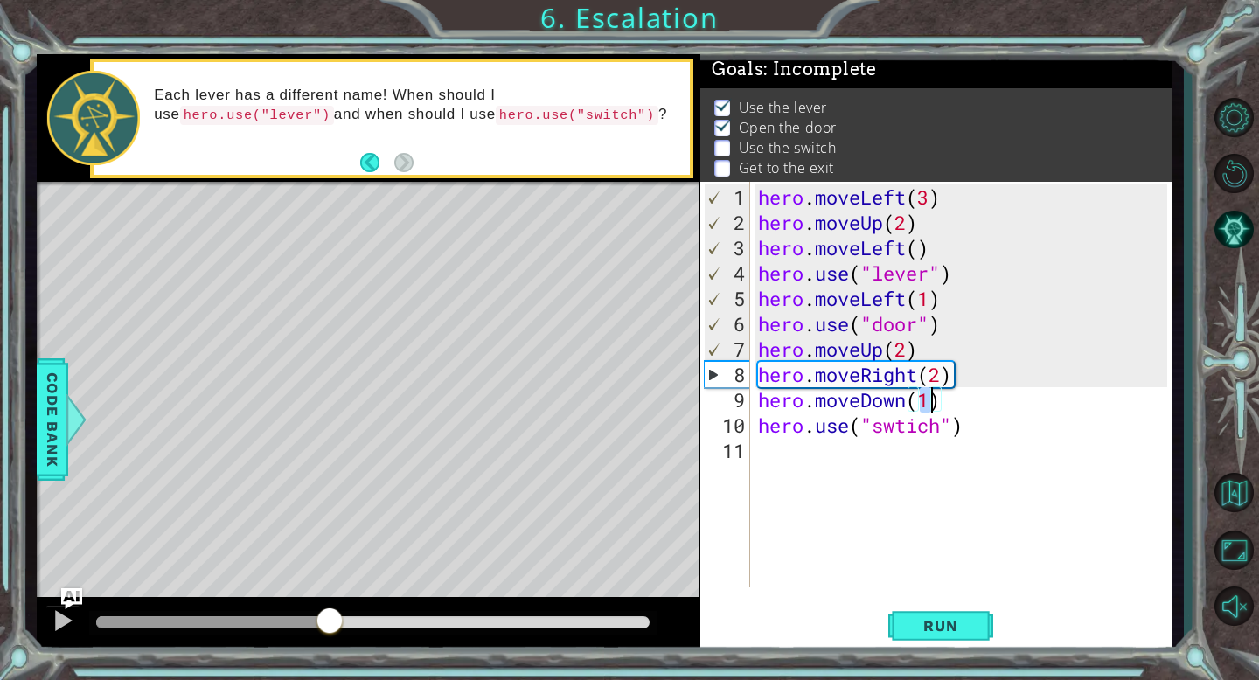
drag, startPoint x: 398, startPoint y: 624, endPoint x: 322, endPoint y: 618, distance: 76.3
click at [322, 618] on div at bounding box center [329, 622] width 31 height 31
click at [58, 611] on div at bounding box center [63, 620] width 23 height 23
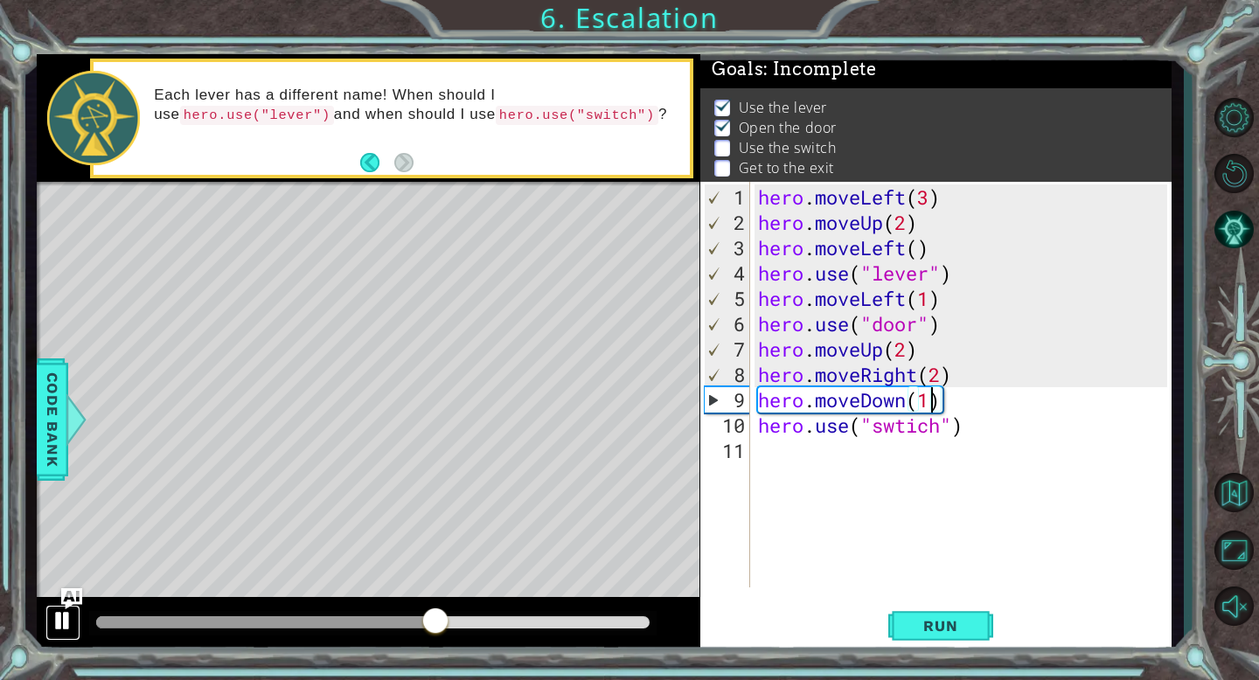
click at [64, 626] on div at bounding box center [63, 620] width 23 height 23
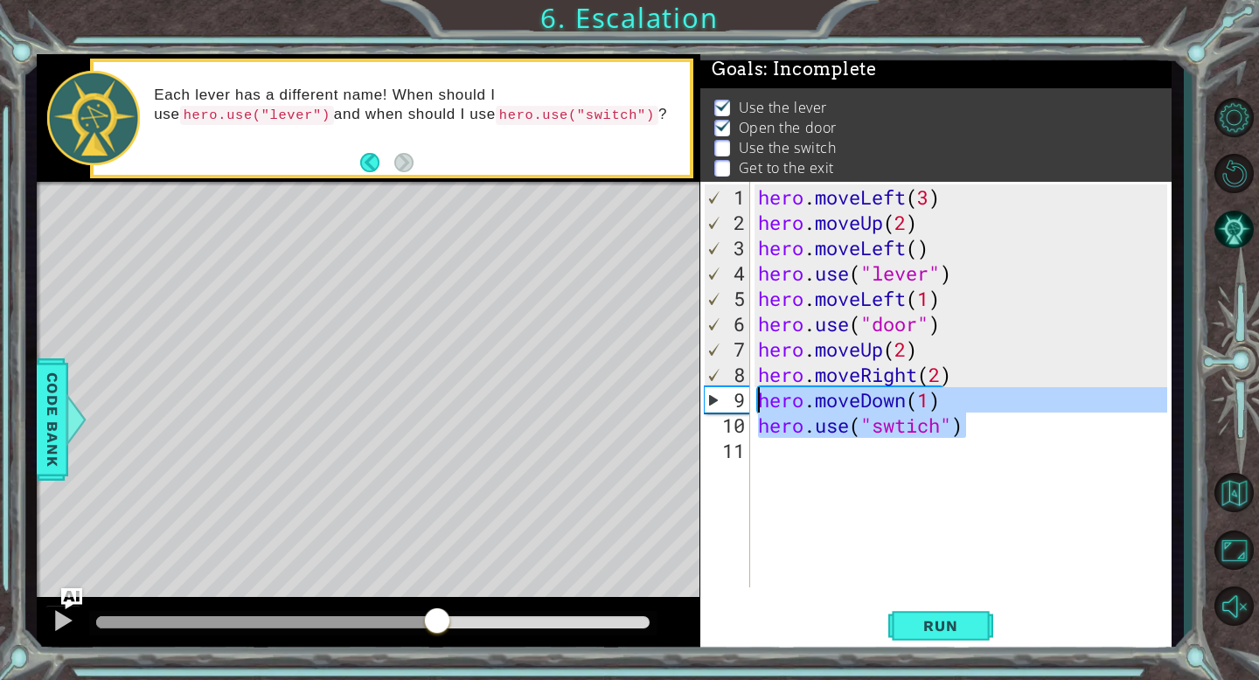
drag, startPoint x: 990, startPoint y: 430, endPoint x: 700, endPoint y: 396, distance: 291.4
click at [700, 396] on div "hero.moveDown(1) 1 2 3 4 5 6 7 8 9 10 11 hero . moveLeft ( 3 ) hero . moveUp ( …" at bounding box center [933, 385] width 467 height 406
type textarea "hero.moveDown(1) hero.use("swtich")"
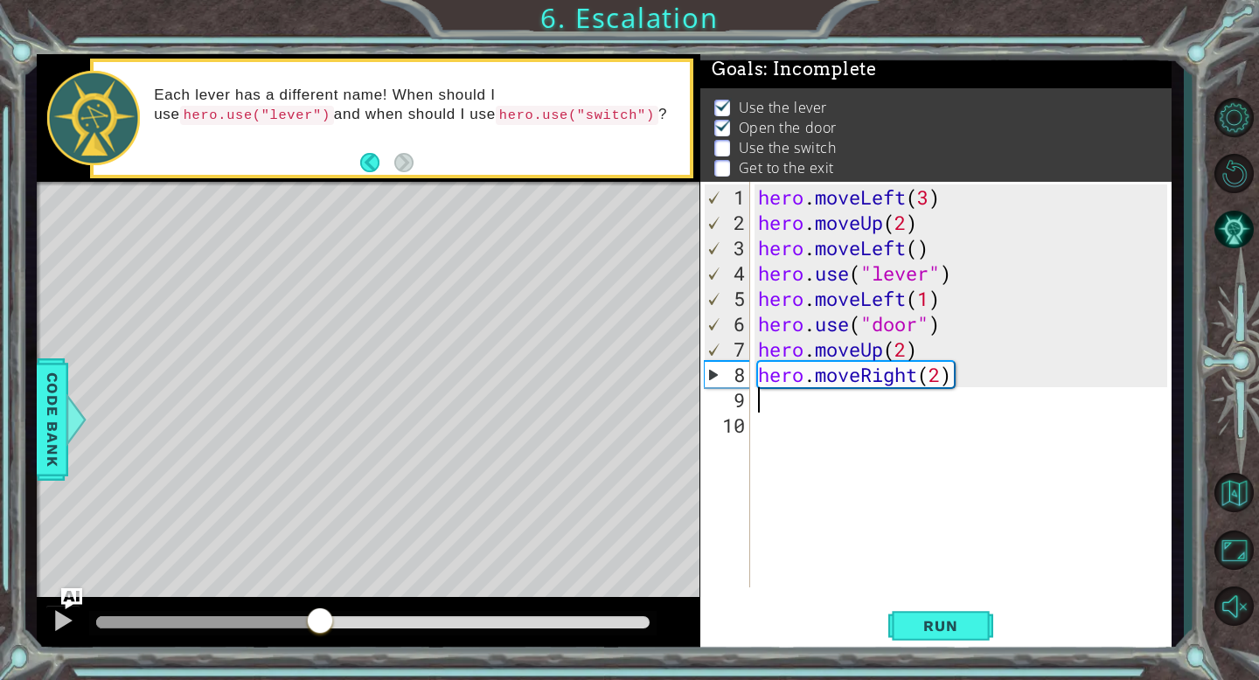
drag, startPoint x: 438, startPoint y: 625, endPoint x: 297, endPoint y: 608, distance: 141.7
click at [304, 608] on div at bounding box center [319, 622] width 31 height 31
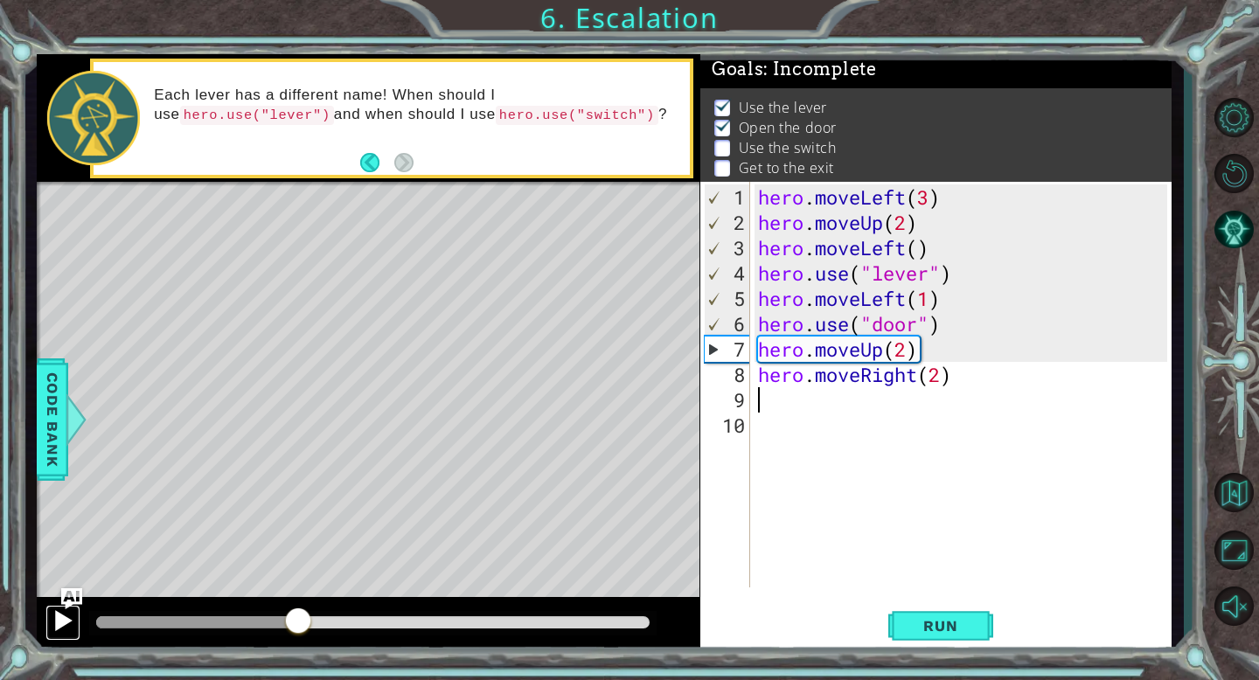
click at [62, 616] on div at bounding box center [63, 620] width 23 height 23
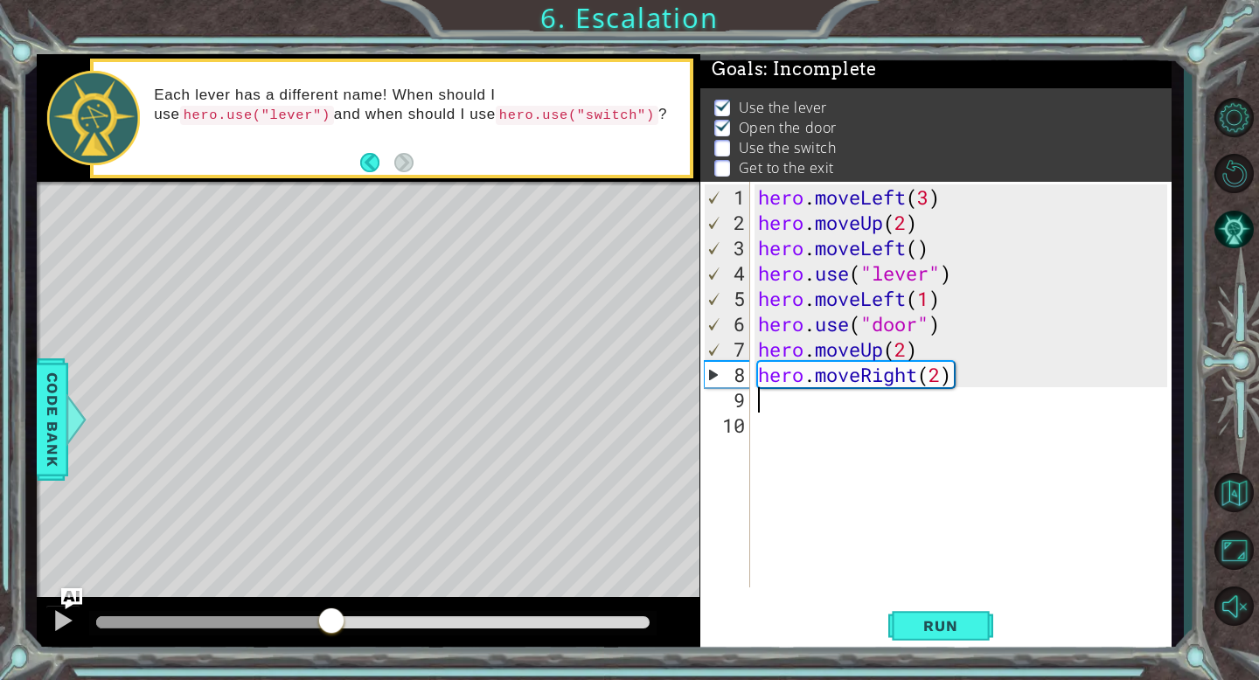
drag, startPoint x: 424, startPoint y: 617, endPoint x: 331, endPoint y: 603, distance: 93.7
click at [331, 603] on div at bounding box center [368, 625] width 663 height 56
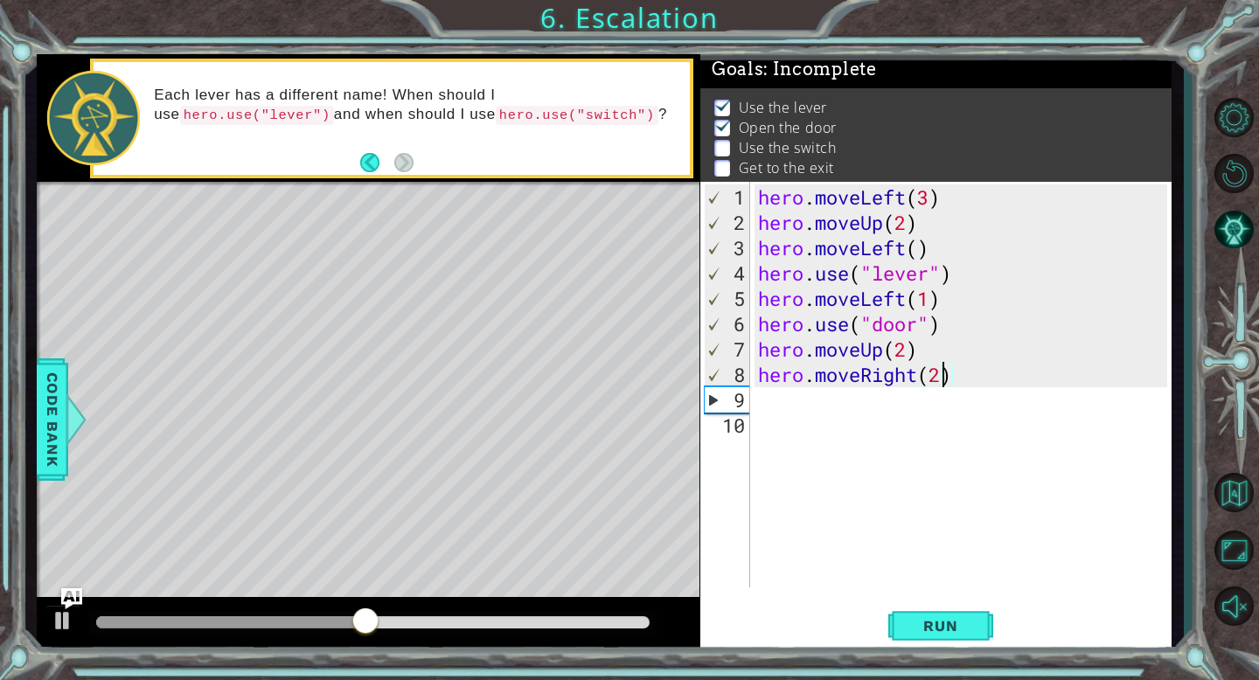
click at [948, 375] on div "hero . moveLeft ( 3 ) hero . moveUp ( 2 ) hero . moveLeft ( ) hero . use ( "lev…" at bounding box center [964, 412] width 421 height 456
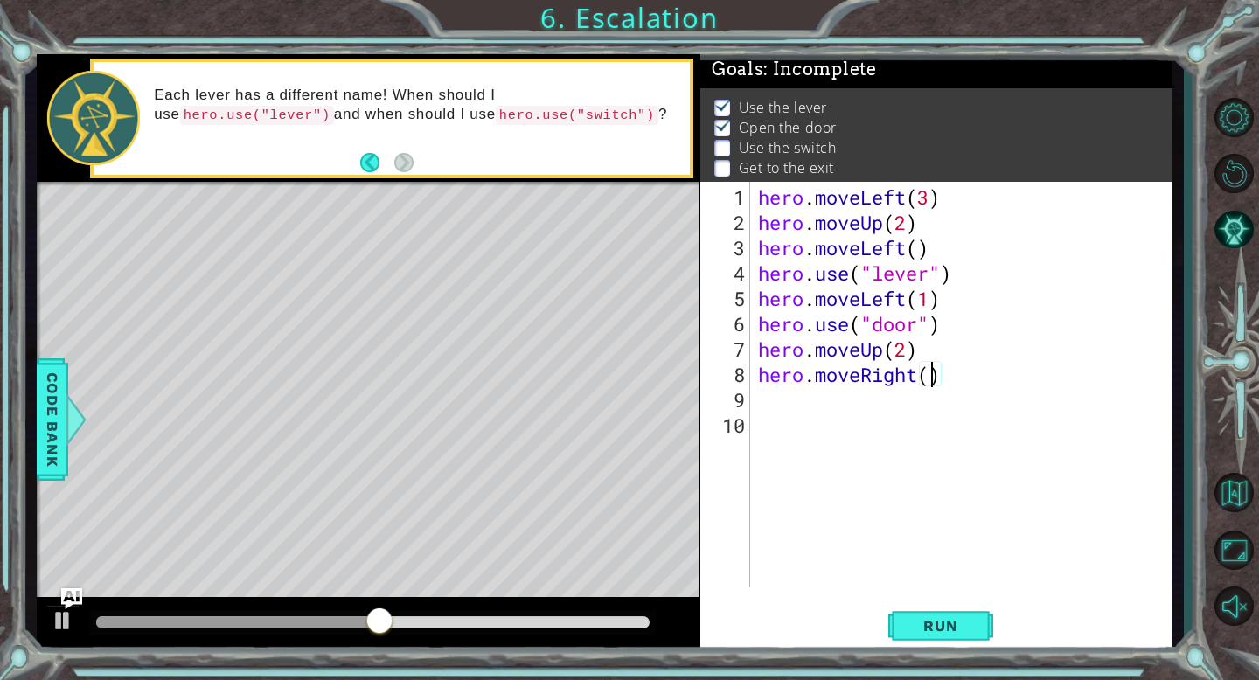
type textarea "hero.moveRight(1)"
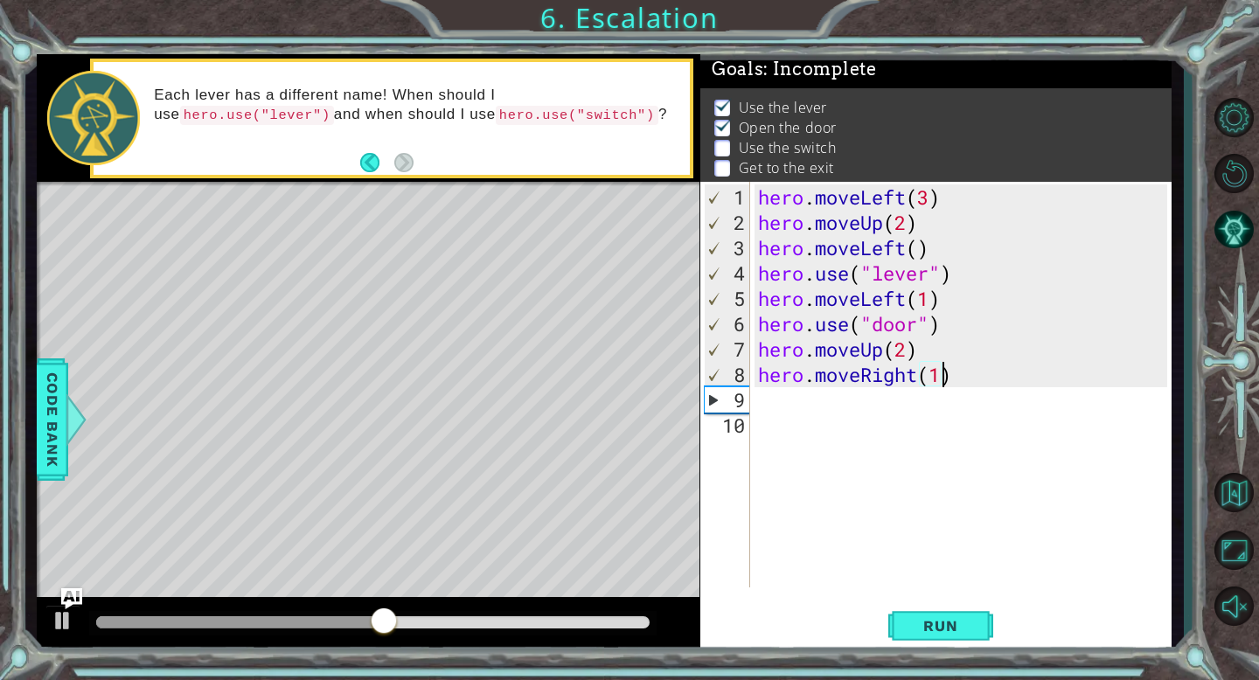
scroll to position [0, 8]
click at [861, 400] on div "hero . moveLeft ( 3 ) hero . moveUp ( 2 ) hero . moveLeft ( ) hero . use ( "lev…" at bounding box center [964, 412] width 421 height 456
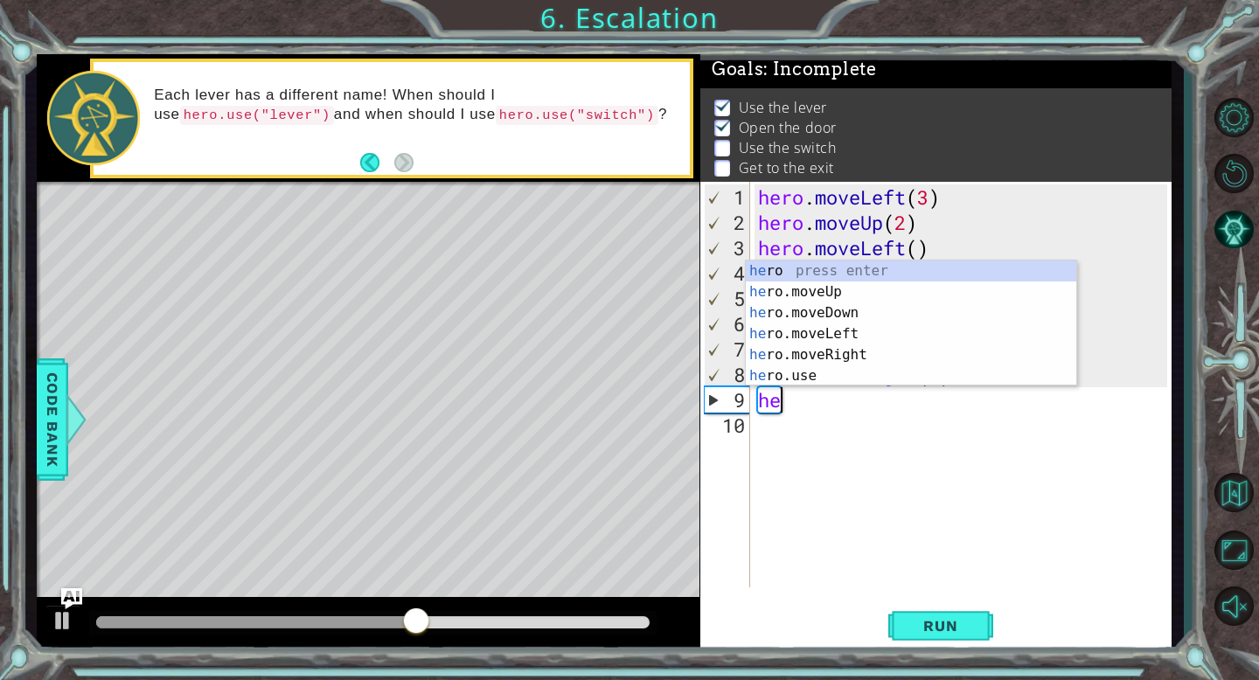
scroll to position [0, 1]
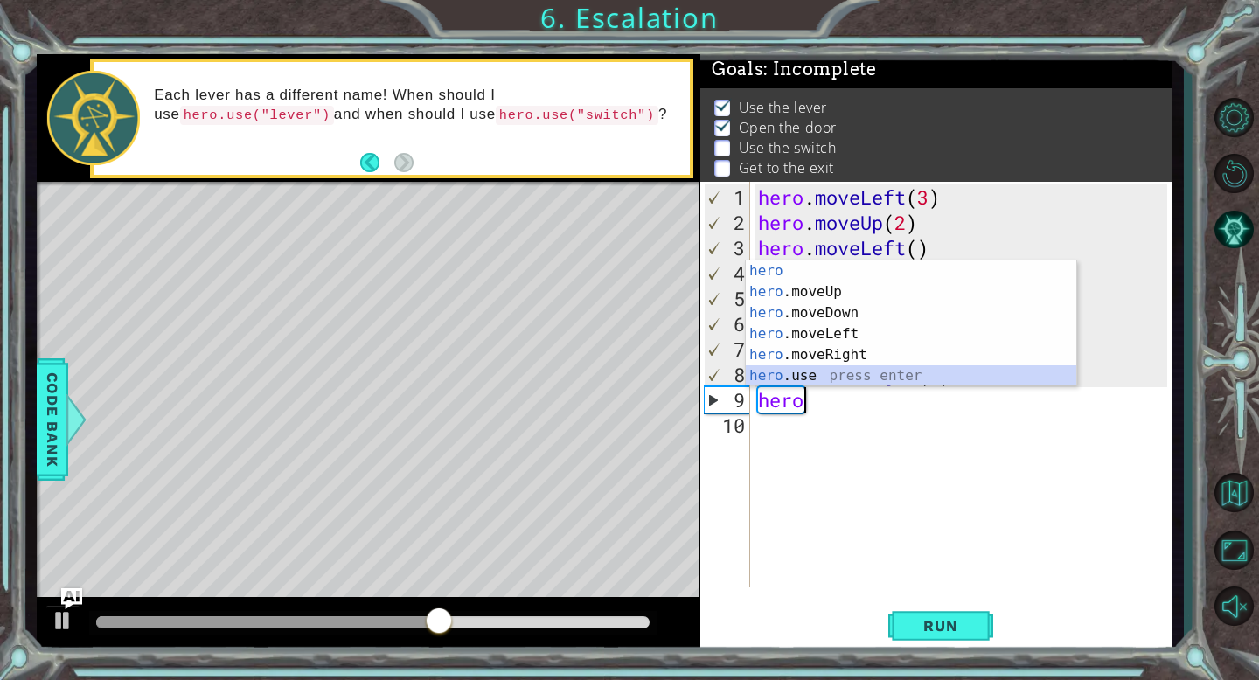
click at [872, 372] on div "hero press enter hero .moveUp press enter hero .moveDown press enter hero .move…" at bounding box center [911, 345] width 330 height 168
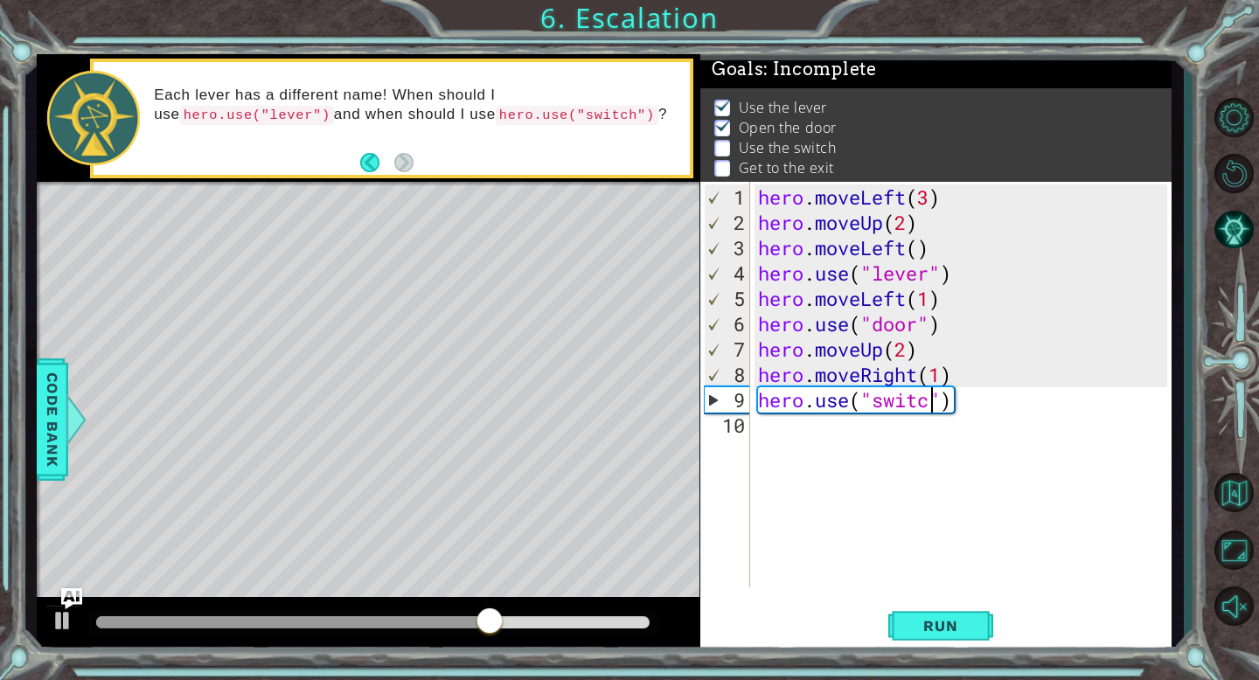
type textarea "hero.use("switch")"
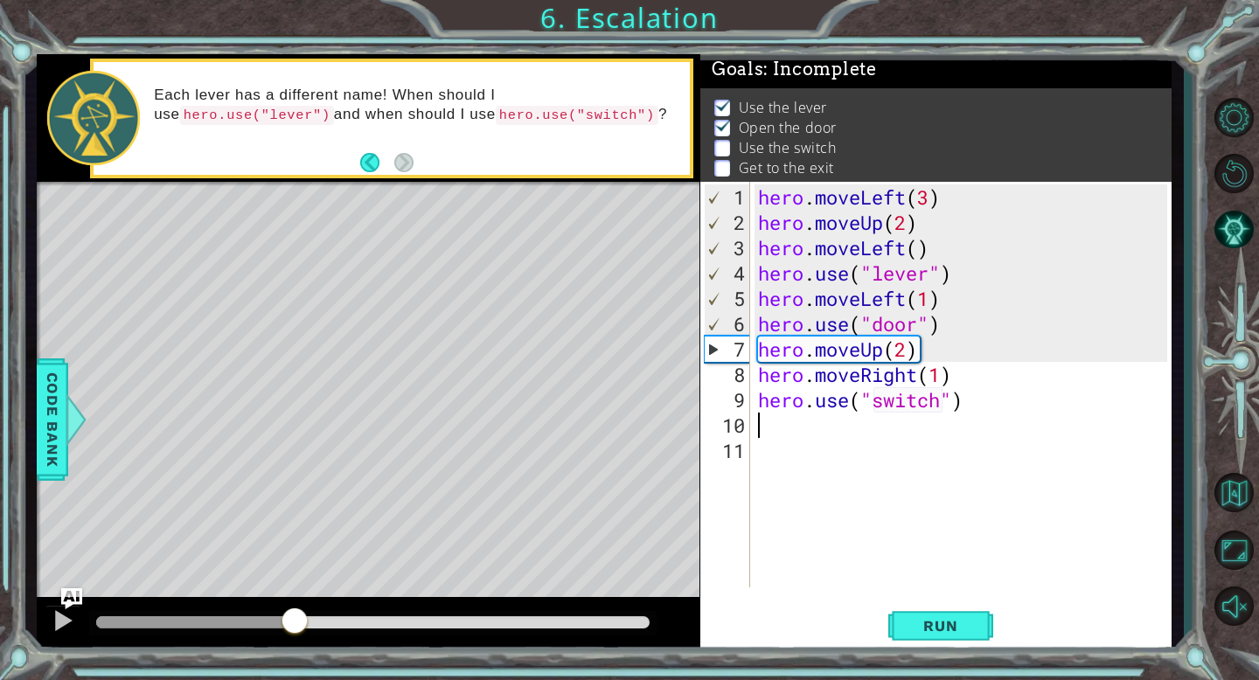
drag, startPoint x: 539, startPoint y: 622, endPoint x: 295, endPoint y: 614, distance: 244.0
click at [295, 614] on div at bounding box center [294, 622] width 31 height 31
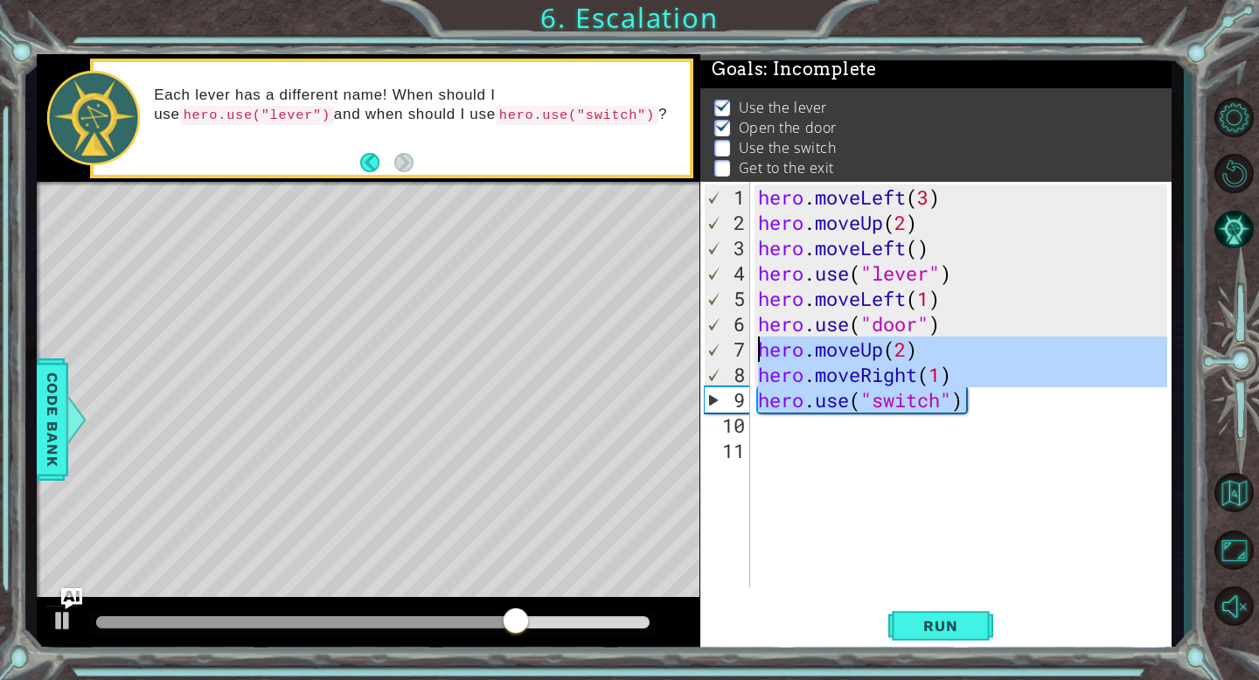
drag, startPoint x: 990, startPoint y: 406, endPoint x: 758, endPoint y: 349, distance: 239.4
click at [758, 349] on div "hero . moveLeft ( 3 ) hero . moveUp ( 2 ) hero . moveLeft ( ) hero . use ( "lev…" at bounding box center [964, 412] width 421 height 456
type textarea "hero.moveUp(2) hero.moveRight(1)"
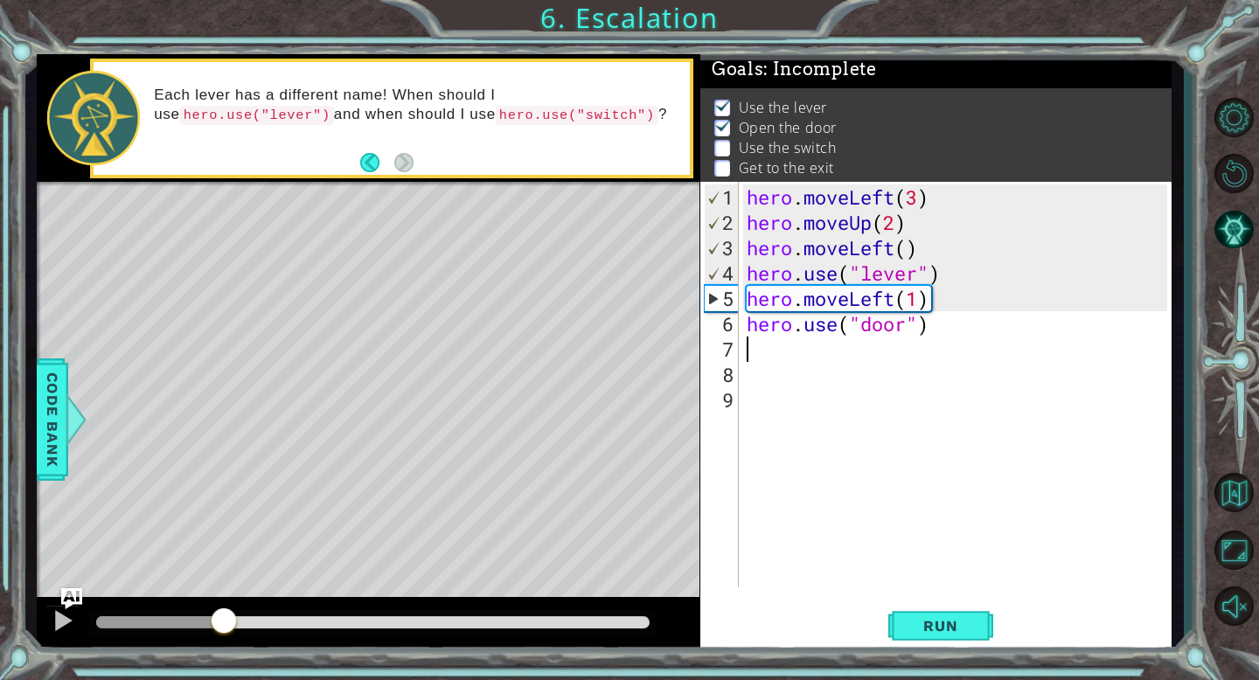
drag, startPoint x: 574, startPoint y: 616, endPoint x: 188, endPoint y: 587, distance: 387.5
click at [188, 587] on div "methods hero moveDown(steps) moveUp(steps) moveLeft(steps) moveRight(steps) use…" at bounding box center [604, 353] width 1135 height 599
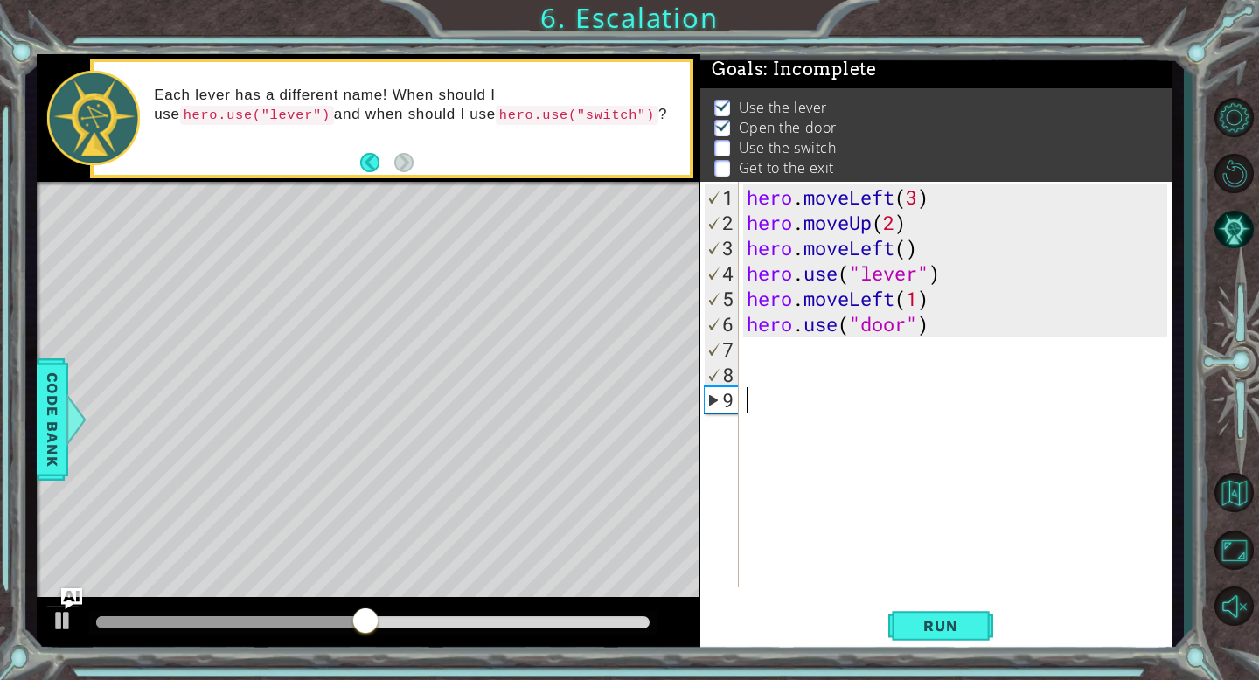
click at [748, 400] on div "hero . moveLeft ( 3 ) hero . moveUp ( 2 ) hero . moveLeft ( ) hero . use ( "lev…" at bounding box center [959, 412] width 433 height 456
click at [46, 615] on button at bounding box center [62, 623] width 35 height 36
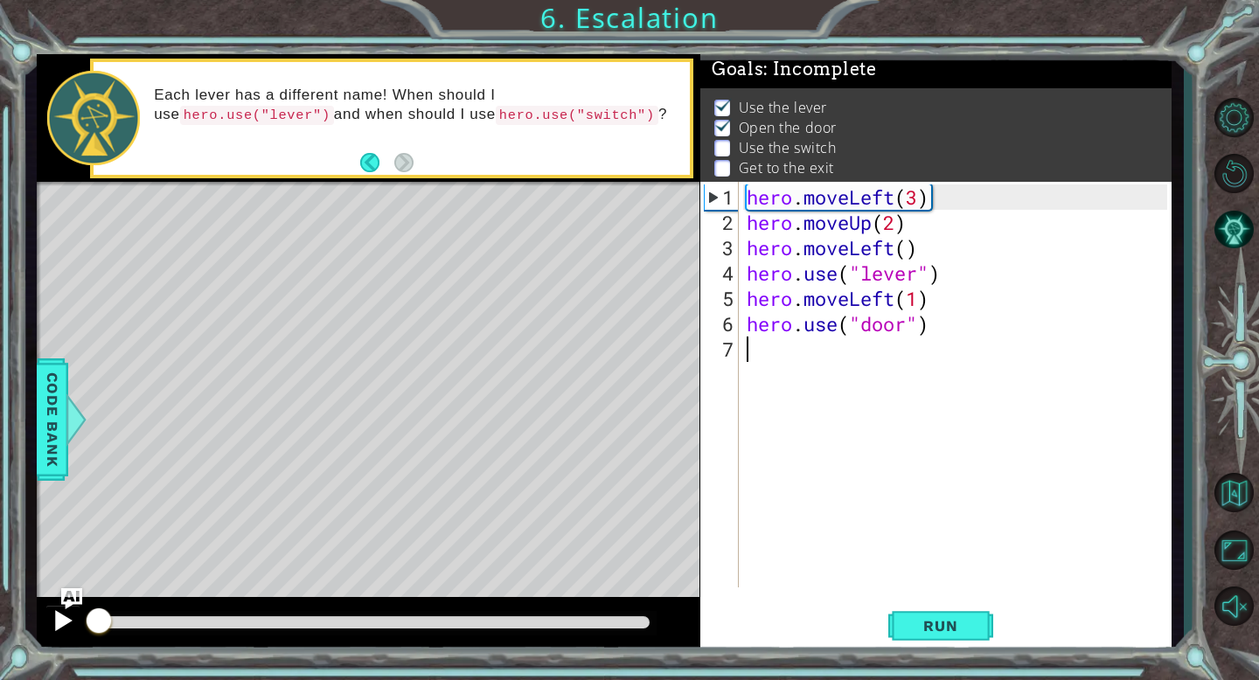
drag, startPoint x: 421, startPoint y: 624, endPoint x: 48, endPoint y: 631, distance: 372.5
click at [48, 631] on div at bounding box center [368, 625] width 663 height 56
click at [61, 616] on div at bounding box center [63, 620] width 23 height 23
click at [195, 614] on div at bounding box center [372, 623] width 566 height 24
click at [211, 620] on div at bounding box center [372, 622] width 553 height 12
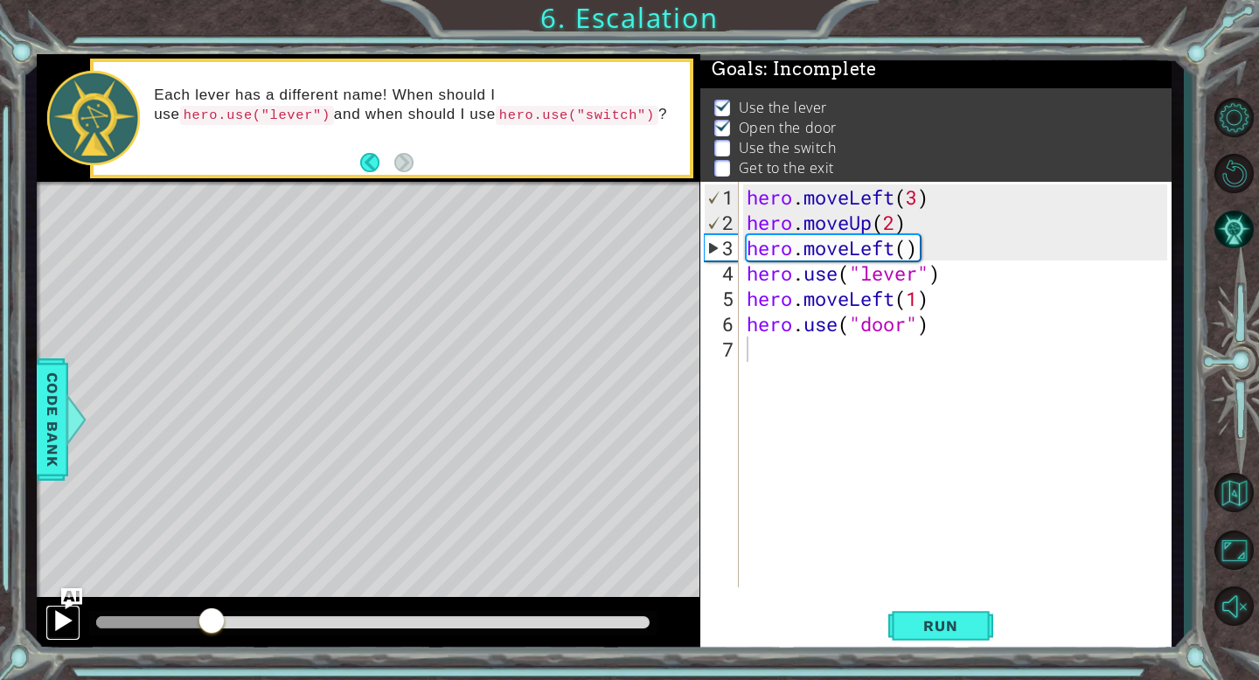
click at [70, 624] on div at bounding box center [63, 620] width 23 height 23
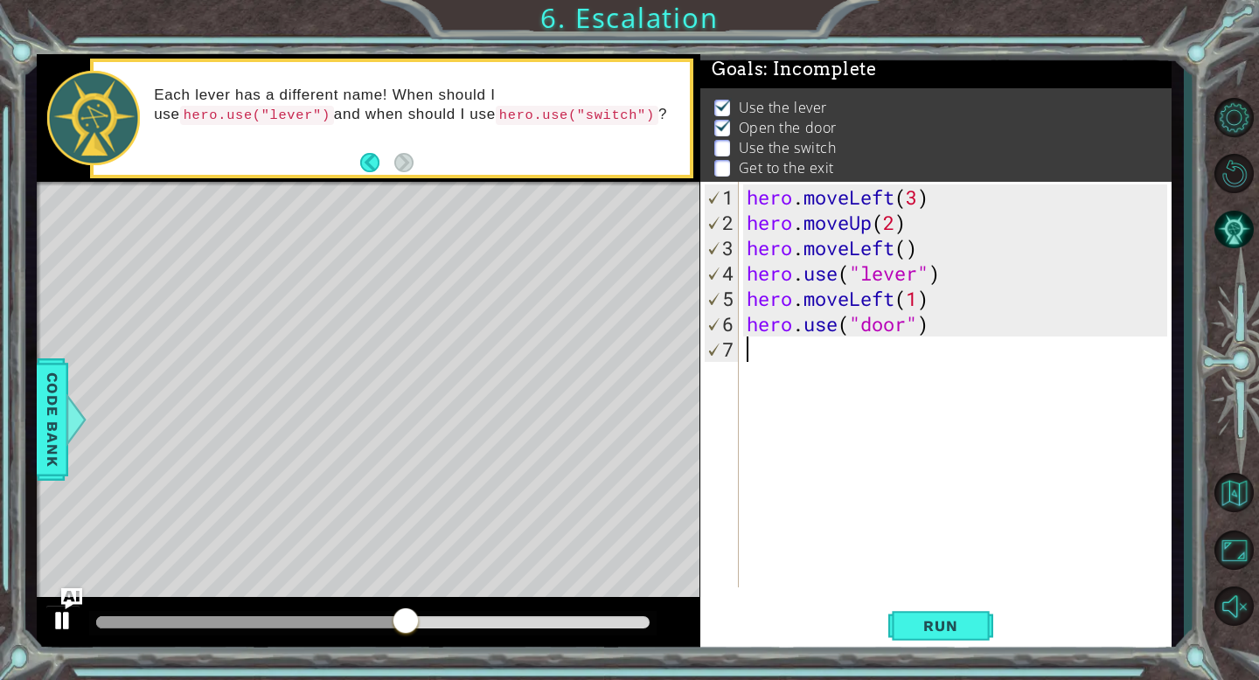
type textarea "hero.use("door")"
click at [749, 353] on div "hero . moveLeft ( 3 ) hero . moveUp ( 2 ) hero . moveLeft ( ) hero . use ( "lev…" at bounding box center [959, 412] width 433 height 456
click at [61, 627] on div at bounding box center [63, 620] width 23 height 23
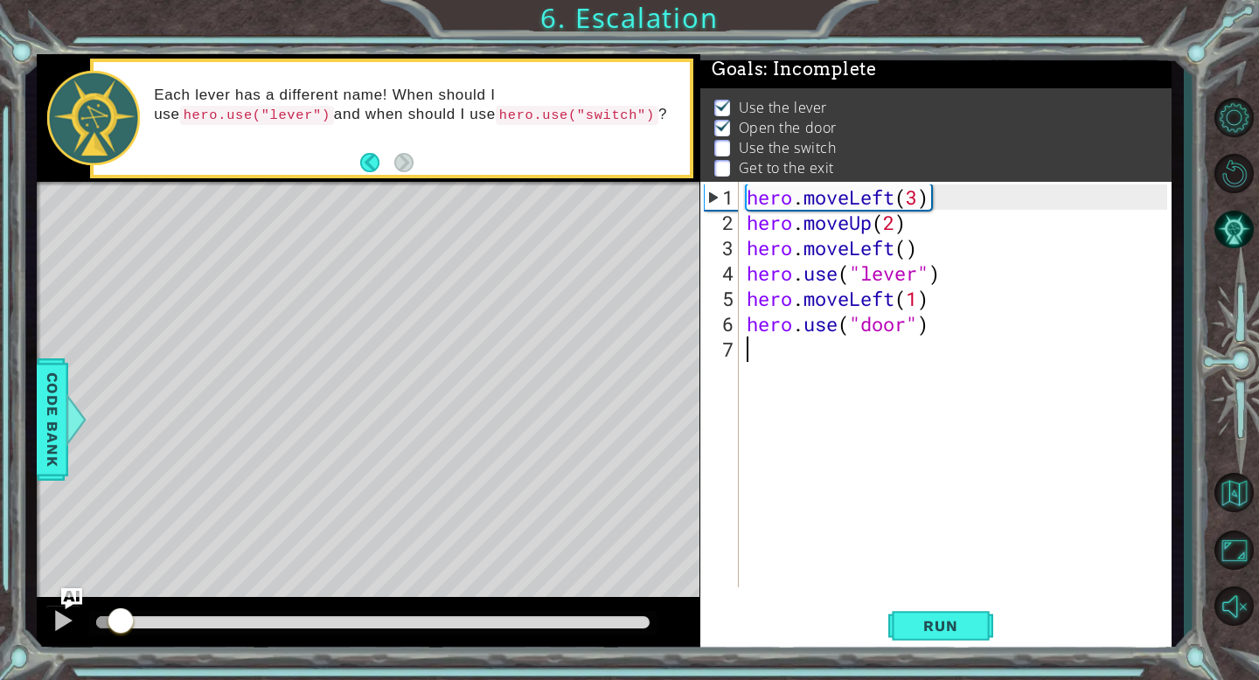
drag, startPoint x: 522, startPoint y: 622, endPoint x: 98, endPoint y: 604, distance: 424.4
click at [98, 604] on div at bounding box center [368, 625] width 663 height 56
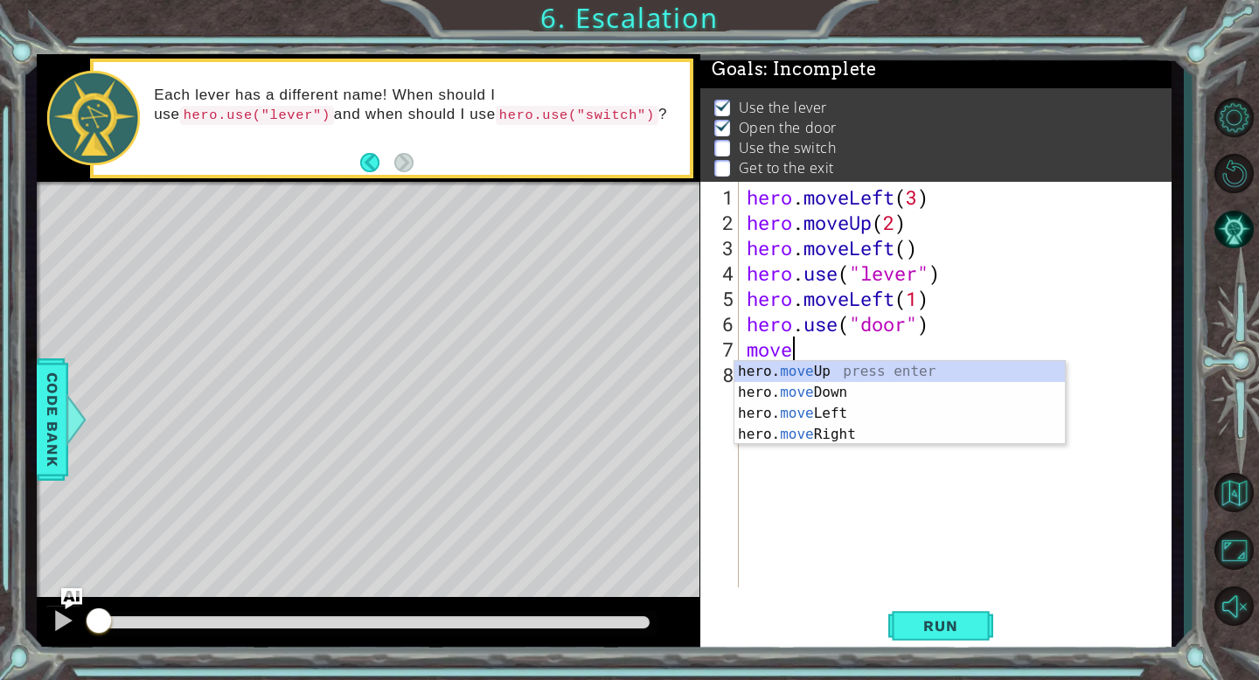
scroll to position [0, 1]
click at [824, 371] on div "hero. move Up press enter hero. move Down press enter hero. move Left press ent…" at bounding box center [899, 424] width 330 height 126
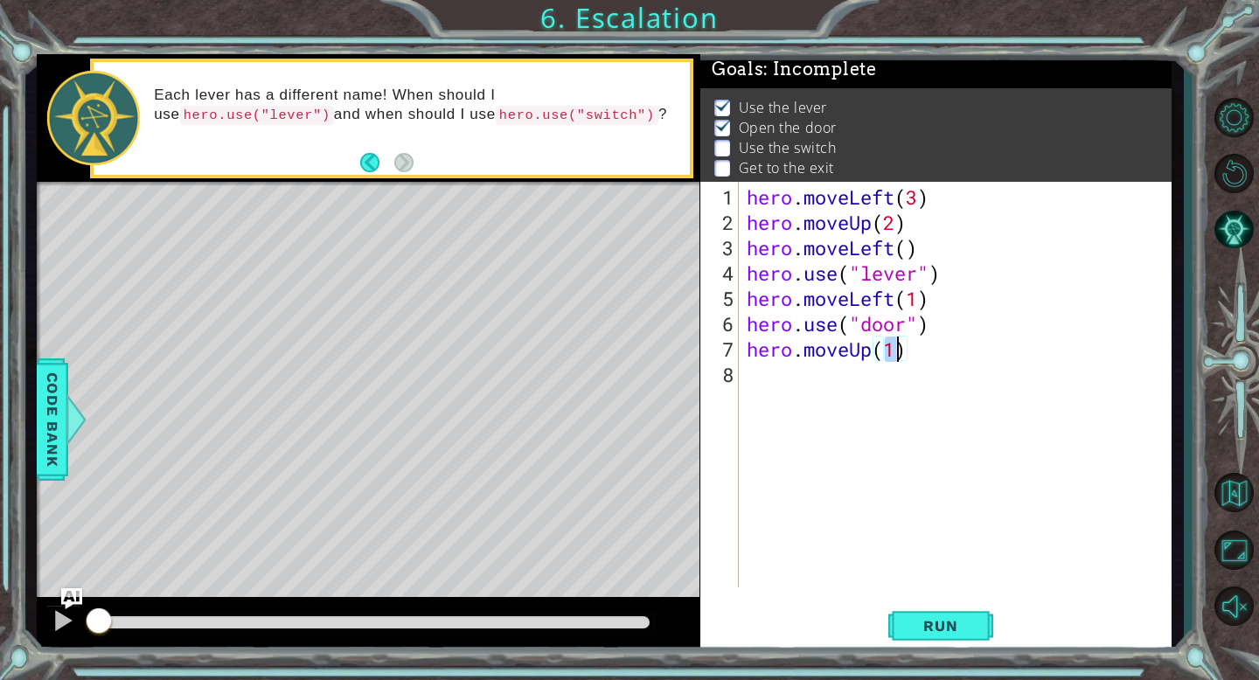
type textarea "hero.moveUp(2)"
click at [761, 382] on div "hero . moveLeft ( 3 ) hero . moveUp ( 2 ) hero . moveLeft ( ) hero . use ( "lev…" at bounding box center [959, 412] width 433 height 456
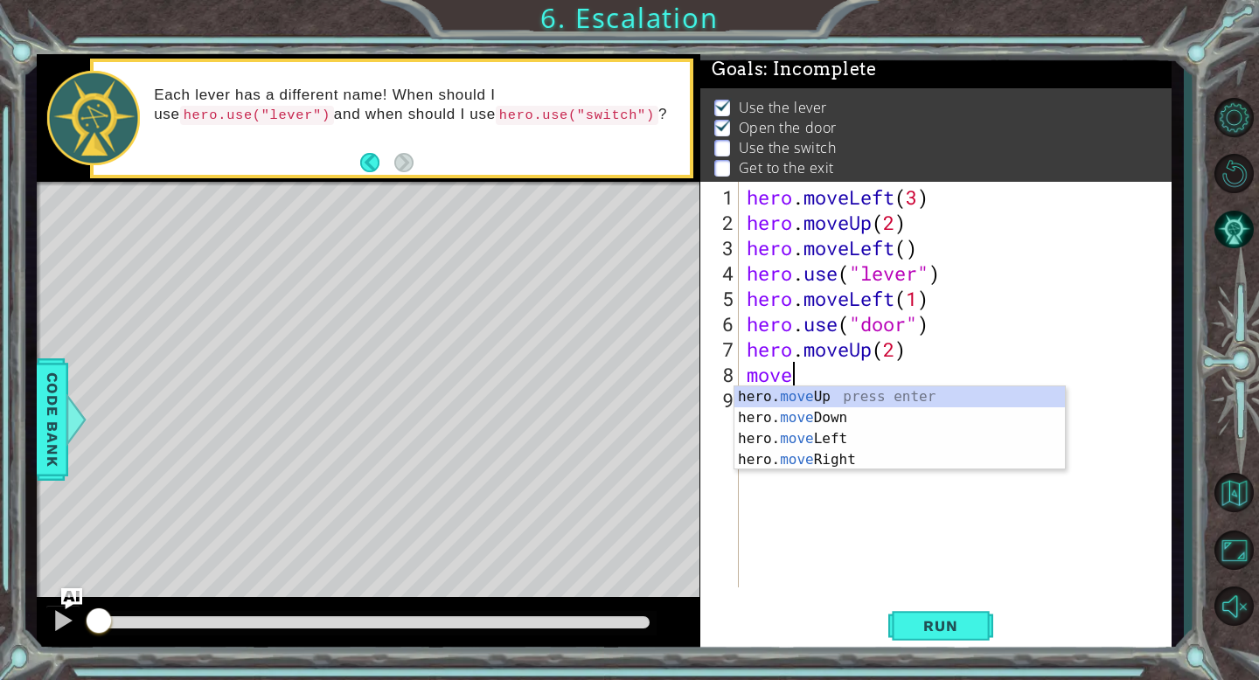
scroll to position [0, 1]
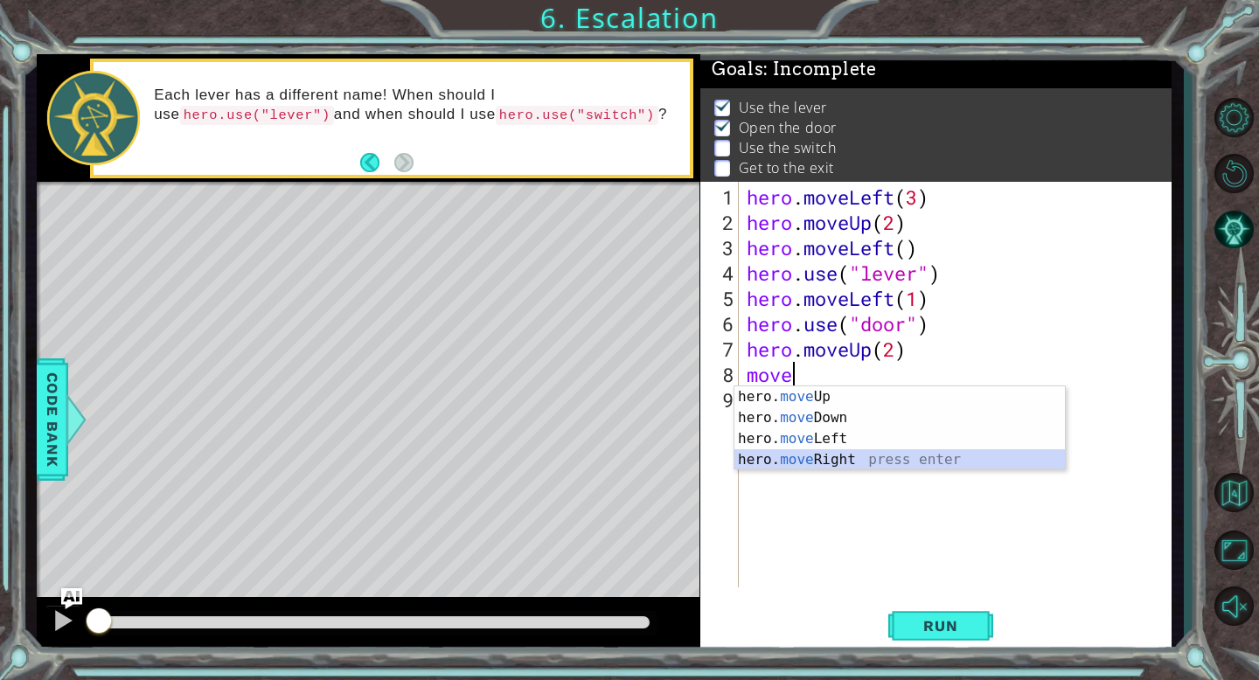
click at [818, 452] on div "hero. move Up press enter hero. move Down press enter hero. move Left press ent…" at bounding box center [899, 449] width 330 height 126
type textarea "hero.moveRight(1)"
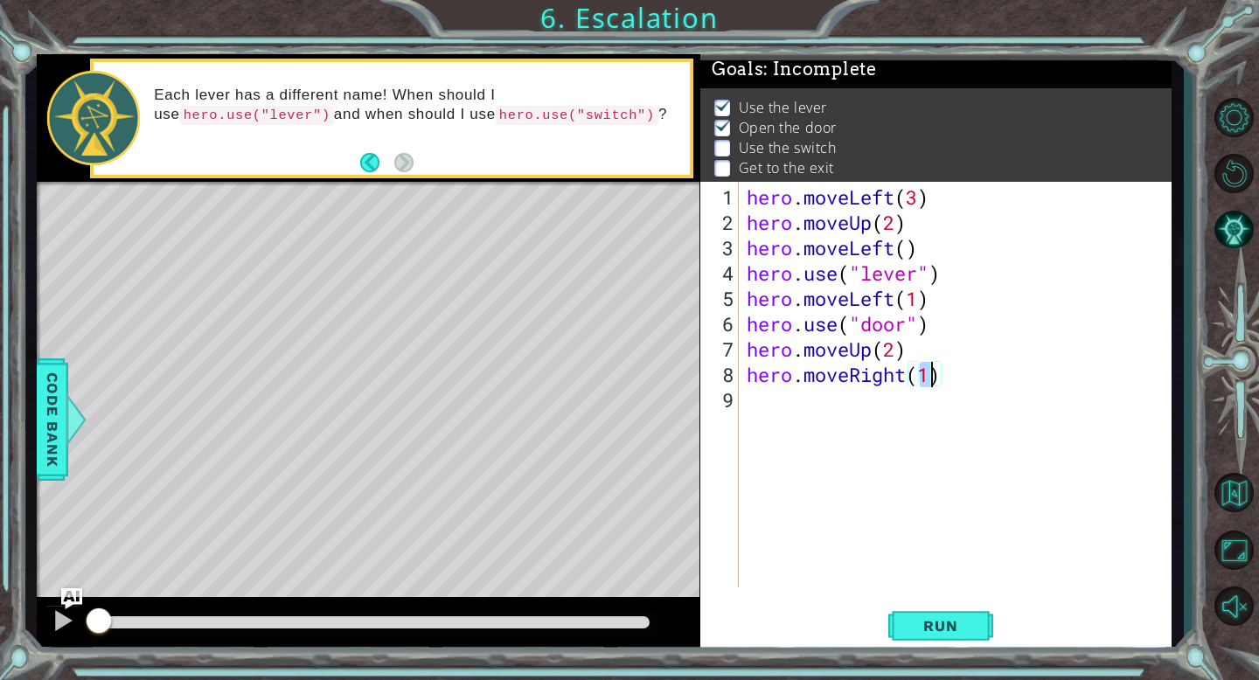
click at [819, 417] on div "hero . moveLeft ( 3 ) hero . moveUp ( 2 ) hero . moveLeft ( ) hero . use ( "lev…" at bounding box center [959, 412] width 433 height 456
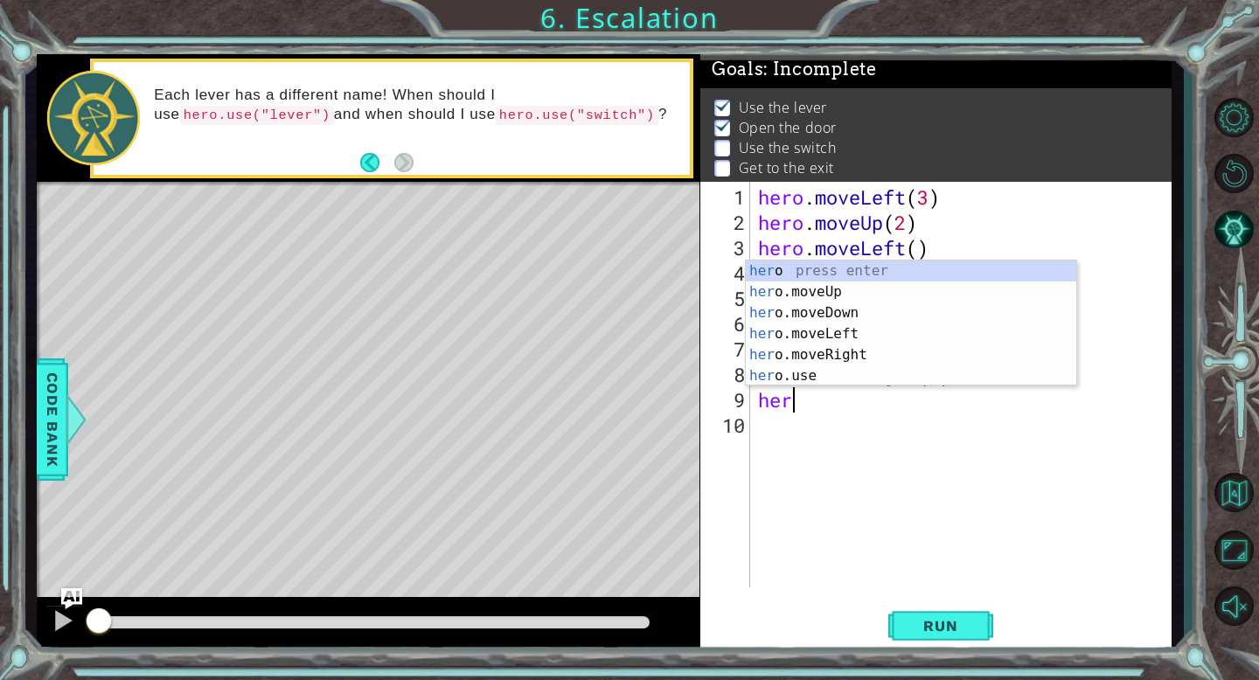
scroll to position [0, 0]
click at [819, 373] on div "her o press enter her o.moveUp press enter her o.moveDown press enter her o.mov…" at bounding box center [911, 345] width 330 height 168
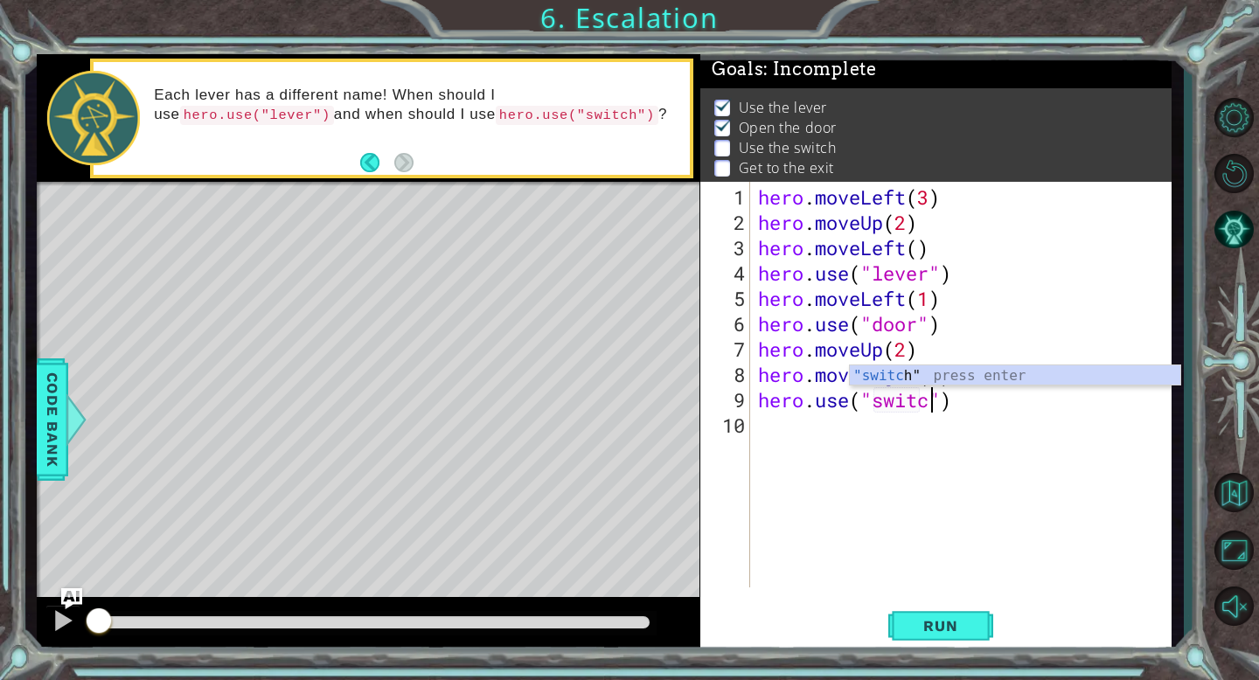
type textarea "hero.use("switch")"
click at [813, 434] on div "hero . moveLeft ( 3 ) hero . moveUp ( 2 ) hero . moveLeft ( ) hero . use ( "lev…" at bounding box center [964, 412] width 421 height 456
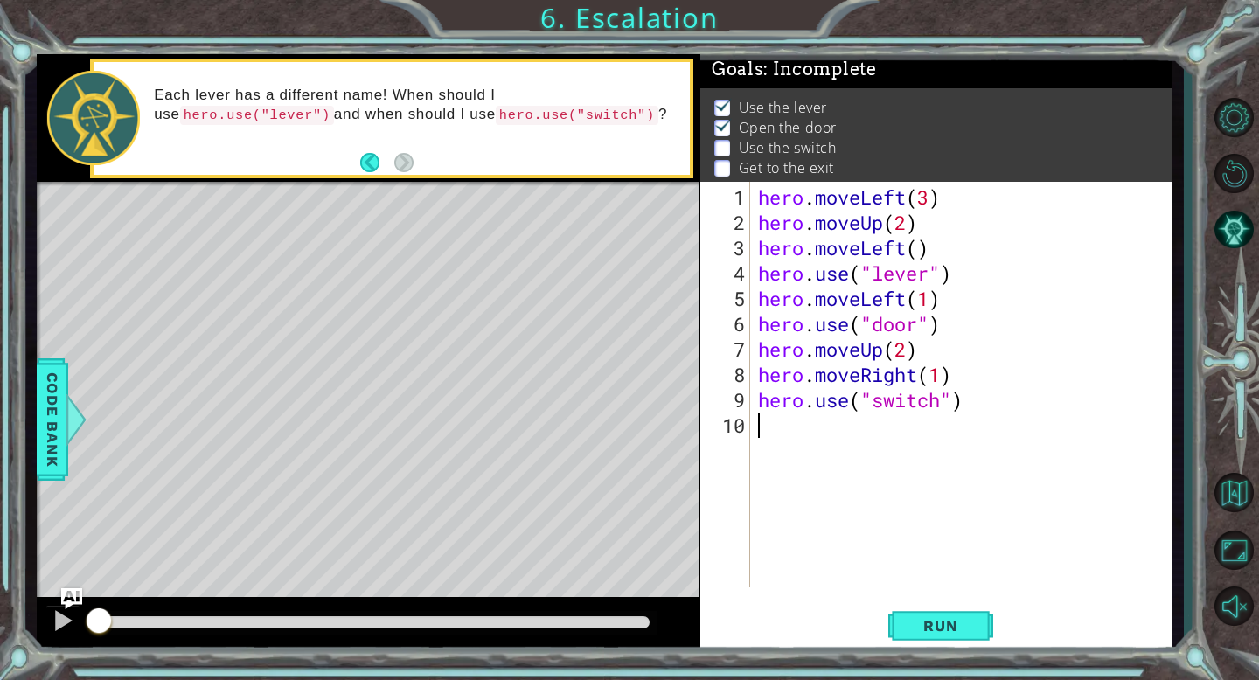
scroll to position [0, 0]
click at [1139, 231] on div "hero . moveLeft ( 3 ) hero . moveUp ( 2 ) hero . moveLeft ( ) hero . use ( "lev…" at bounding box center [964, 412] width 421 height 456
click at [59, 627] on div at bounding box center [63, 620] width 23 height 23
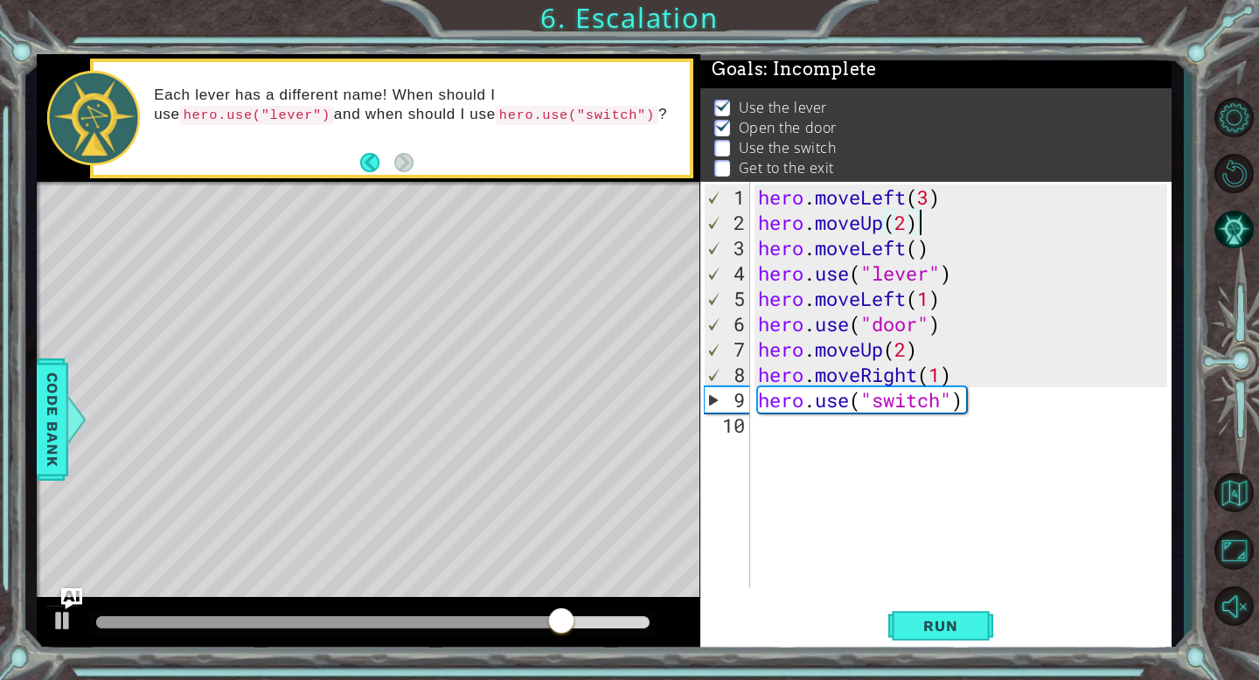
click at [942, 375] on div "hero . moveLeft ( 3 ) hero . moveUp ( 2 ) hero . moveLeft ( ) hero . use ( "lev…" at bounding box center [964, 412] width 421 height 456
type textarea "hero.moveRight(2)"
drag, startPoint x: 637, startPoint y: 612, endPoint x: 386, endPoint y: 589, distance: 251.9
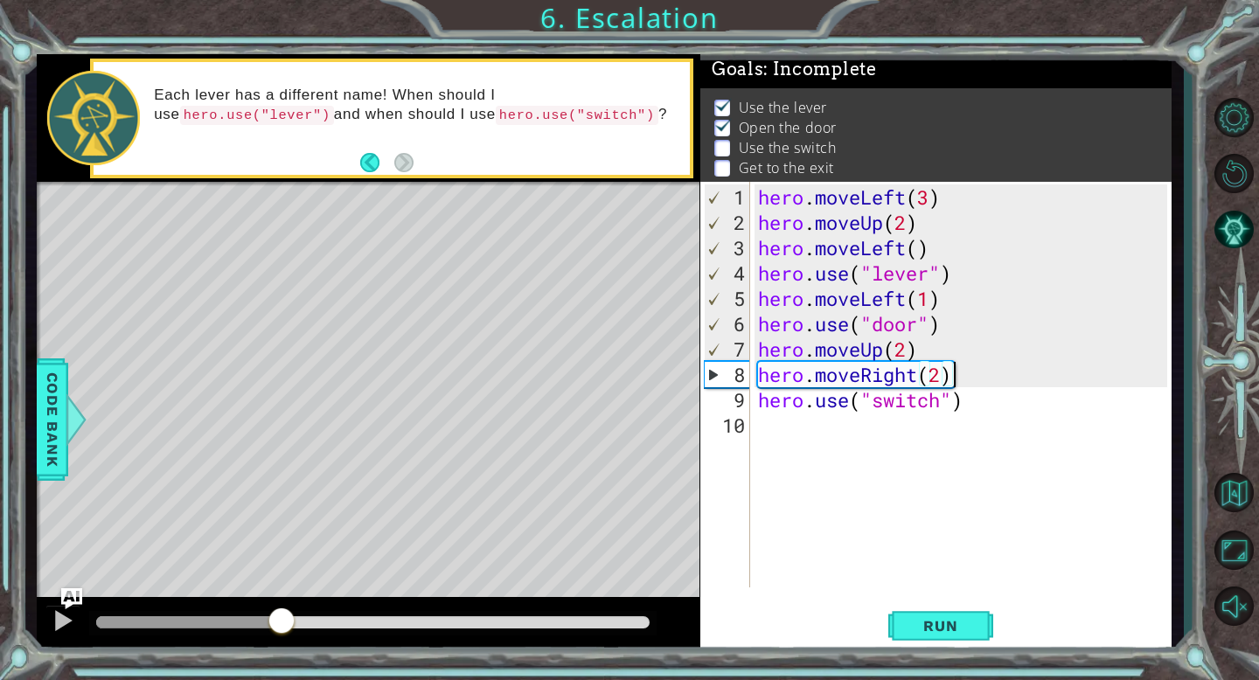
drag, startPoint x: 382, startPoint y: 618, endPoint x: 282, endPoint y: 618, distance: 99.7
click at [282, 618] on div at bounding box center [281, 622] width 31 height 31
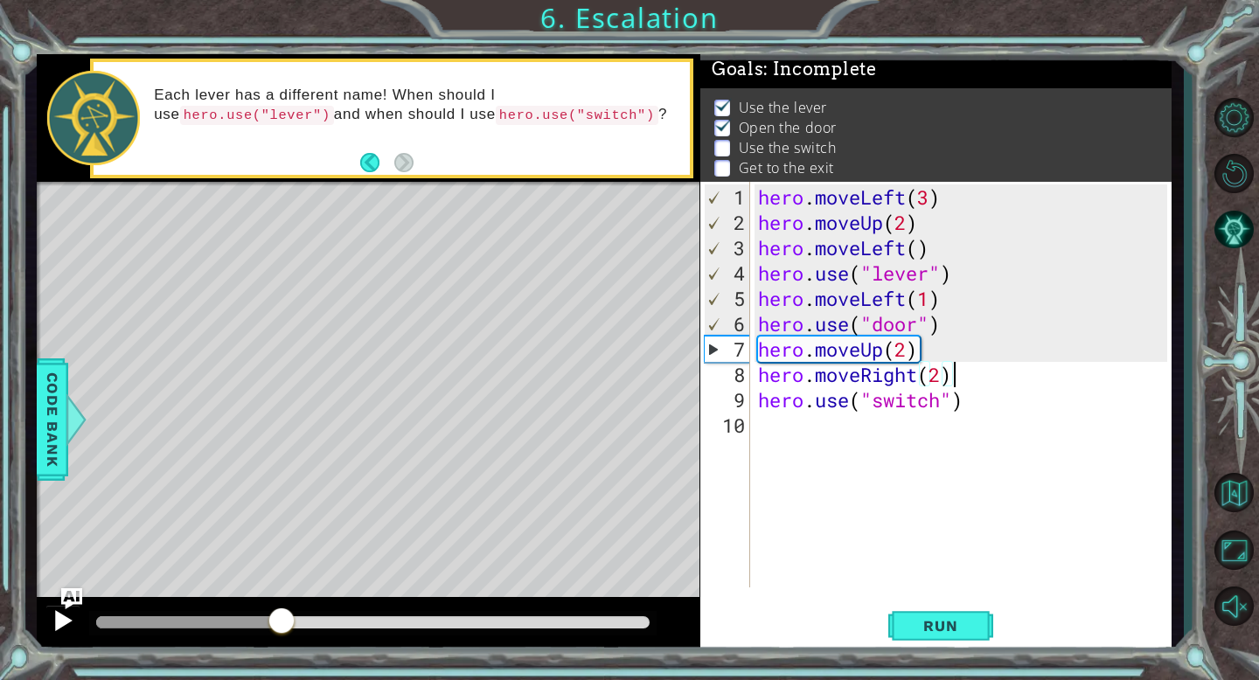
type textarea "hero.moveRight(2)"
click at [56, 618] on div at bounding box center [63, 620] width 23 height 23
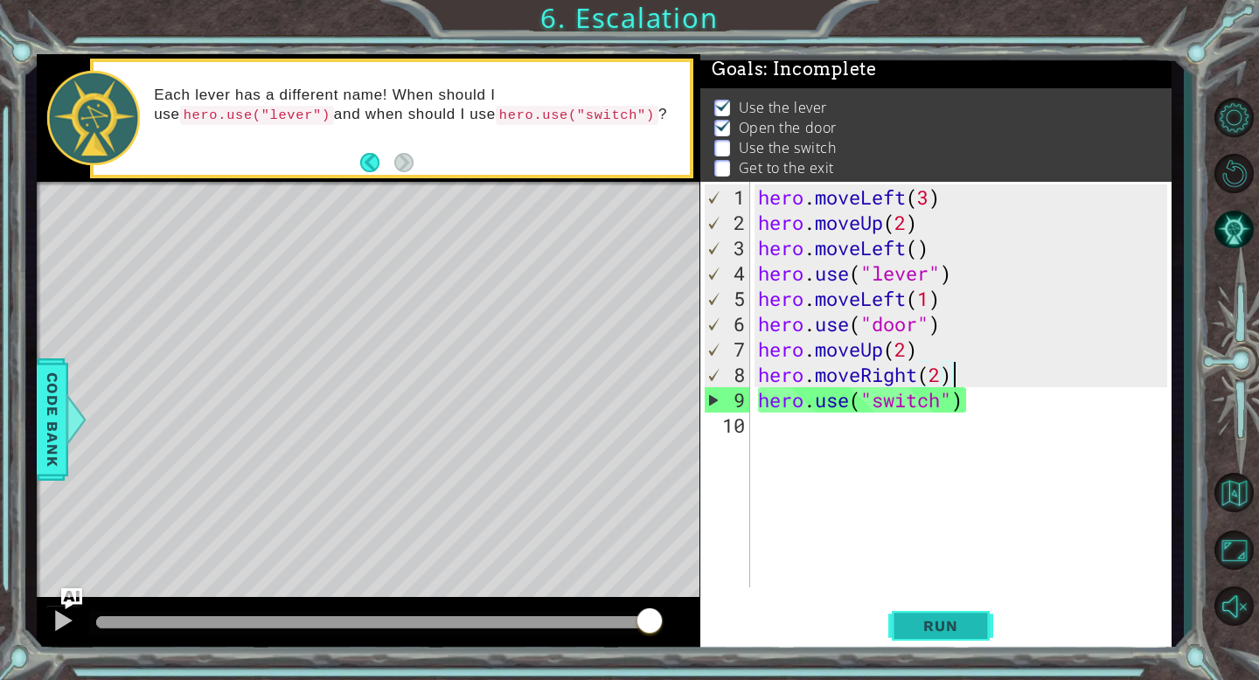
click at [963, 628] on span "Run" at bounding box center [940, 625] width 69 height 17
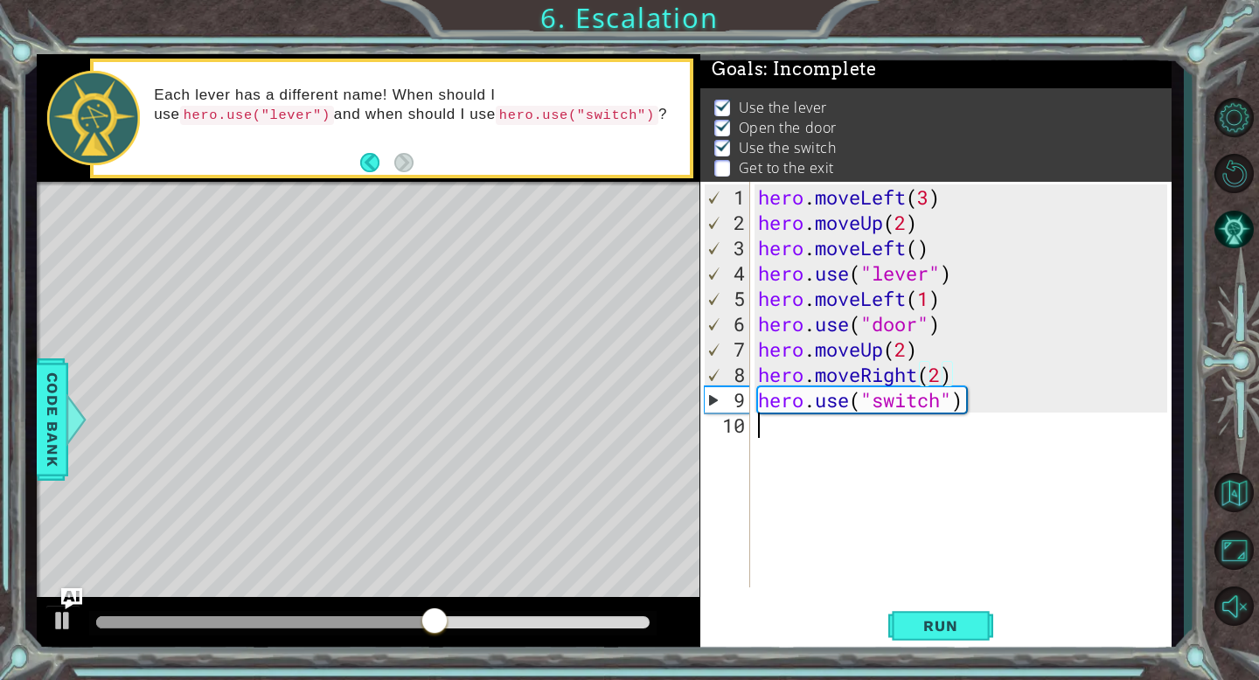
click at [863, 429] on div "hero . moveLeft ( 3 ) hero . moveUp ( 2 ) hero . moveLeft ( ) hero . use ( "lev…" at bounding box center [964, 412] width 421 height 456
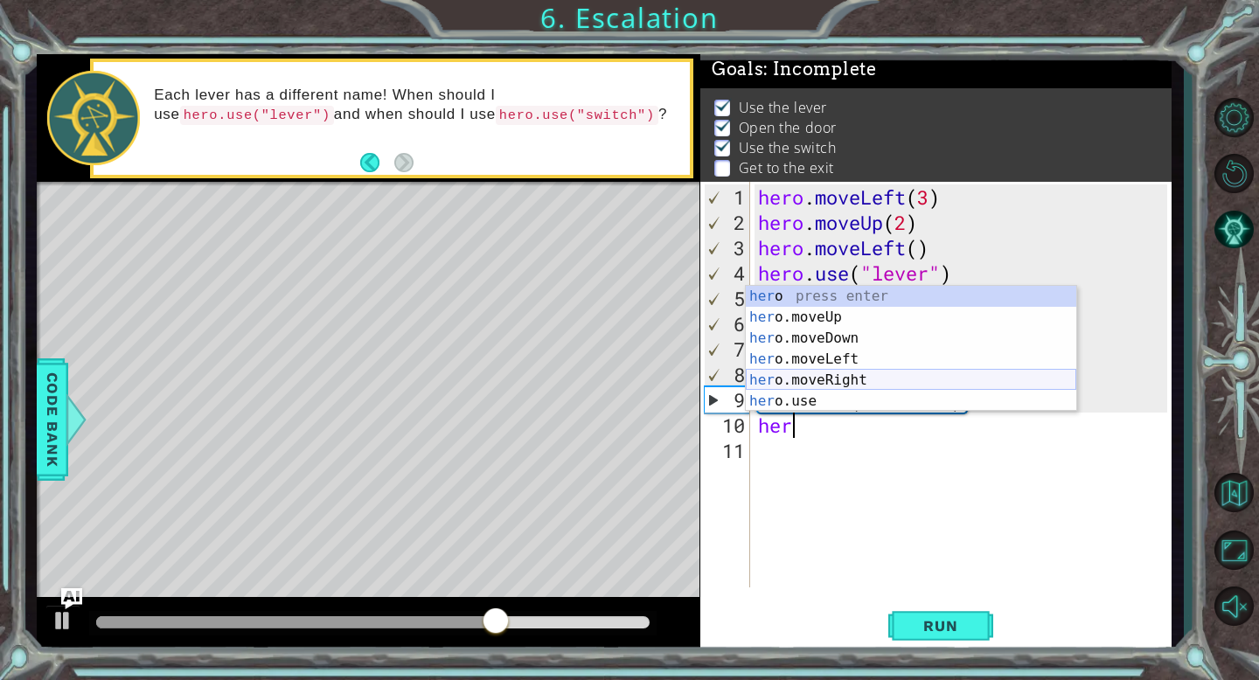
click at [883, 380] on div "her o press enter her o.moveUp press enter her o.moveDown press enter her o.mov…" at bounding box center [911, 370] width 330 height 168
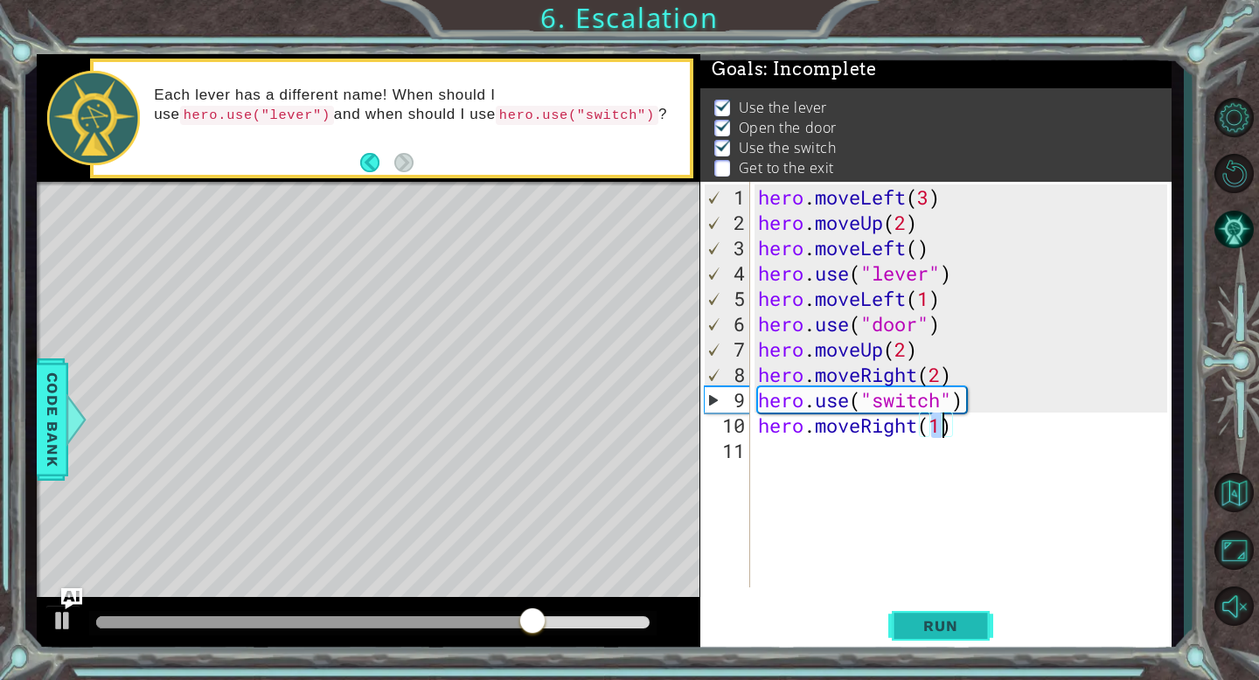
type textarea "hero.moveRight(1)"
click at [936, 624] on span "Run" at bounding box center [940, 625] width 69 height 17
drag, startPoint x: 268, startPoint y: 619, endPoint x: 549, endPoint y: 610, distance: 281.6
click at [549, 610] on div at bounding box center [534, 622] width 31 height 31
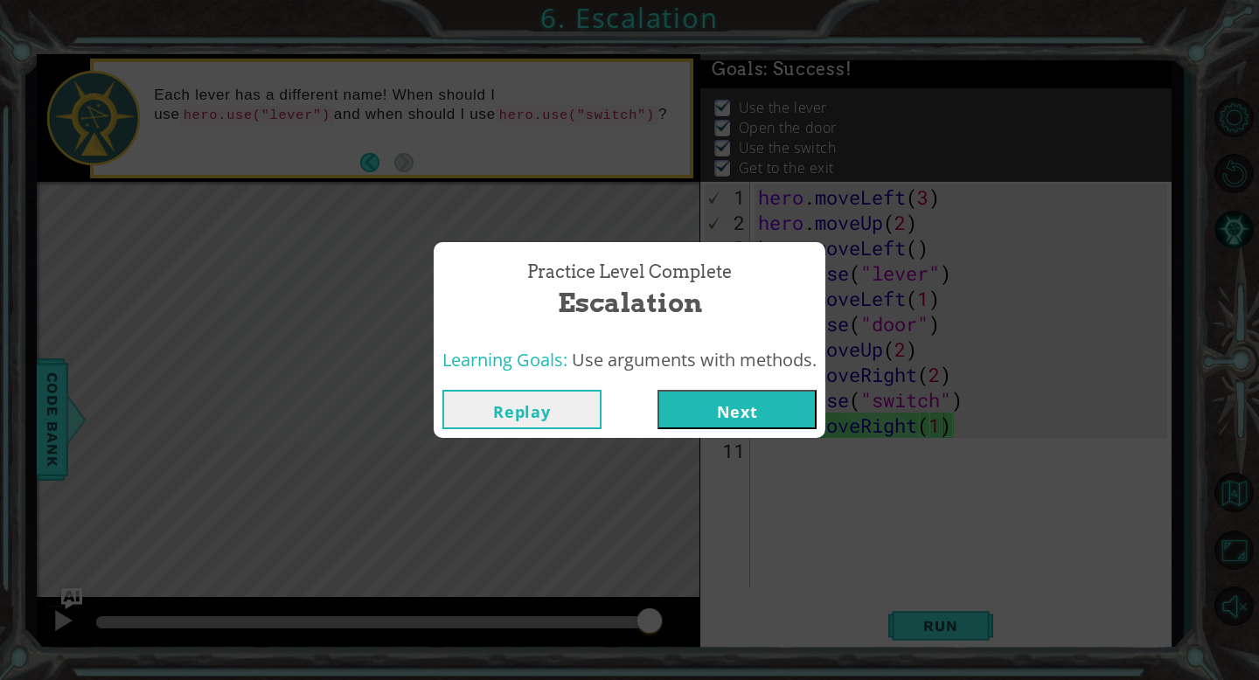
click at [742, 413] on button "Next" at bounding box center [736, 409] width 159 height 39
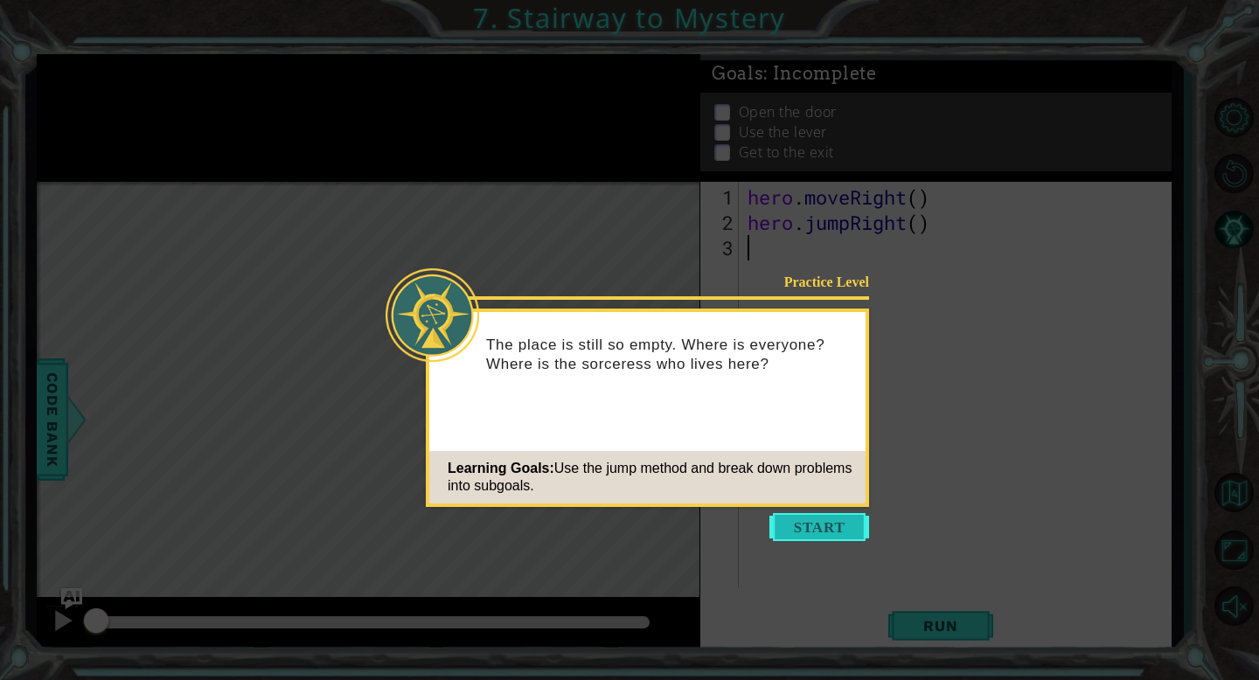
click at [809, 516] on button "Start" at bounding box center [819, 527] width 100 height 28
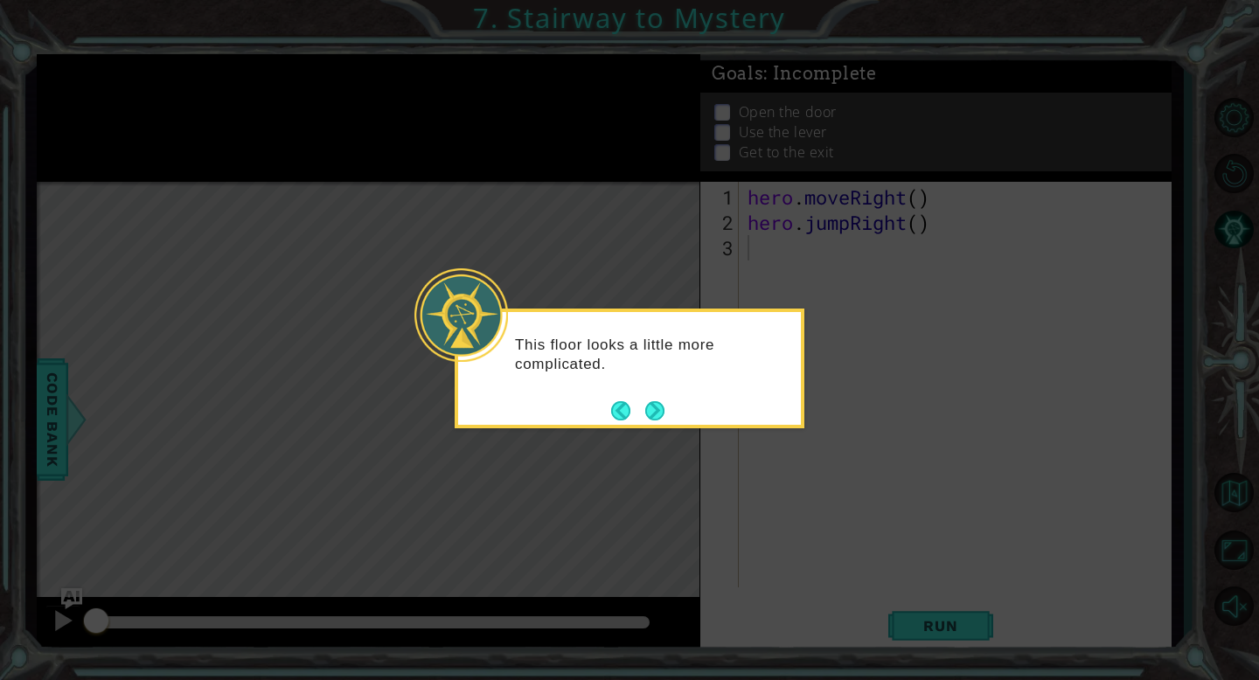
click at [719, 386] on div "This floor looks a little more complicated." at bounding box center [629, 363] width 343 height 88
click at [650, 405] on button "Next" at bounding box center [655, 410] width 20 height 20
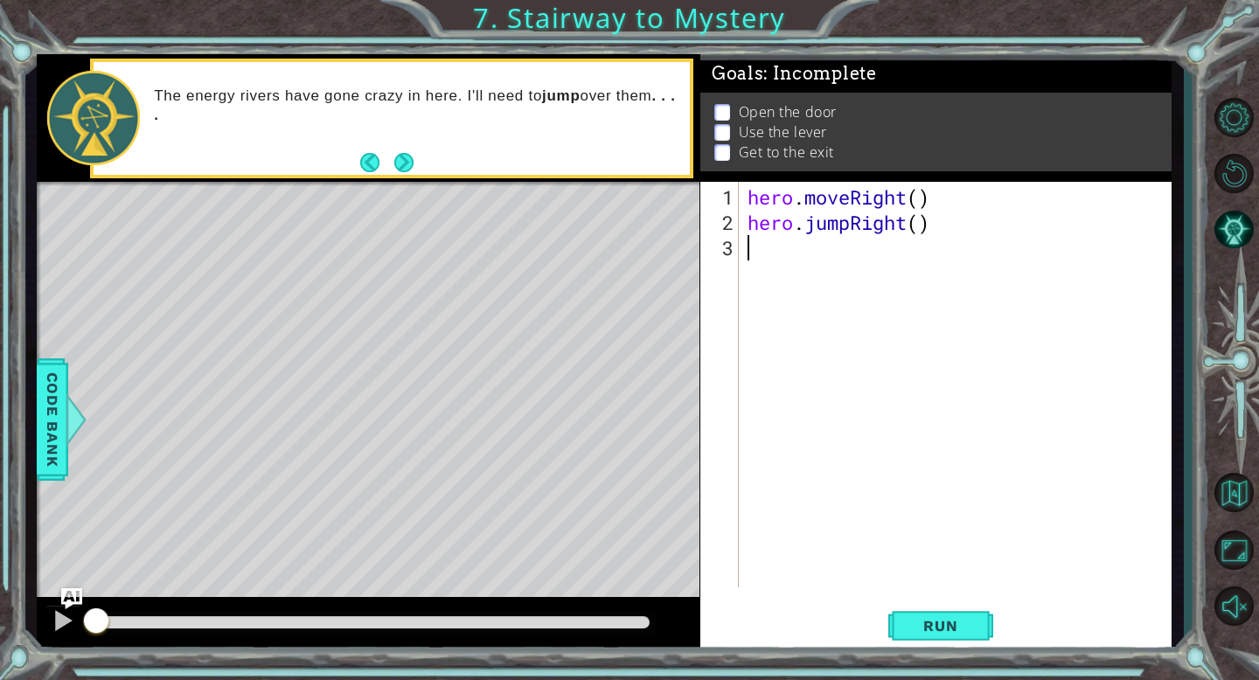
click at [923, 205] on div "hero . moveRight ( ) hero . jumpRight ( )" at bounding box center [960, 412] width 432 height 456
click at [921, 226] on div "hero . moveRight ( 2 ) hero . jumpRight ( )" at bounding box center [960, 412] width 432 height 456
click at [923, 629] on span "Run" at bounding box center [940, 625] width 69 height 17
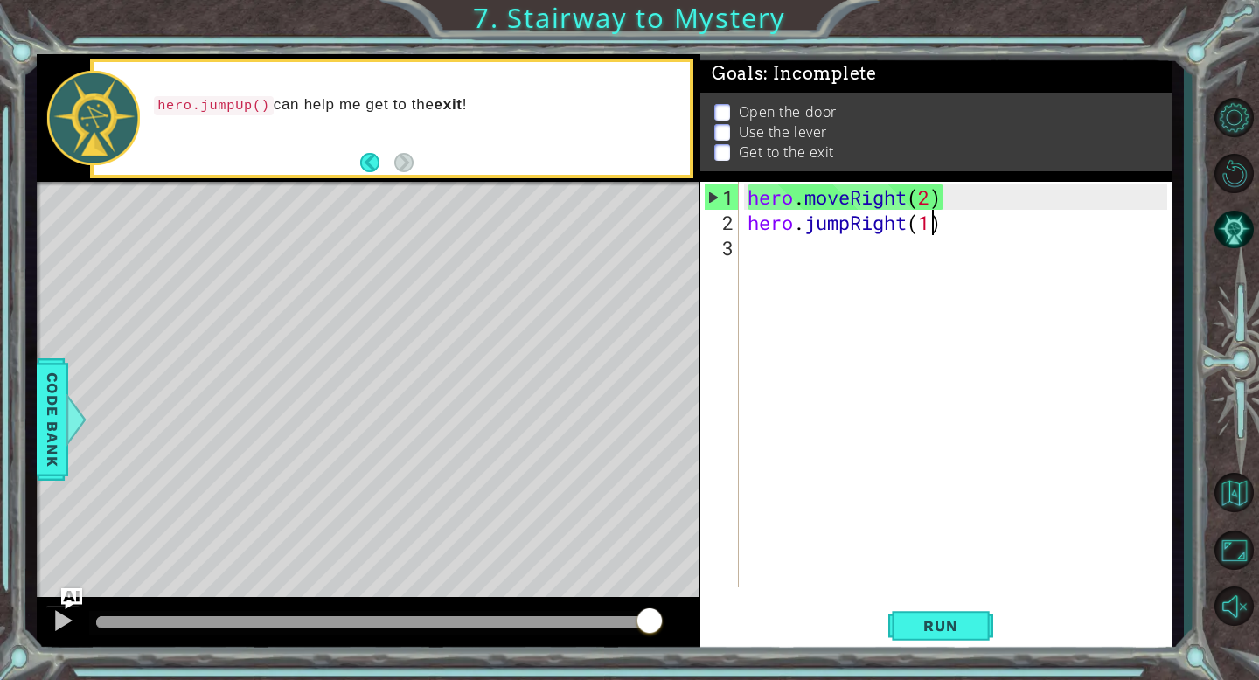
click at [928, 197] on div "hero . moveRight ( 2 ) hero . jumpRight ( 1 )" at bounding box center [960, 412] width 432 height 456
type textarea "hero.moveRight(1)"
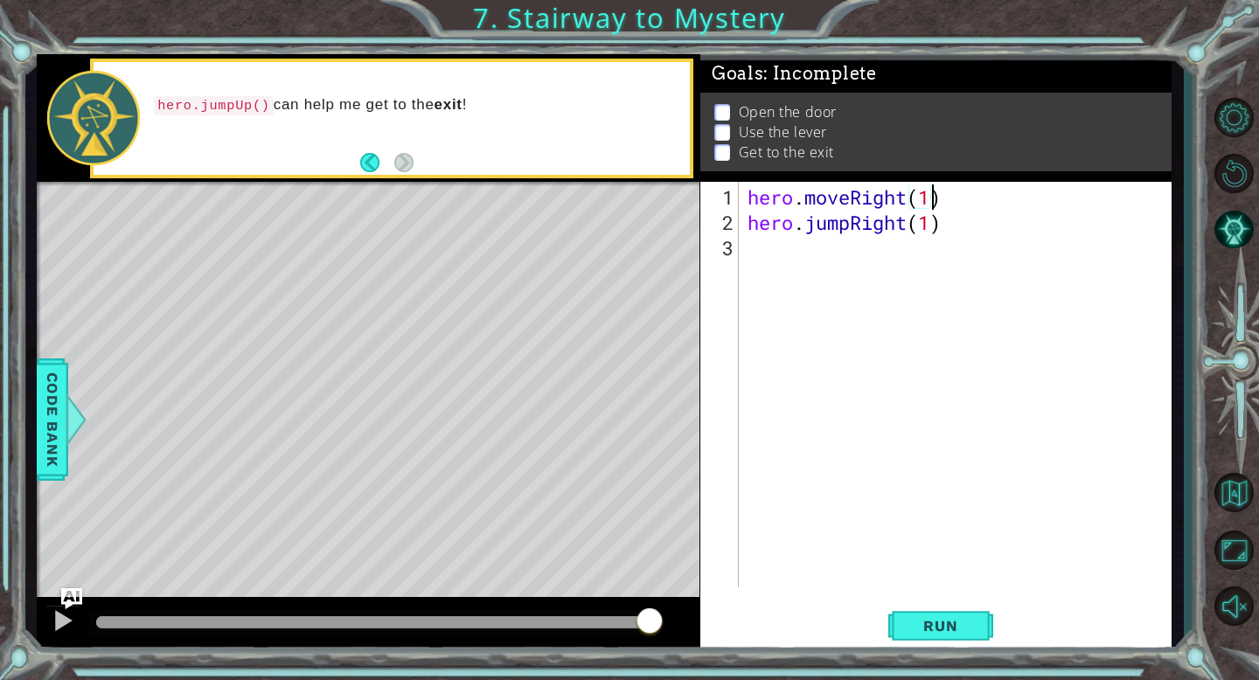
scroll to position [0, 0]
type textarea "hero.moveRight(1)"
click at [929, 635] on button "Run" at bounding box center [940, 625] width 105 height 47
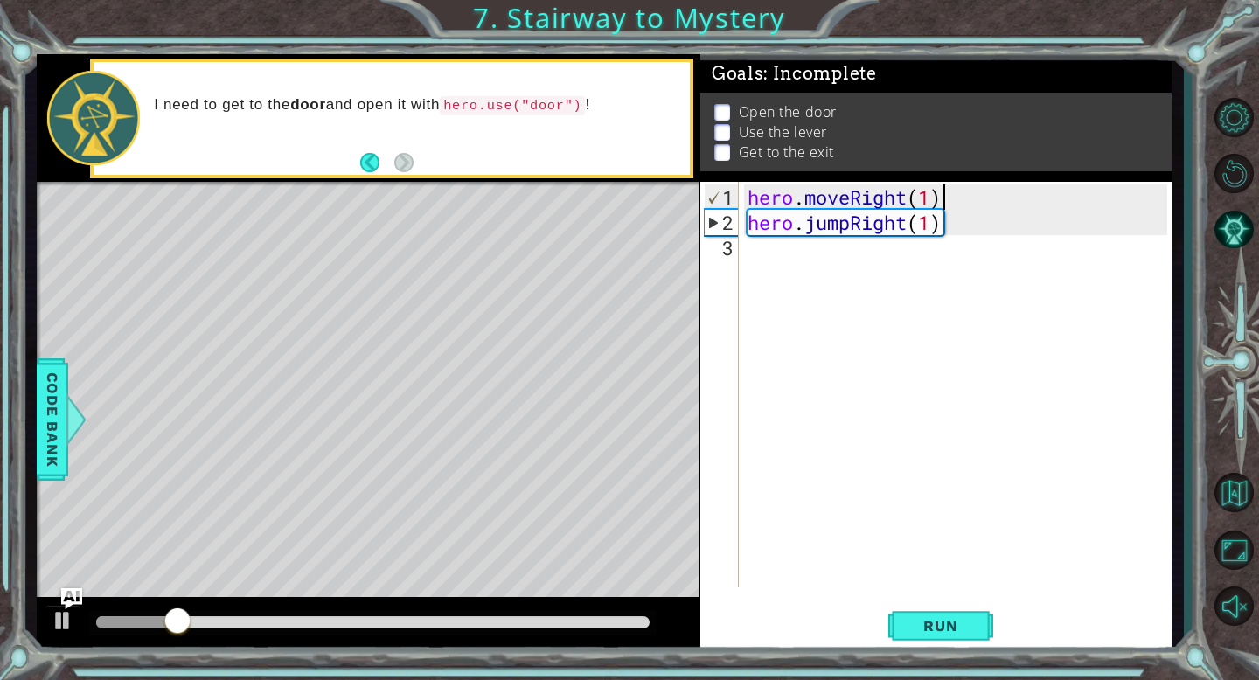
click at [757, 254] on div "hero . moveRight ( 1 ) hero . jumpRight ( 1 )" at bounding box center [960, 412] width 432 height 456
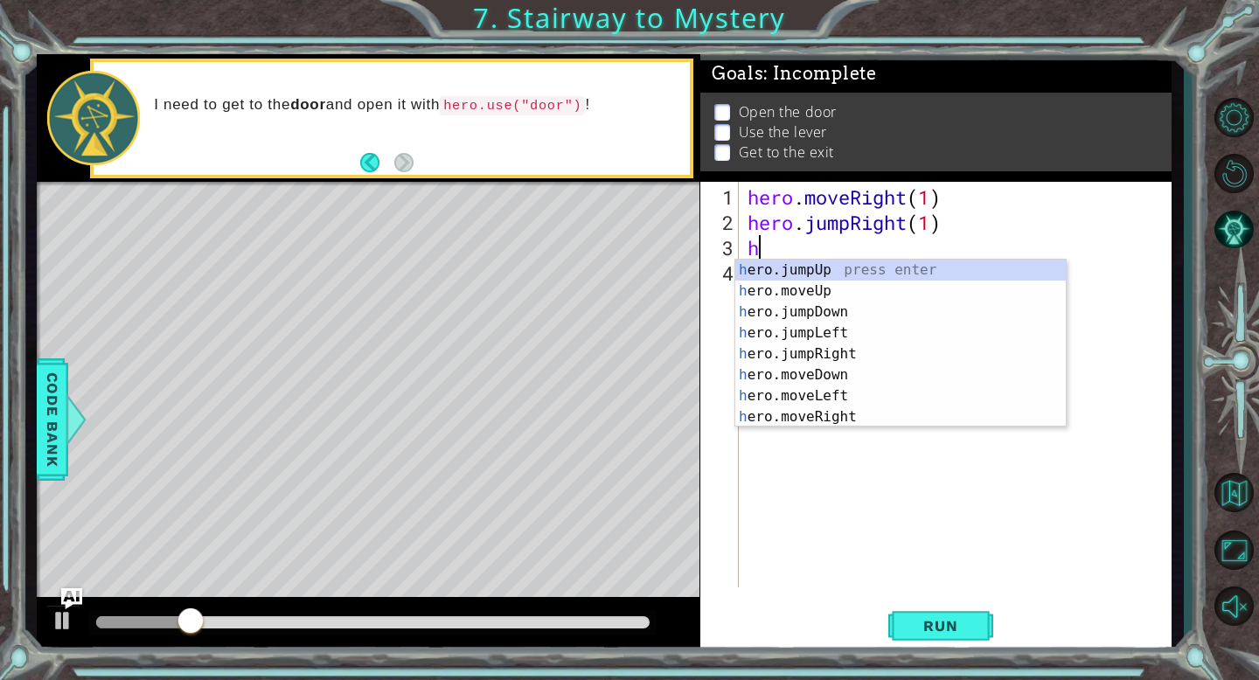
type textarea "her"
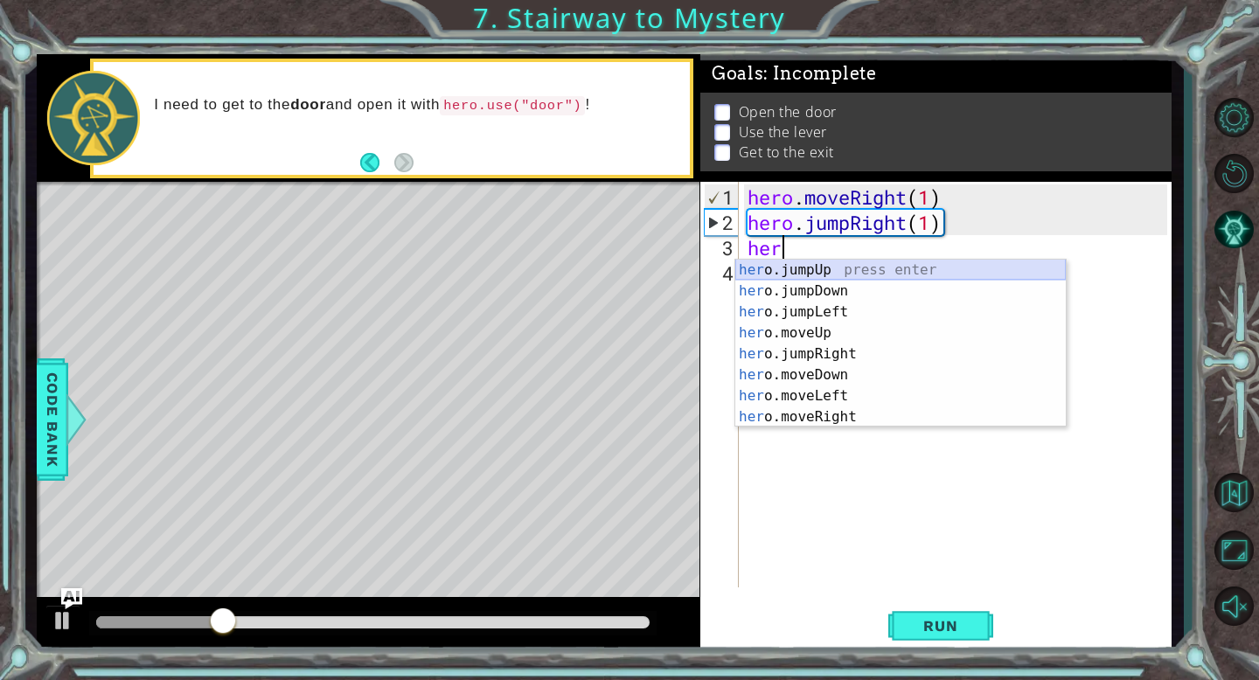
click at [817, 274] on div "her o.jumpUp press enter her o.jumpDown press enter her o.jumpLeft press enter …" at bounding box center [900, 365] width 330 height 210
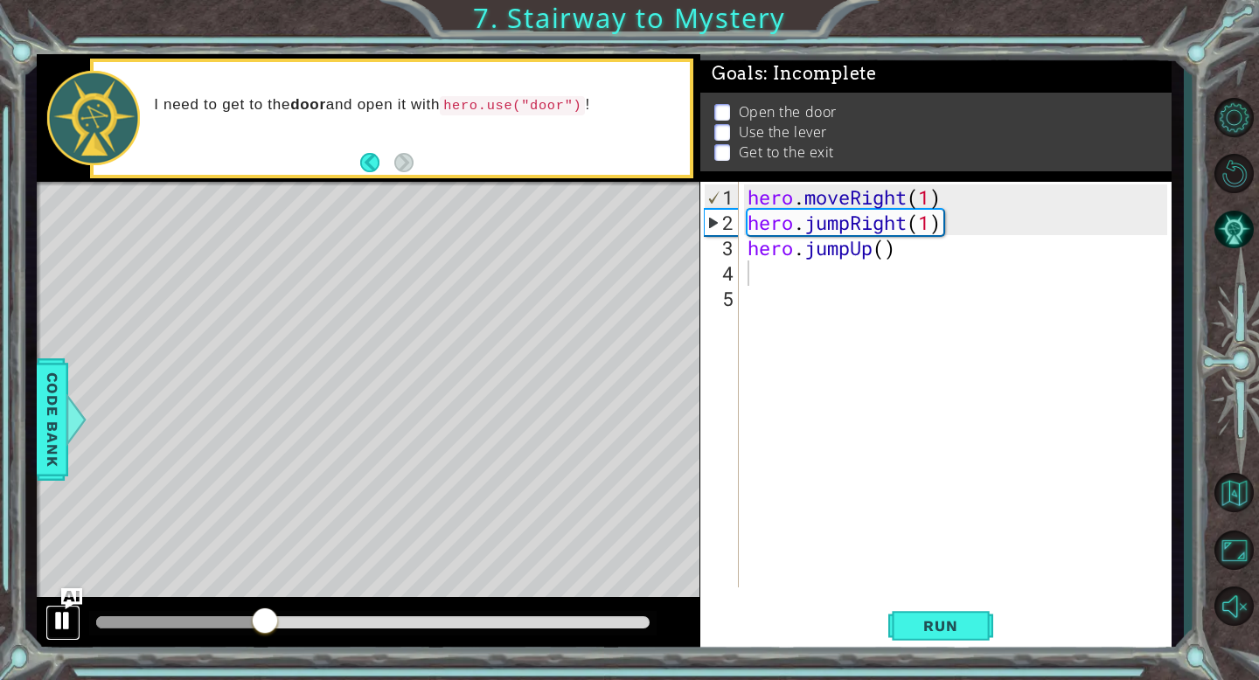
click at [59, 624] on div at bounding box center [63, 620] width 23 height 23
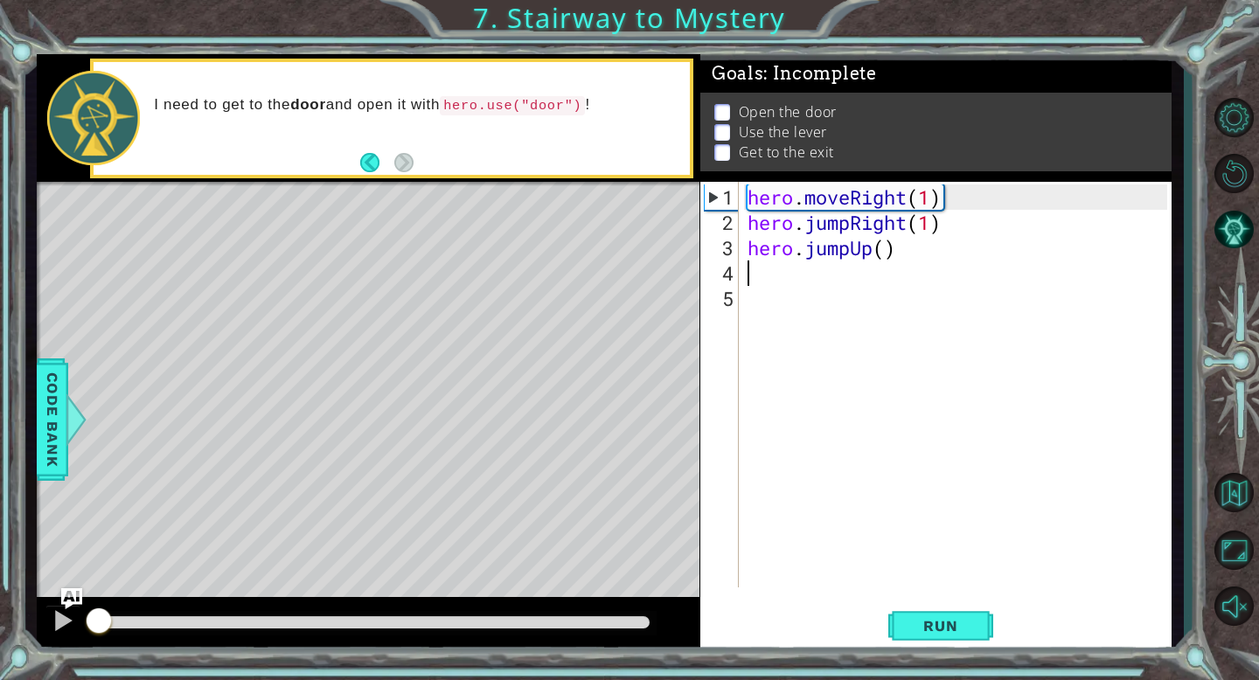
drag, startPoint x: 268, startPoint y: 622, endPoint x: 83, endPoint y: 622, distance: 185.3
click at [83, 622] on div at bounding box center [98, 622] width 31 height 31
click at [884, 251] on div "hero . moveRight ( 1 ) hero . jumpRight ( 1 ) hero . jumpUp ( )" at bounding box center [960, 412] width 432 height 456
type textarea "hero.jumpUp(1)"
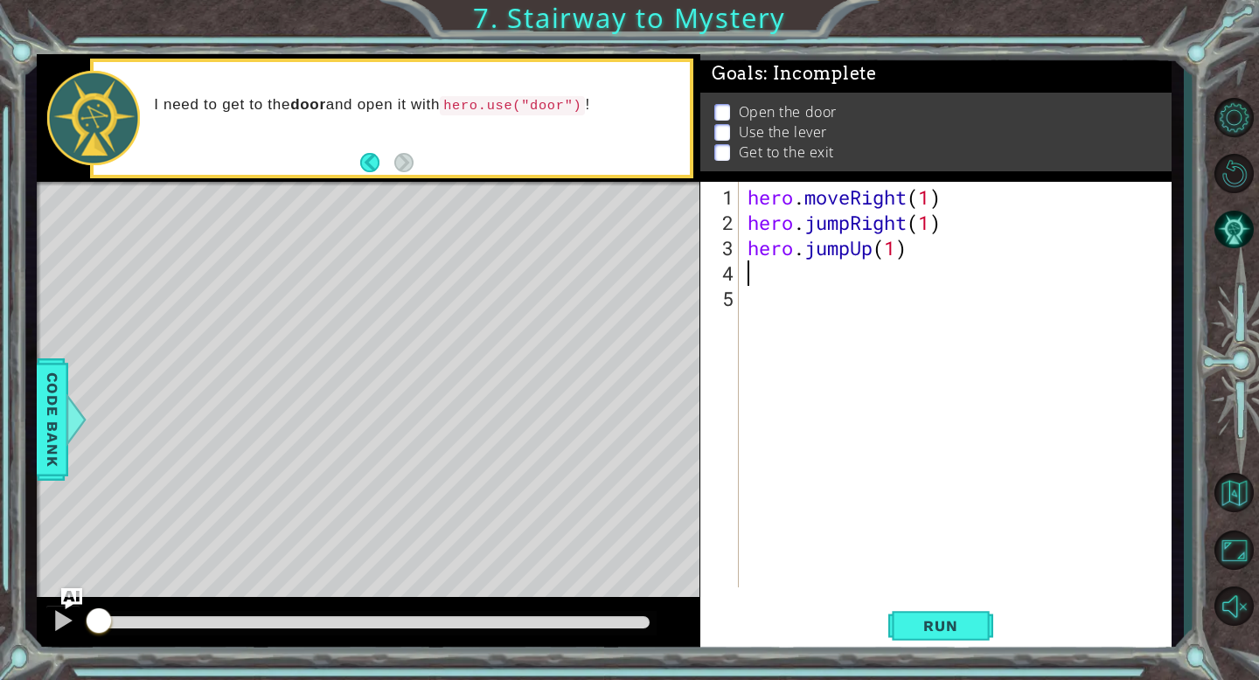
click at [771, 267] on div "hero . moveRight ( 1 ) hero . jumpRight ( 1 ) hero . jumpUp ( 1 )" at bounding box center [960, 412] width 432 height 456
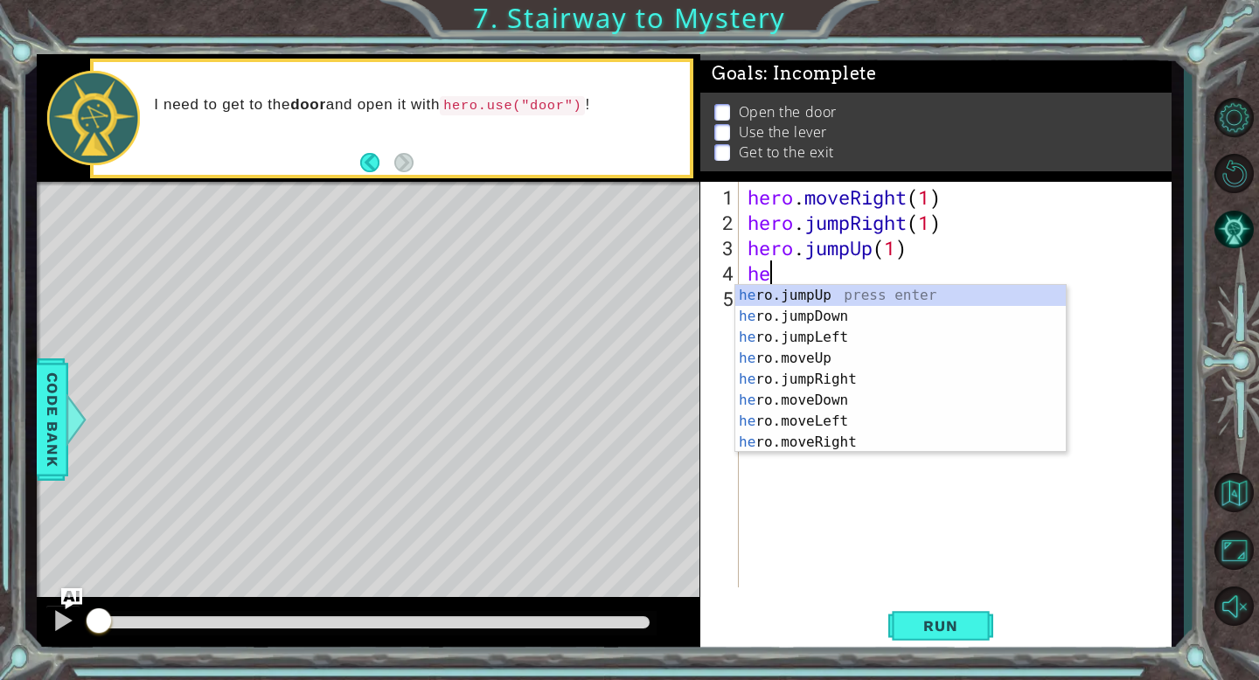
type textarea "her"
click at [836, 379] on div "her o.jumpUp press enter her o.jumpDown press enter her o.jumpLeft press enter …" at bounding box center [900, 390] width 330 height 210
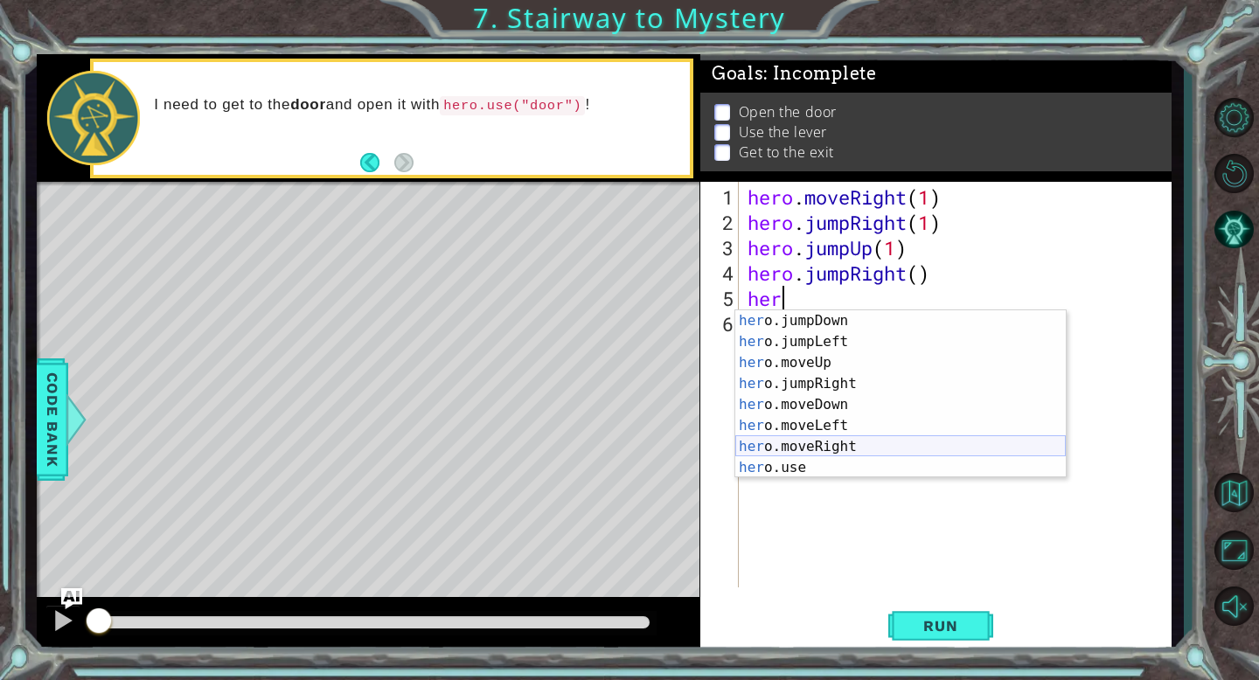
scroll to position [21, 0]
click at [860, 465] on div "her o.jumpDown press enter her o.jumpLeft press enter her o.moveUp press enter …" at bounding box center [900, 415] width 330 height 210
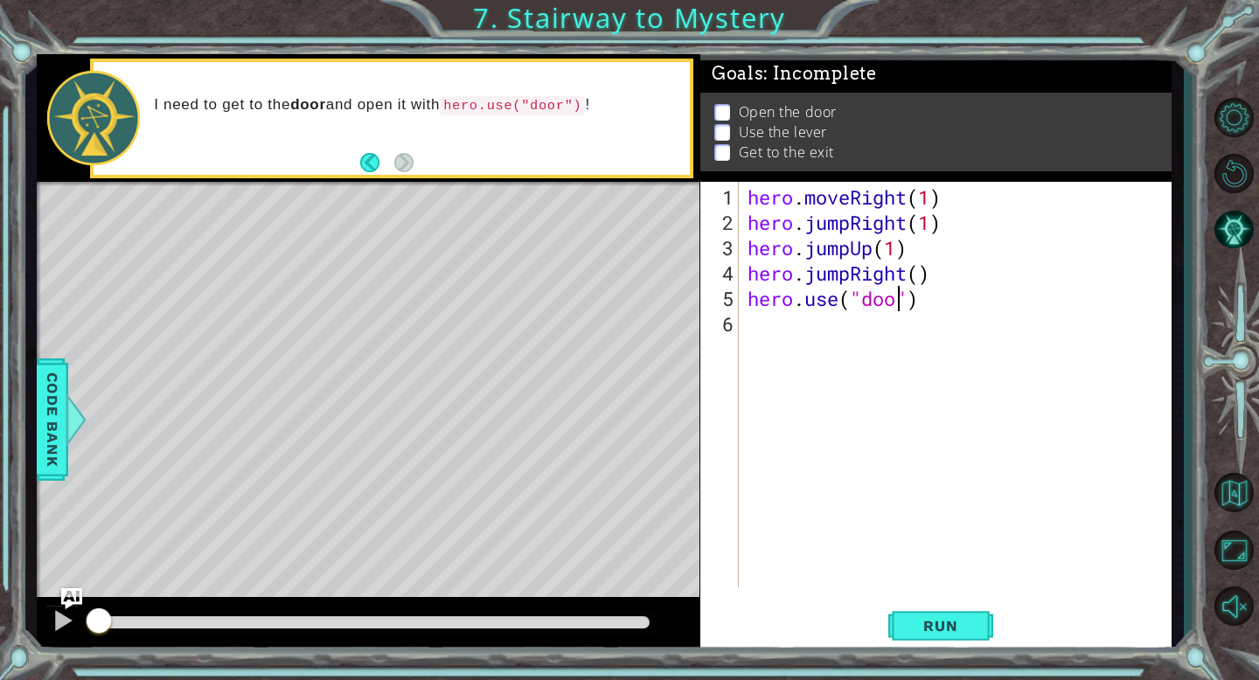
type textarea "hero.use("door")"
click at [775, 328] on div "hero . moveRight ( 1 ) hero . jumpRight ( 1 ) hero . jumpUp ( 1 ) hero . jumpRi…" at bounding box center [960, 412] width 432 height 456
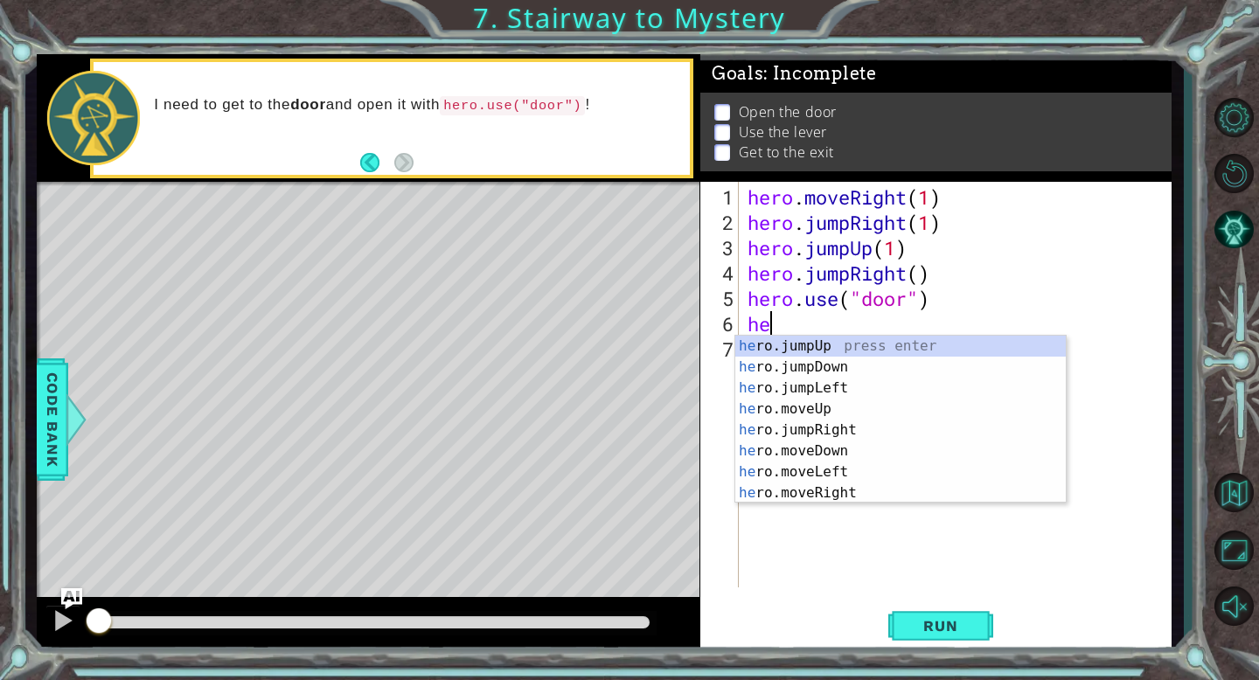
type textarea "her"
click at [831, 343] on div "her o.jumpUp press enter her o.jumpDown press enter her o.jumpLeft press enter …" at bounding box center [900, 441] width 330 height 210
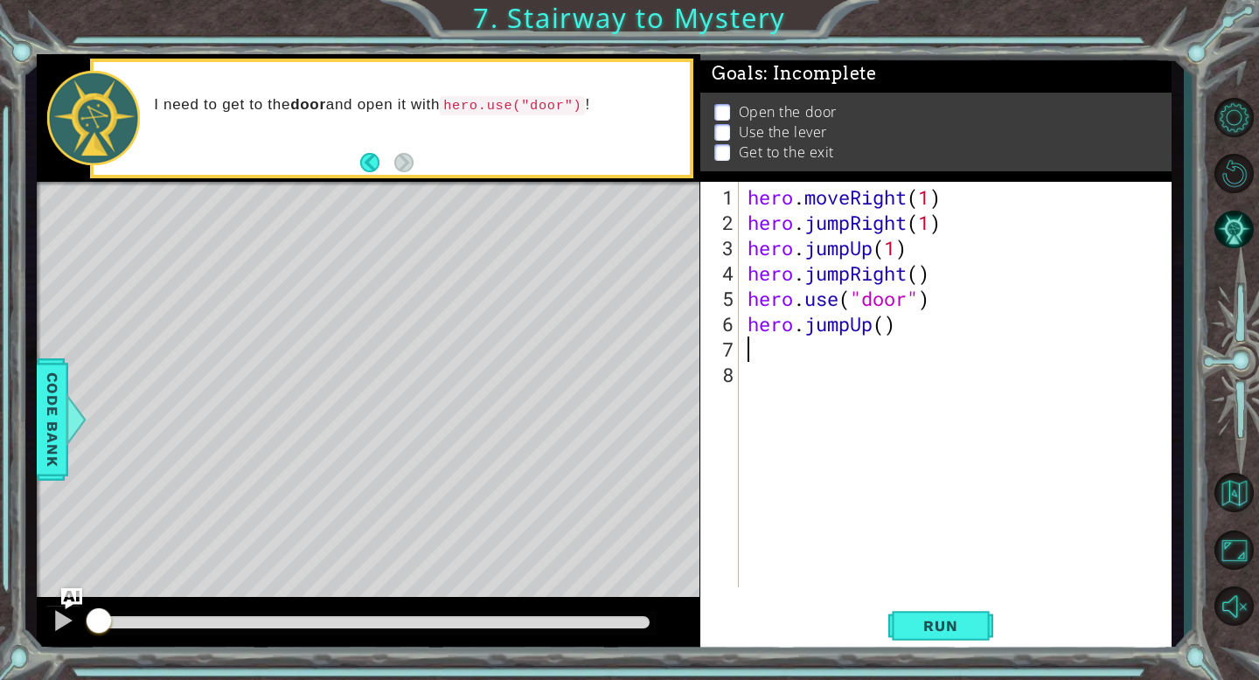
click at [886, 320] on div "hero . moveRight ( 1 ) hero . jumpRight ( 1 ) hero . jumpUp ( 1 ) hero . jumpRi…" at bounding box center [960, 412] width 432 height 456
type textarea "hero.jumpUp(2)"
click at [761, 350] on div "hero . moveRight ( 1 ) hero . jumpRight ( 1 ) hero . jumpUp ( 1 ) hero . jumpRi…" at bounding box center [960, 412] width 432 height 456
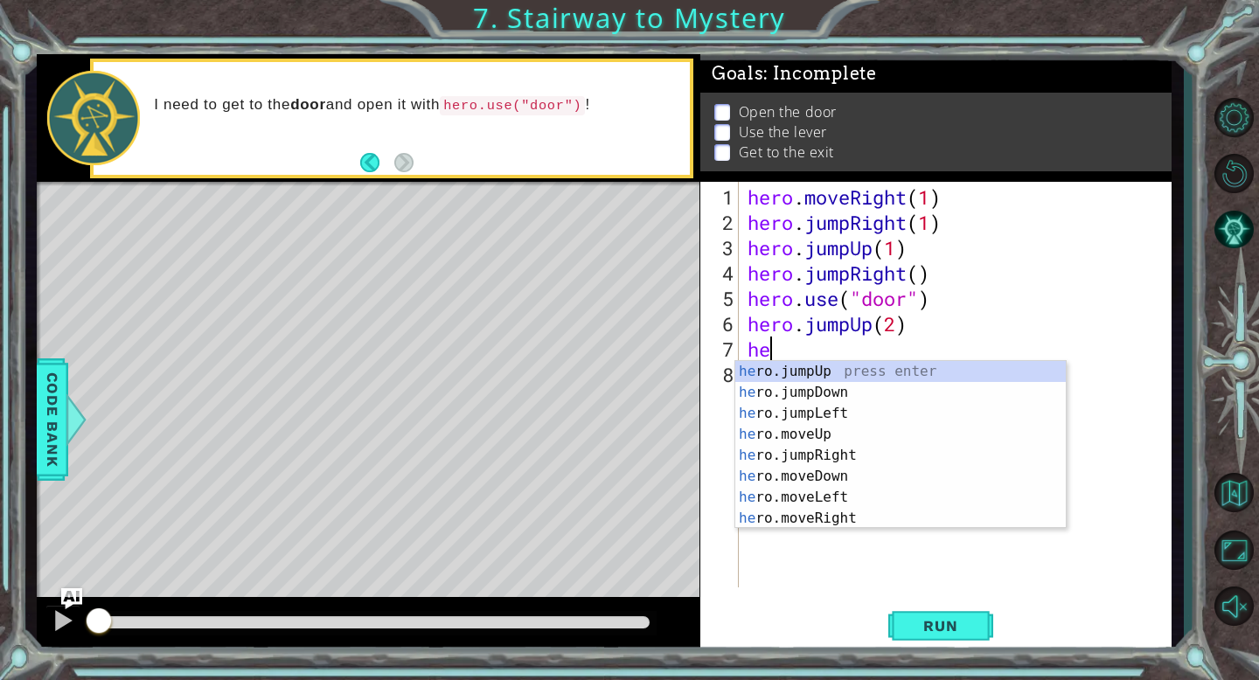
type textarea "her"
click at [851, 414] on div "her o.jumpUp press enter her o.jumpDown press enter her o.jumpLeft press enter …" at bounding box center [900, 466] width 330 height 210
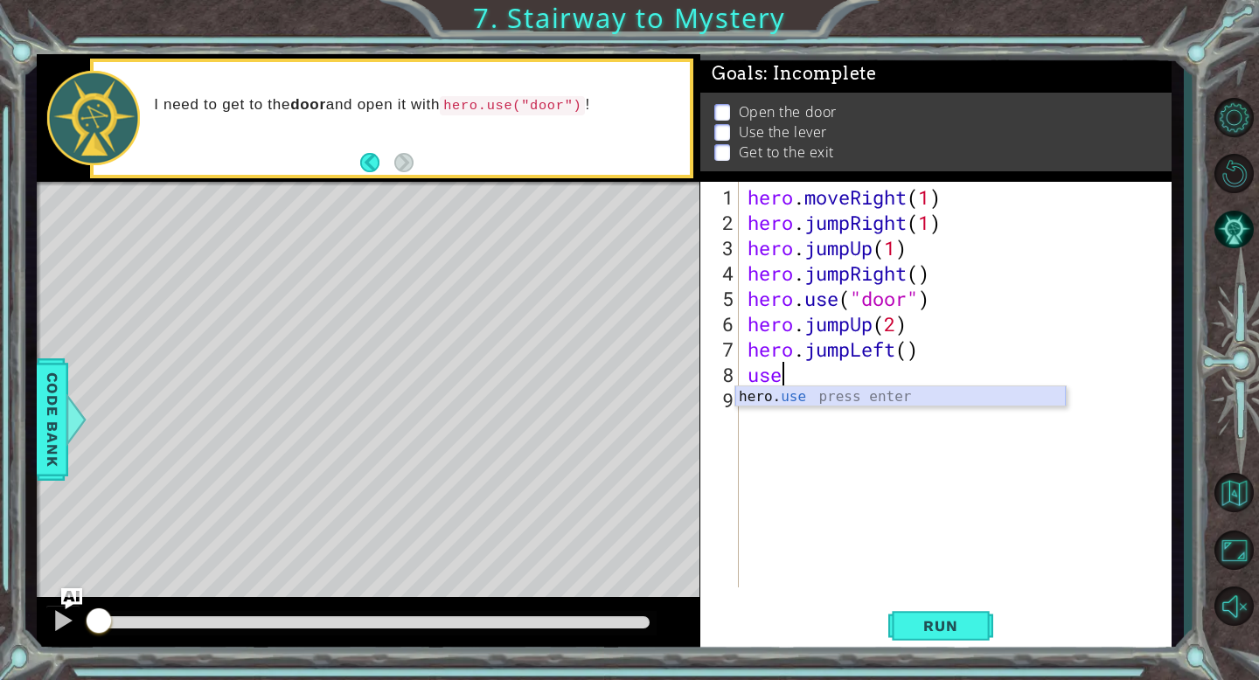
click at [803, 400] on div "hero. use press enter" at bounding box center [900, 417] width 330 height 63
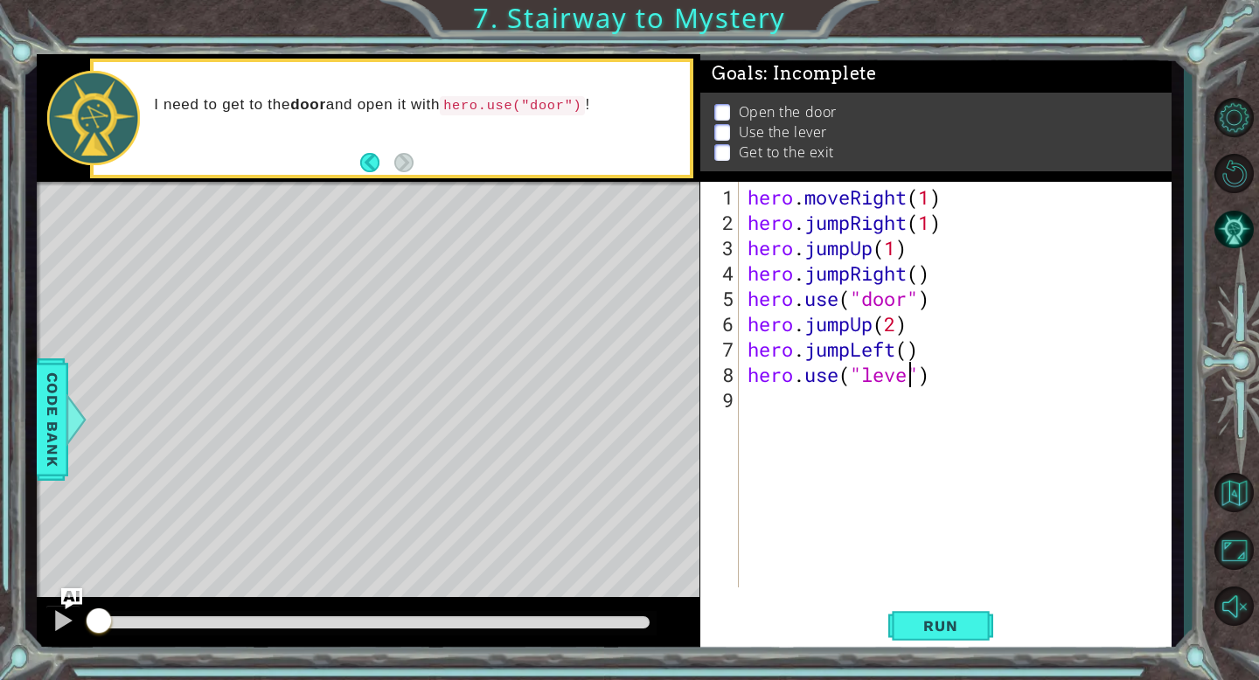
scroll to position [0, 7]
type textarea "hero.use("lever")"
click at [796, 406] on div "hero . moveRight ( 1 ) hero . jumpRight ( 1 ) hero . jumpUp ( 1 ) hero . jumpRi…" at bounding box center [960, 412] width 432 height 456
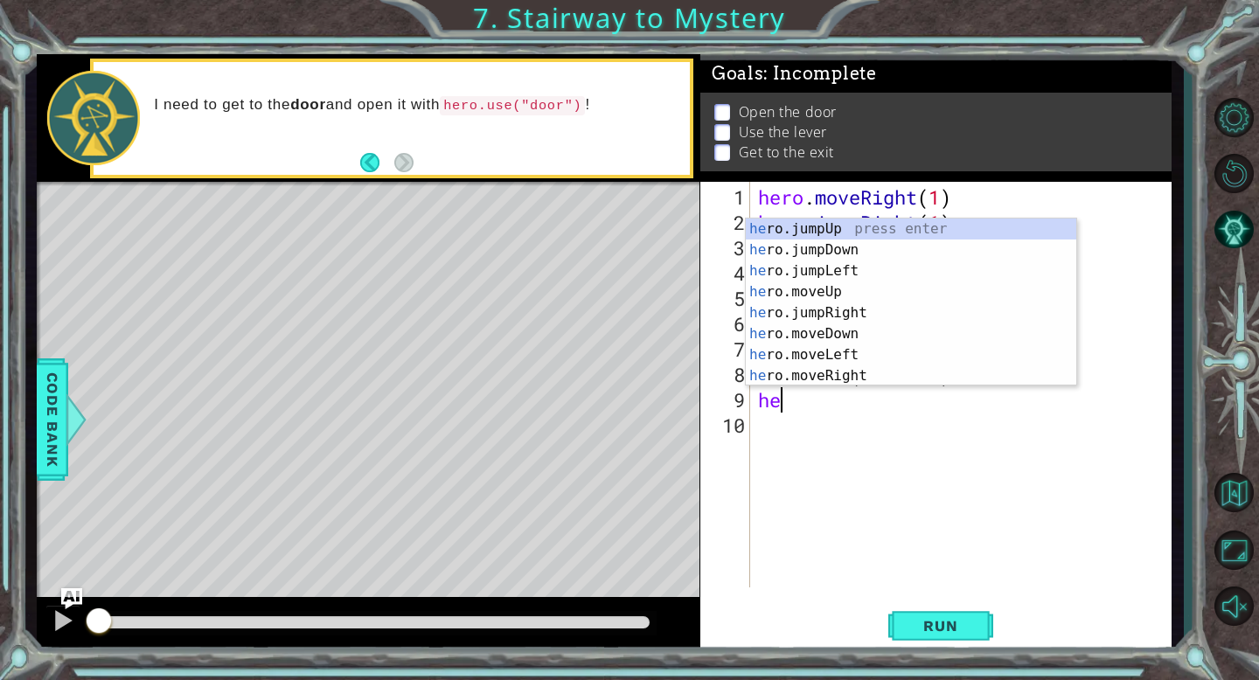
scroll to position [0, 0]
click at [873, 371] on div "her o.jumpUp press enter her o.jumpDown press enter her o.jumpLeft press enter …" at bounding box center [911, 324] width 330 height 210
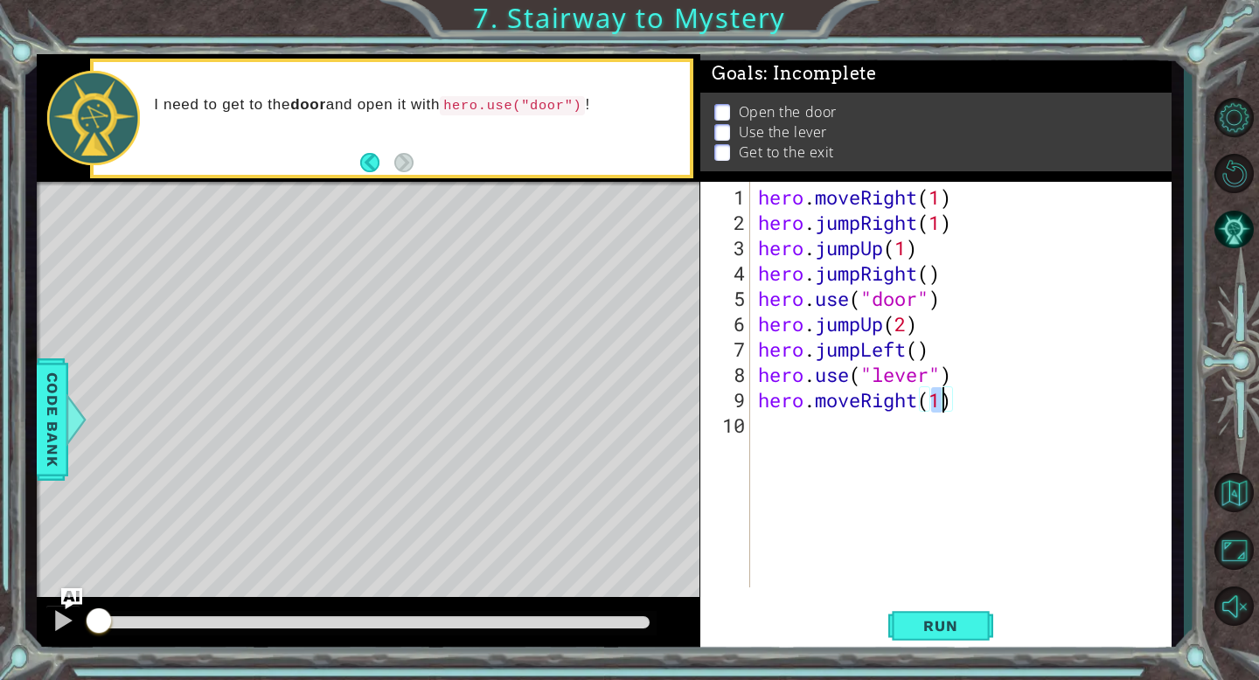
type textarea "hero.moveRight(2)"
click at [789, 430] on div "hero . moveRight ( 1 ) hero . jumpRight ( 1 ) hero . jumpUp ( 1 ) hero . jumpRi…" at bounding box center [964, 412] width 421 height 456
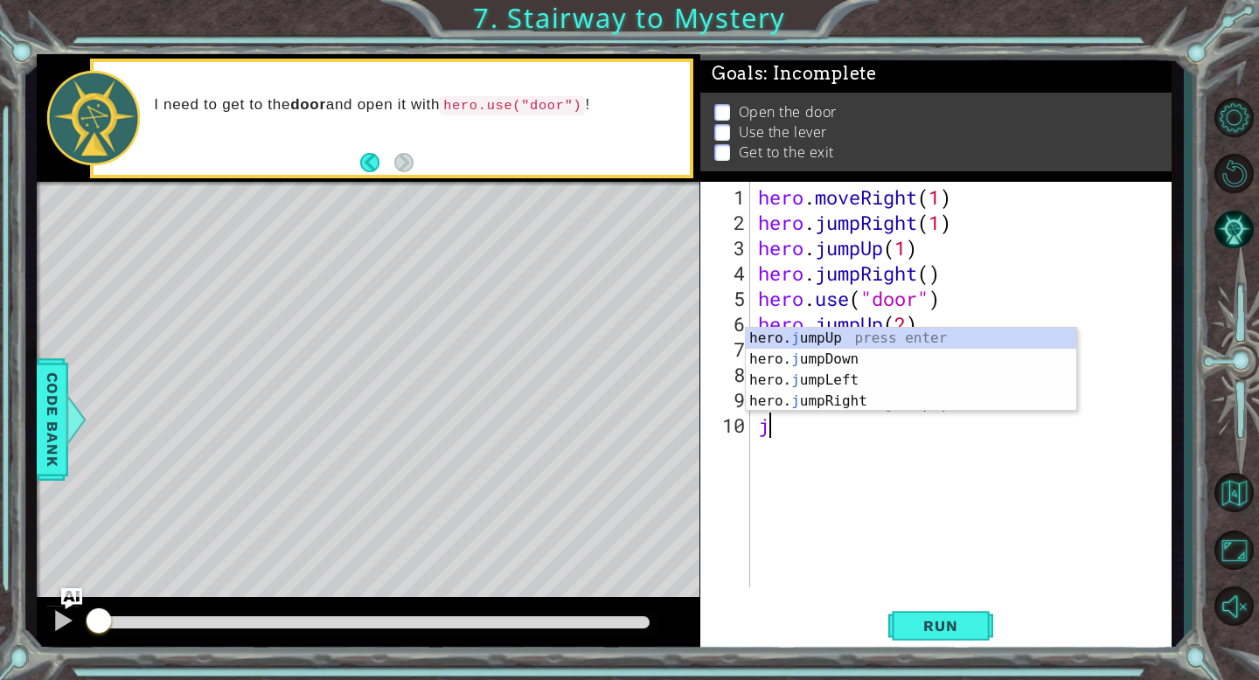
type textarea "ju"
click at [836, 337] on div "hero. ju mpUp press enter hero. ju mpDown press enter hero. [PERSON_NAME] mpLef…" at bounding box center [911, 391] width 330 height 126
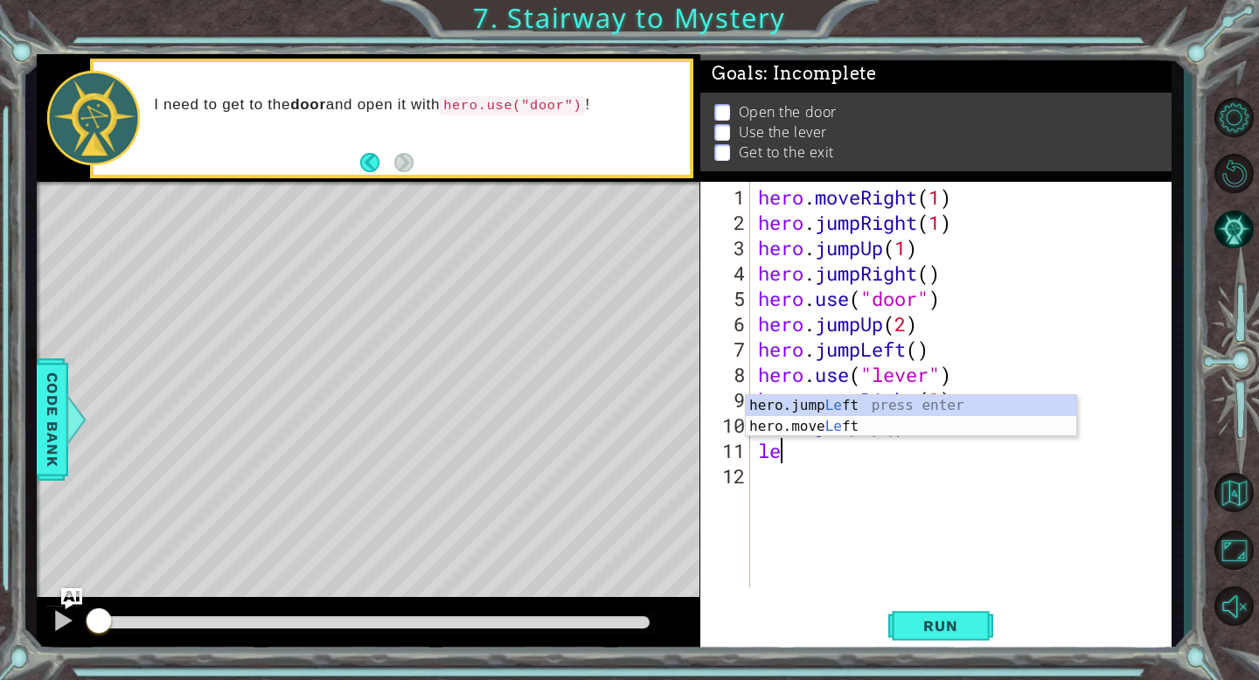
type textarea "left"
click at [834, 400] on div "hero.jump Left press enter hero.move Left press enter" at bounding box center [911, 437] width 330 height 84
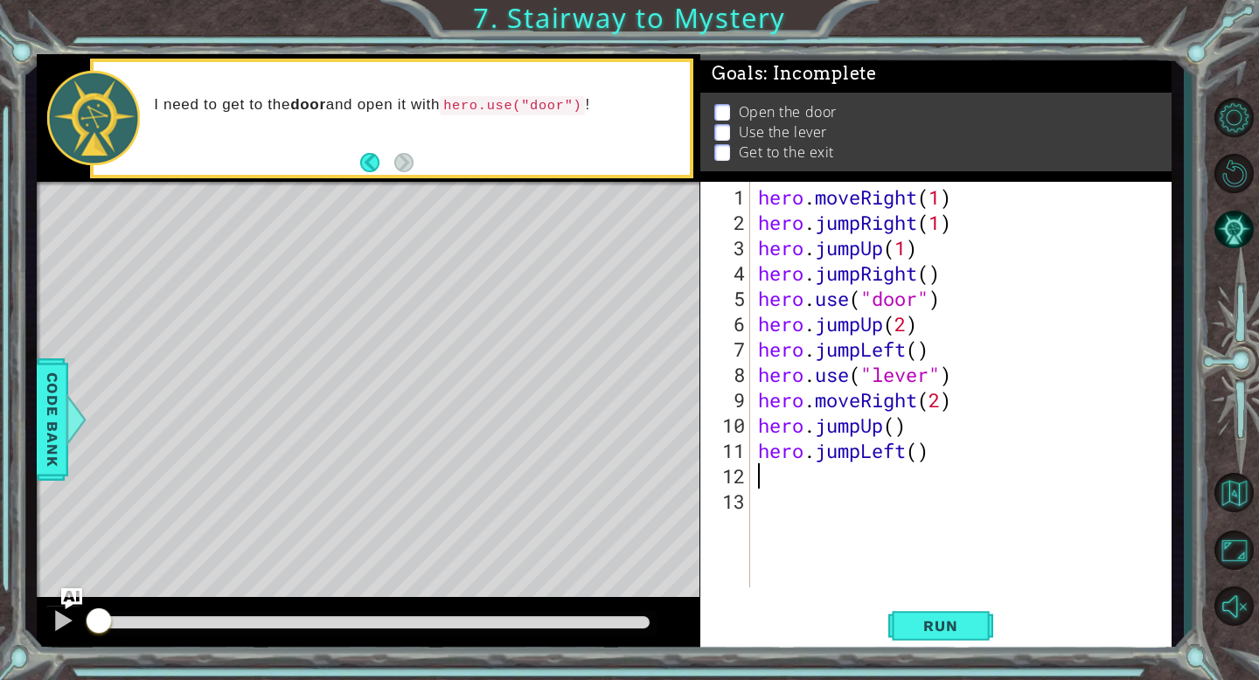
click at [919, 460] on div "hero . moveRight ( 1 ) hero . jumpRight ( 1 ) hero . jumpUp ( 1 ) hero . jumpRi…" at bounding box center [964, 412] width 421 height 456
click at [861, 456] on div "hero . moveRight ( 1 ) hero . jumpRight ( 1 ) hero . jumpUp ( 1 ) hero . jumpRi…" at bounding box center [964, 412] width 421 height 456
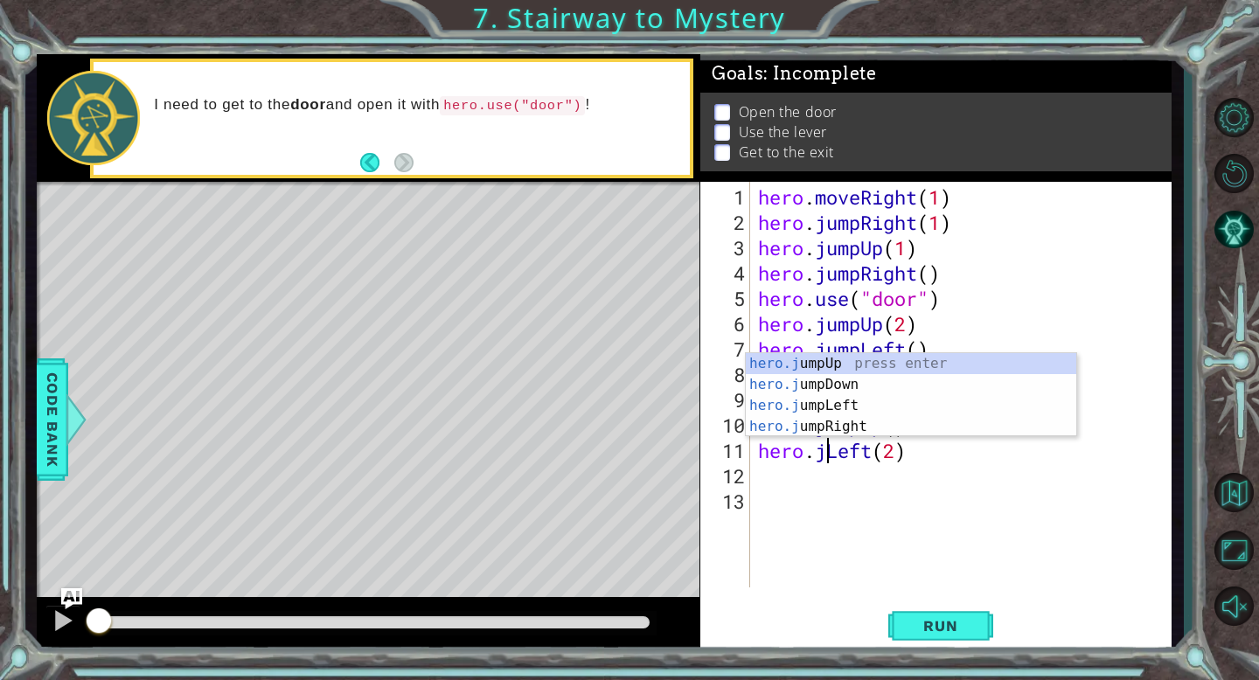
scroll to position [0, 5]
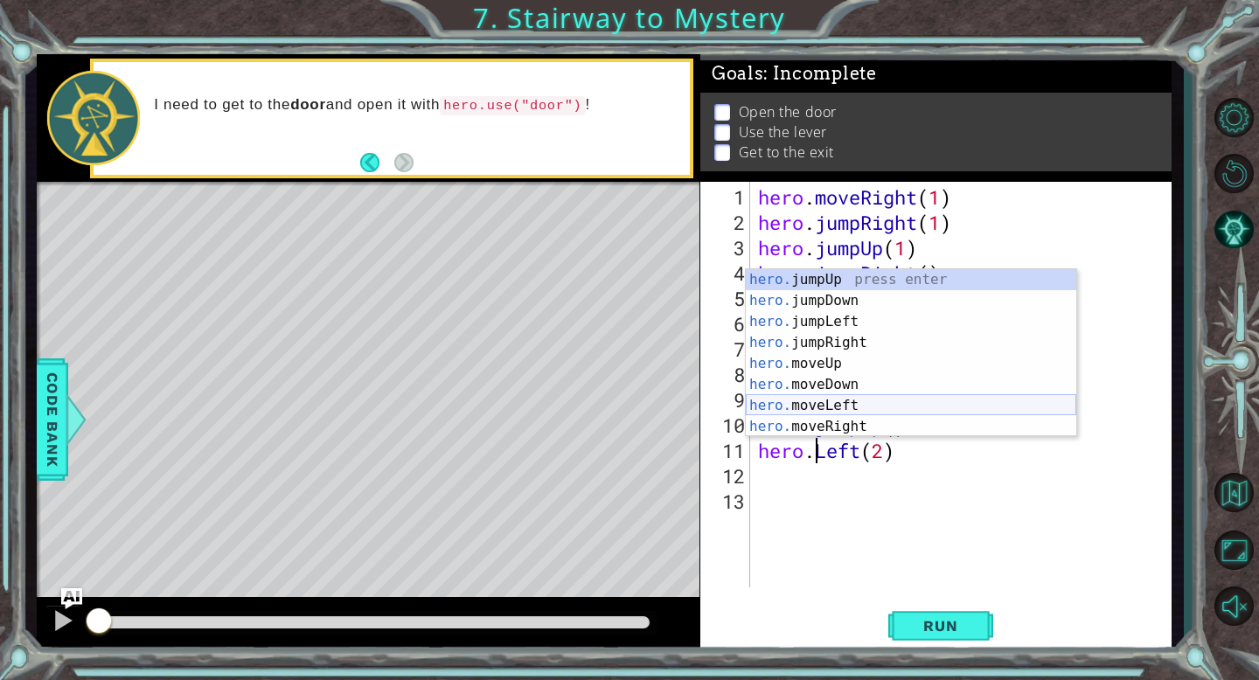
click at [872, 411] on div "hero. jumpUp press enter hero. jumpDown press enter hero. jumpLeft press enter …" at bounding box center [911, 374] width 330 height 210
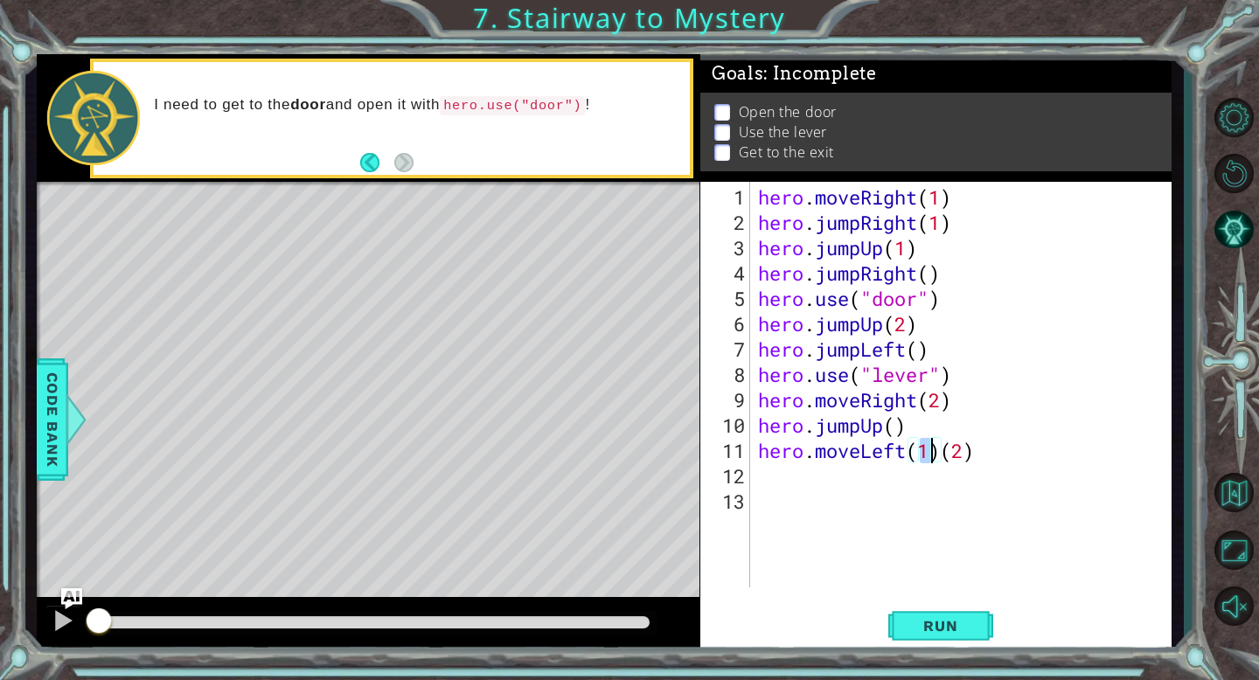
type textarea "hero.moveLeft()(2)"
click at [936, 462] on div "hero . moveRight ( 1 ) hero . jumpRight ( 1 ) hero . jumpUp ( 1 ) hero . jumpRi…" at bounding box center [964, 412] width 421 height 456
click at [935, 455] on div "hero . moveRight ( 1 ) hero . jumpRight ( 1 ) hero . jumpUp ( 1 ) hero . jumpRi…" at bounding box center [964, 412] width 421 height 456
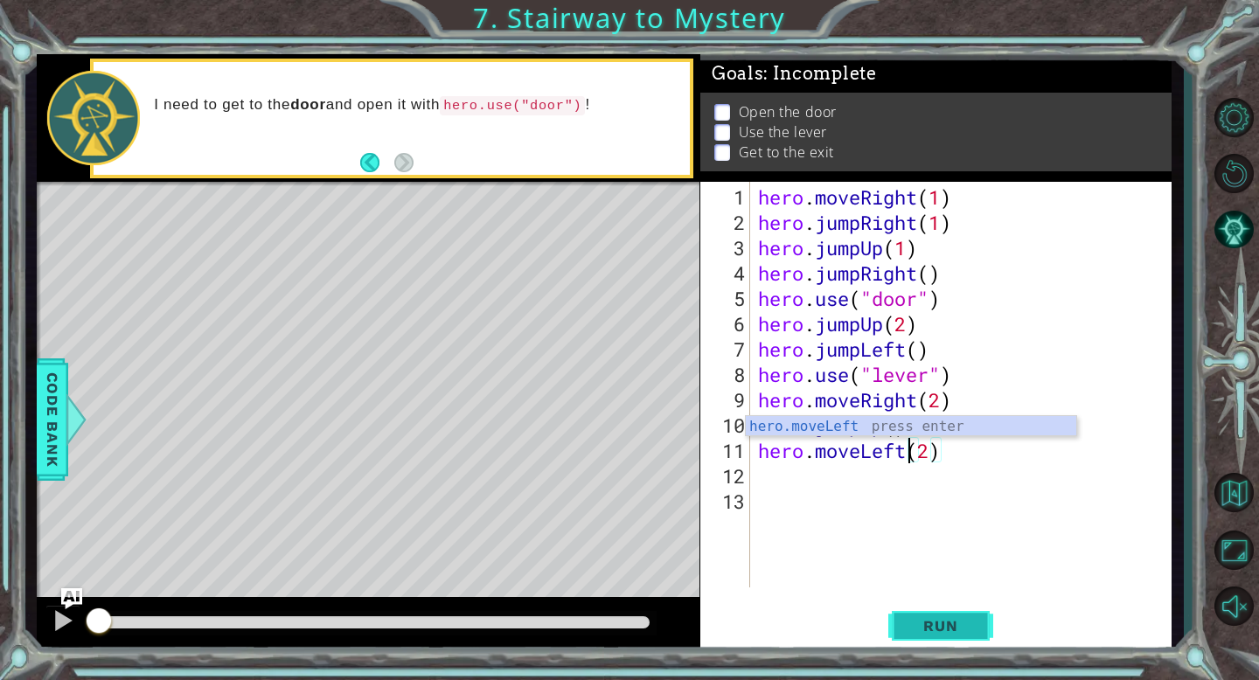
click at [949, 636] on button "Run" at bounding box center [940, 625] width 105 height 47
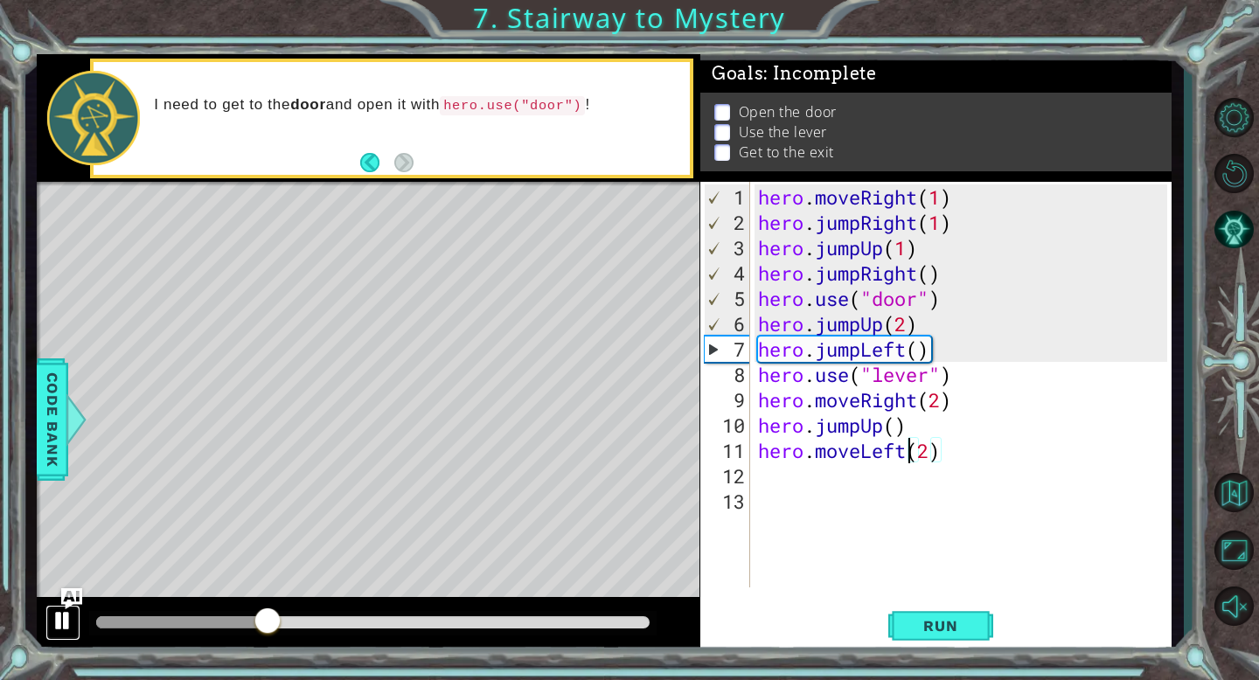
click at [59, 615] on div at bounding box center [63, 620] width 23 height 23
drag, startPoint x: 956, startPoint y: 226, endPoint x: 861, endPoint y: 235, distance: 94.8
click at [861, 235] on div "hero . moveRight ( 1 ) hero . jumpRight ( 1 ) hero . jumpUp ( 1 ) hero . jumpRi…" at bounding box center [964, 412] width 421 height 456
drag, startPoint x: 968, startPoint y: 252, endPoint x: 955, endPoint y: 252, distance: 13.1
click at [968, 252] on div "hero . moveRight ( 1 ) hero . jumpRight ( 1 ) hero . jumpUp ( 1 ) hero . jumpRi…" at bounding box center [964, 412] width 421 height 456
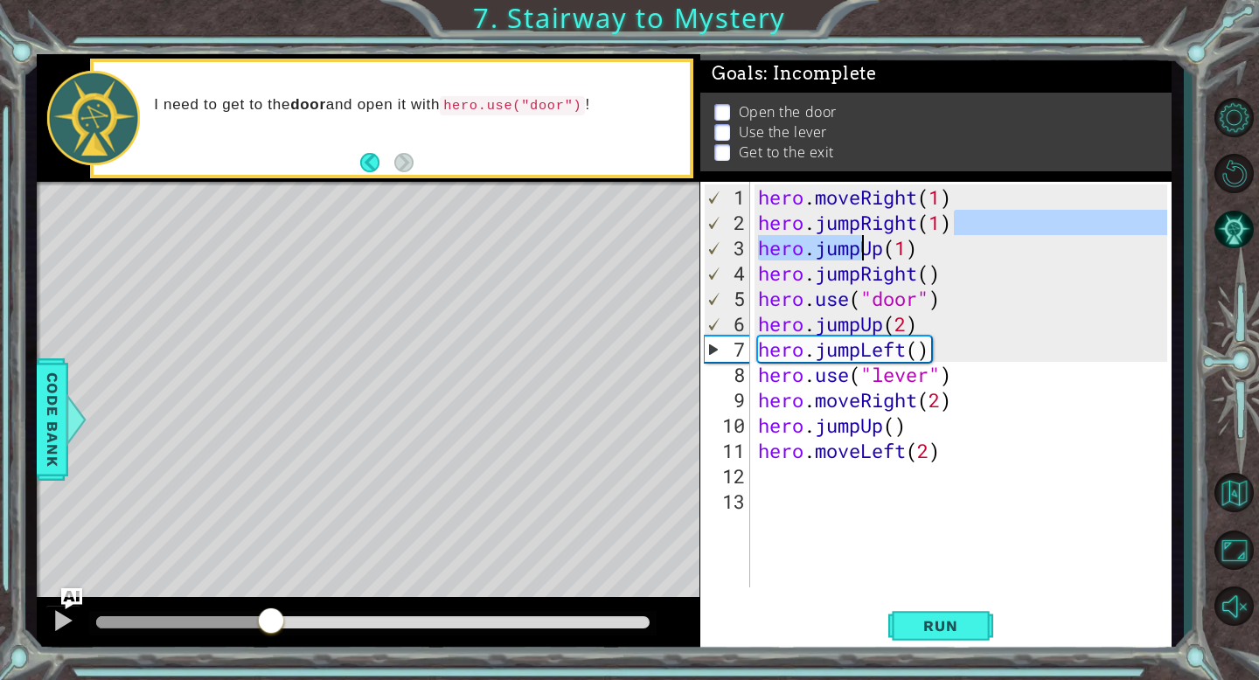
type textarea "hero.jumpUp(1)"
drag, startPoint x: 922, startPoint y: 252, endPoint x: 763, endPoint y: 253, distance: 159.1
click at [763, 253] on div "hero . moveRight ( 1 ) hero . jumpRight ( 1 ) hero . jumpUp ( 1 ) hero . jumpRi…" at bounding box center [964, 412] width 421 height 456
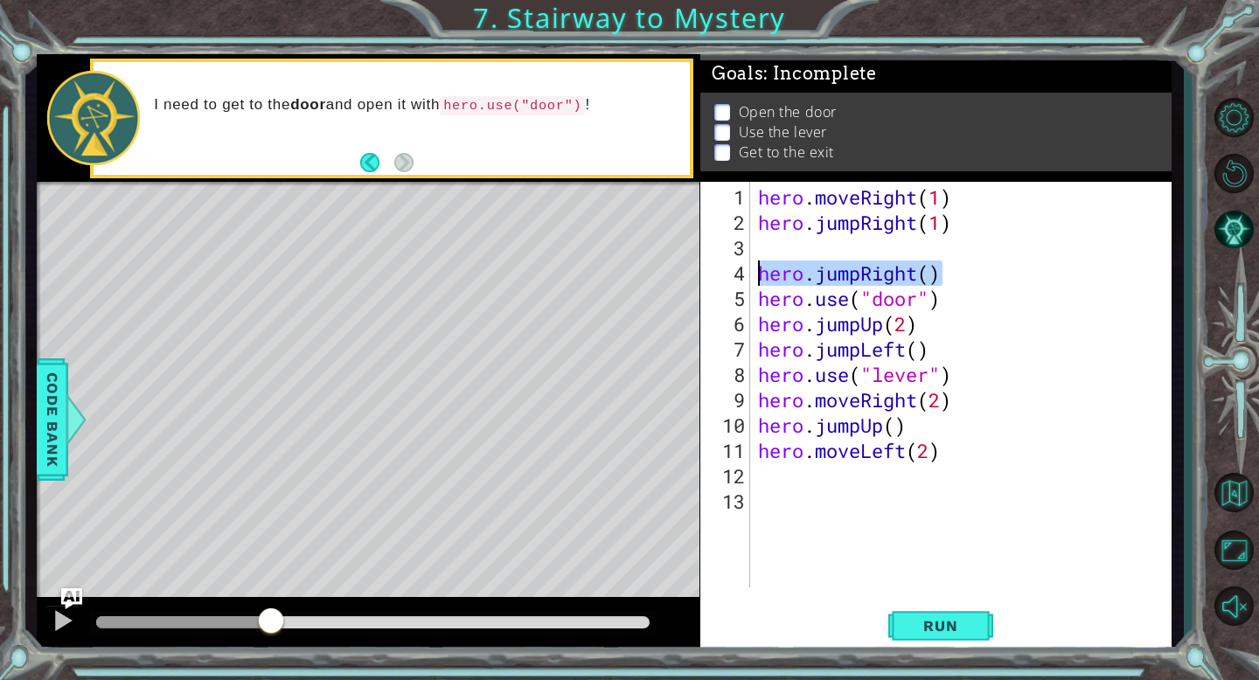
drag, startPoint x: 941, startPoint y: 280, endPoint x: 758, endPoint y: 277, distance: 182.7
click at [758, 277] on div "hero . moveRight ( 1 ) hero . jumpRight ( 1 ) hero . jumpRight ( ) hero . use (…" at bounding box center [964, 412] width 421 height 456
type textarea "hero.jumpRight()"
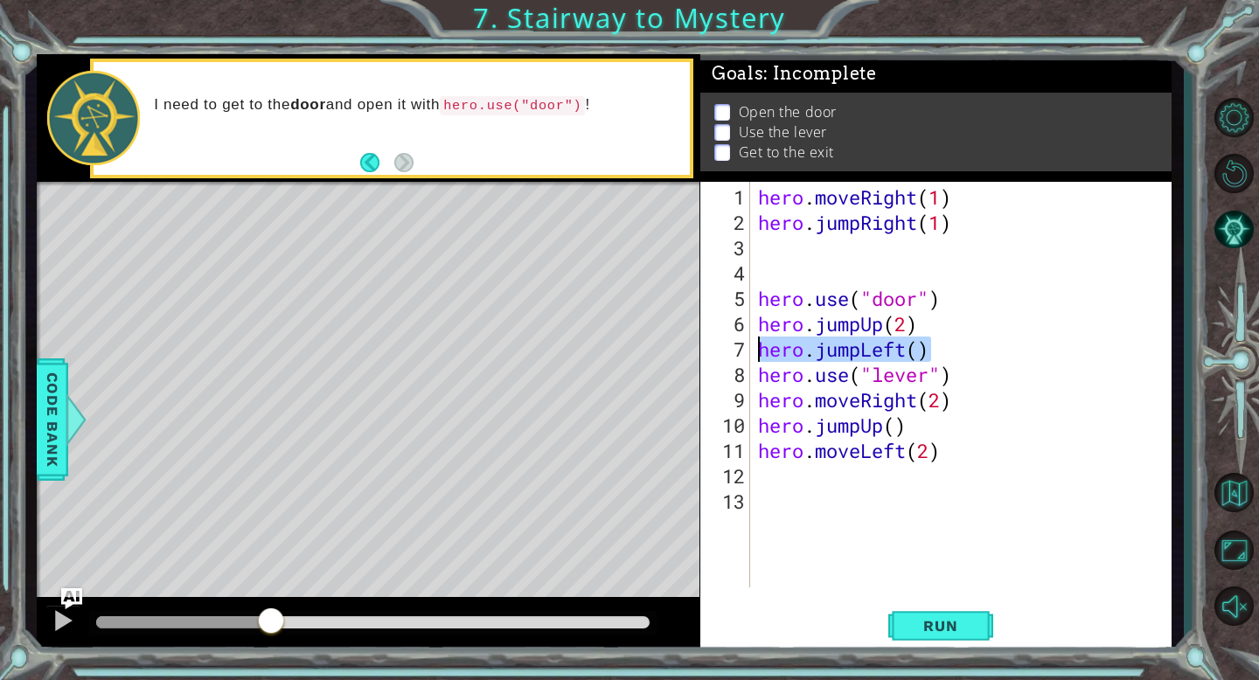
drag, startPoint x: 930, startPoint y: 355, endPoint x: 758, endPoint y: 353, distance: 172.2
click at [758, 353] on div "hero . moveRight ( 1 ) hero . jumpRight ( 1 ) hero . use ( "door" ) hero . jump…" at bounding box center [964, 412] width 421 height 456
type textarea "hero.jumpLeft()"
click at [759, 379] on div "hero . moveRight ( 1 ) hero . jumpRight ( 1 ) hero . use ( "door" ) hero . jump…" at bounding box center [964, 412] width 421 height 456
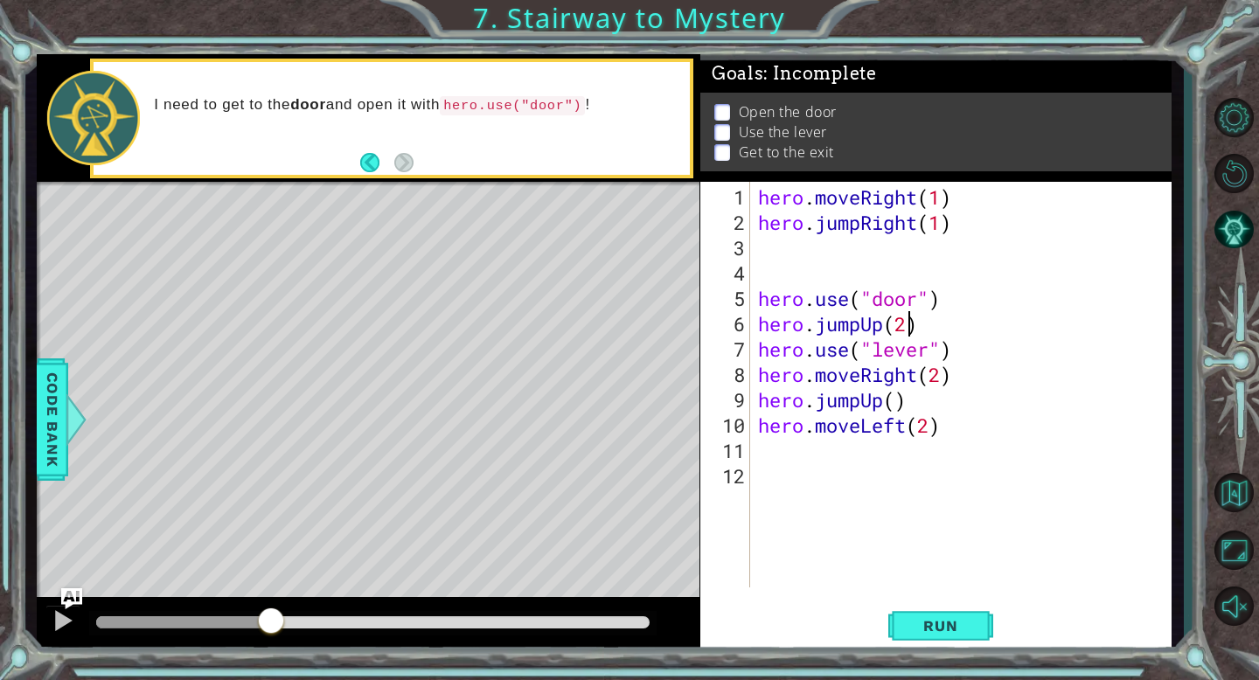
click at [912, 329] on div "hero . moveRight ( 1 ) hero . jumpRight ( 1 ) hero . use ( "door" ) hero . jump…" at bounding box center [964, 412] width 421 height 456
click at [909, 329] on div "hero . moveRight ( 1 ) hero . jumpRight ( 1 ) hero . use ( "door" ) hero . jump…" at bounding box center [964, 412] width 421 height 456
type textarea "hero.jumpUp()"
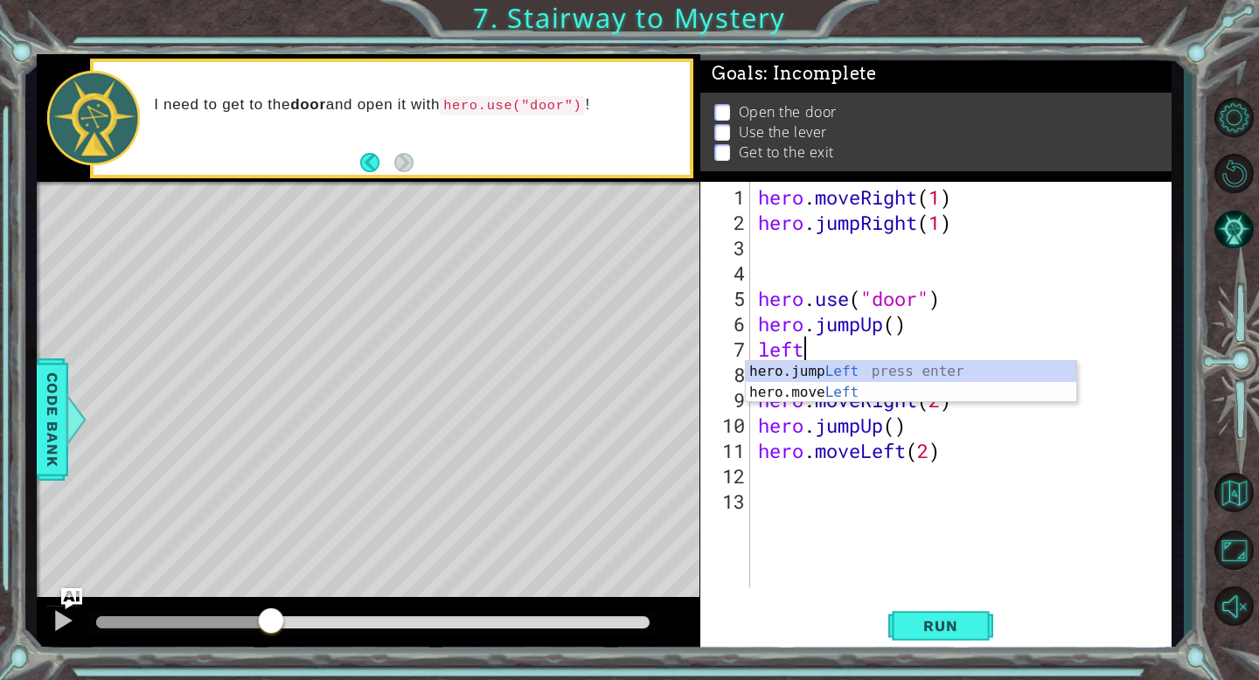
scroll to position [0, 1]
click at [851, 393] on div "hero.jump Left press enter hero.move Left press enter" at bounding box center [911, 403] width 330 height 84
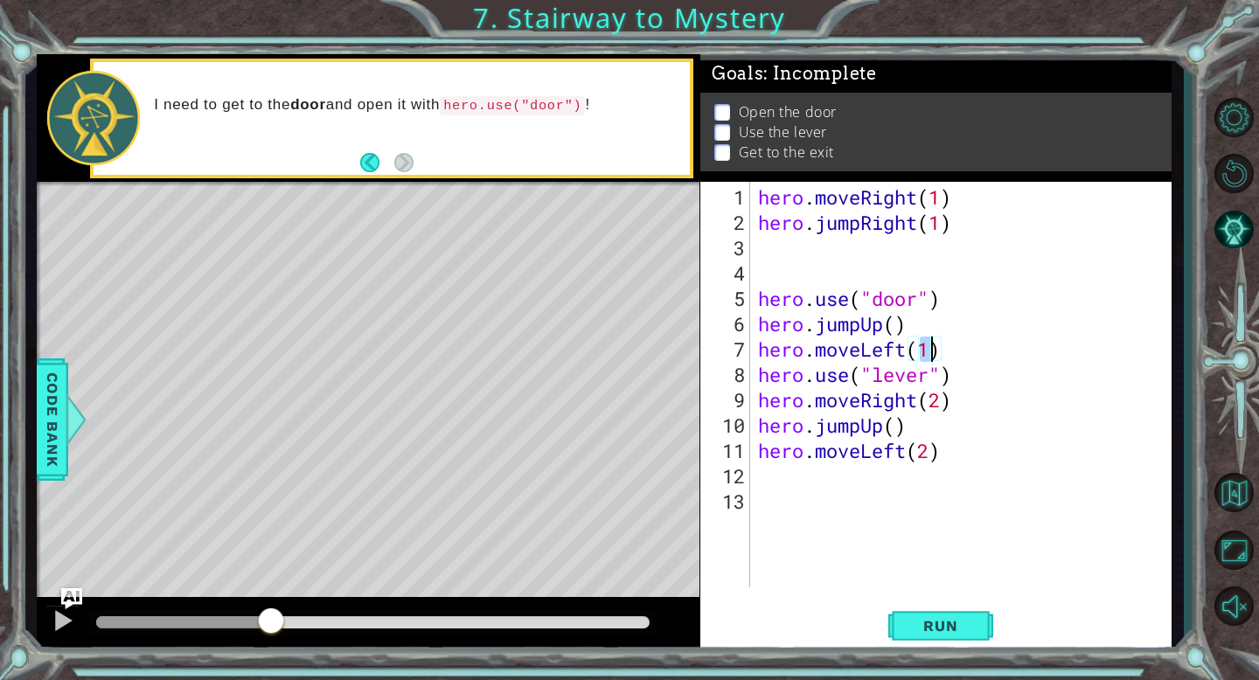
type textarea "hero.moveLeft(2)"
click at [779, 248] on div "hero . moveRight ( 1 ) hero . jumpRight ( 1 ) hero . use ( "door" ) hero . jump…" at bounding box center [964, 412] width 421 height 456
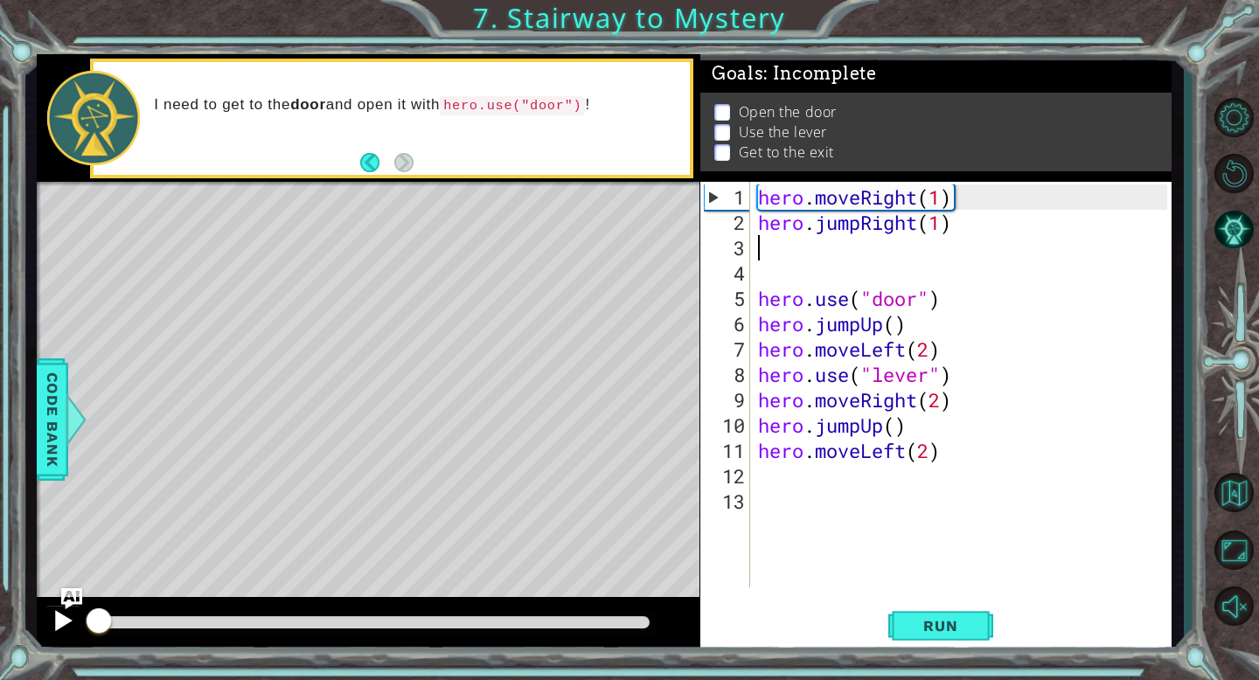
drag, startPoint x: 262, startPoint y: 615, endPoint x: 67, endPoint y: 622, distance: 195.1
click at [67, 624] on div at bounding box center [368, 625] width 663 height 56
click at [61, 622] on div at bounding box center [63, 620] width 23 height 23
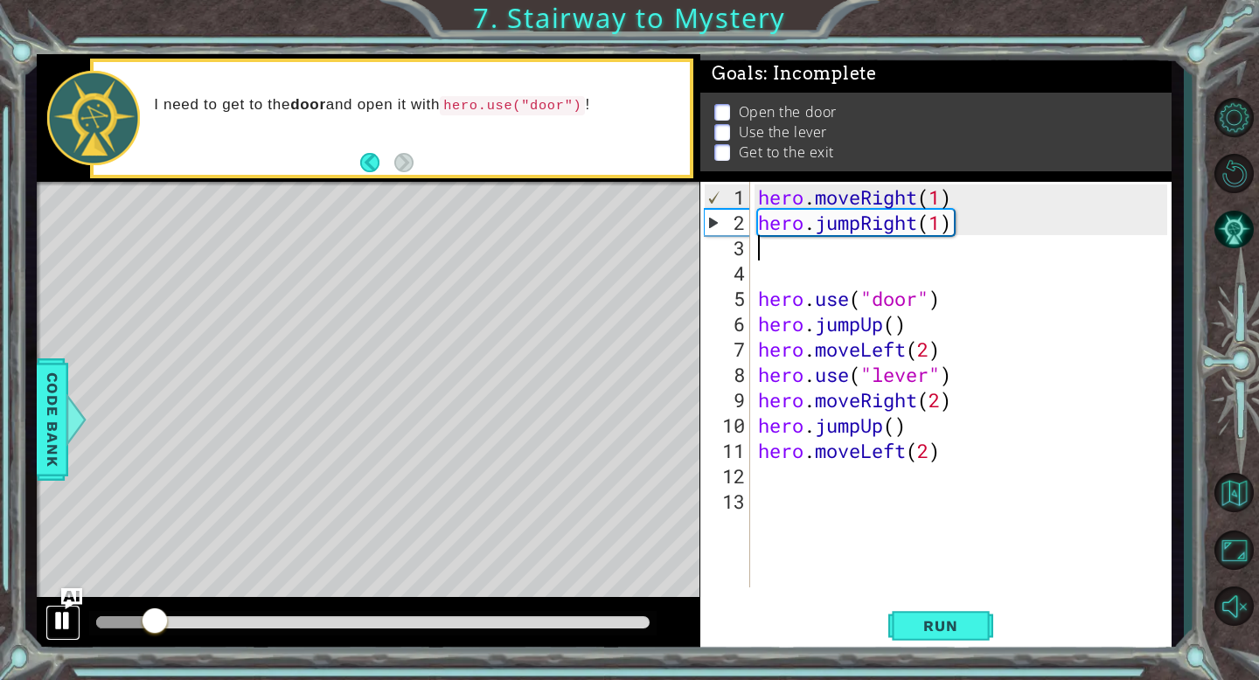
click at [61, 622] on div at bounding box center [63, 620] width 23 height 23
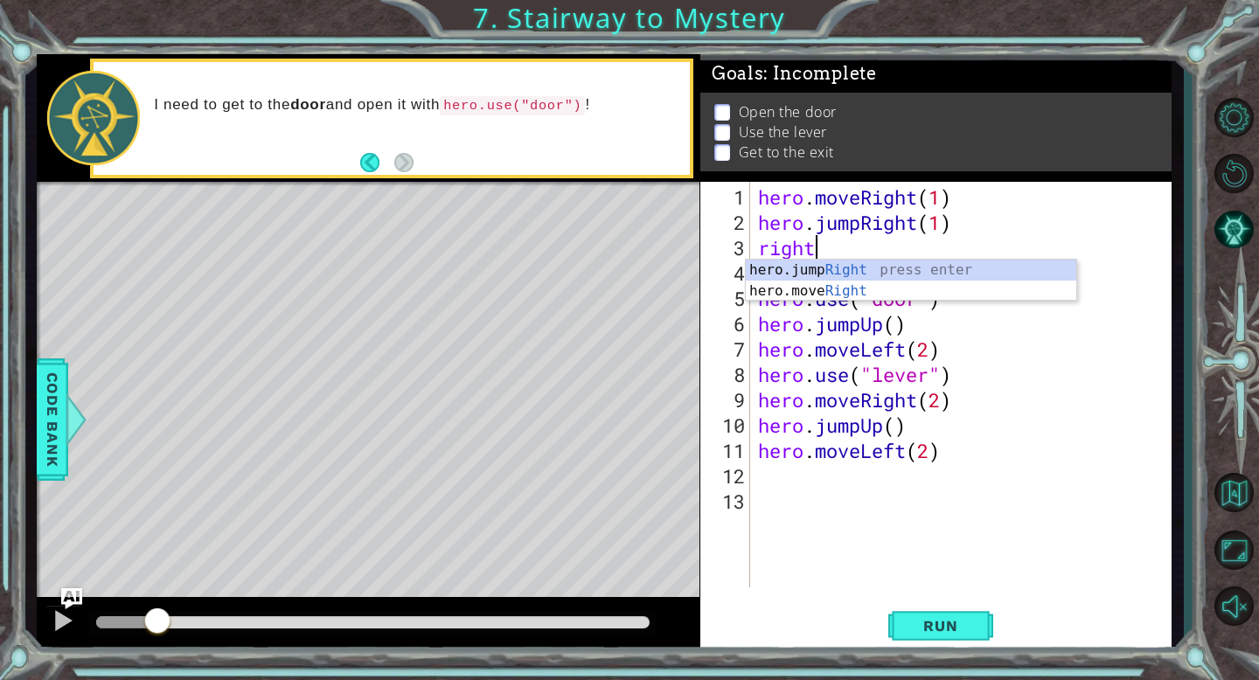
scroll to position [0, 2]
click at [815, 291] on div "hero.jump Right press enter hero.move Right press enter" at bounding box center [911, 302] width 330 height 84
type textarea "hero.moveRight(1)"
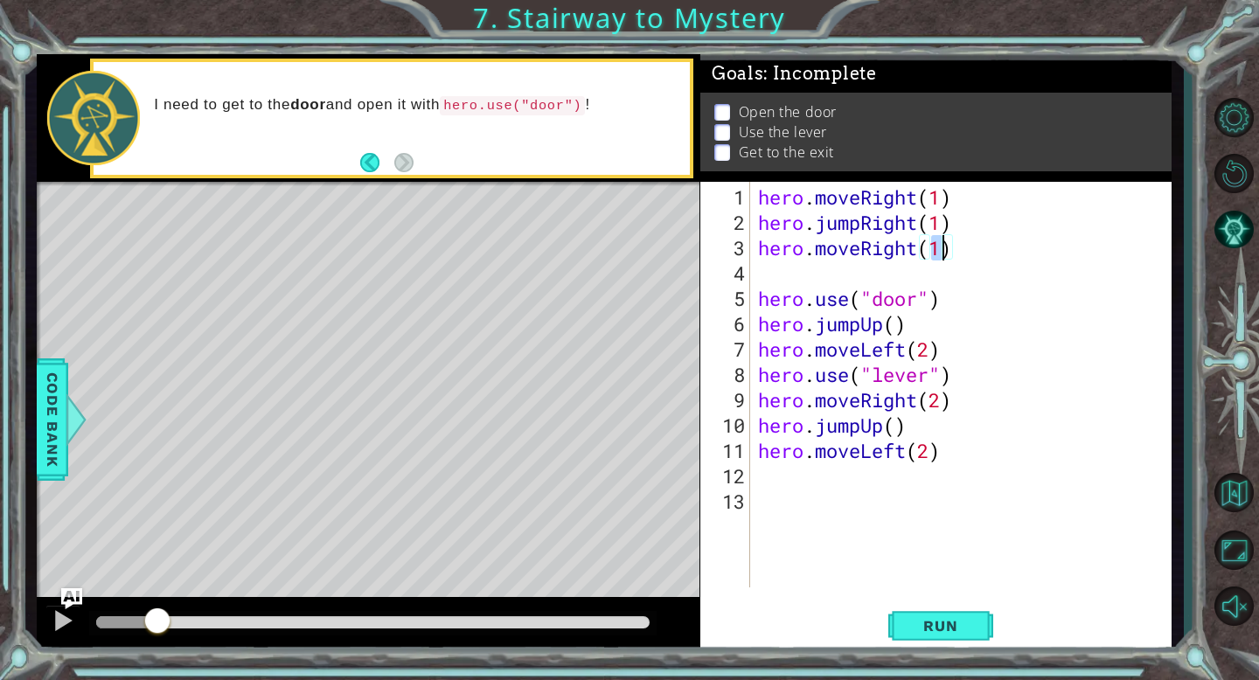
click at [784, 281] on div "hero . moveRight ( 1 ) hero . jumpRight ( 1 ) hero . moveRight ( 1 ) hero . use…" at bounding box center [964, 412] width 421 height 456
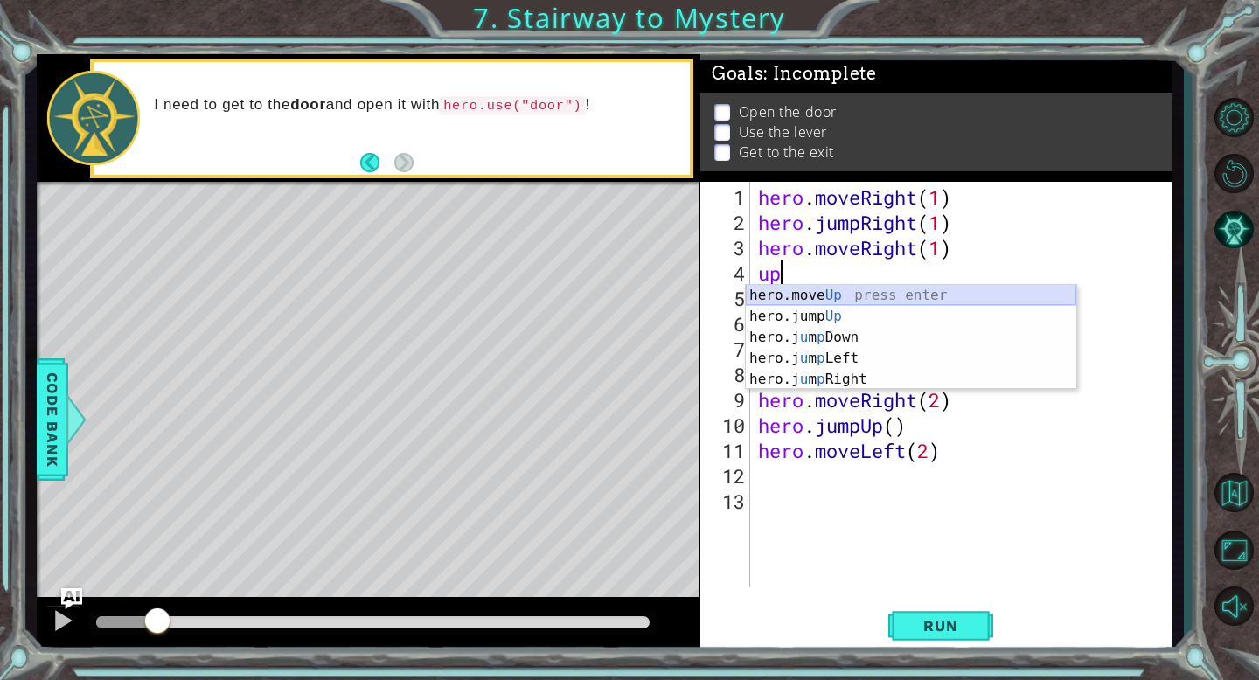
click at [795, 296] on div "hero.move Up press enter hero.jump Up press enter hero.j u m p Down press enter…" at bounding box center [911, 358] width 330 height 147
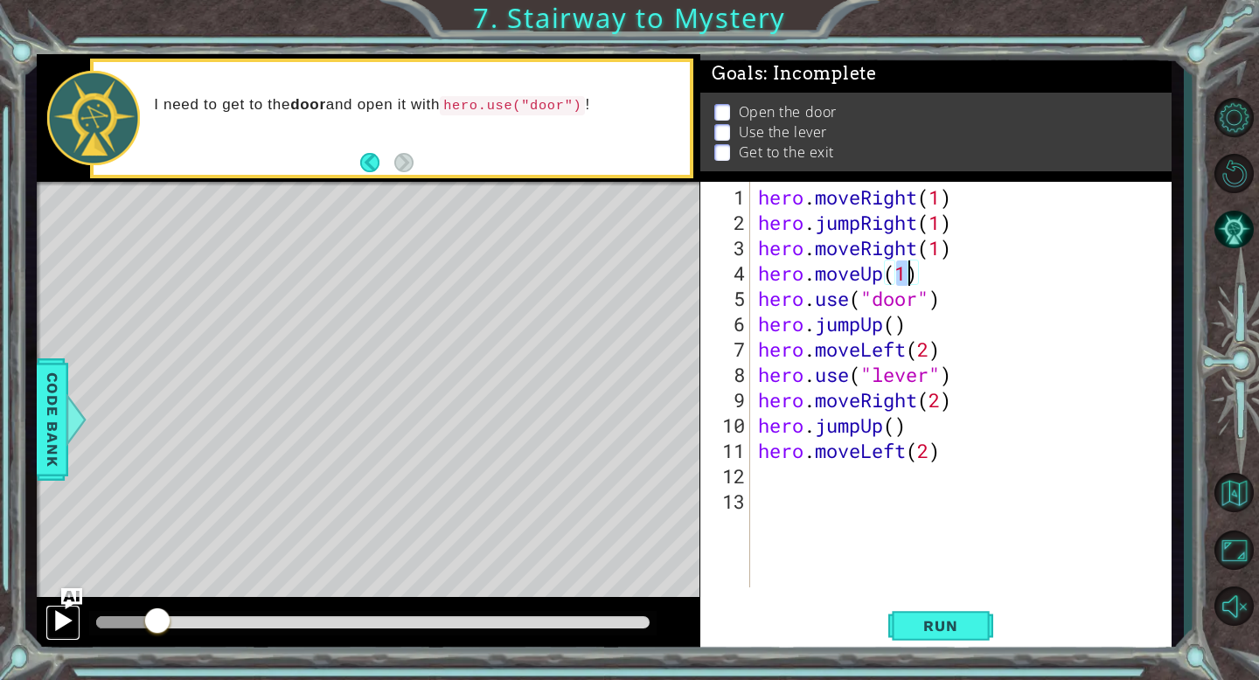
click at [60, 619] on div at bounding box center [63, 620] width 23 height 23
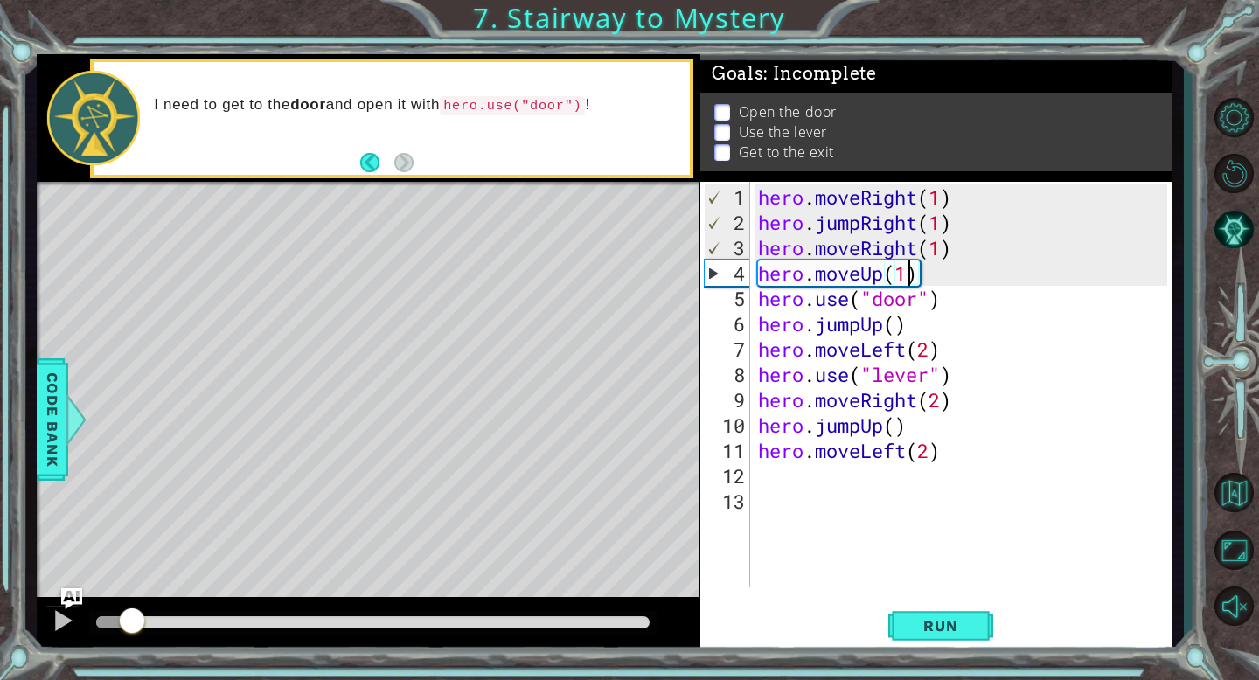
drag, startPoint x: 179, startPoint y: 614, endPoint x: 40, endPoint y: 613, distance: 139.0
click at [40, 613] on div at bounding box center [368, 625] width 663 height 56
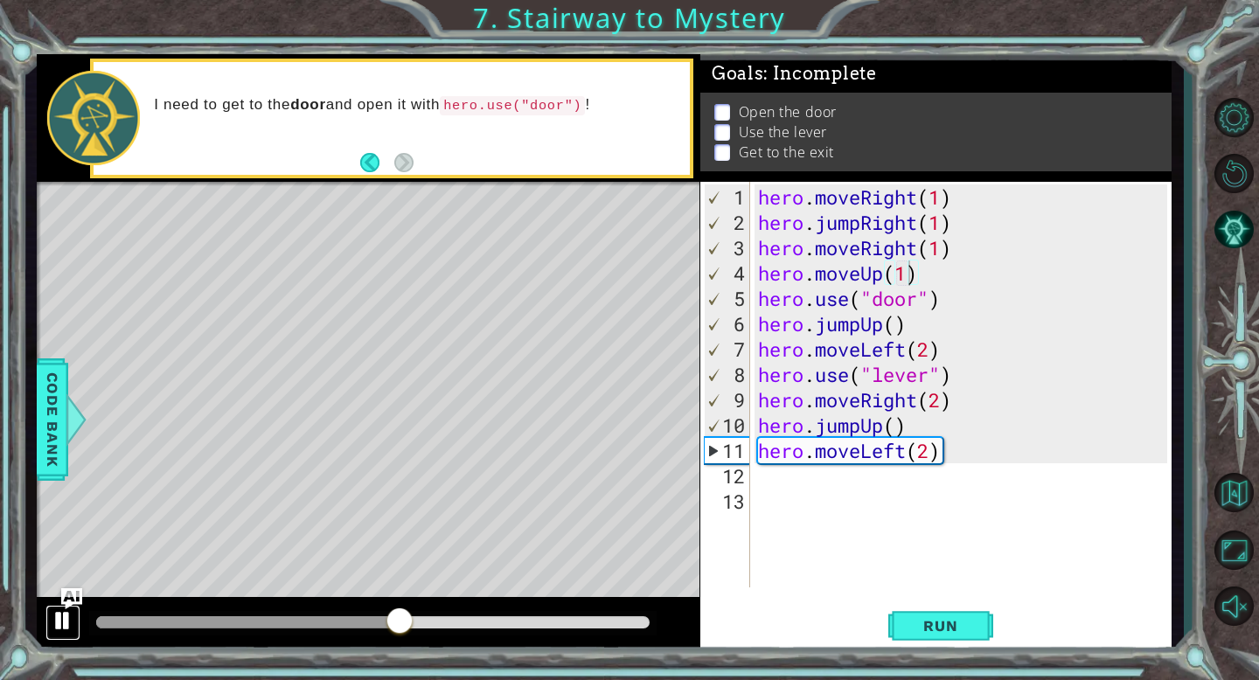
click at [53, 615] on div at bounding box center [63, 620] width 23 height 23
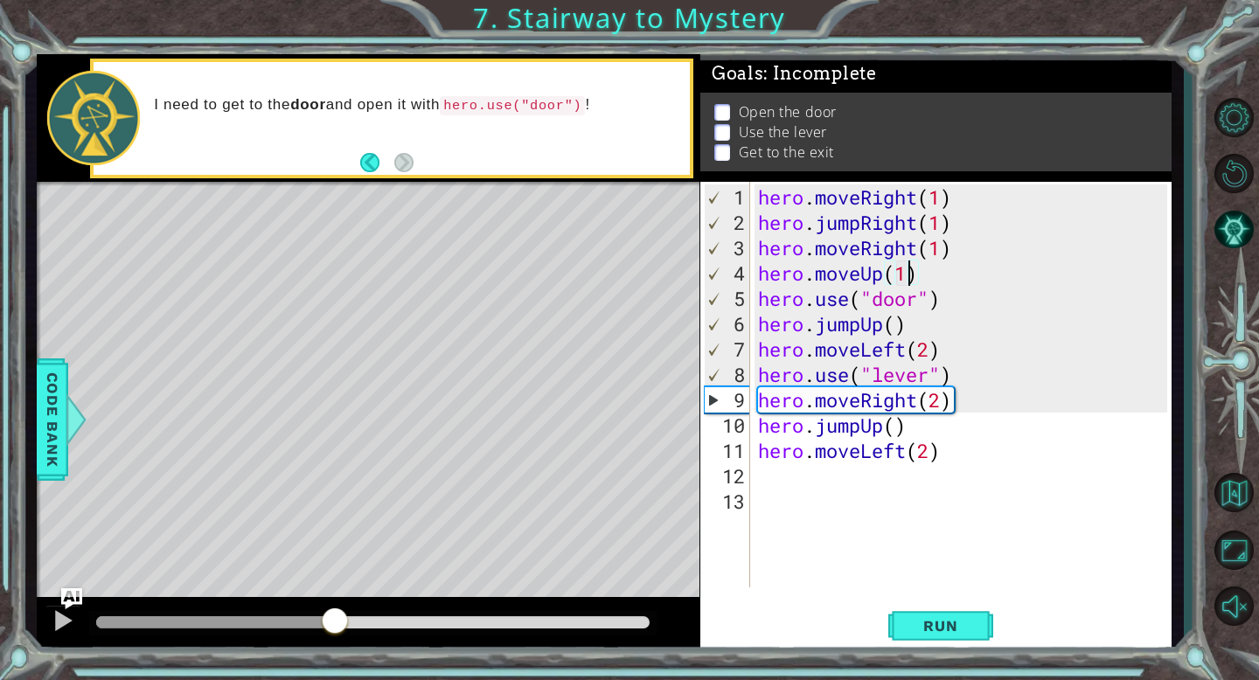
drag, startPoint x: 401, startPoint y: 615, endPoint x: 336, endPoint y: 615, distance: 65.6
click at [0, 596] on div "1 ההההההההההההההההההההההההההההההההההההההההההההההההההההההההההההההההההההההההההההה…" at bounding box center [629, 340] width 1259 height 680
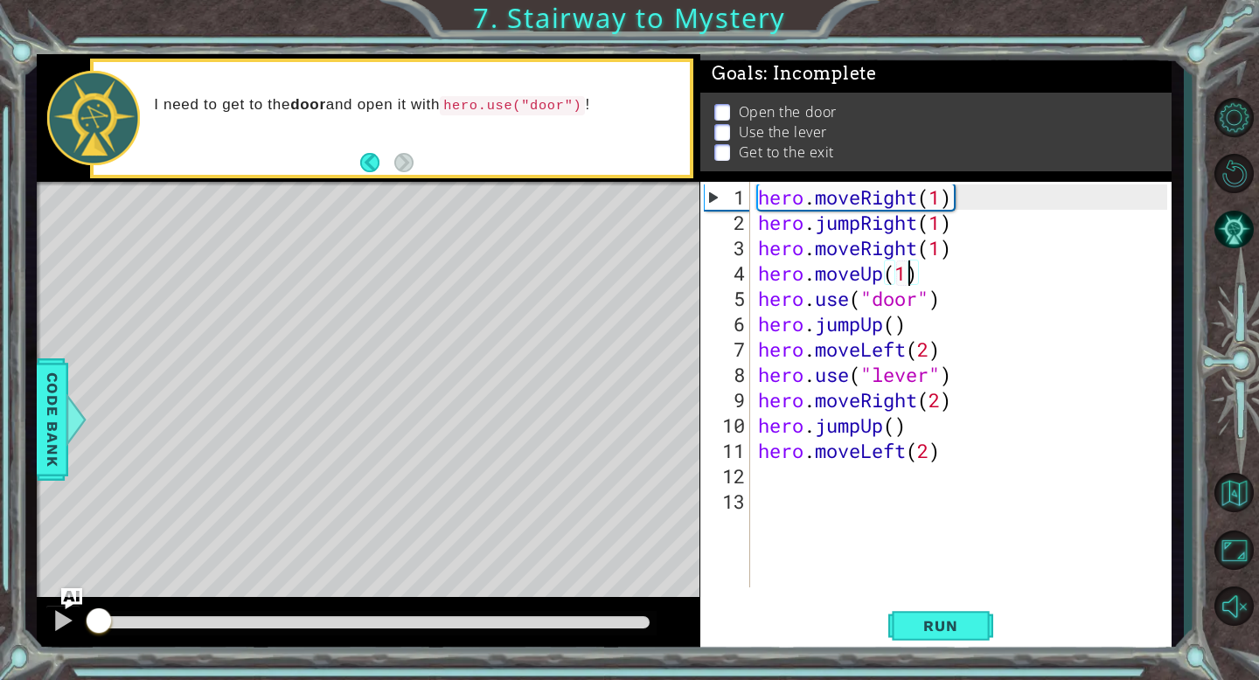
drag, startPoint x: 347, startPoint y: 626, endPoint x: 0, endPoint y: 583, distance: 349.7
click at [0, 583] on div "1 ההההההההההההההההההההההההההההההההההההההההההההההההההההההההההההההההההההההההההההה…" at bounding box center [629, 340] width 1259 height 680
click at [52, 626] on div at bounding box center [63, 620] width 23 height 23
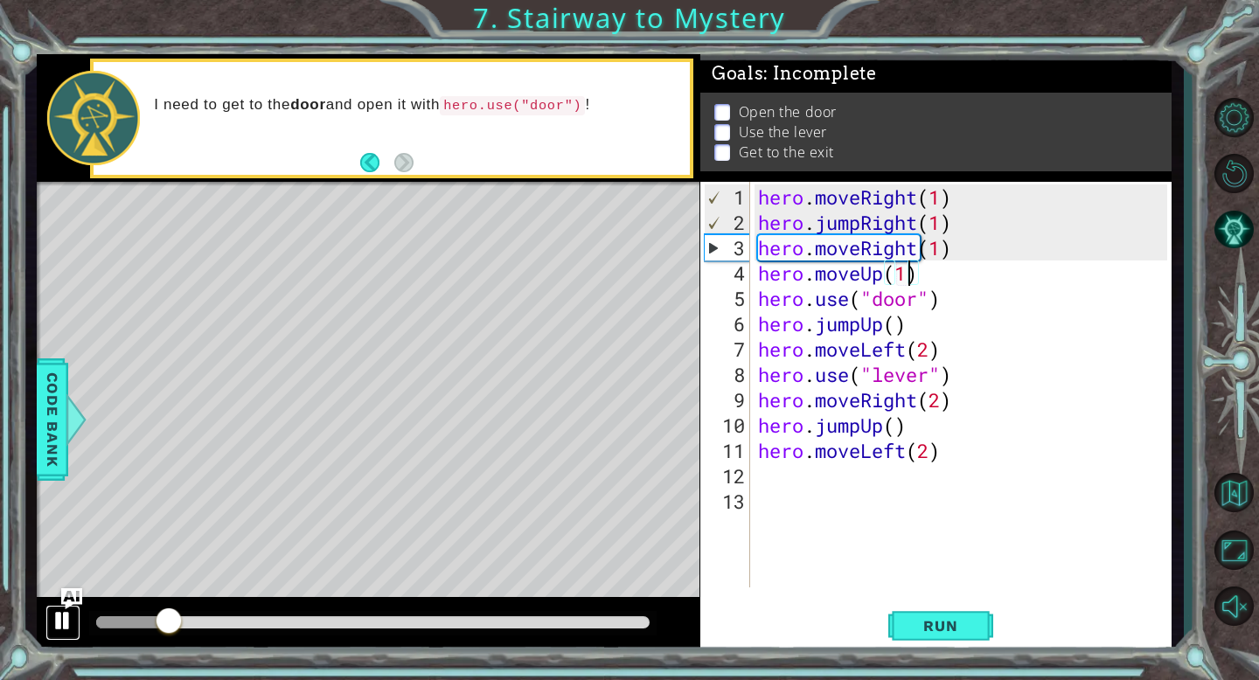
click at [52, 626] on div at bounding box center [63, 620] width 23 height 23
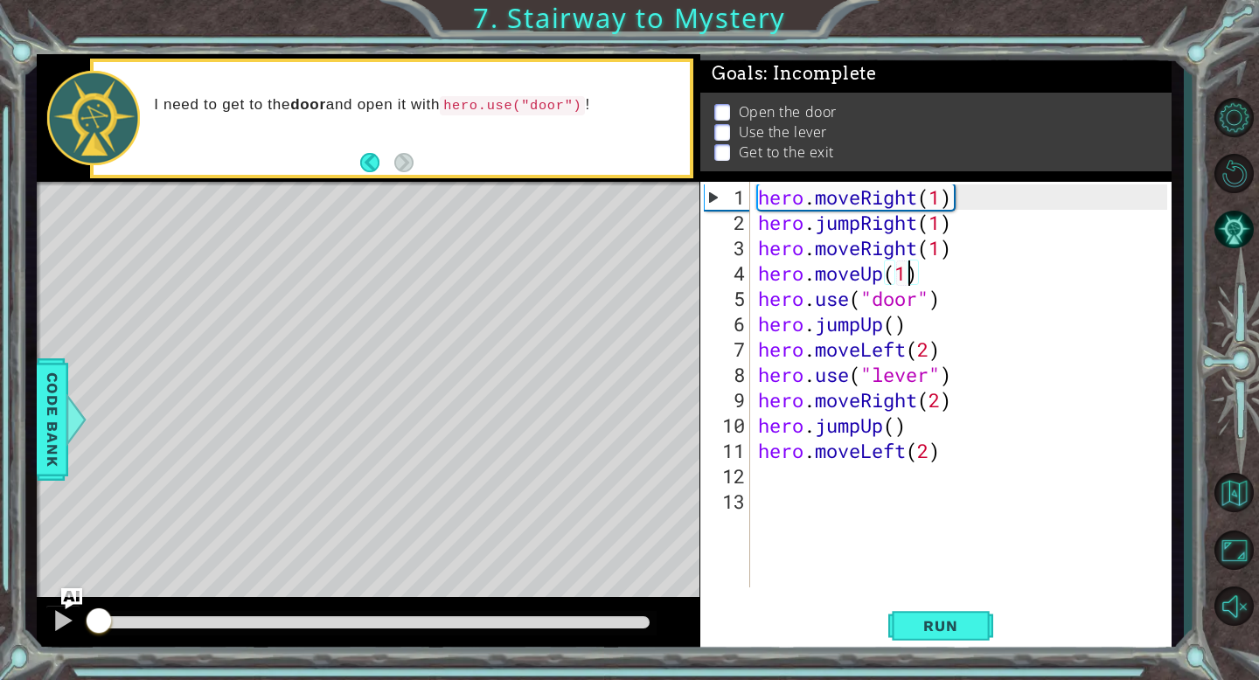
drag, startPoint x: 176, startPoint y: 619, endPoint x: 24, endPoint y: 619, distance: 152.1
click at [24, 619] on div "1 ההההההההההההההההההההההההההההההההההההההההההההההההההההההההההההההההההההההההההההה…" at bounding box center [629, 340] width 1259 height 680
click at [955, 615] on button "Run" at bounding box center [940, 625] width 105 height 47
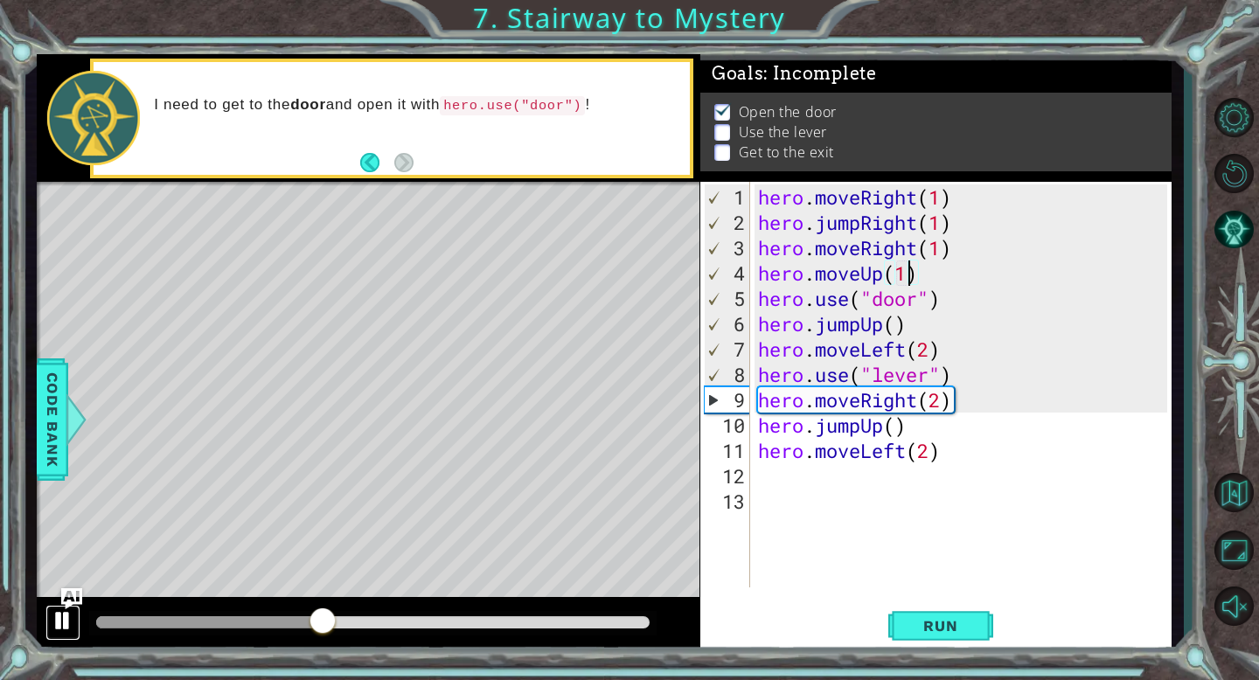
click at [58, 622] on div at bounding box center [63, 620] width 23 height 23
drag, startPoint x: 906, startPoint y: 330, endPoint x: 763, endPoint y: 330, distance: 142.5
click at [763, 330] on div "hero . moveRight ( 1 ) hero . jumpRight ( 1 ) hero . moveRight ( 1 ) hero . mov…" at bounding box center [964, 412] width 421 height 456
type textarea "hero.jumpUp()"
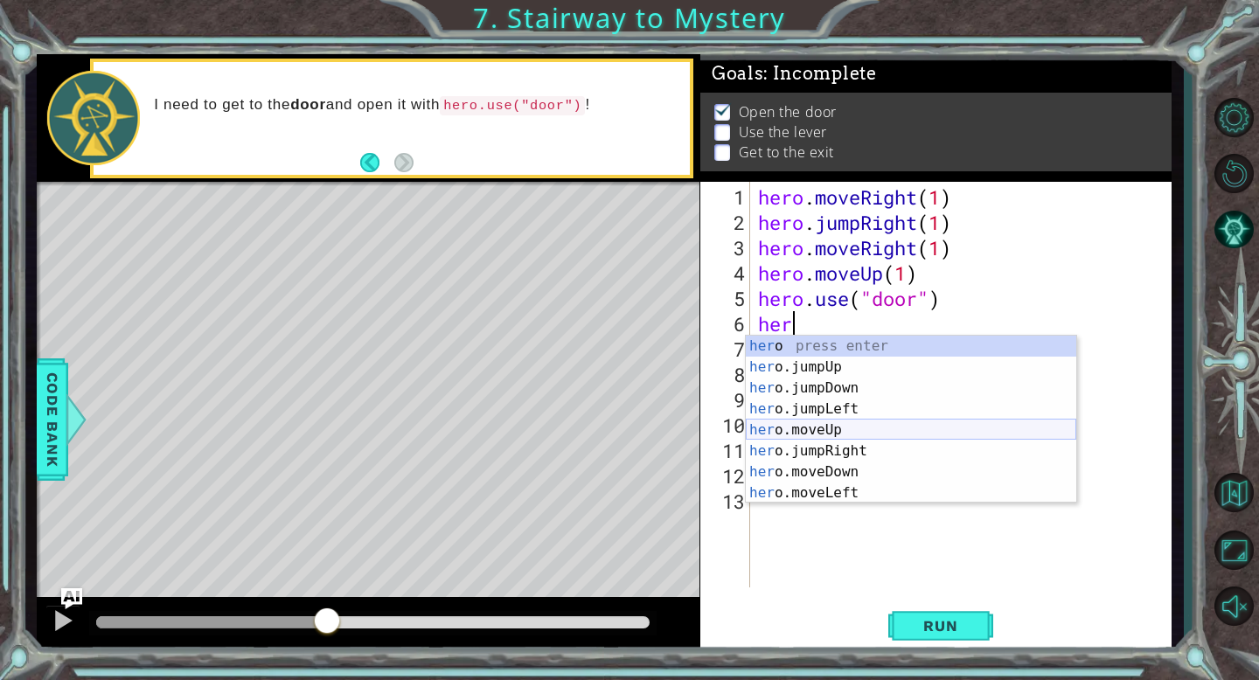
click at [875, 431] on div "her o press enter her o.jumpUp press enter her o.jumpDown press enter her o.jum…" at bounding box center [911, 441] width 330 height 210
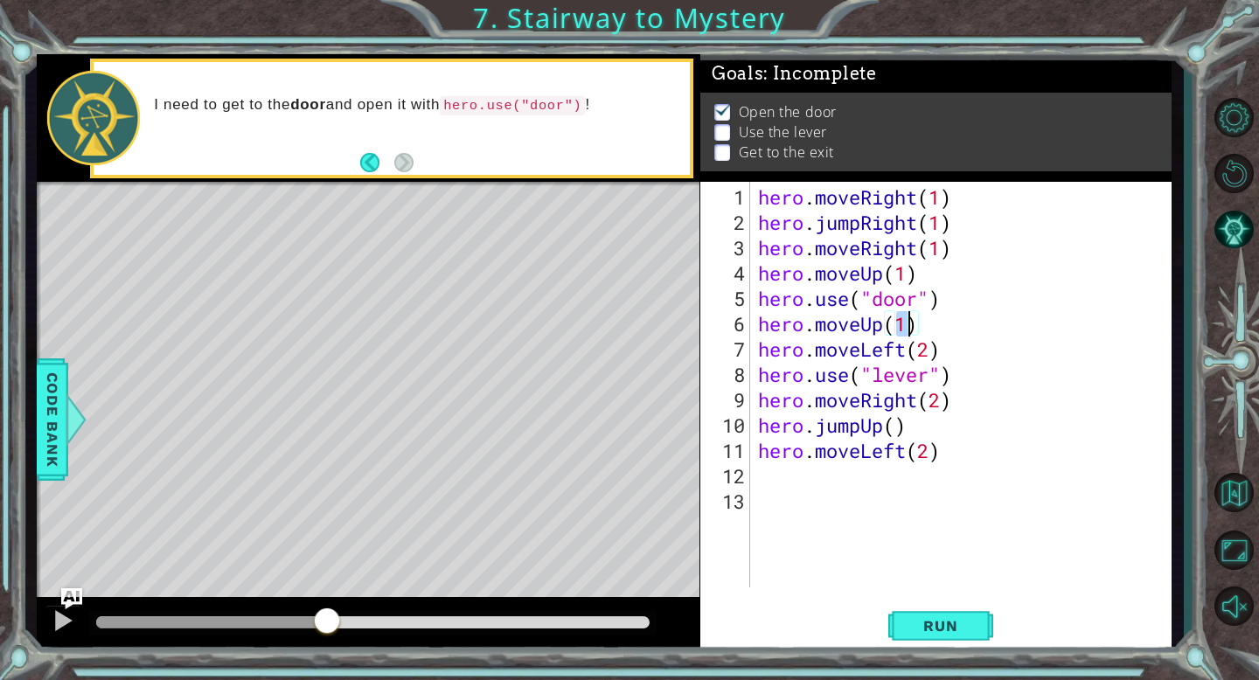
type textarea "hero.moveUp(2)"
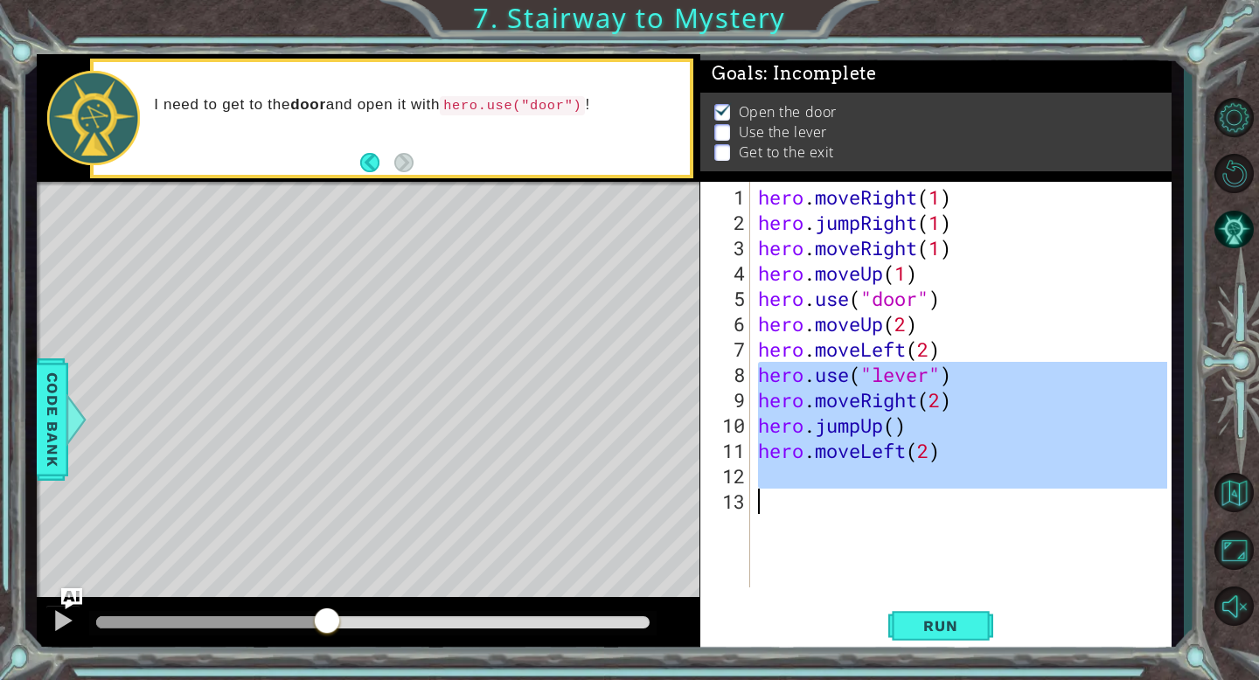
drag, startPoint x: 761, startPoint y: 376, endPoint x: 950, endPoint y: 504, distance: 228.4
click at [950, 504] on div "hero . moveRight ( 1 ) hero . jumpRight ( 1 ) hero . moveRight ( 1 ) hero . mov…" at bounding box center [964, 412] width 421 height 456
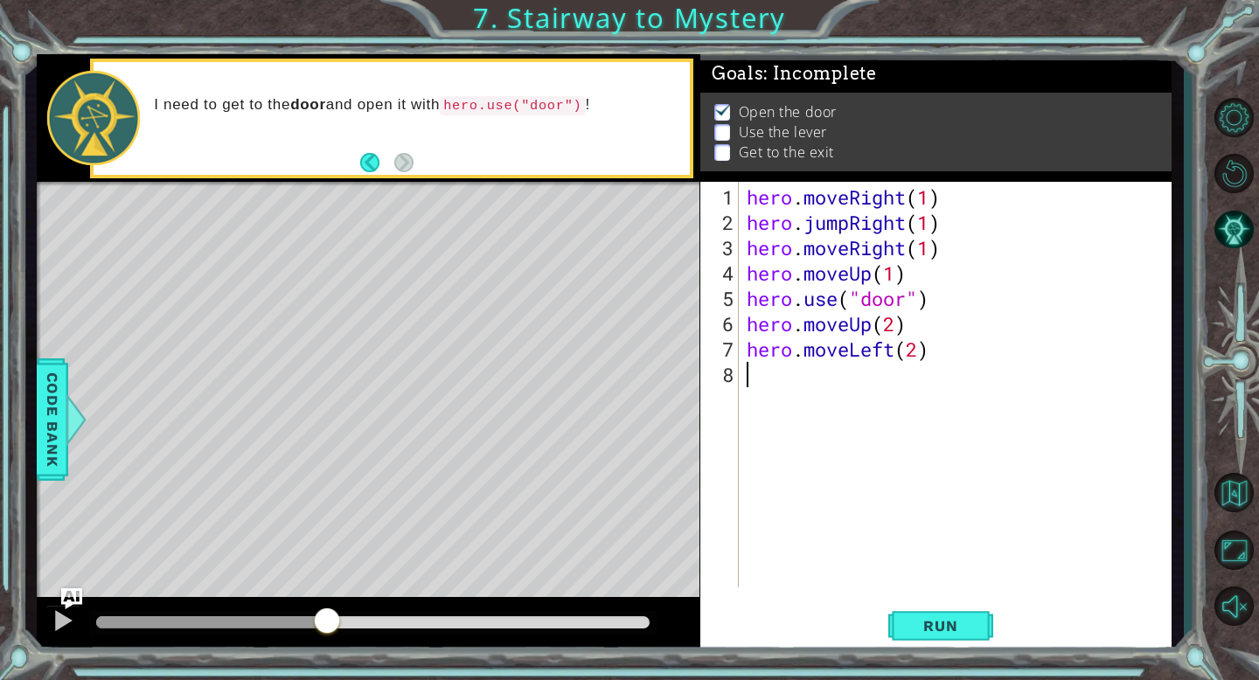
click at [921, 354] on div "hero . moveRight ( 1 ) hero . jumpRight ( 1 ) hero . moveRight ( 1 ) hero . mov…" at bounding box center [959, 412] width 433 height 456
type textarea "hero.moveLeft(1)"
click at [796, 374] on div "hero . moveRight ( 1 ) hero . jumpRight ( 1 ) hero . moveRight ( 1 ) hero . mov…" at bounding box center [959, 412] width 433 height 456
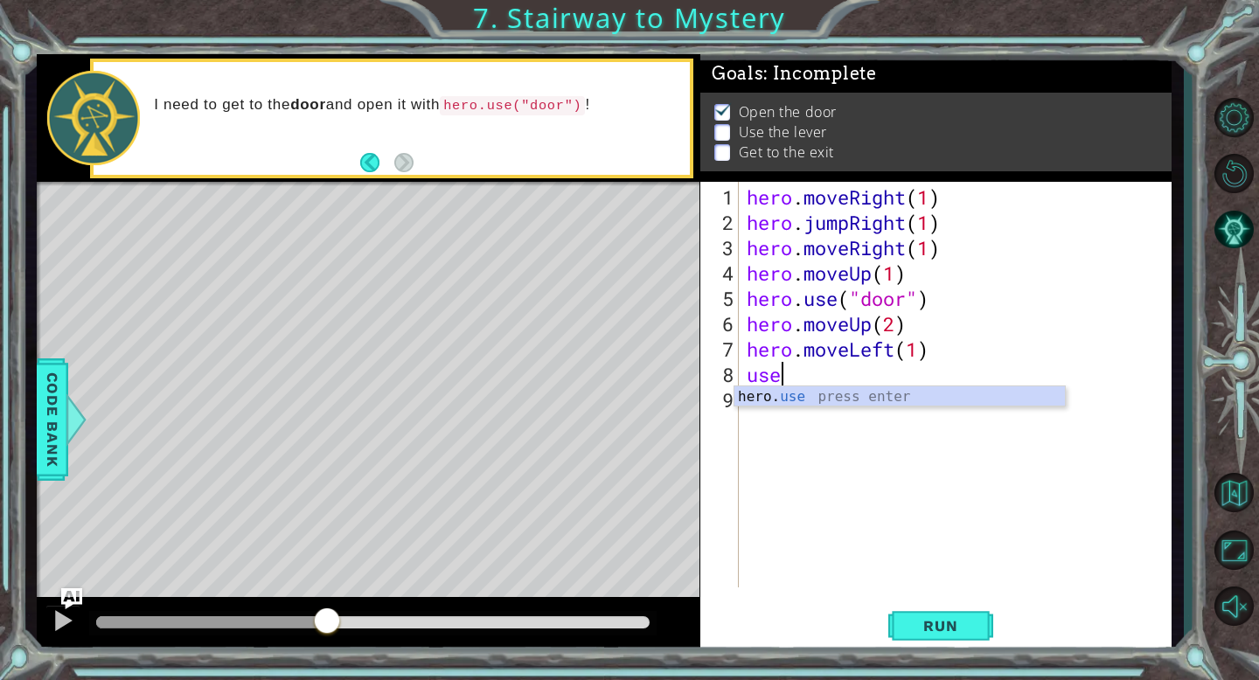
scroll to position [0, 0]
click at [827, 398] on div "hero. use press enter" at bounding box center [899, 417] width 330 height 63
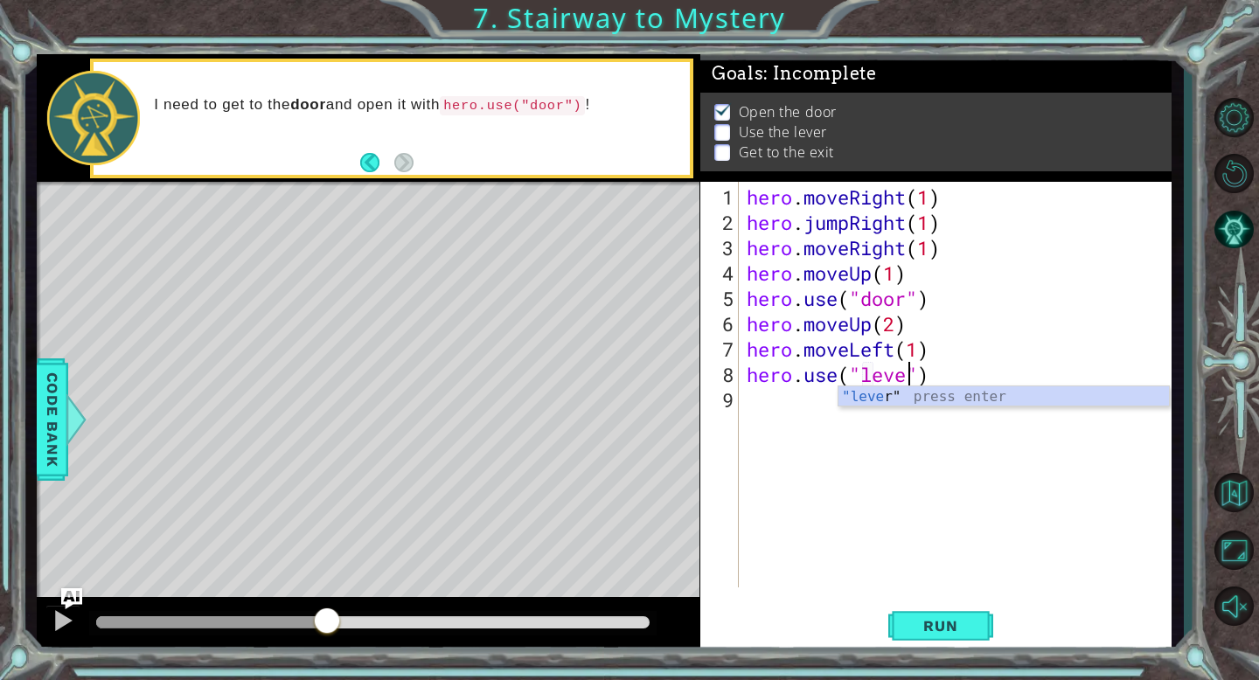
type textarea "hero.use("lever")"
click at [775, 400] on div "hero . moveRight ( 1 ) hero . jumpRight ( 1 ) hero . moveRight ( 1 ) hero . mov…" at bounding box center [959, 412] width 433 height 456
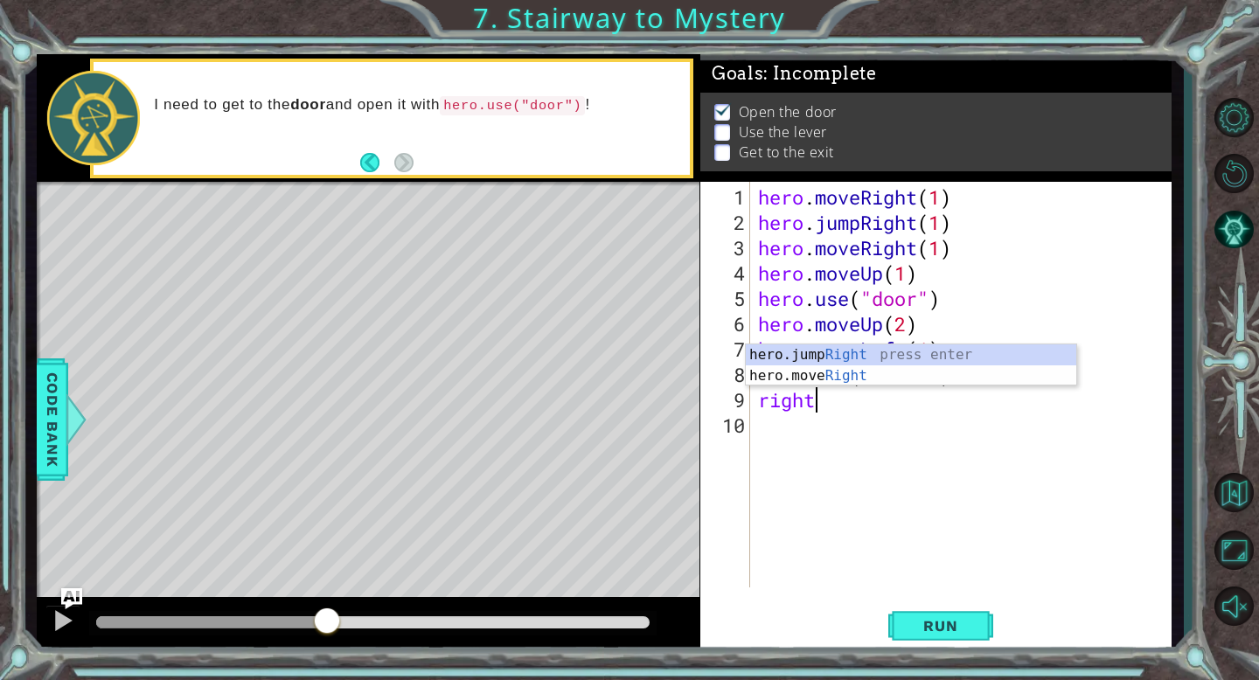
scroll to position [0, 2]
click at [838, 372] on div "hero.jump Right press enter hero.move Right press enter" at bounding box center [911, 386] width 330 height 84
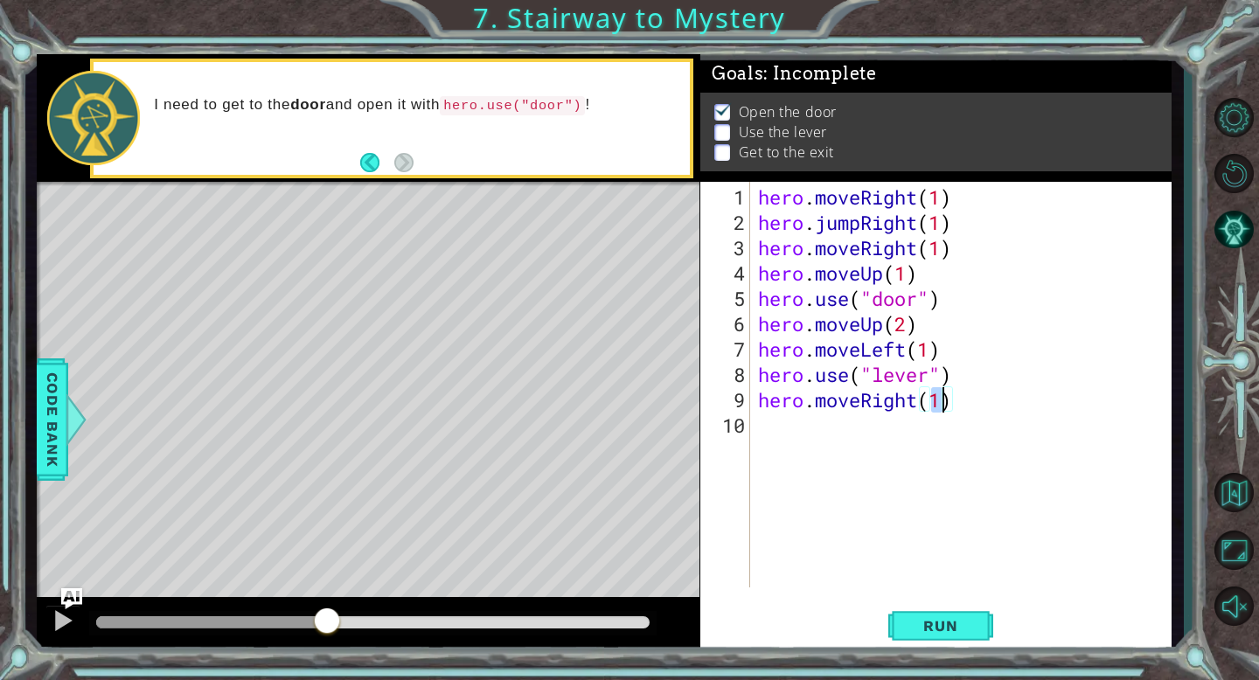
type textarea "hero.moveRight(2)"
click at [763, 429] on div "hero . moveRight ( 1 ) hero . jumpRight ( 1 ) hero . moveRight ( 1 ) hero . mov…" at bounding box center [964, 412] width 421 height 456
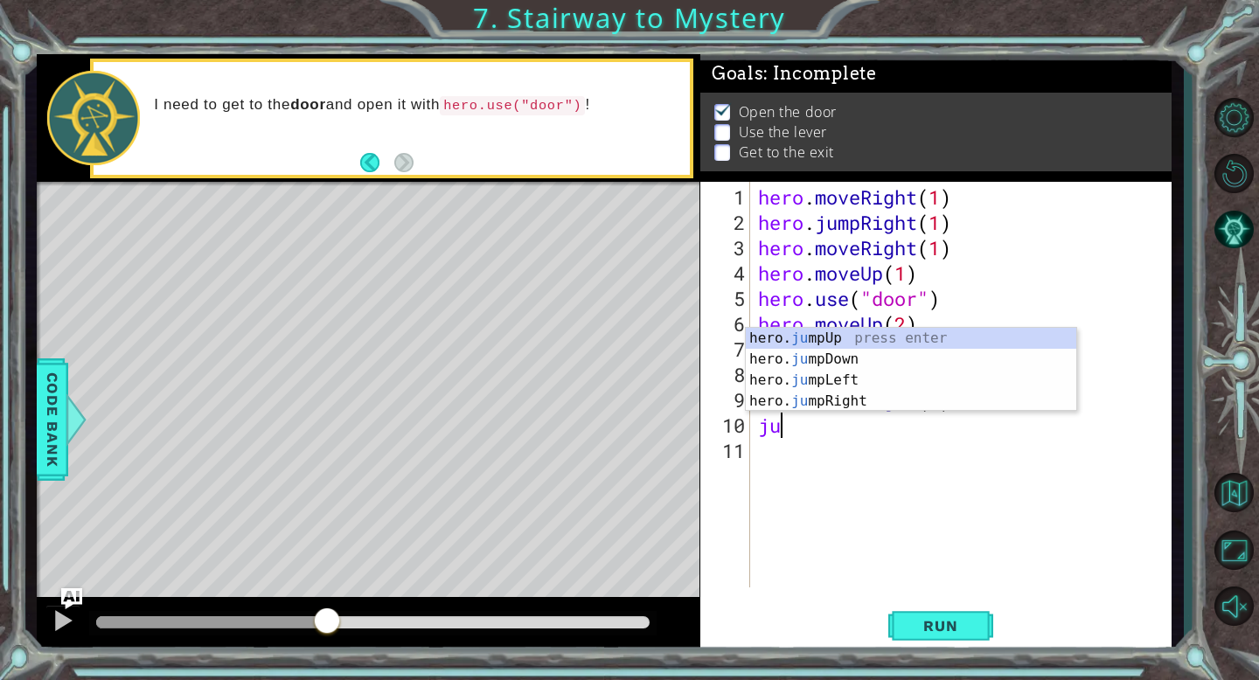
scroll to position [0, 0]
type textarea "jump"
click at [827, 340] on div "hero. jump Up press enter hero. jump Down press enter hero. jump Left press ent…" at bounding box center [911, 391] width 330 height 126
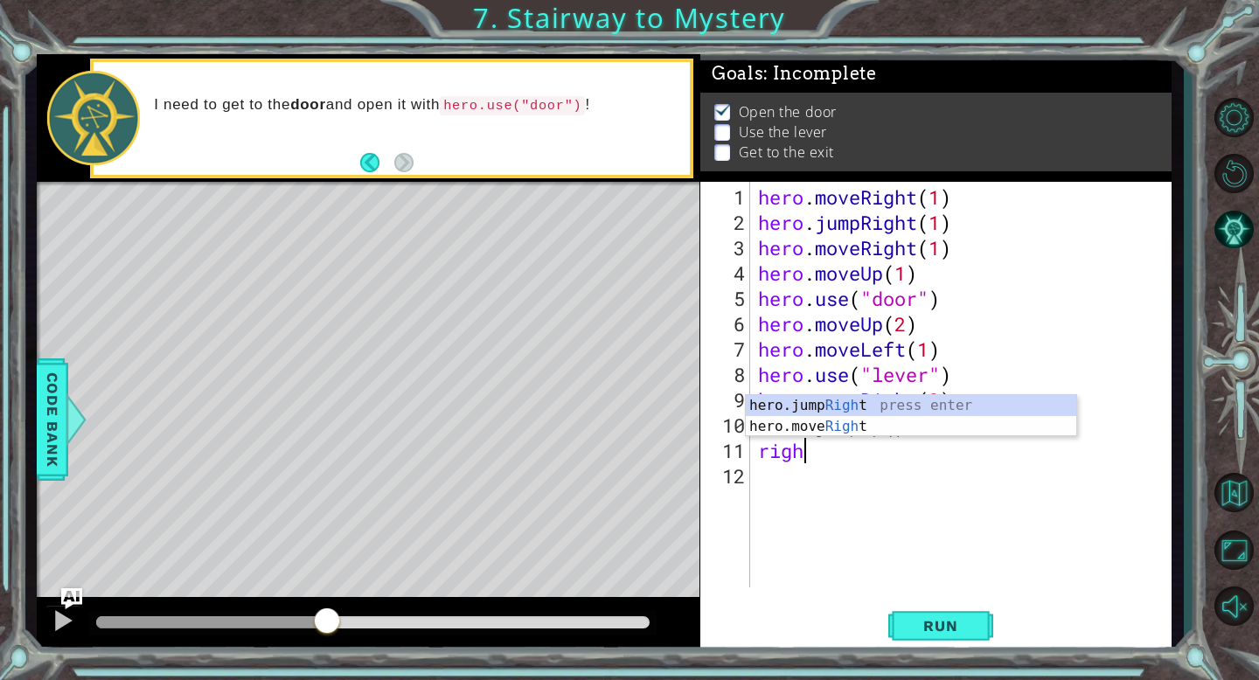
scroll to position [0, 0]
type textarea "r"
click at [906, 426] on div "hero.jump Left press enter hero.move Left press enter" at bounding box center [911, 437] width 330 height 84
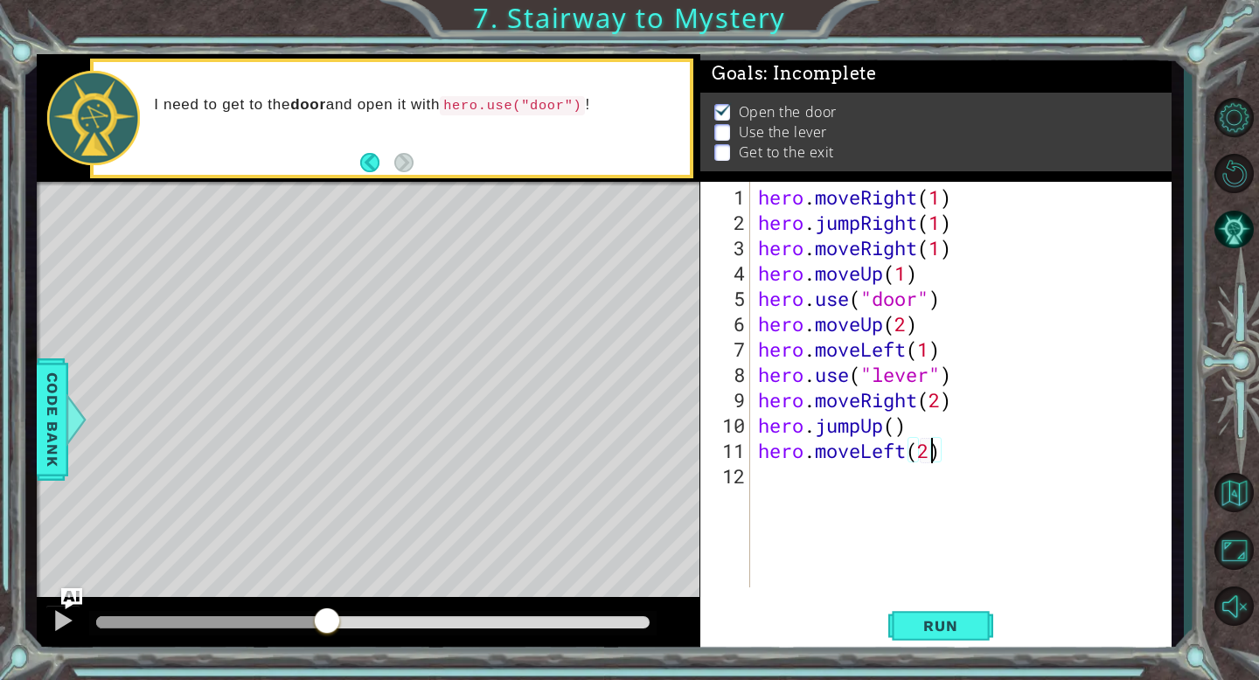
scroll to position [0, 7]
type textarea "hero.moveLeft(2)"
click at [912, 619] on span "Run" at bounding box center [940, 625] width 69 height 17
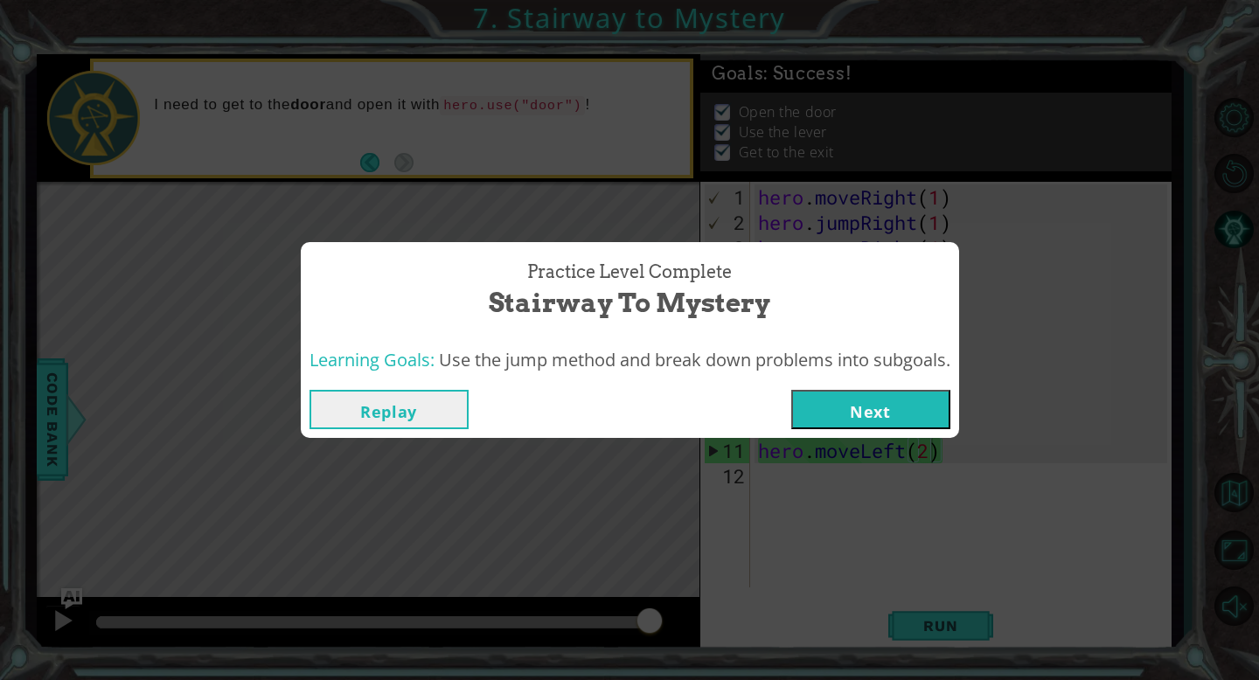
click at [906, 431] on div "Replay Next" at bounding box center [630, 409] width 658 height 57
click at [900, 418] on button "Next" at bounding box center [870, 409] width 159 height 39
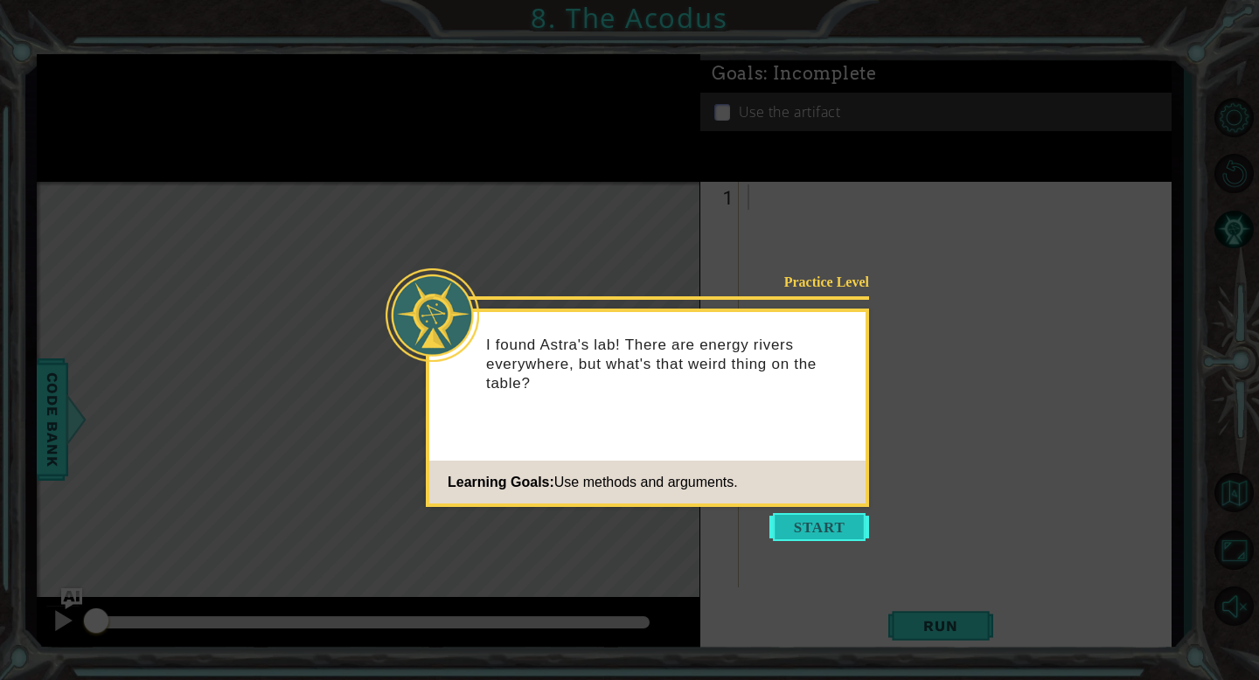
click at [824, 521] on button "Start" at bounding box center [819, 527] width 100 height 28
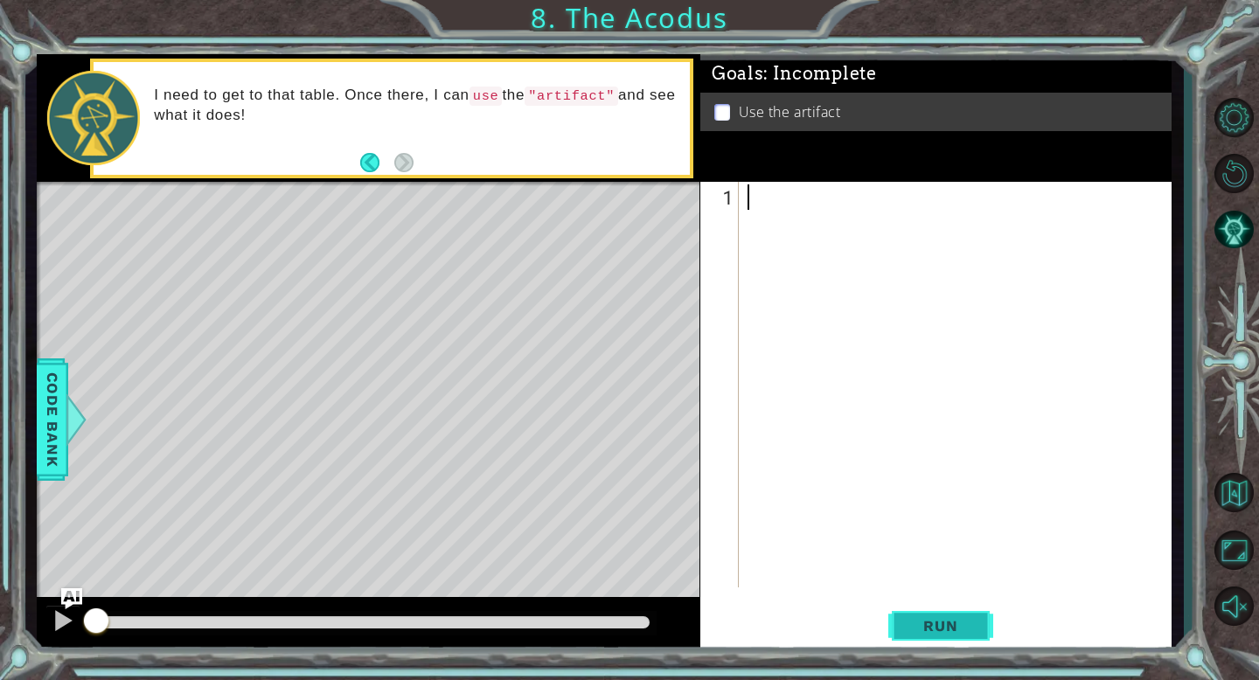
click at [939, 630] on span "Run" at bounding box center [940, 625] width 69 height 17
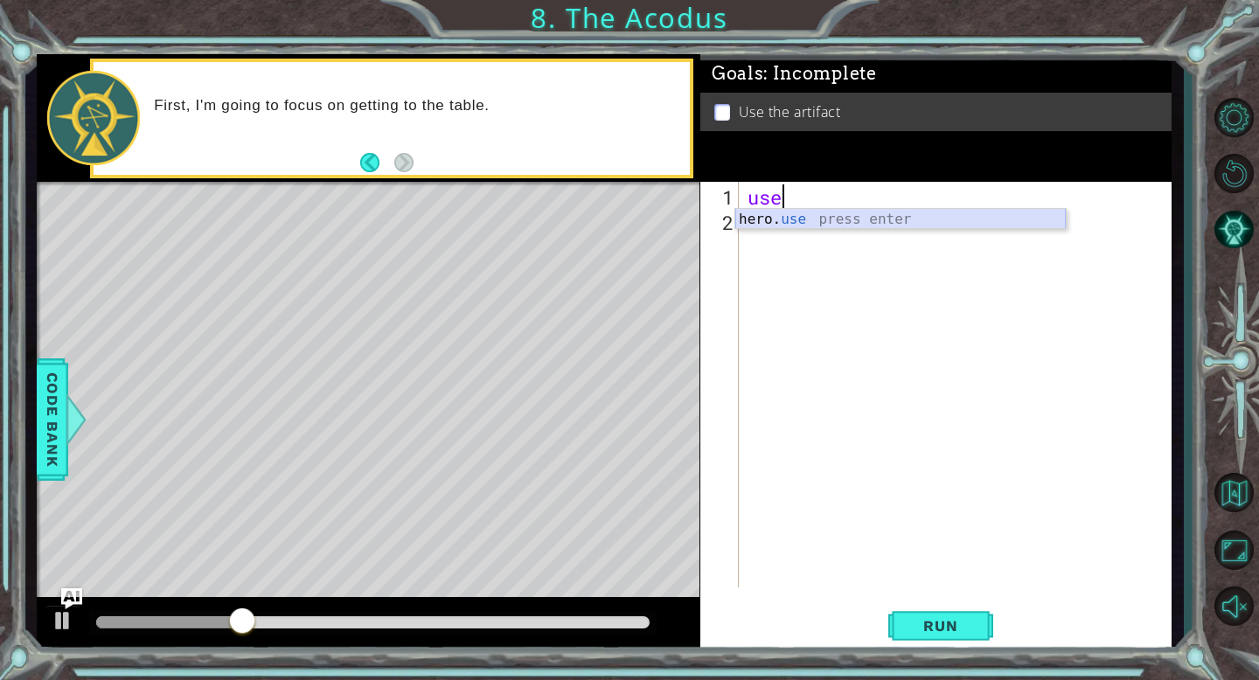
click at [858, 213] on div "hero. use press enter" at bounding box center [900, 240] width 330 height 63
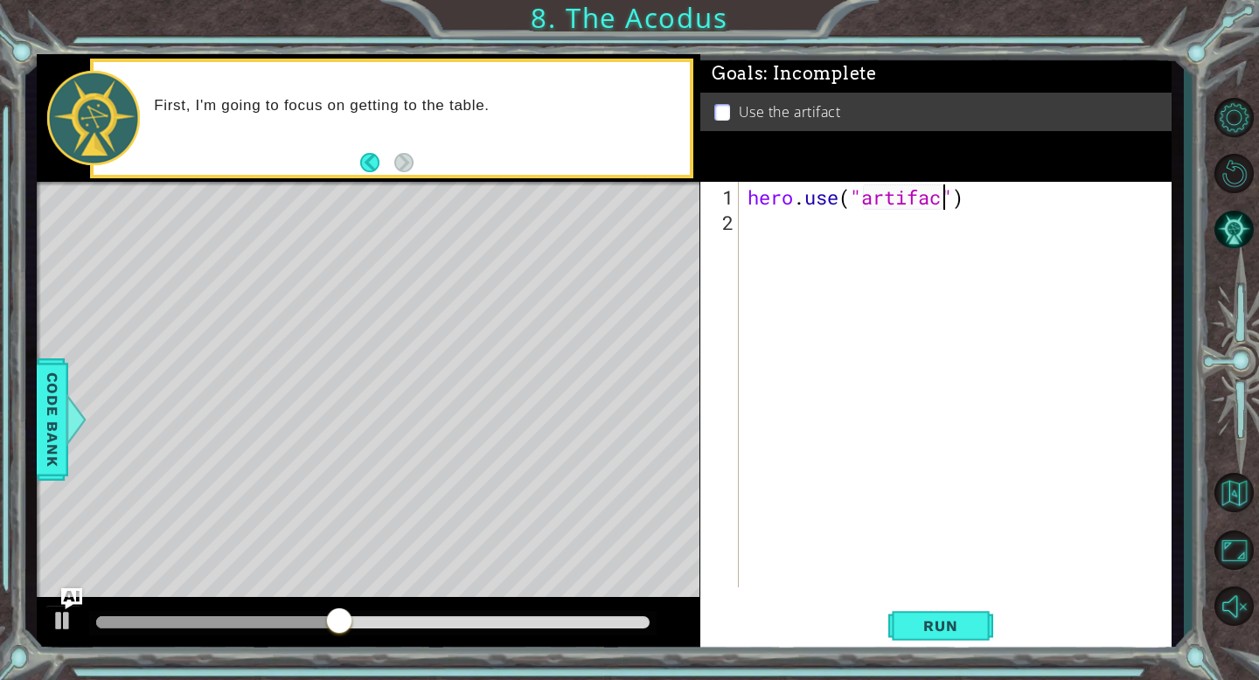
scroll to position [0, 9]
click at [974, 628] on span "Run" at bounding box center [940, 625] width 69 height 17
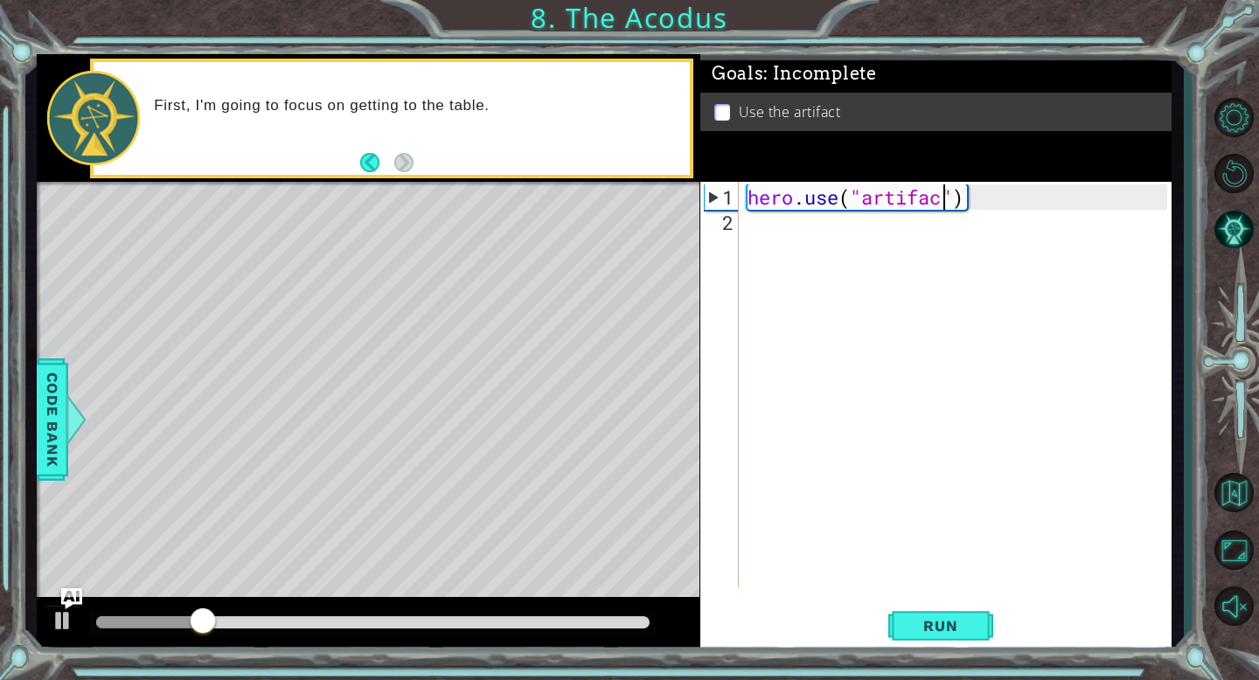
type textarea "hero.use("artifa")"
drag, startPoint x: 970, startPoint y: 190, endPoint x: 747, endPoint y: 185, distance: 223.8
click at [747, 185] on div "hero . use ( "artifa" )" at bounding box center [960, 412] width 432 height 456
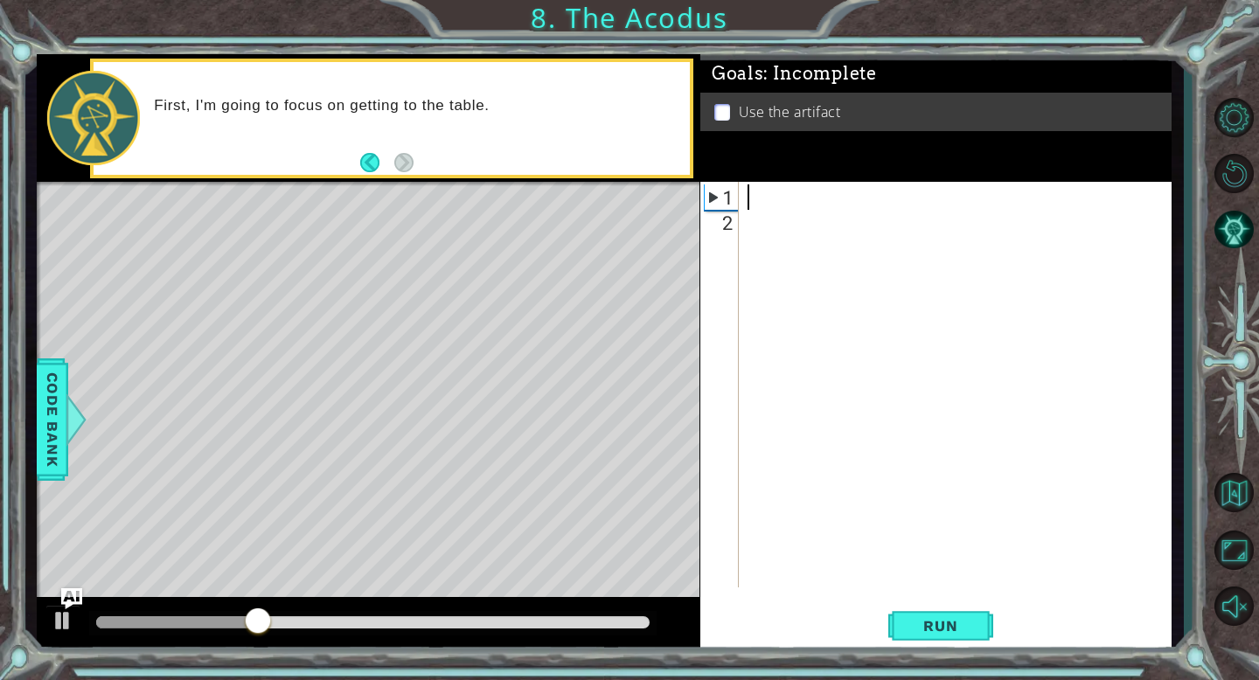
scroll to position [0, 0]
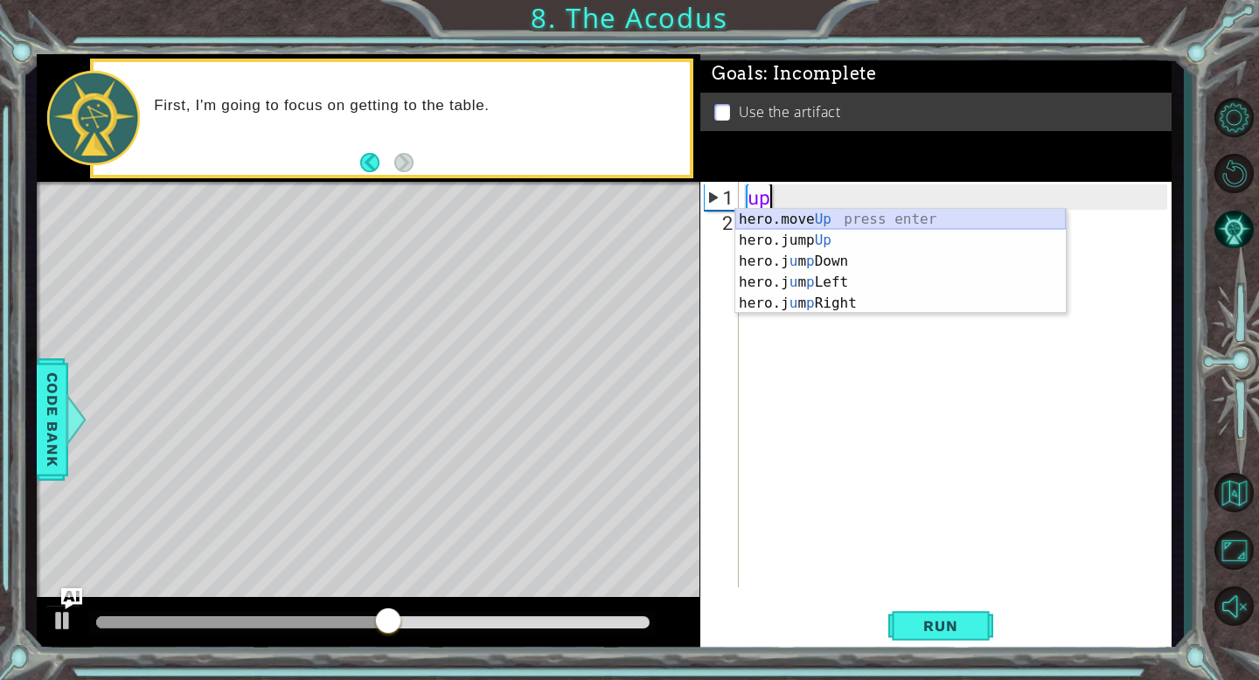
click at [809, 216] on div "hero.move Up press enter hero.jump Up press enter hero.j u m p Down press enter…" at bounding box center [900, 282] width 330 height 147
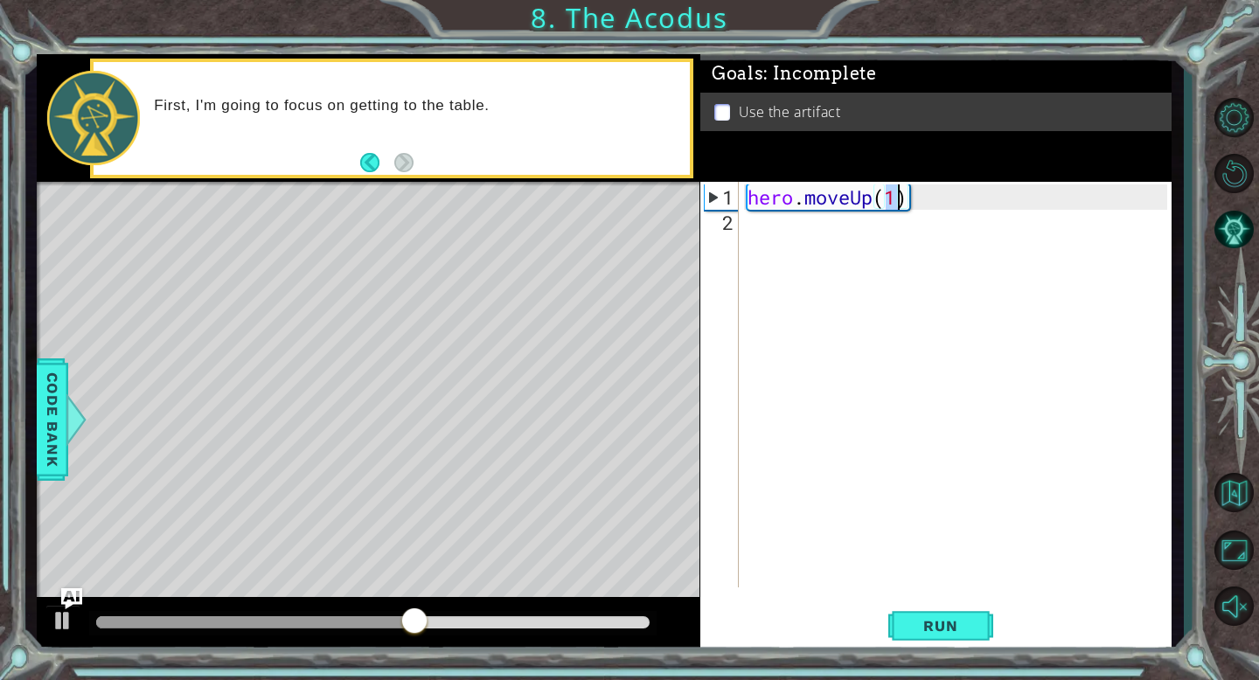
type textarea "hero.moveUp(2)"
click at [792, 240] on div "hero . moveUp ( 2 )" at bounding box center [960, 412] width 432 height 456
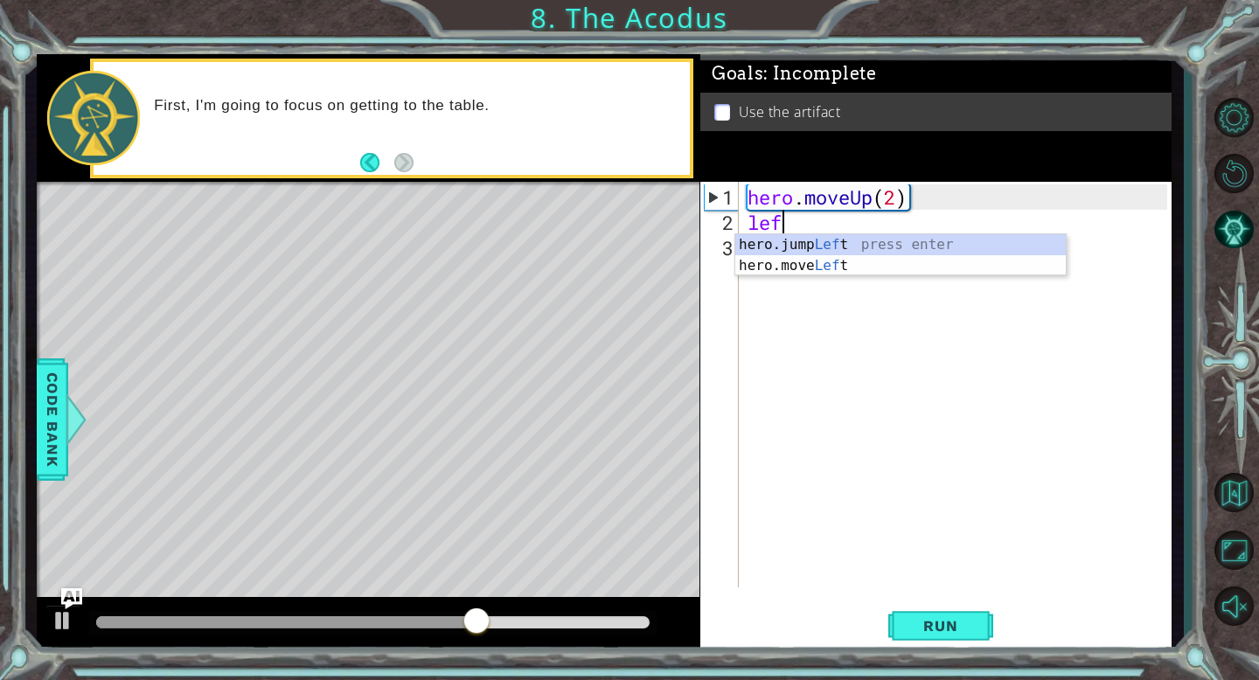
scroll to position [0, 1]
click at [790, 268] on div "hero.jump Left press enter hero.move Left press enter" at bounding box center [900, 276] width 330 height 84
type textarea "hero.moveLeft(1)"
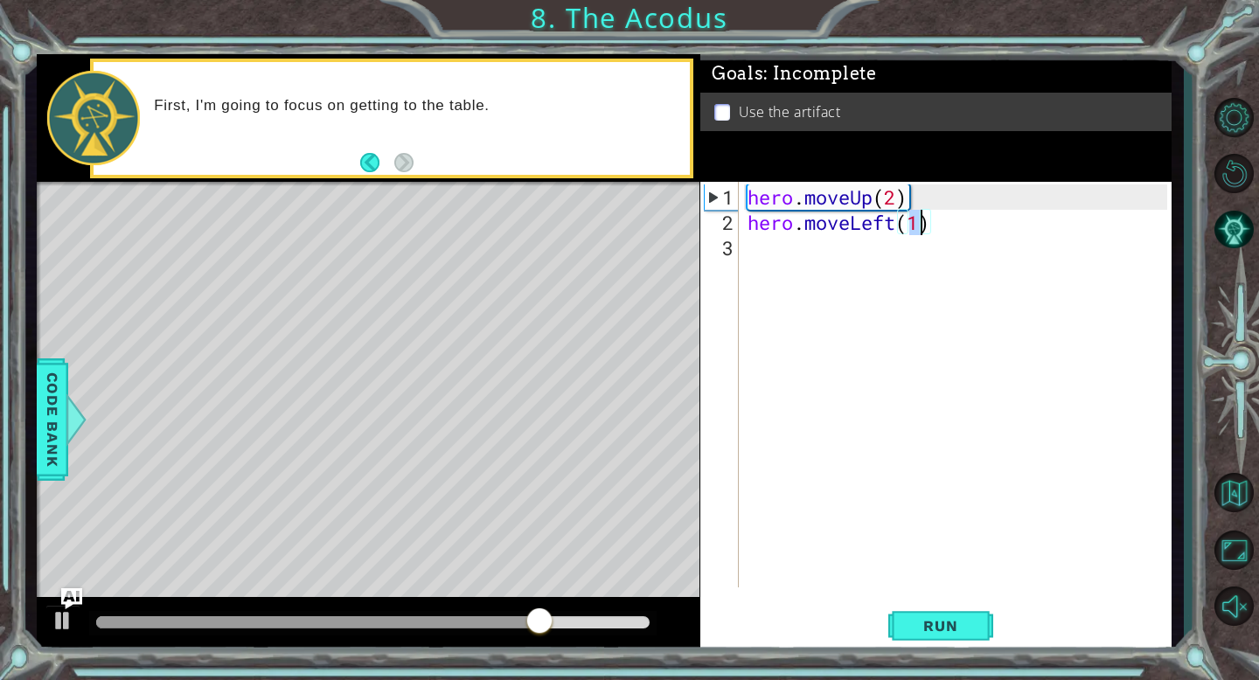
click at [776, 269] on div "hero . moveUp ( 2 ) hero . moveLeft ( 1 )" at bounding box center [960, 412] width 432 height 456
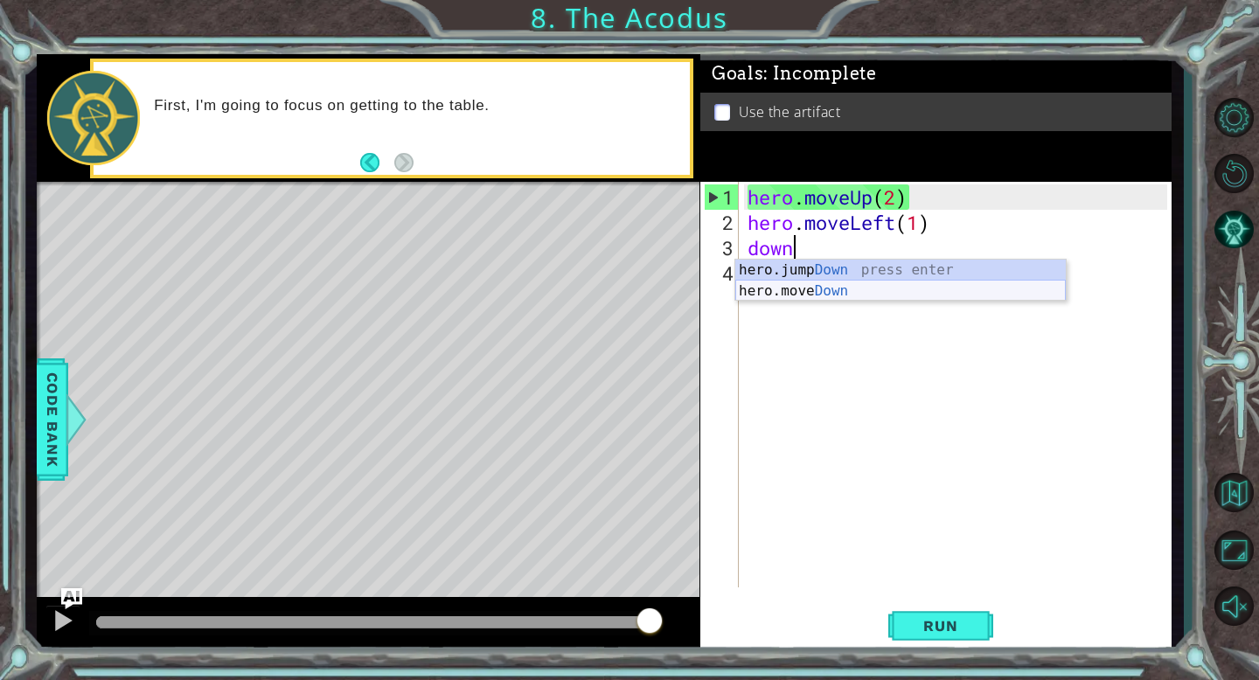
click at [771, 293] on div "hero.jump Down press enter hero.move Down press enter" at bounding box center [900, 302] width 330 height 84
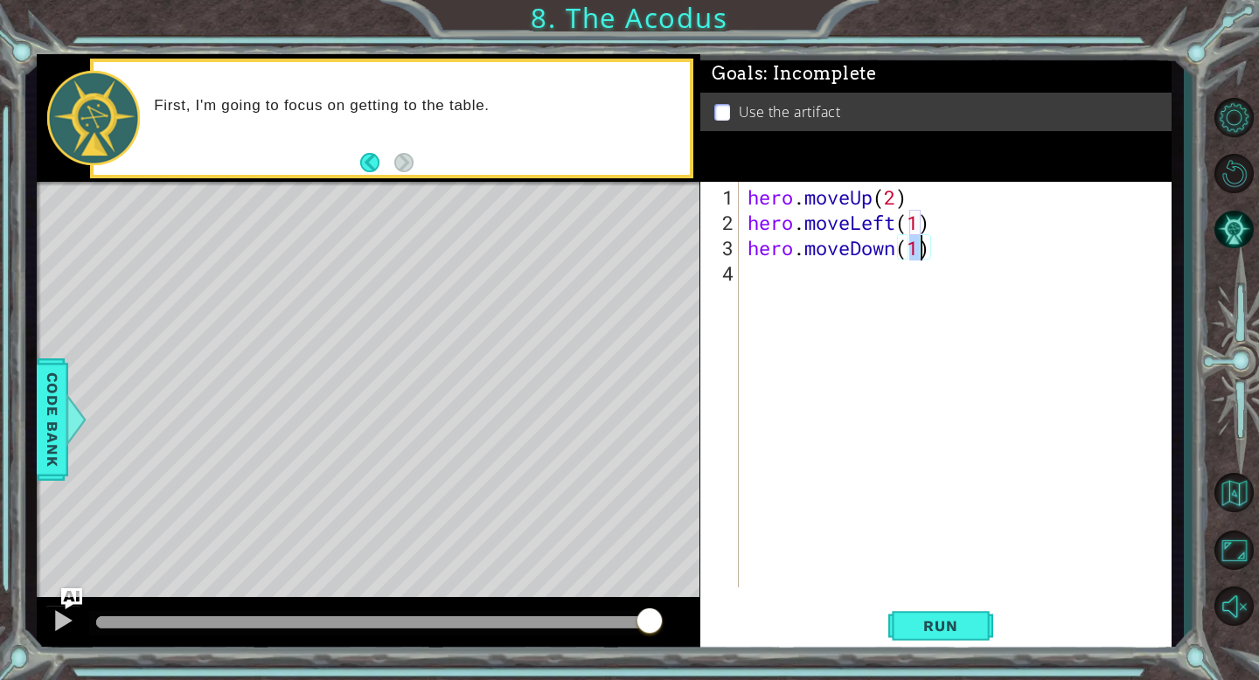
type textarea "hero.moveDown(2)"
click at [767, 281] on div "hero . moveUp ( 2 ) hero . moveLeft ( 1 ) hero . moveDown ( 2 )" at bounding box center [960, 412] width 432 height 456
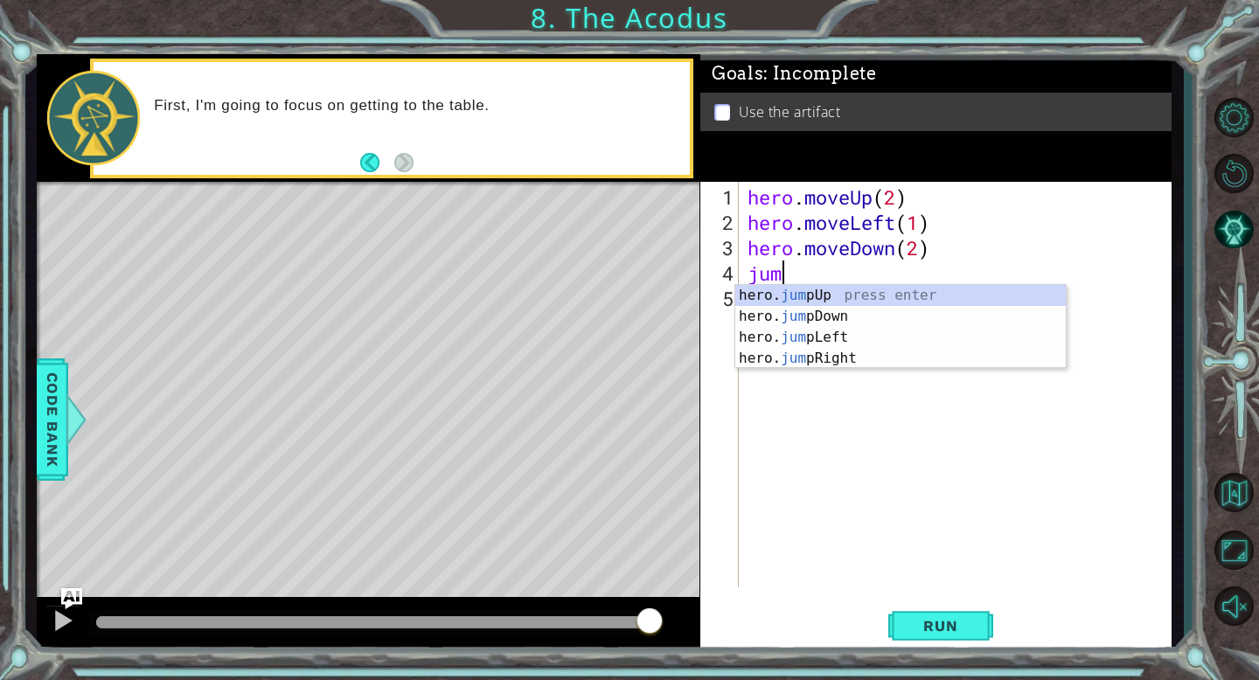
scroll to position [0, 0]
type textarea "jump"
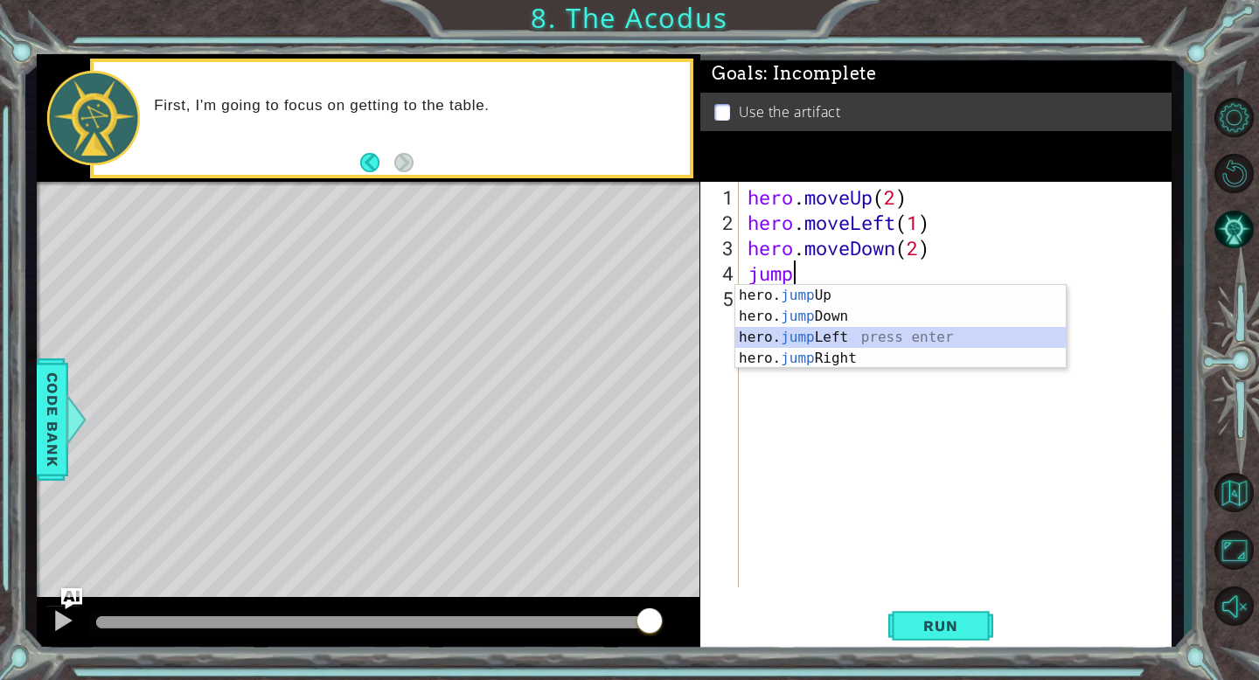
click at [832, 343] on div "hero. jump Up press enter hero. jump Down press enter hero. jump Left press ent…" at bounding box center [900, 348] width 330 height 126
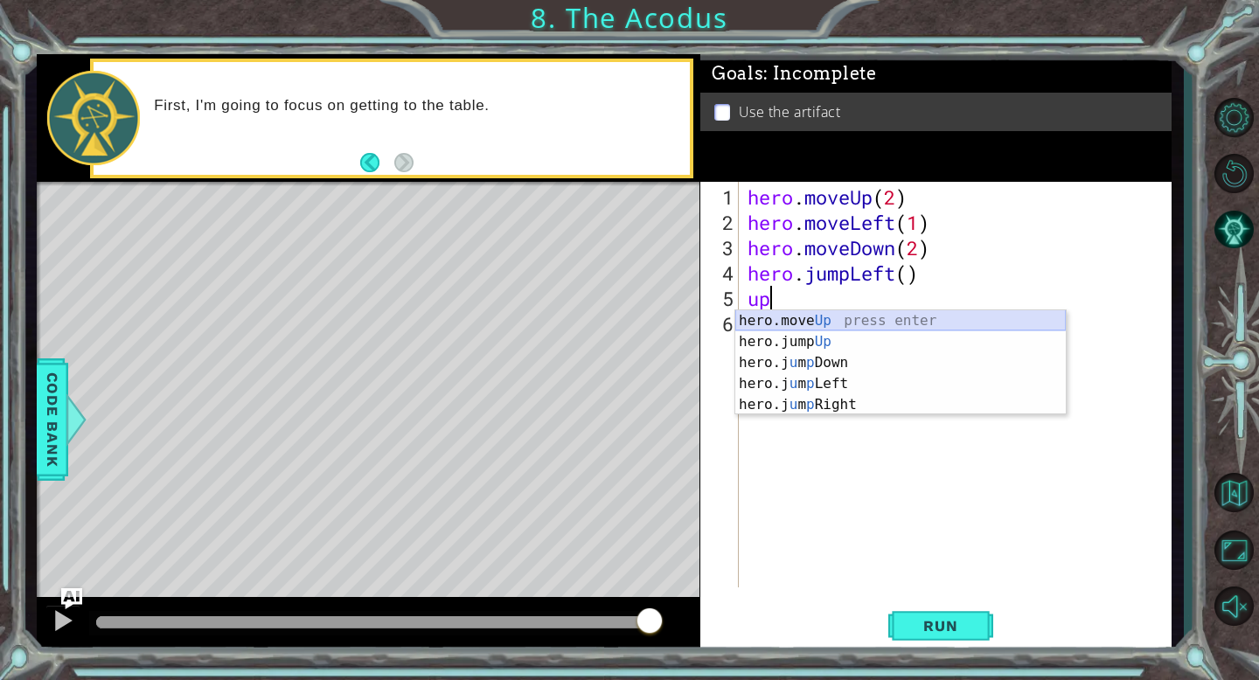
click at [815, 313] on div "hero.move Up press enter hero.jump Up press enter hero.j u m p Down press enter…" at bounding box center [900, 383] width 330 height 147
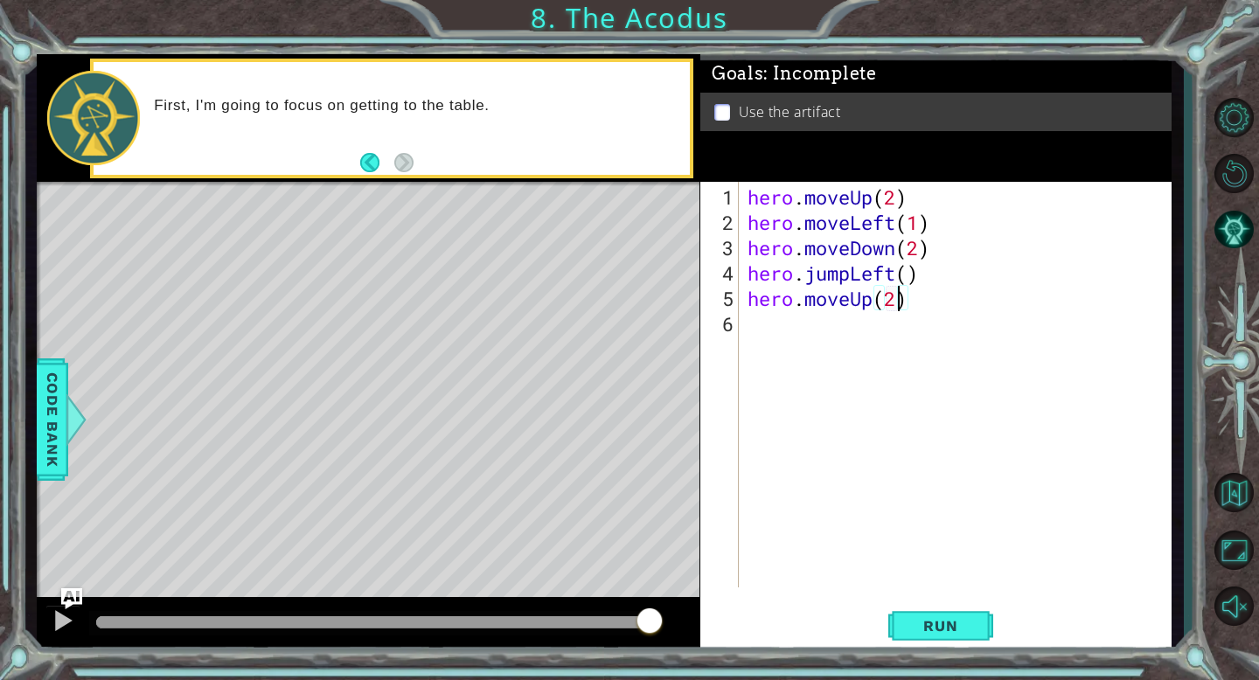
scroll to position [0, 6]
click at [780, 330] on div "hero . moveUp ( 2 ) hero . moveLeft ( 1 ) hero . moveDown ( 2 ) hero . jumpLeft…" at bounding box center [960, 412] width 432 height 456
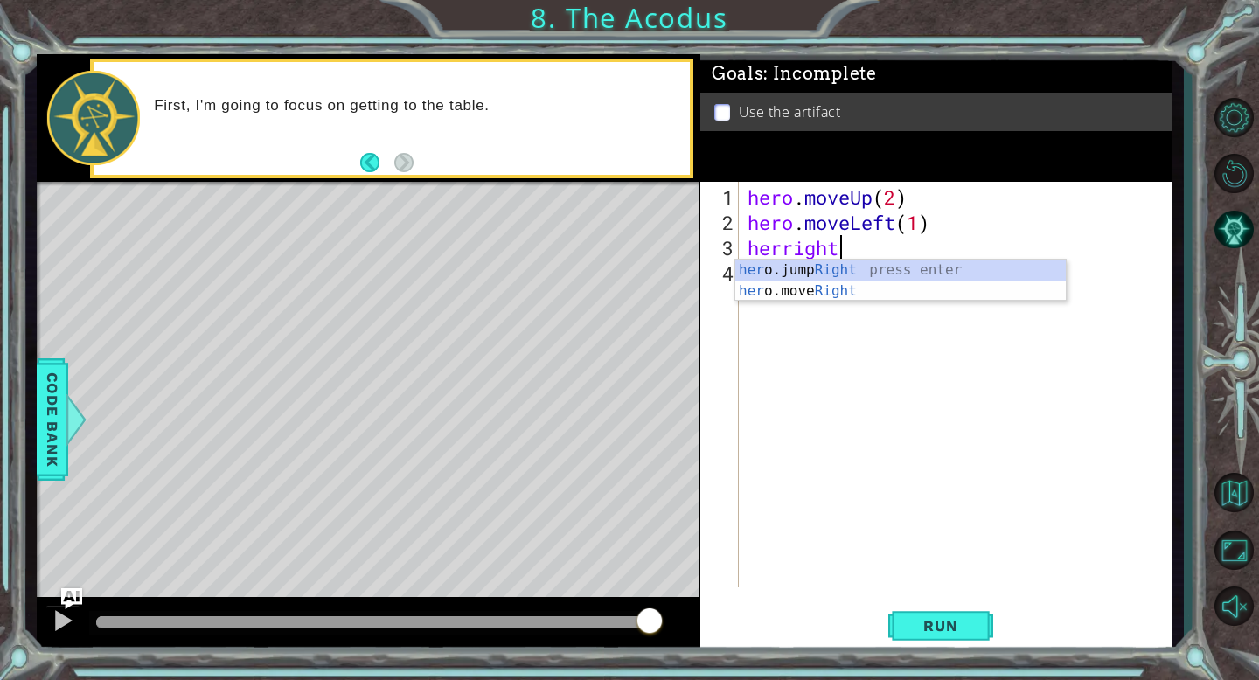
scroll to position [0, 3]
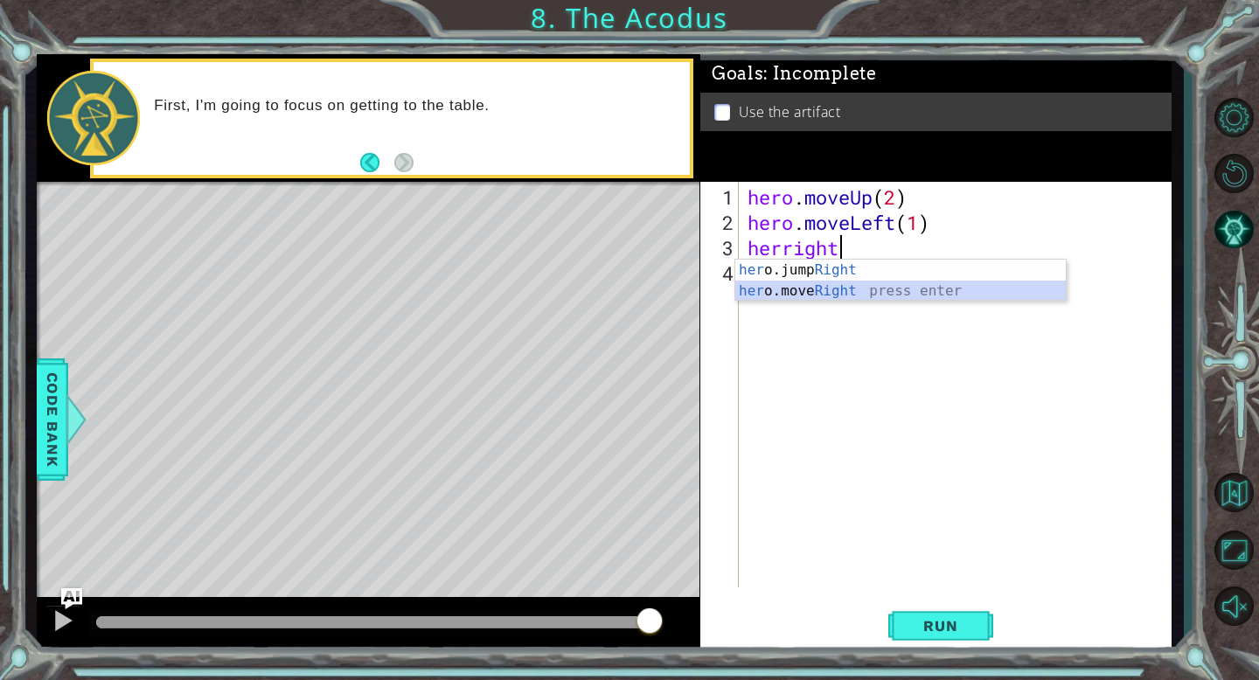
click at [800, 291] on div "her o.jump Right press enter her o.move Right press enter" at bounding box center [900, 302] width 330 height 84
type textarea "hero.moveRight(1)"
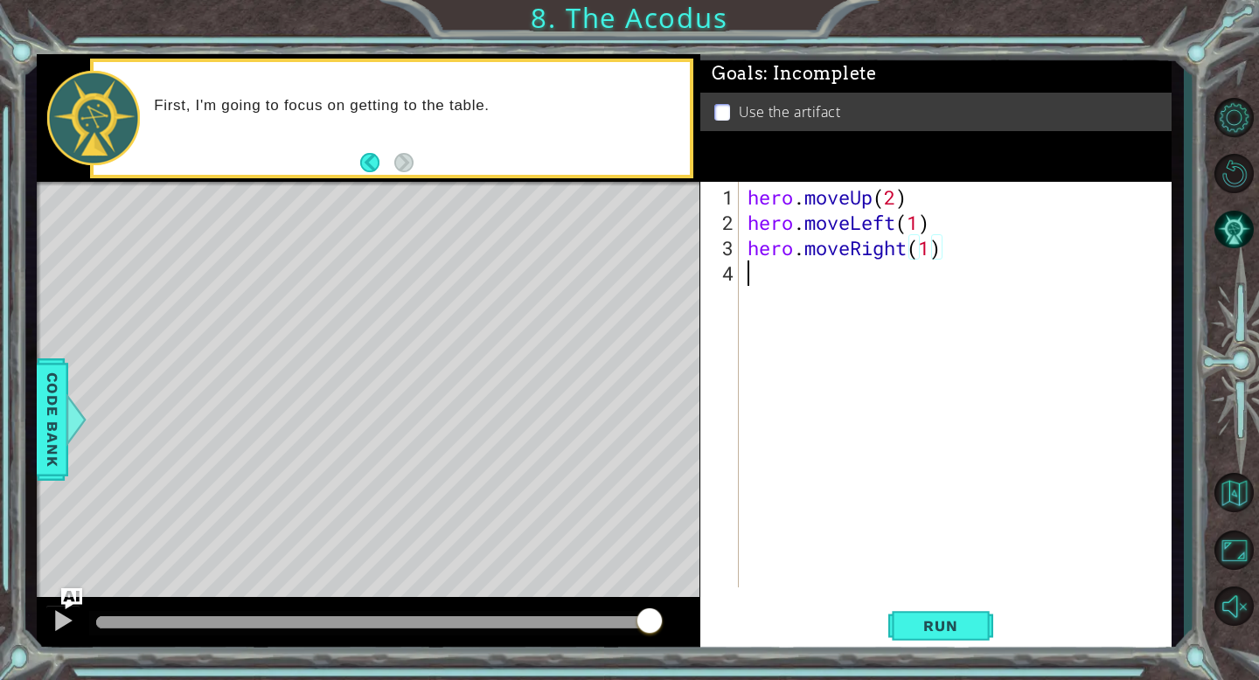
click at [747, 276] on div "hero . moveUp ( 2 ) hero . moveLeft ( 1 ) hero . moveRight ( 1 )" at bounding box center [960, 412] width 432 height 456
drag, startPoint x: 946, startPoint y: 257, endPoint x: 747, endPoint y: 252, distance: 198.5
click at [747, 252] on div "hero . moveUp ( 2 ) hero . moveLeft ( 1 ) hero . moveRight ( 1 )" at bounding box center [960, 412] width 432 height 456
type textarea "hero.moveRight(1)"
